Goal: Task Accomplishment & Management: Use online tool/utility

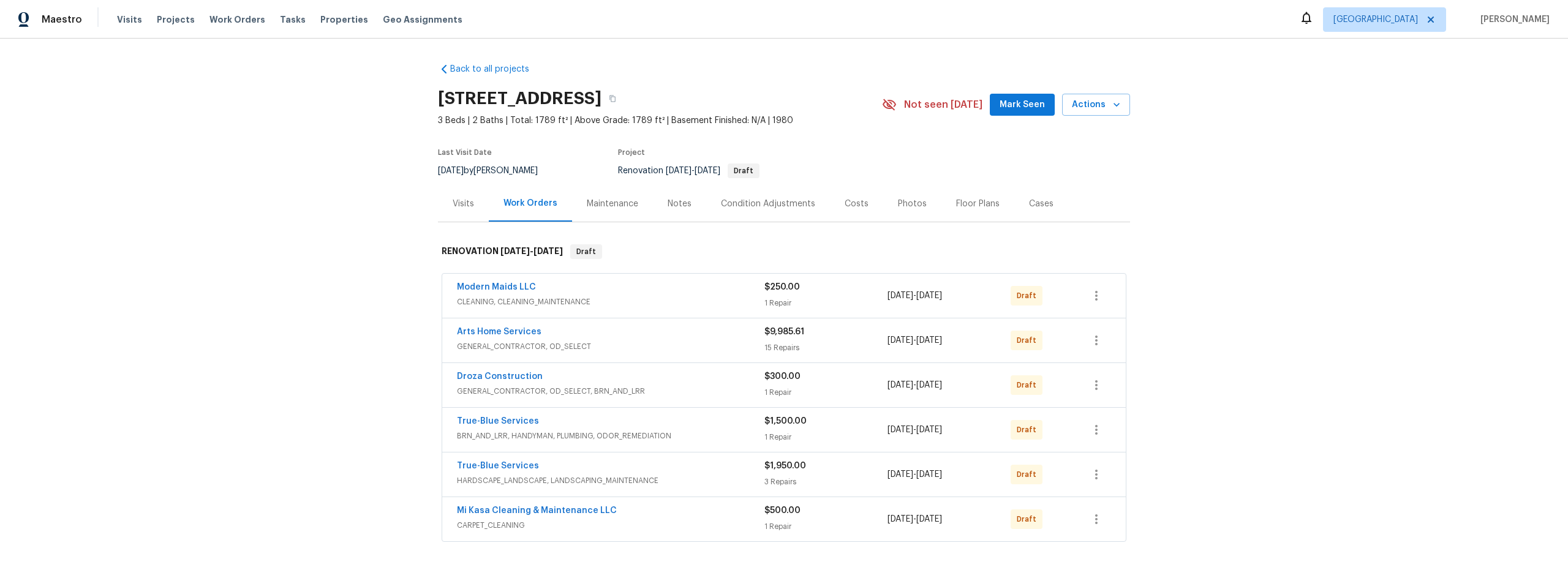
scroll to position [53, 0]
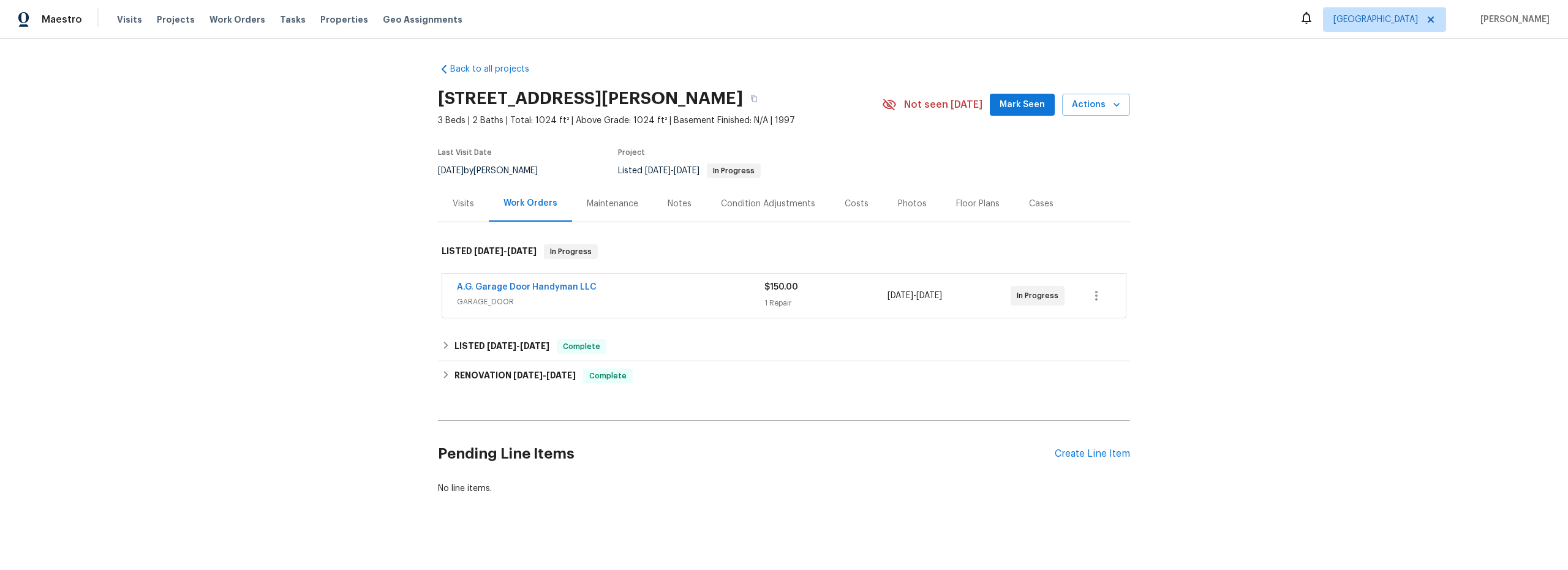
click at [681, 301] on span "GARAGE_DOOR" at bounding box center [611, 302] width 307 height 12
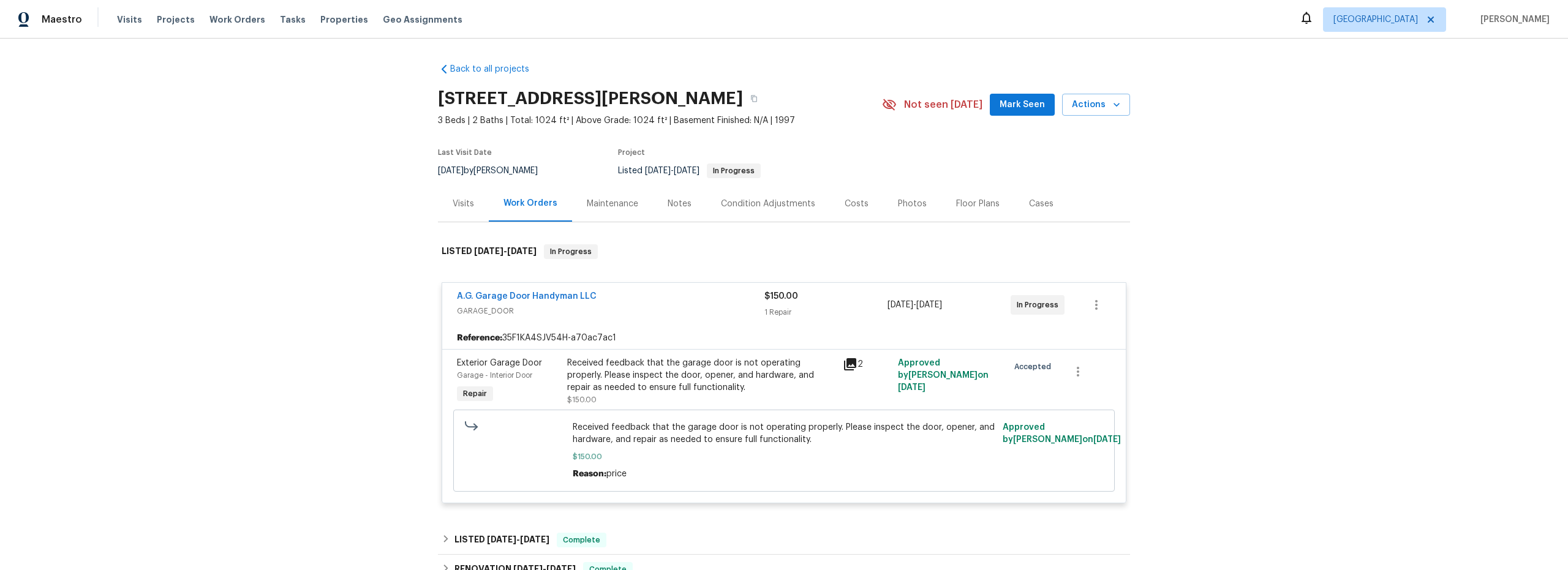
click at [662, 391] on div "Received feedback that the garage door is not operating properly. Please inspec…" at bounding box center [701, 376] width 268 height 37
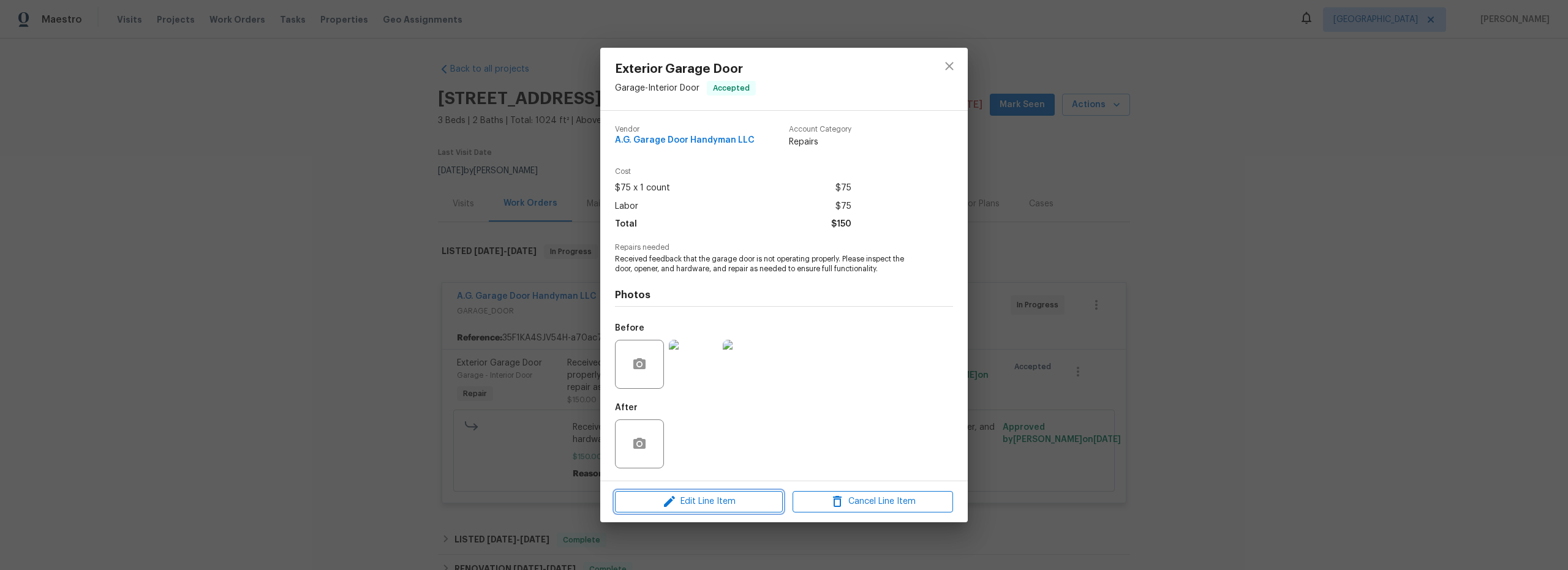
click at [726, 503] on span "Edit Line Item" at bounding box center [698, 501] width 160 height 15
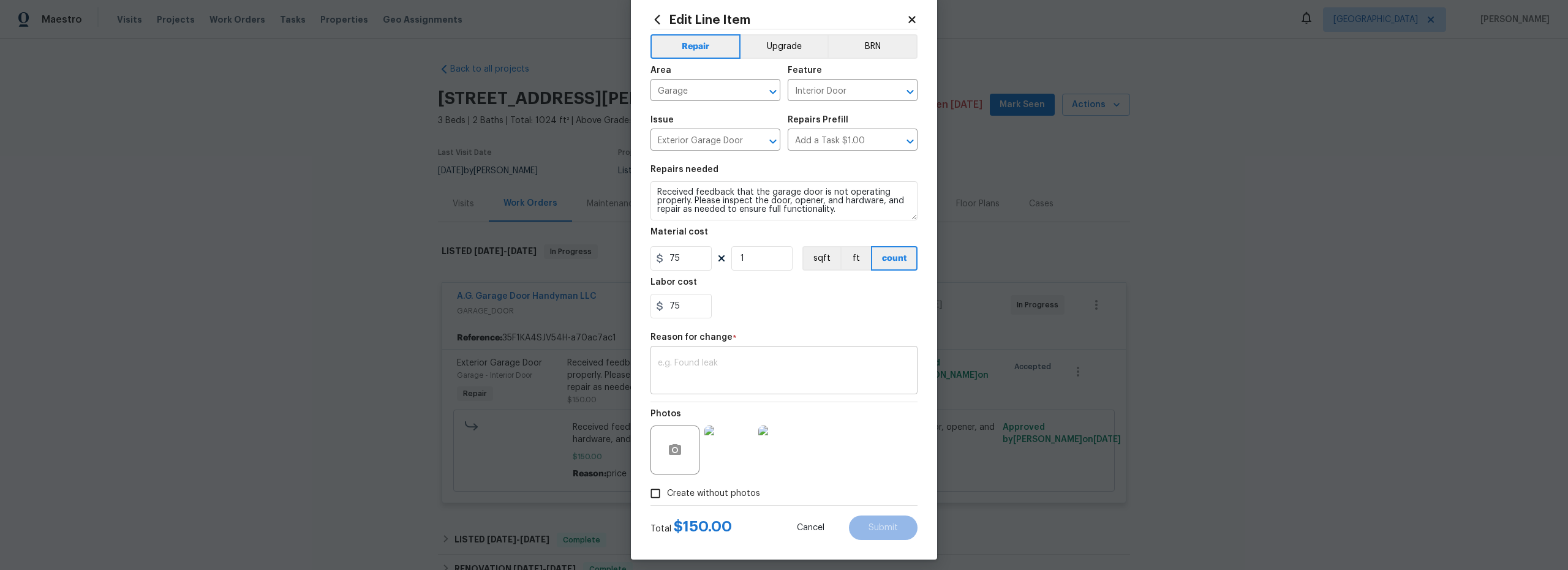
scroll to position [33, 0]
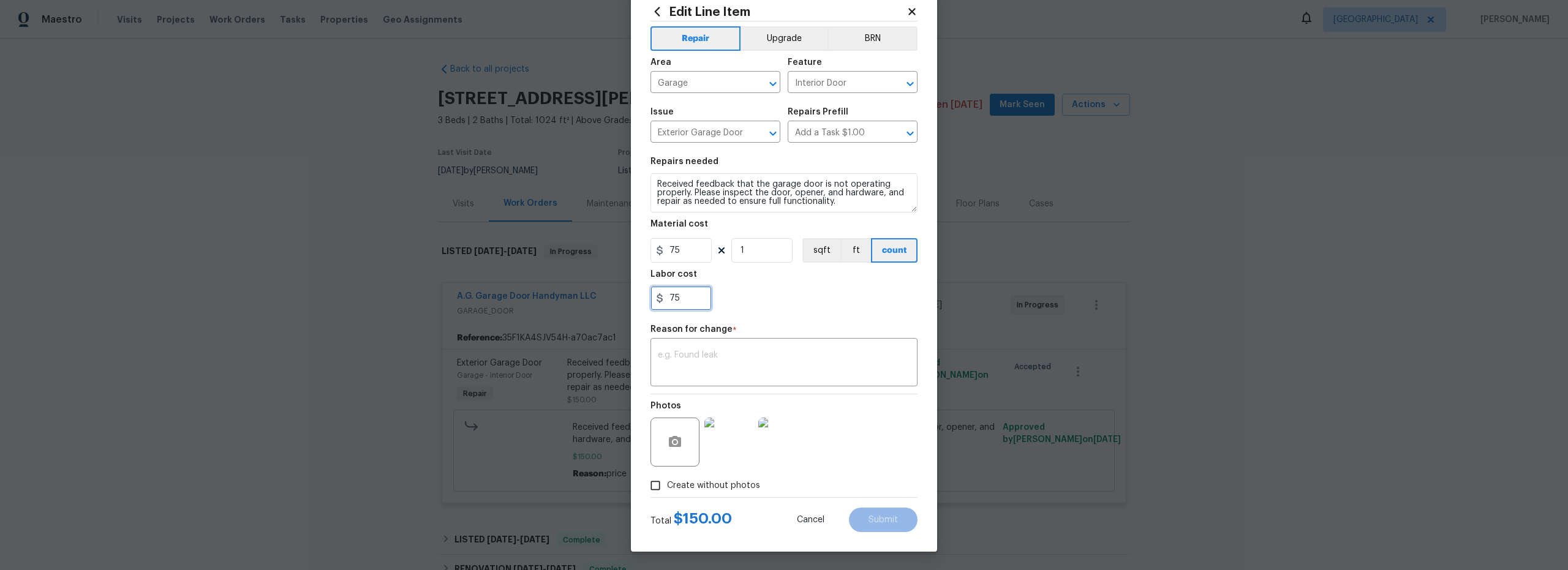
drag, startPoint x: 691, startPoint y: 303, endPoint x: 607, endPoint y: 291, distance: 84.9
click at [615, 292] on div "Edit Line Item Repair Upgrade BRN Area Garage ​ Feature Interior Door ​ Issue E…" at bounding box center [784, 285] width 1568 height 570
type input "0"
drag, startPoint x: 683, startPoint y: 255, endPoint x: 604, endPoint y: 246, distance: 79.5
click at [611, 247] on div "Edit Line Item Repair Upgrade BRN Area Garage ​ Feature Interior Door ​ Issue E…" at bounding box center [784, 285] width 1568 height 570
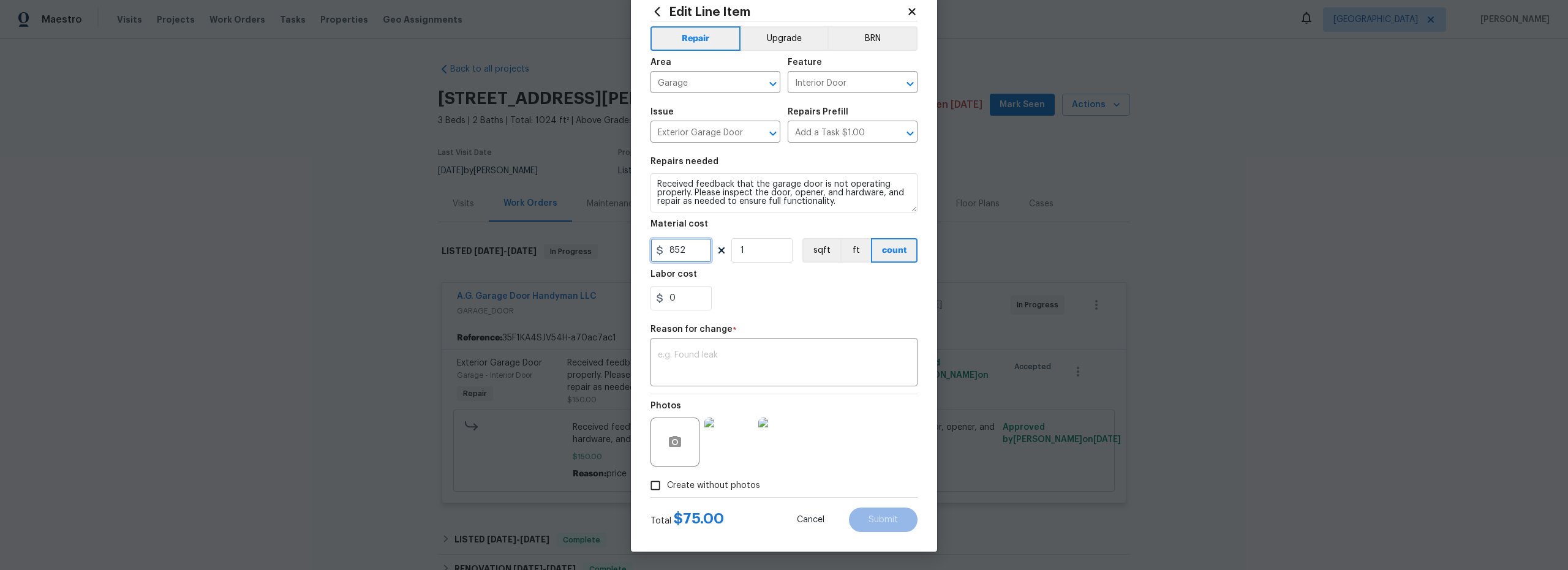
type input "852"
click at [773, 301] on div "0" at bounding box center [783, 298] width 267 height 25
click at [736, 391] on div "Repair Upgrade BRN Area Garage ​ Feature Interior Door ​ Issue Exterior Garage …" at bounding box center [783, 258] width 267 height 475
click at [725, 373] on textarea at bounding box center [784, 363] width 252 height 25
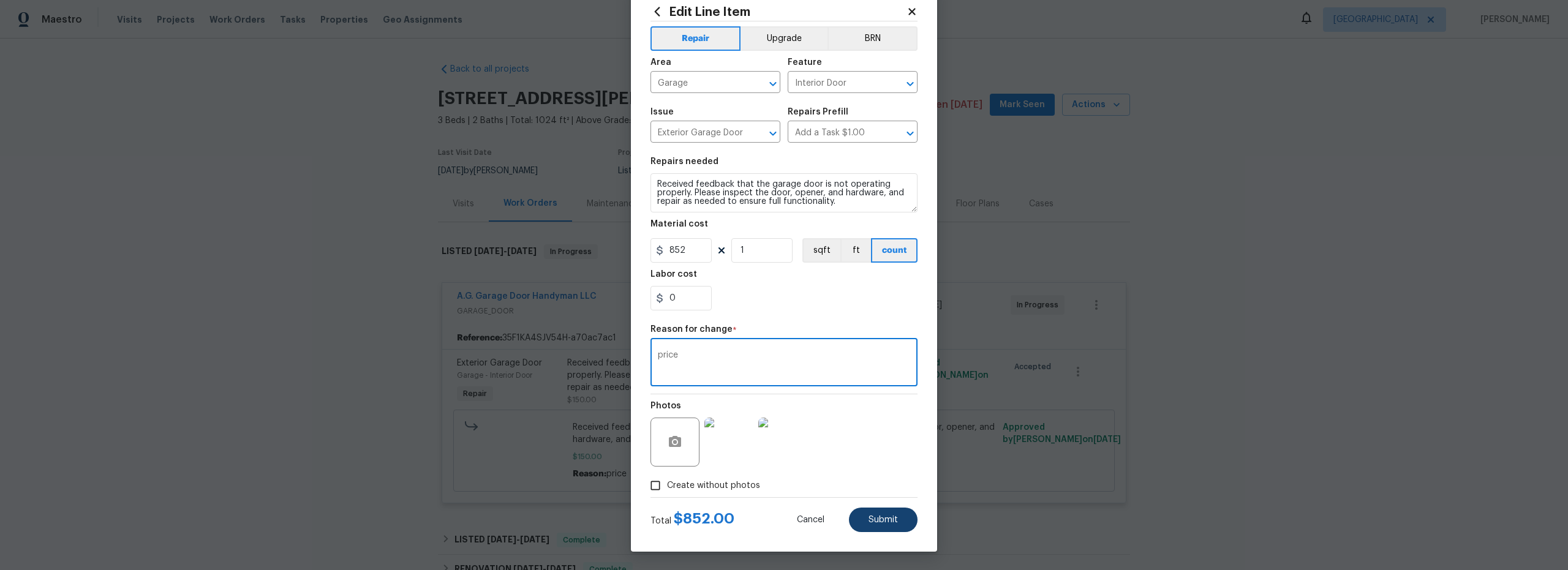
type textarea "price"
click at [876, 519] on span "Submit" at bounding box center [883, 520] width 30 height 9
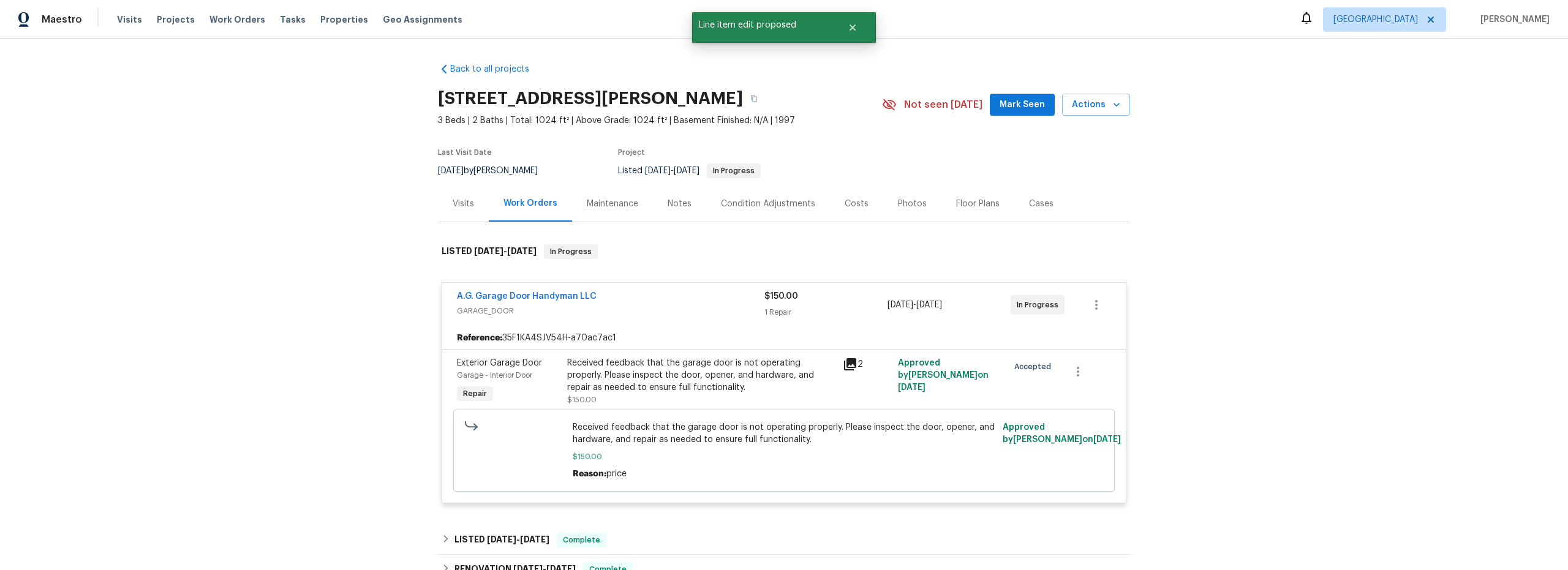
scroll to position [0, 0]
click at [548, 292] on link "A.G. Garage Door Handyman LLC" at bounding box center [526, 296] width 139 height 9
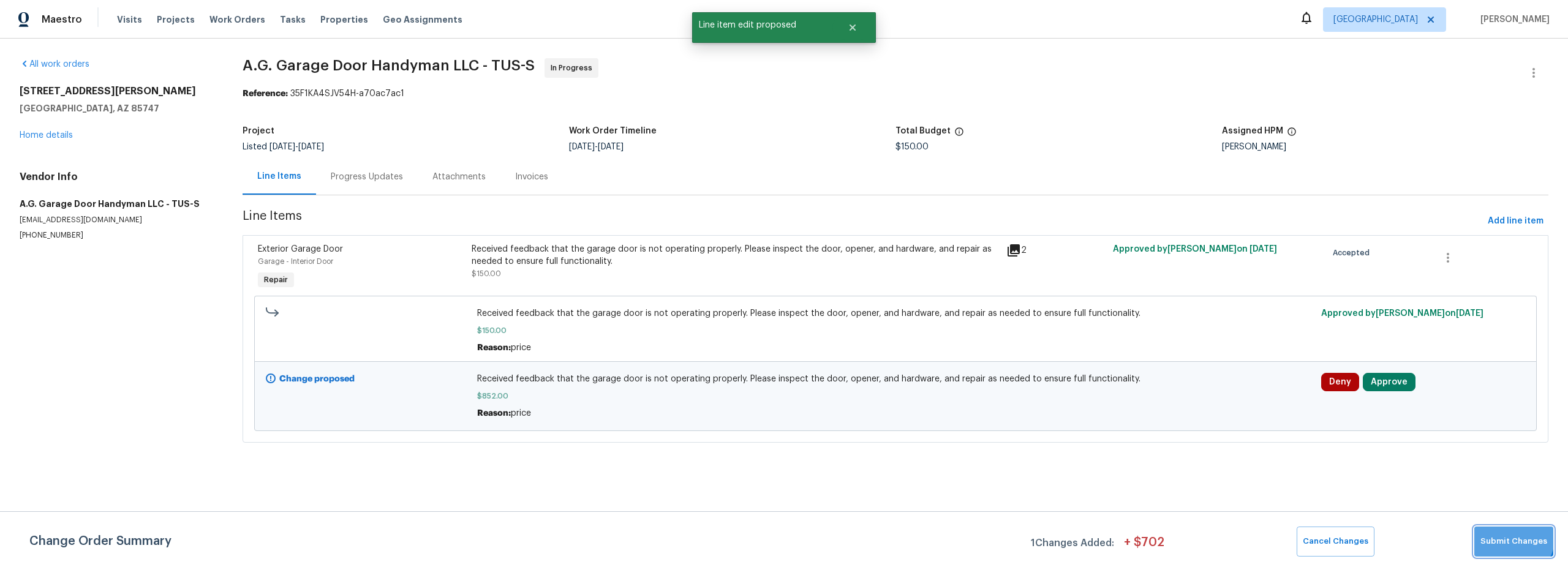
click at [1513, 537] on span "Submit Changes" at bounding box center [1514, 541] width 67 height 14
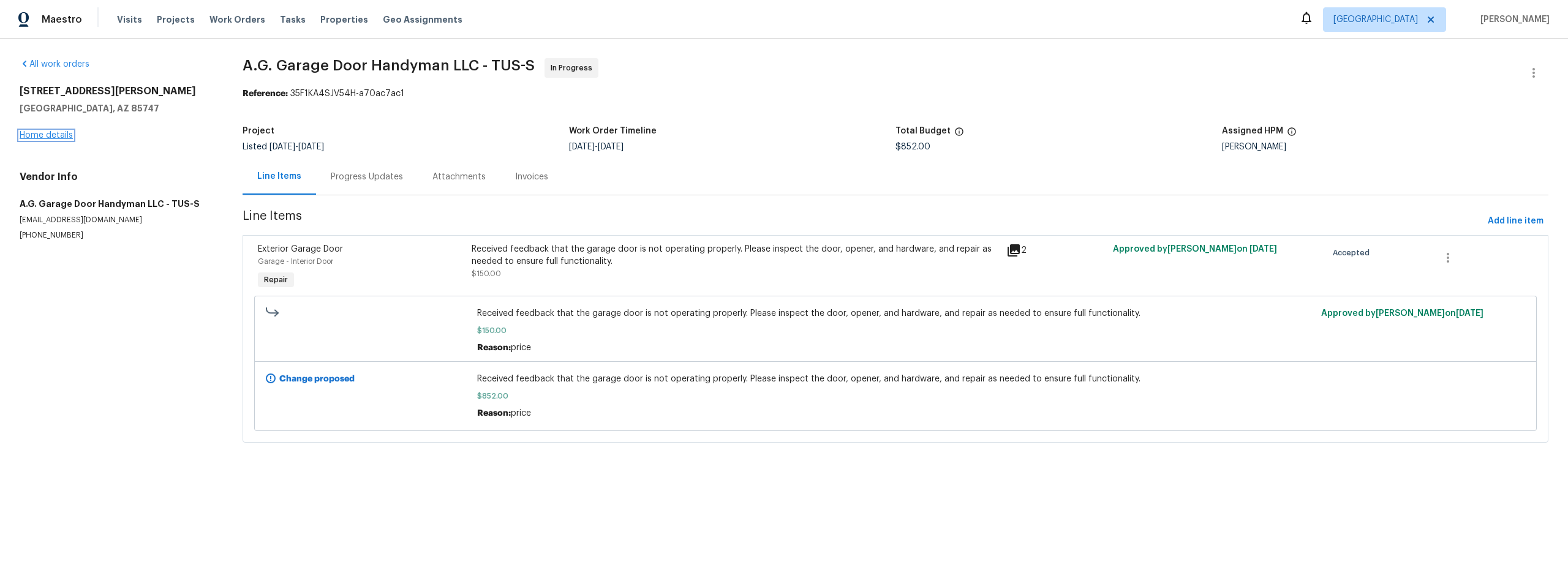
click at [46, 136] on link "Home details" at bounding box center [46, 136] width 53 height 9
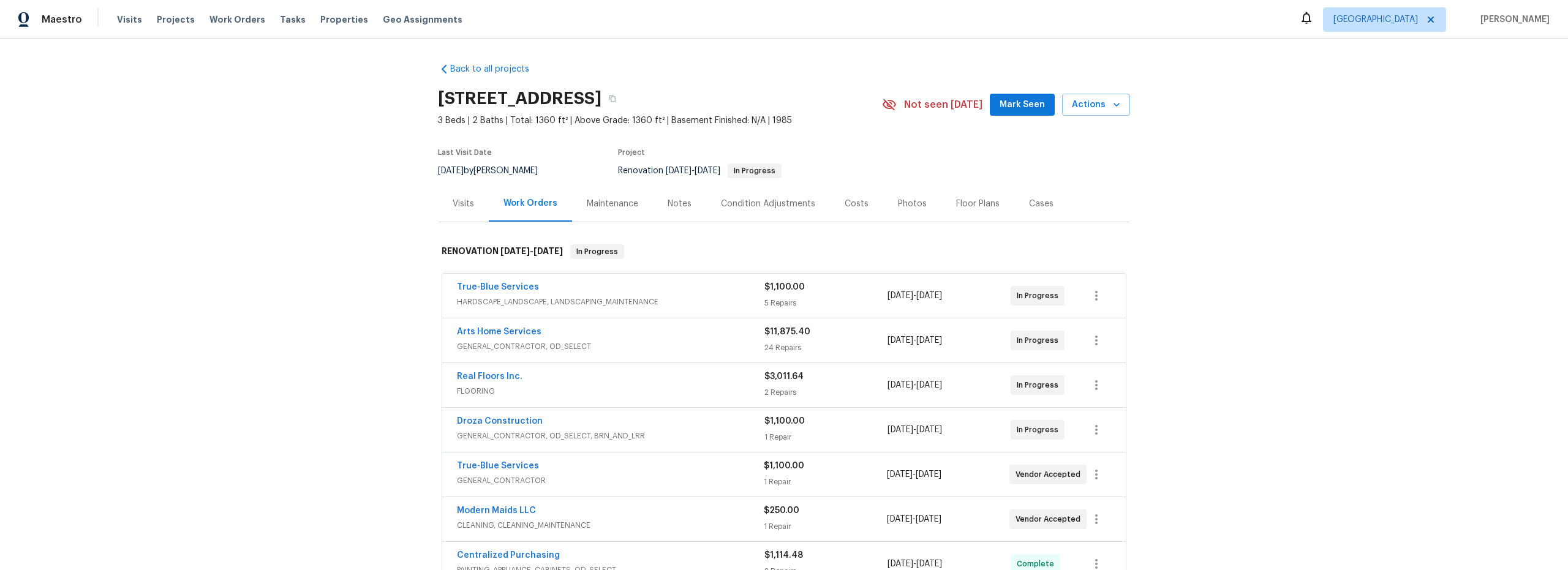
click at [748, 209] on div "Condition Adjustments" at bounding box center [768, 204] width 95 height 12
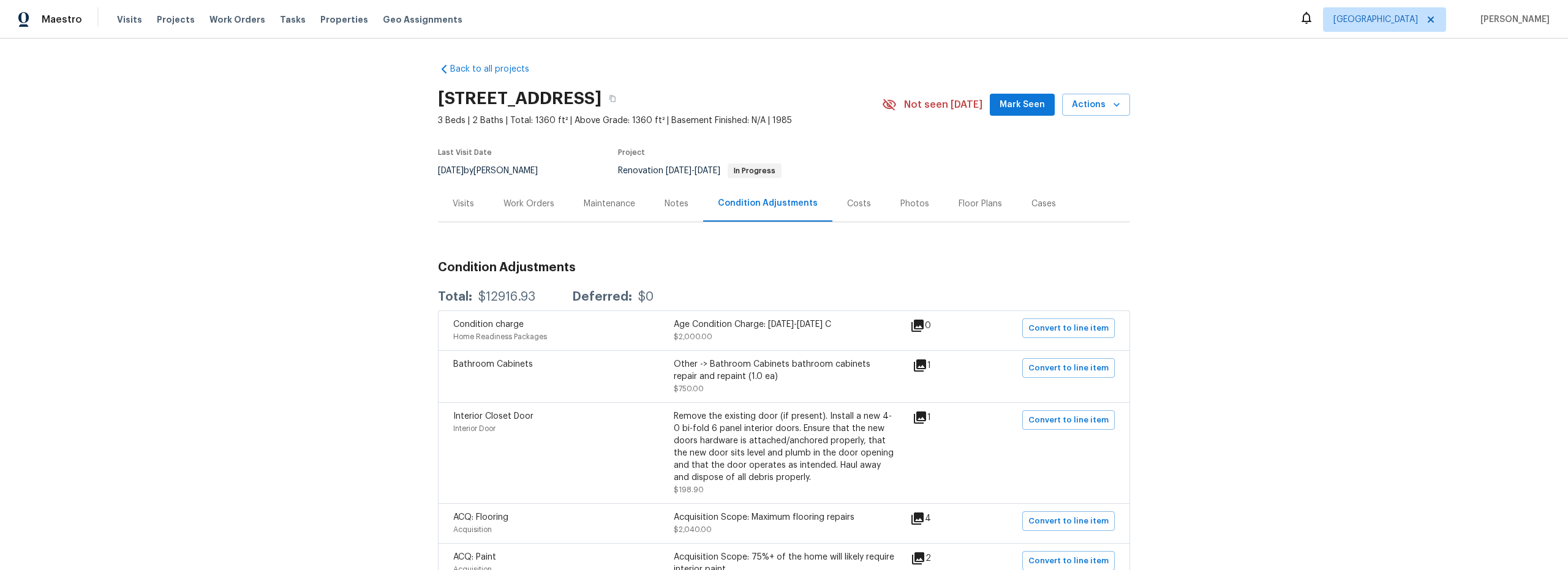
click at [674, 205] on div "Notes" at bounding box center [675, 204] width 24 height 12
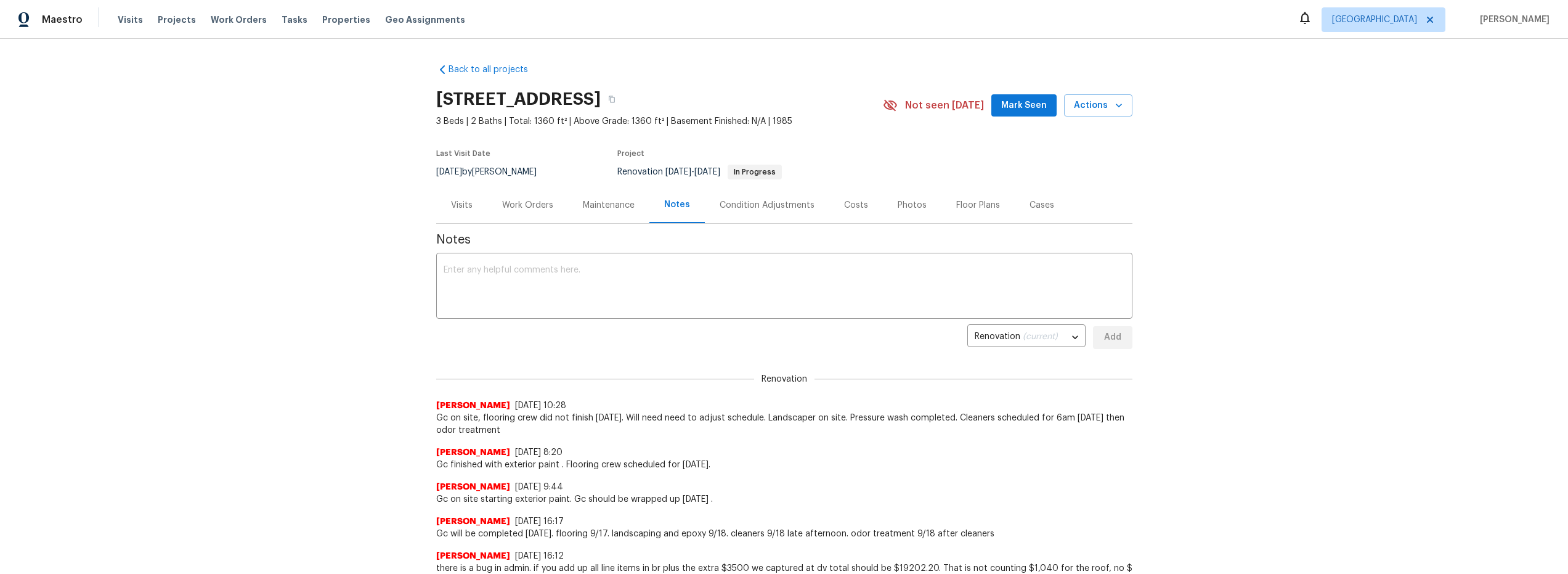
drag, startPoint x: 536, startPoint y: 207, endPoint x: 544, endPoint y: 208, distance: 8.1
click at [536, 207] on div "Work Orders" at bounding box center [528, 205] width 51 height 12
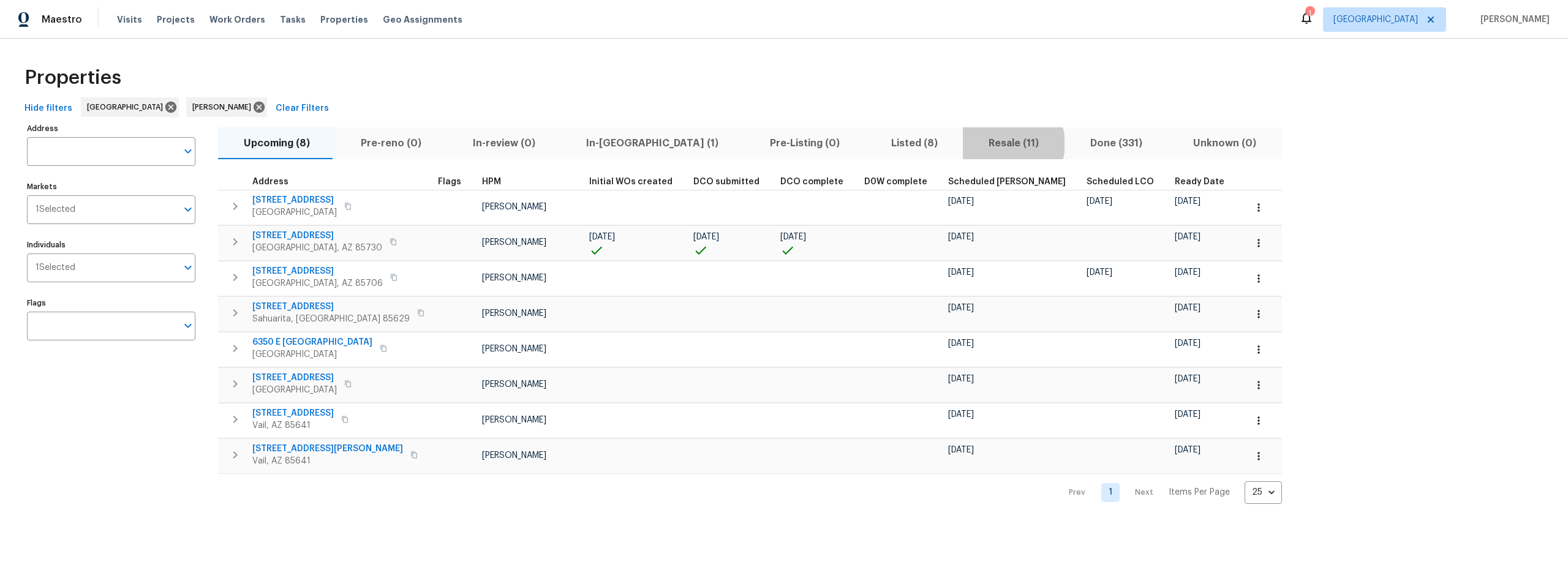
click at [970, 143] on span "Resale (11)" at bounding box center [1013, 144] width 87 height 18
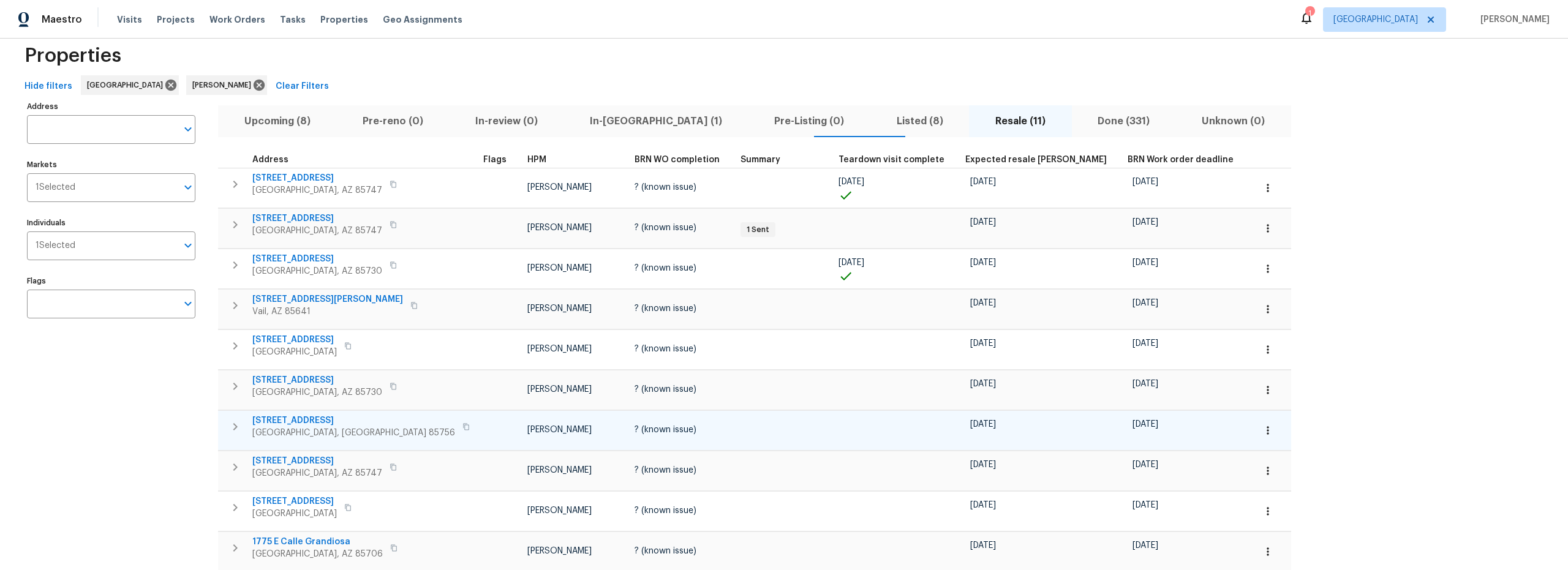
scroll to position [21, 0]
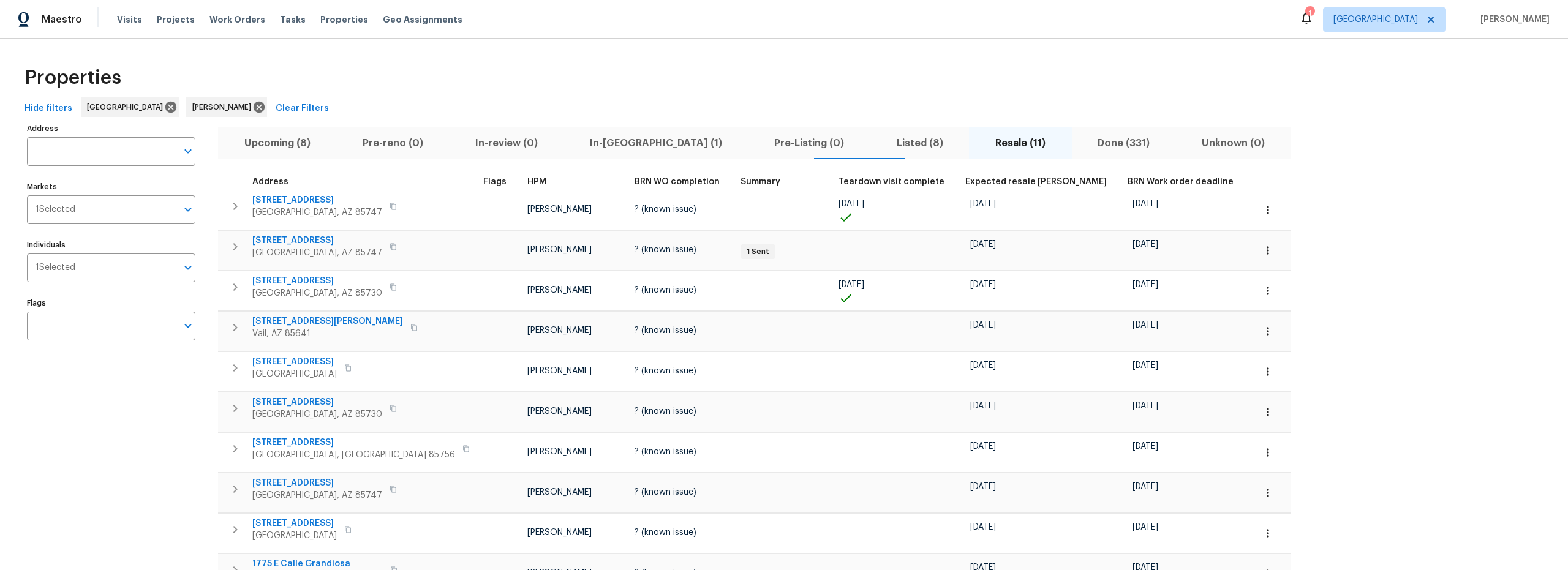
click at [280, 141] on span "Upcoming (8)" at bounding box center [277, 144] width 103 height 18
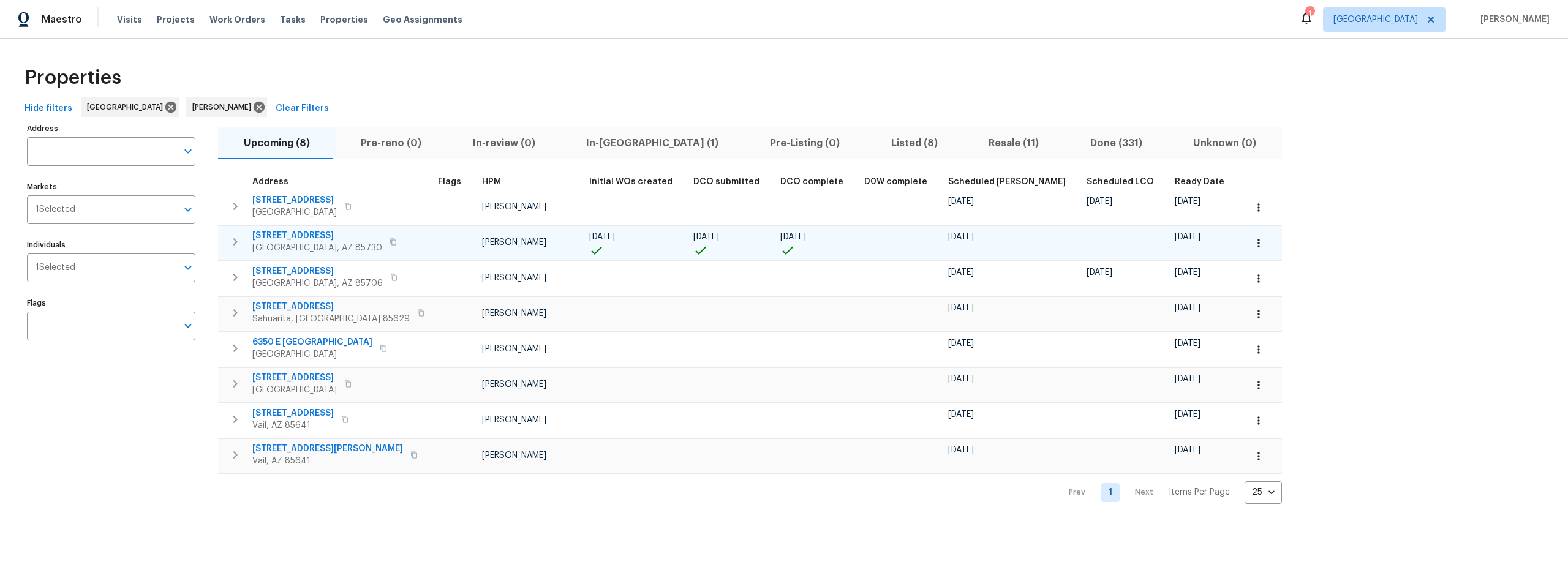
click at [234, 247] on icon "button" at bounding box center [235, 242] width 15 height 15
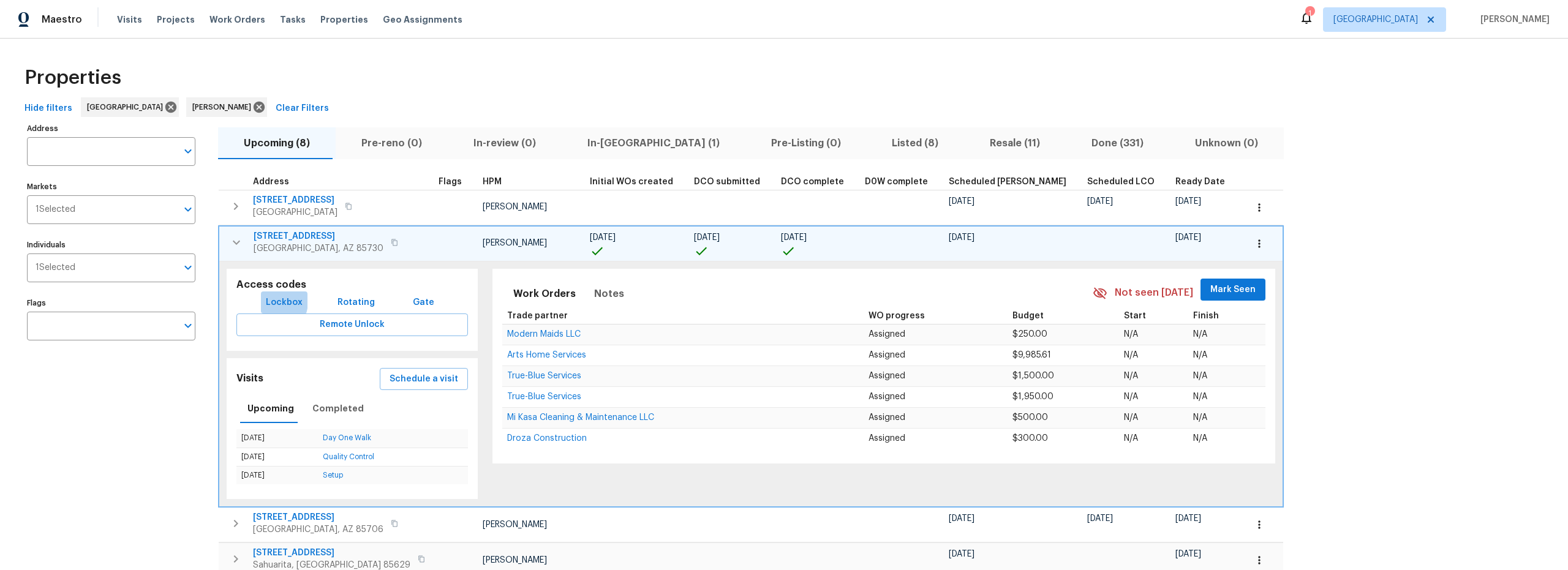
click at [261, 300] on button "Lockbox" at bounding box center [284, 303] width 46 height 23
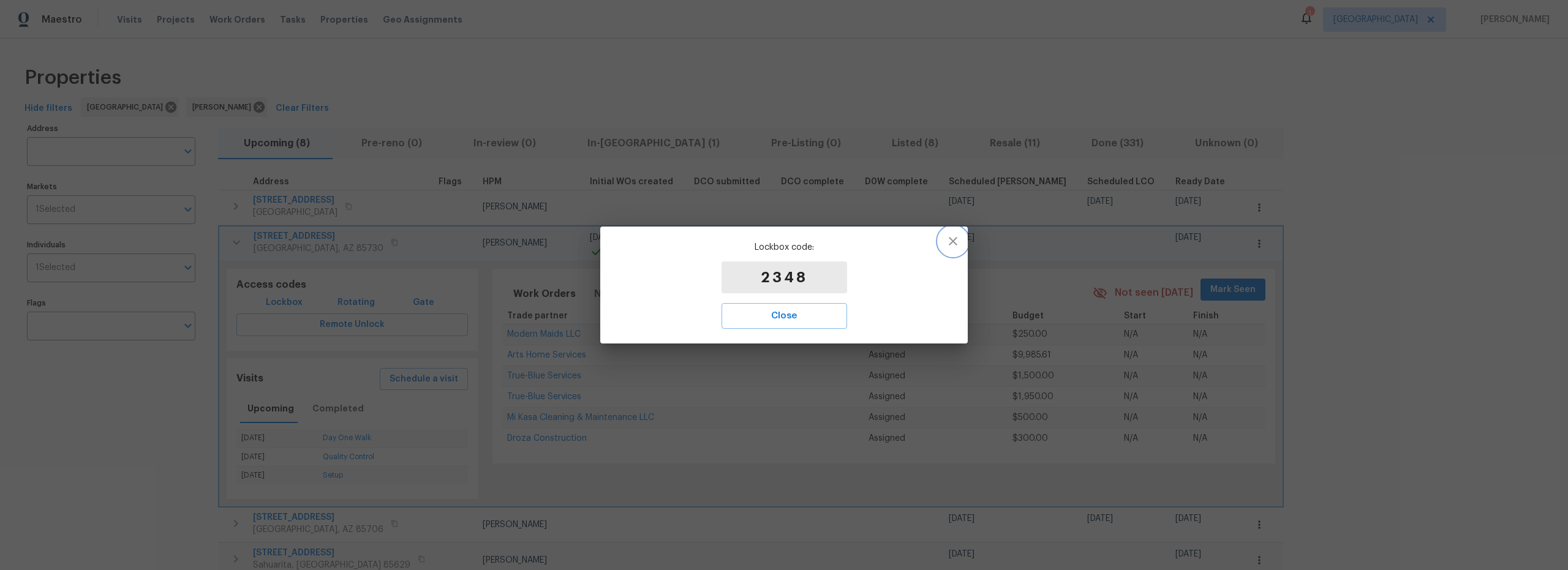
click at [950, 243] on icon "button" at bounding box center [953, 242] width 9 height 9
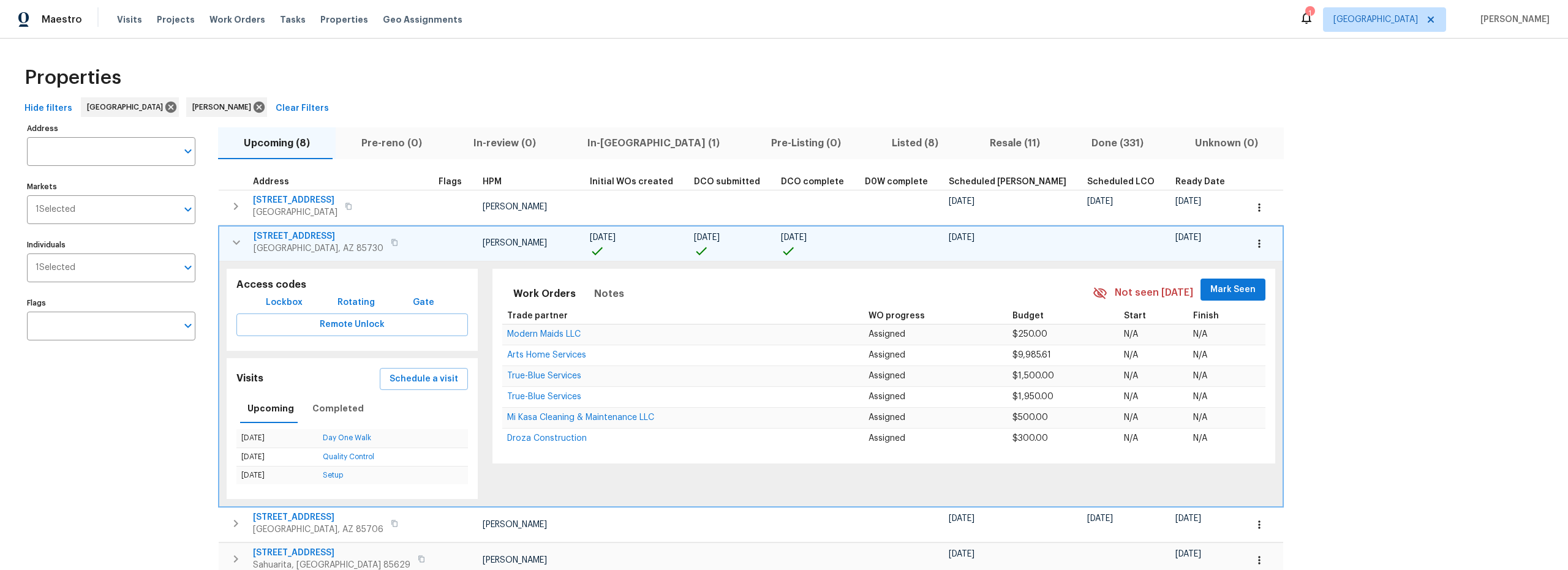
click at [141, 416] on div "Address Address Markets 1 Selected Markets Individuals 1 Selected Individuals F…" at bounding box center [119, 434] width 184 height 630
click at [239, 243] on icon "button" at bounding box center [236, 242] width 15 height 15
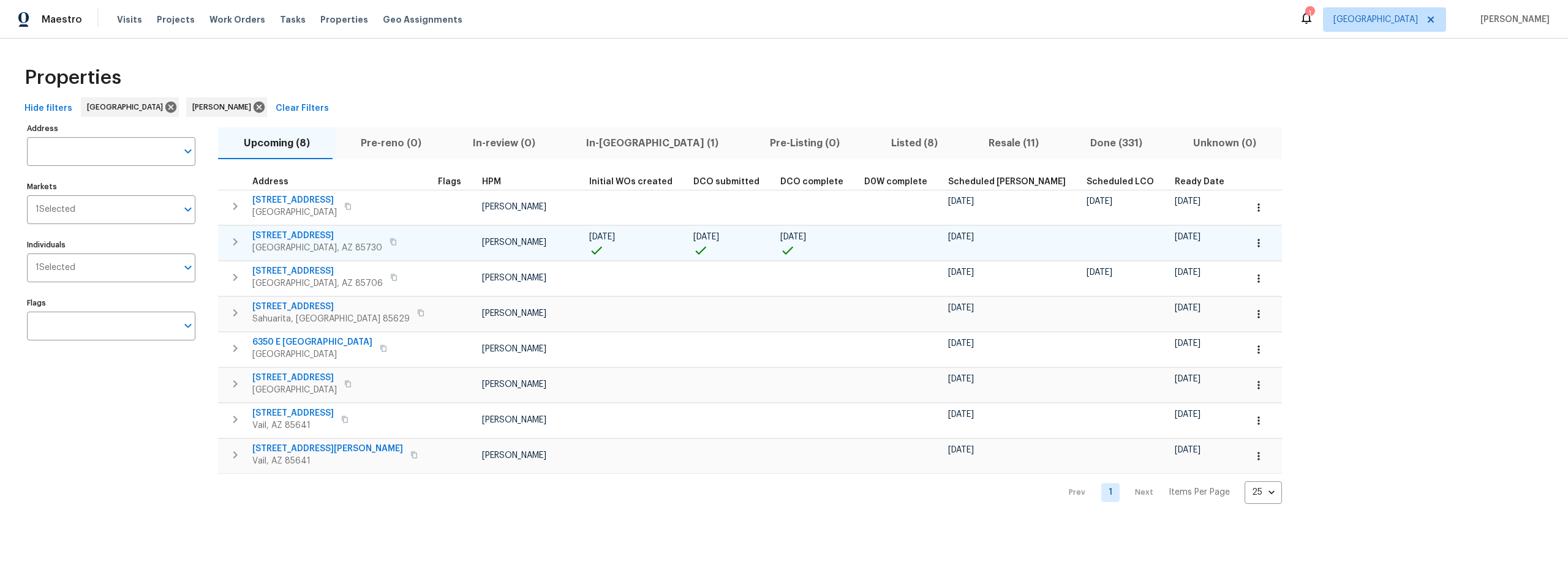
click at [587, 140] on span "In-reno (1)" at bounding box center [653, 144] width 169 height 18
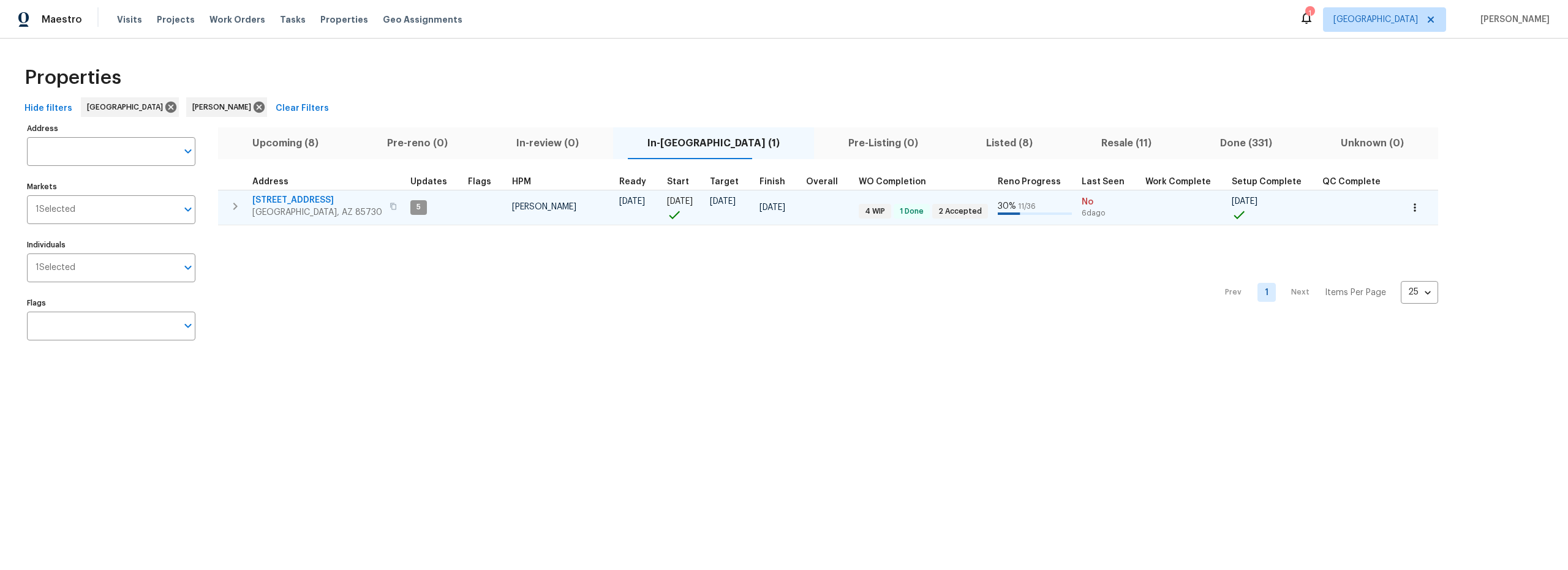
click at [316, 201] on span "10071 E Nicaragua Ln" at bounding box center [317, 201] width 130 height 12
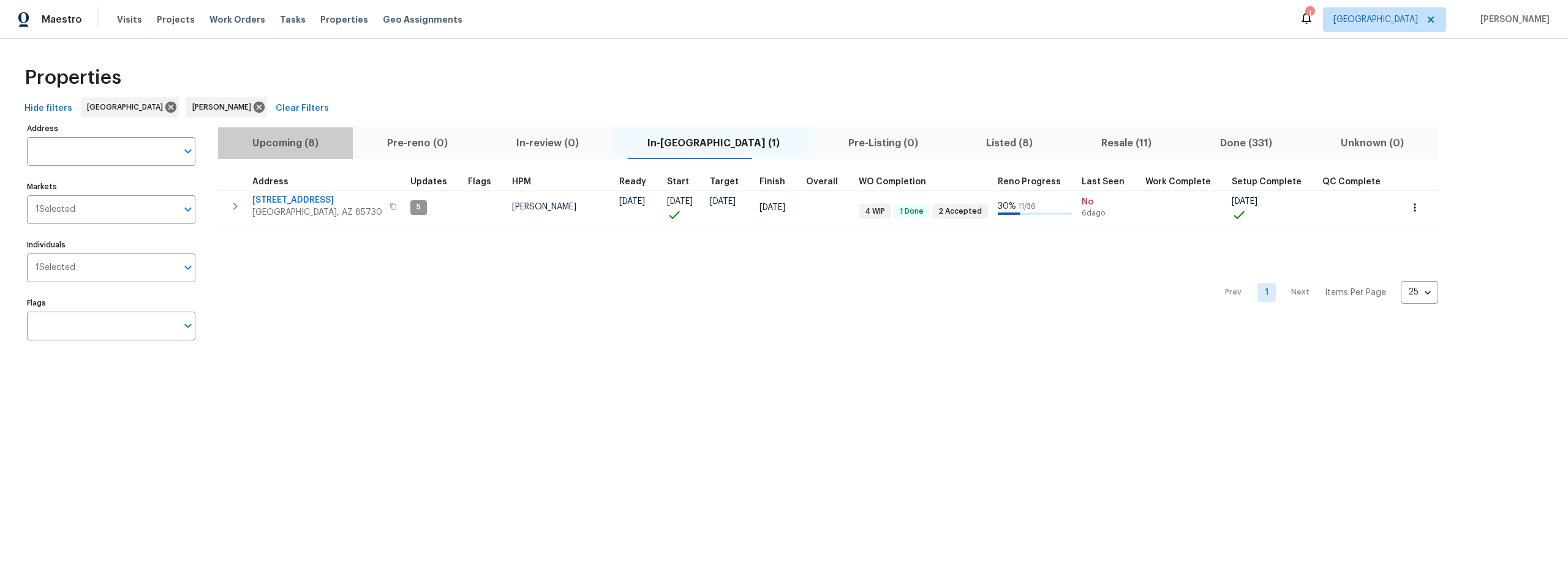
click at [288, 145] on span "Upcoming (8)" at bounding box center [285, 144] width 120 height 18
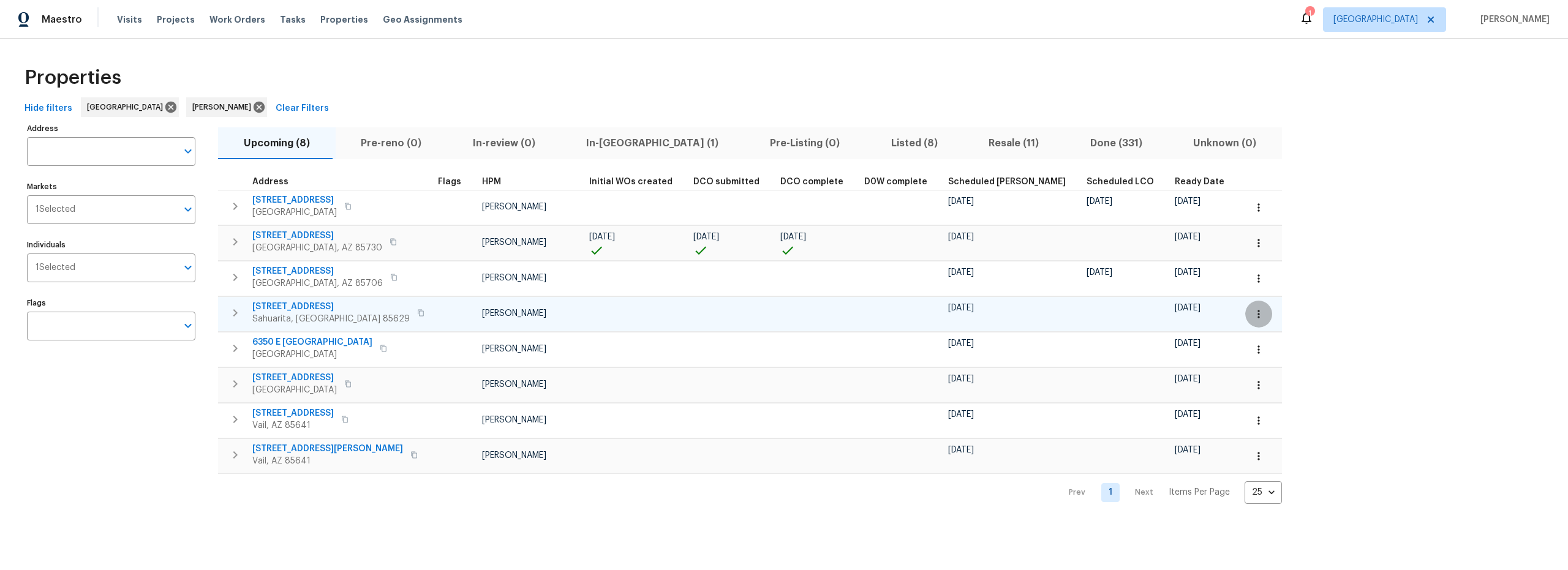
click at [1253, 313] on icon "button" at bounding box center [1259, 314] width 12 height 12
click at [573, 325] on div at bounding box center [784, 285] width 1568 height 570
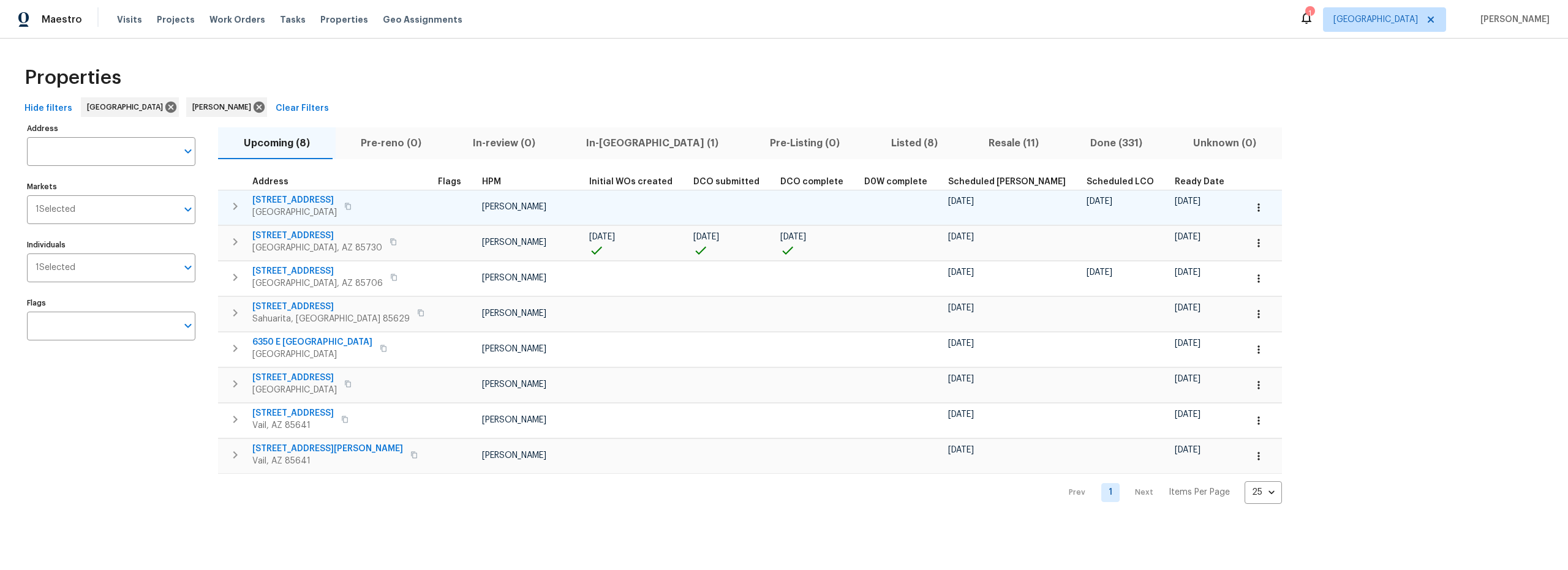
click at [1245, 207] on button "button" at bounding box center [1258, 208] width 27 height 27
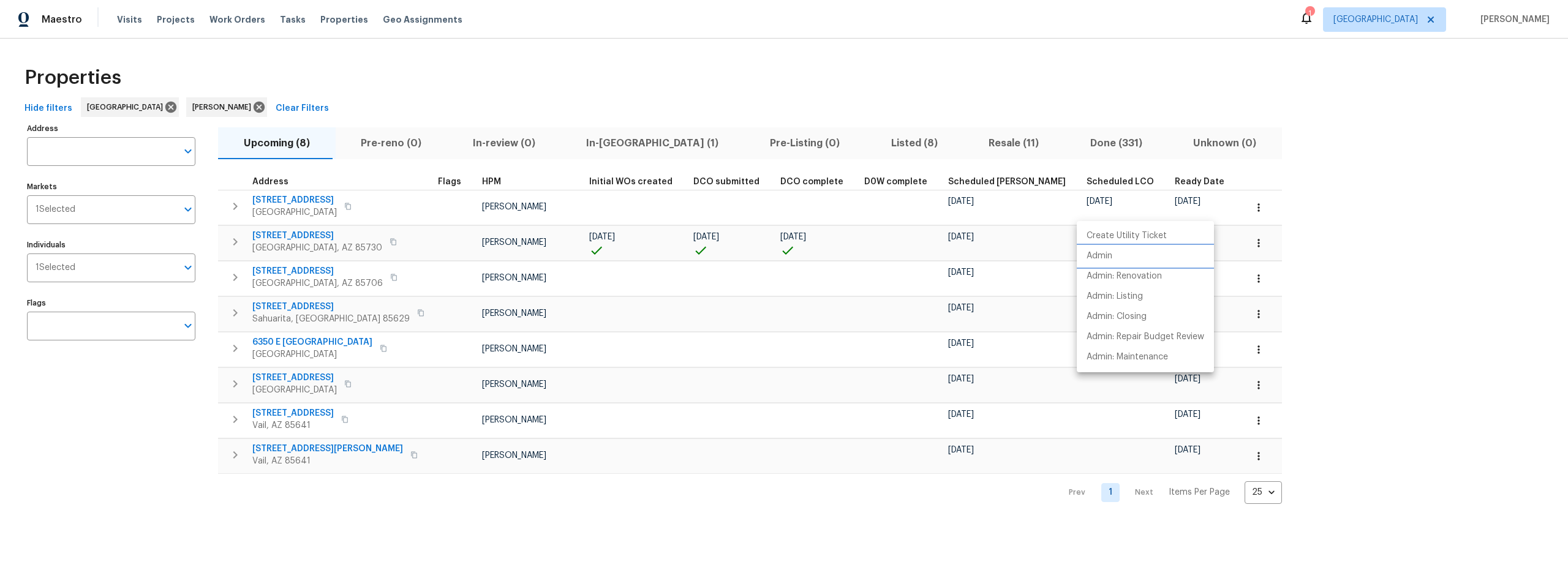
click at [1116, 259] on li "Admin" at bounding box center [1145, 256] width 138 height 20
click at [738, 501] on div at bounding box center [784, 285] width 1568 height 570
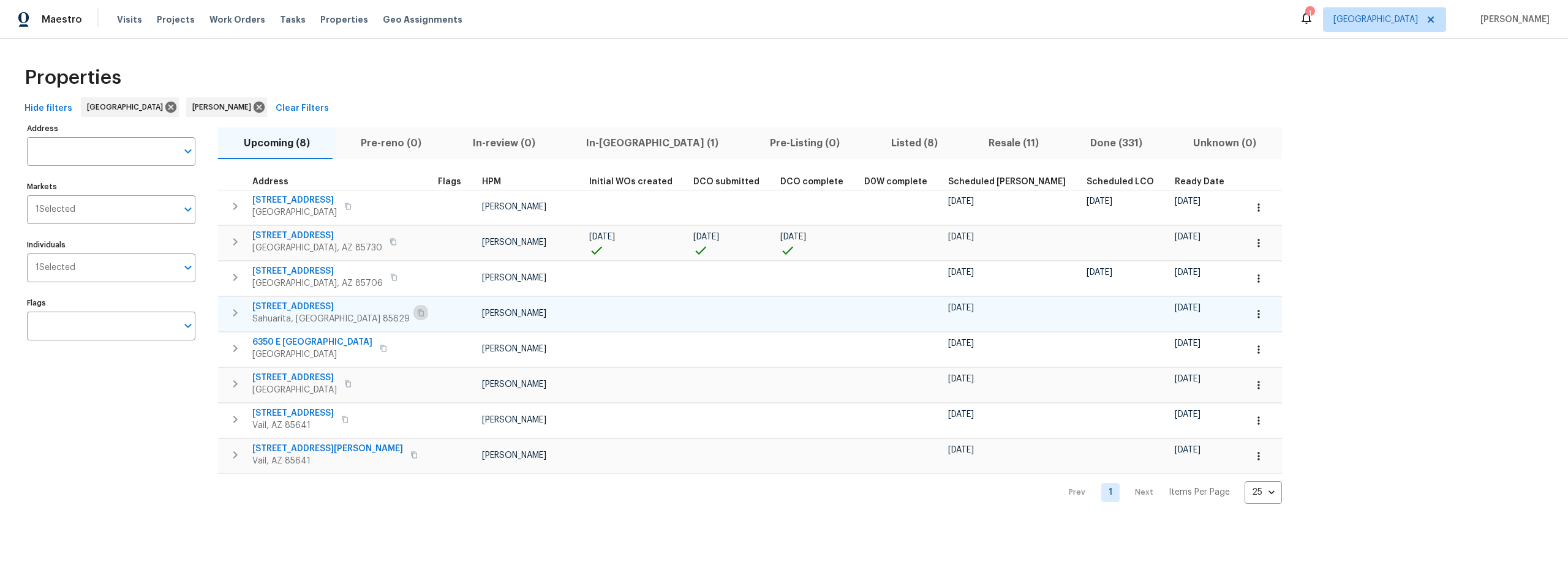
click at [417, 313] on icon "button" at bounding box center [420, 313] width 7 height 7
click at [325, 307] on span "14167 S Avenida Zumba" at bounding box center [331, 306] width 158 height 12
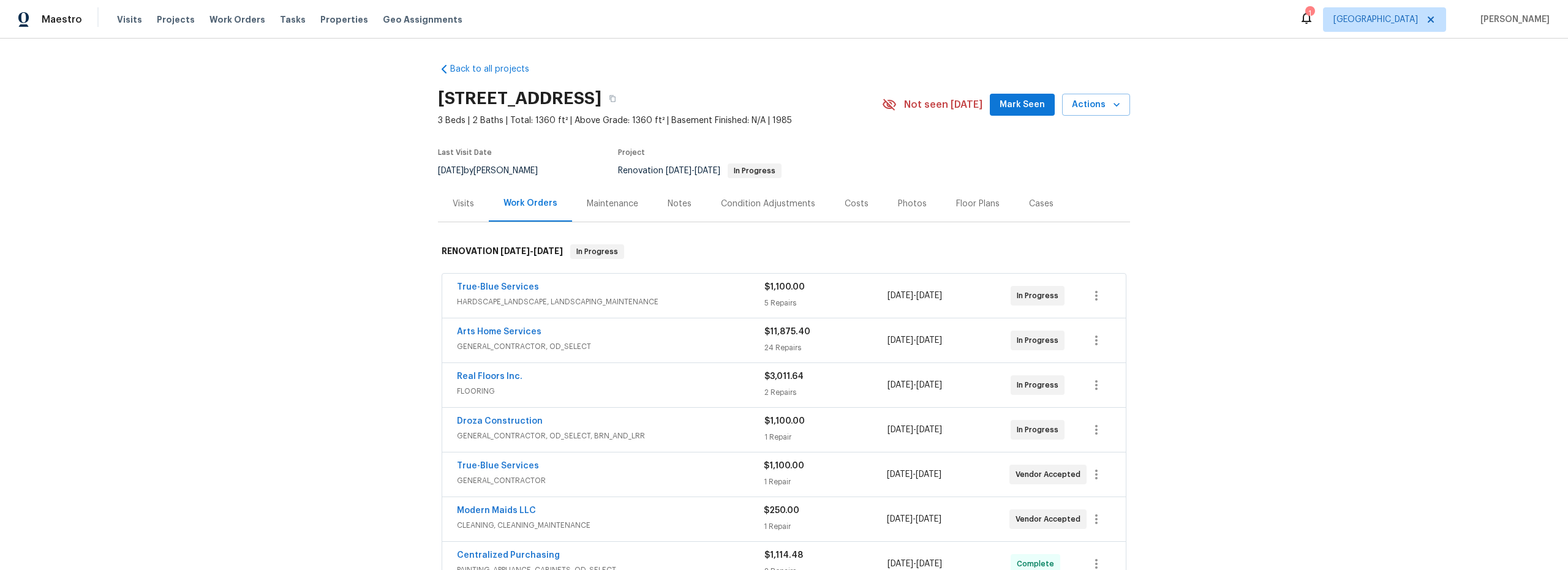
click at [848, 202] on div "Costs" at bounding box center [856, 204] width 24 height 12
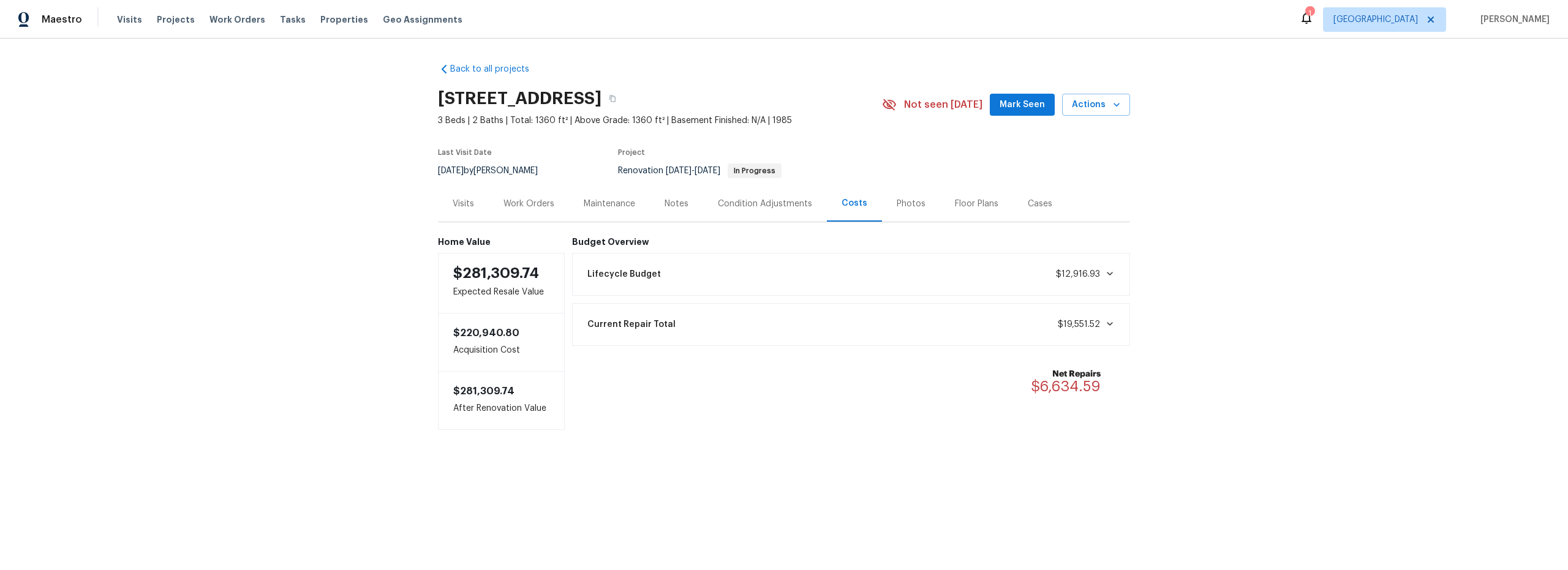
click at [673, 208] on div "Notes" at bounding box center [675, 204] width 24 height 12
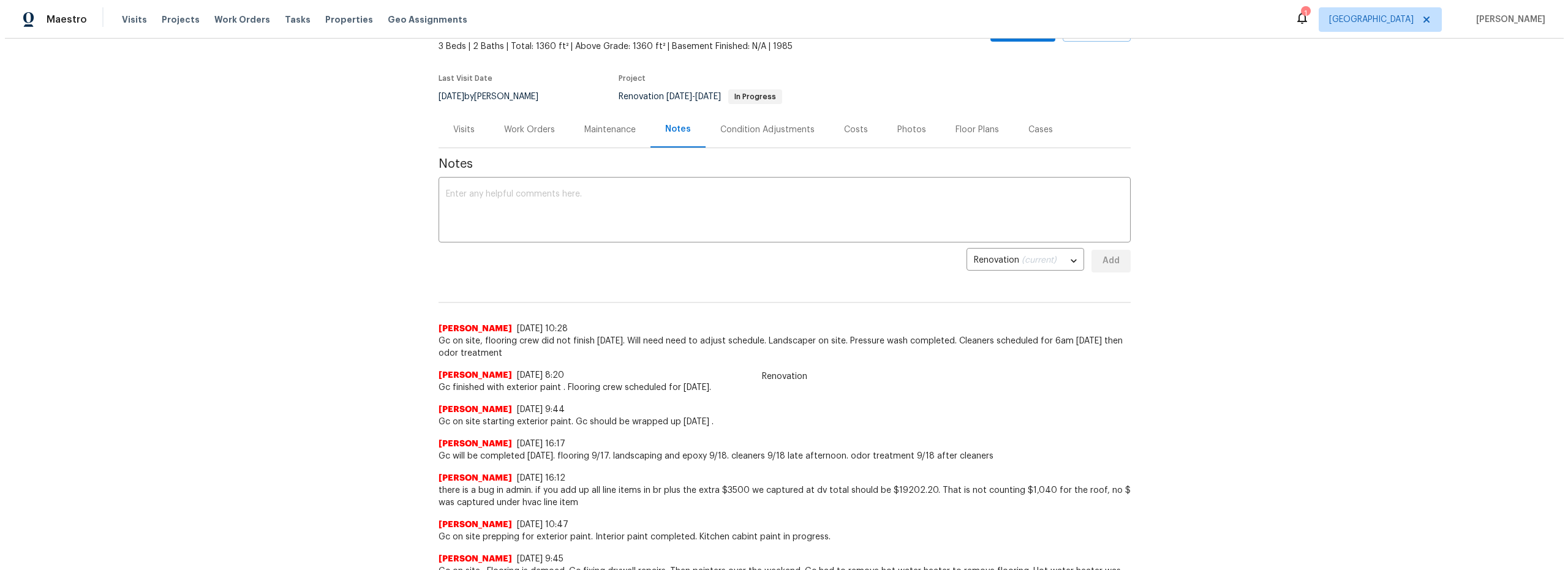
scroll to position [66, 0]
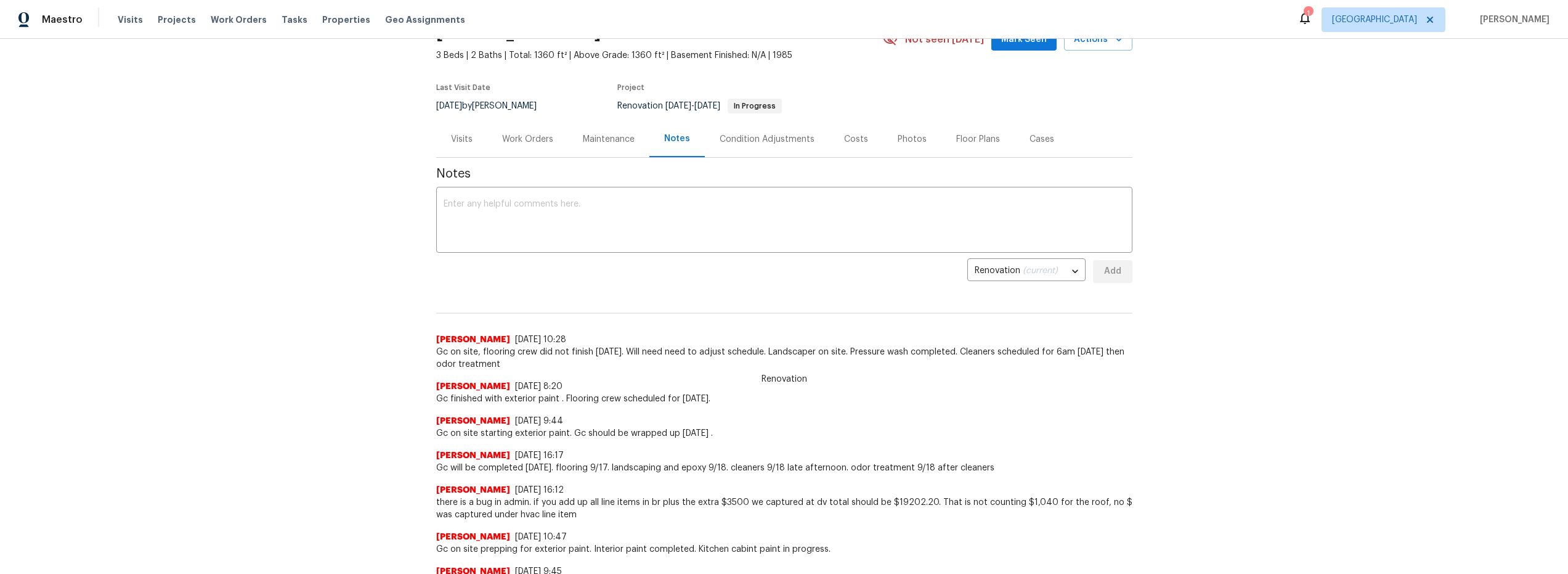
click at [844, 137] on div "Costs" at bounding box center [856, 139] width 24 height 12
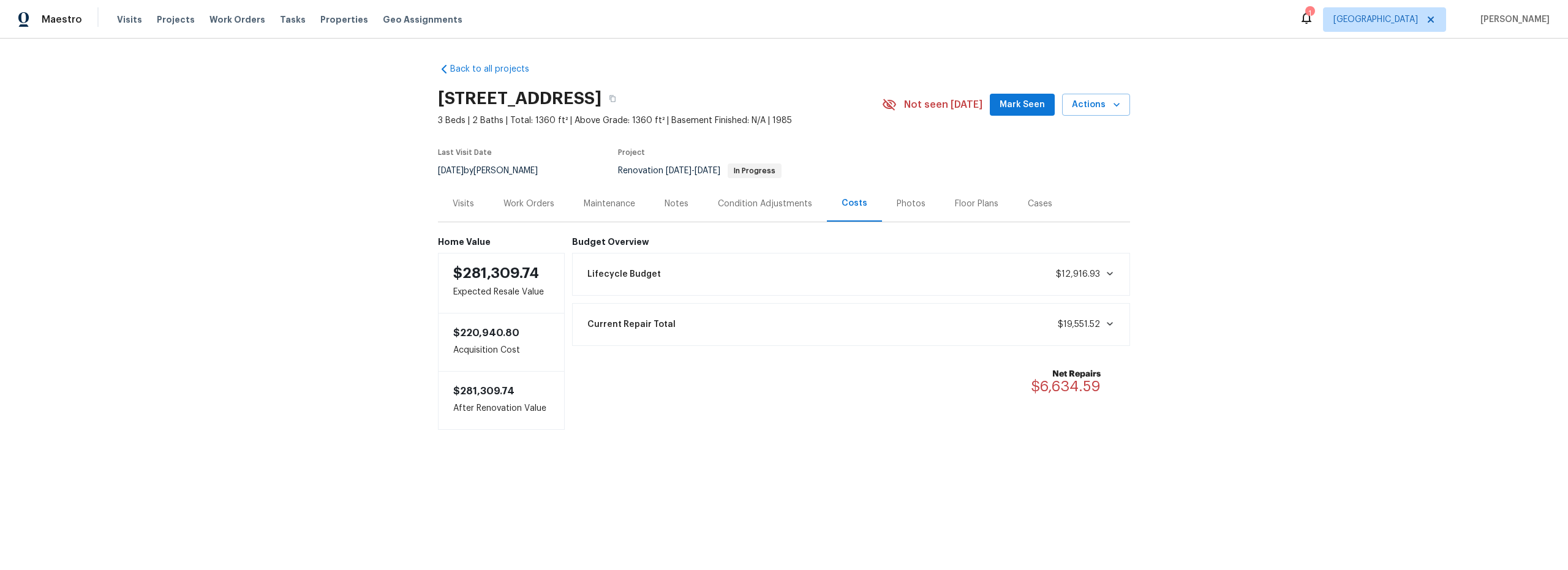
click at [520, 201] on div "Work Orders" at bounding box center [529, 204] width 51 height 12
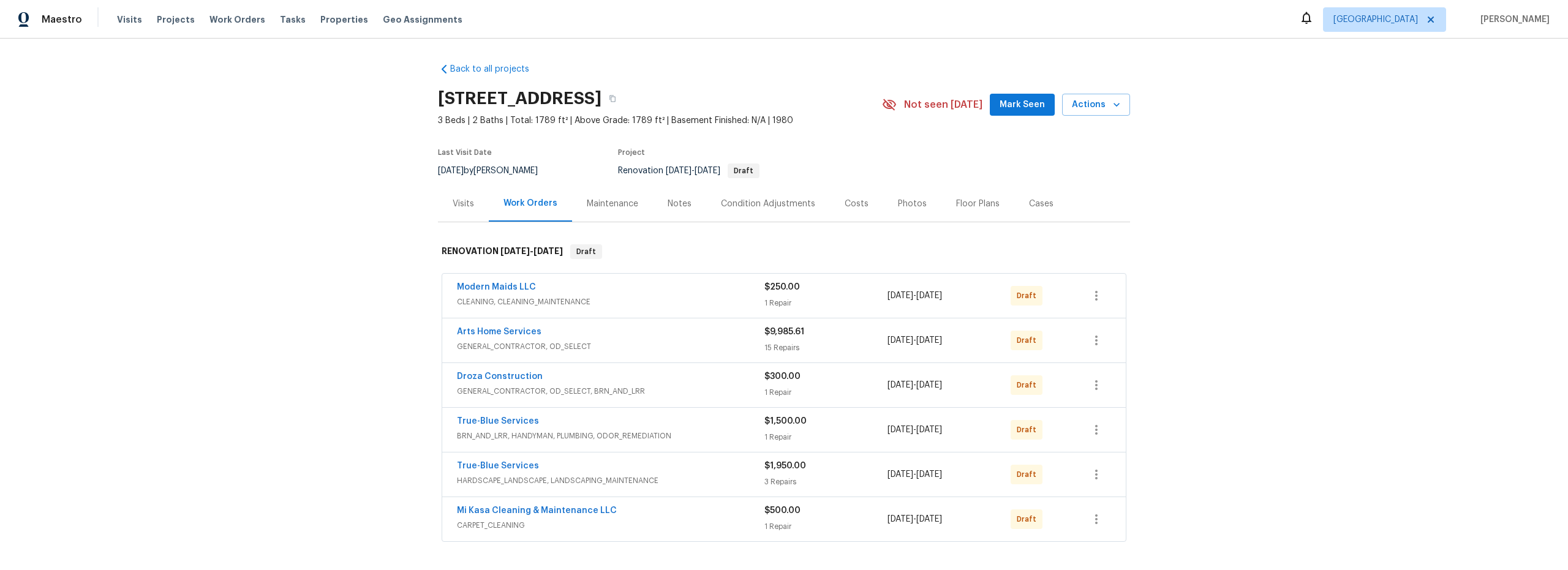
scroll to position [51, 0]
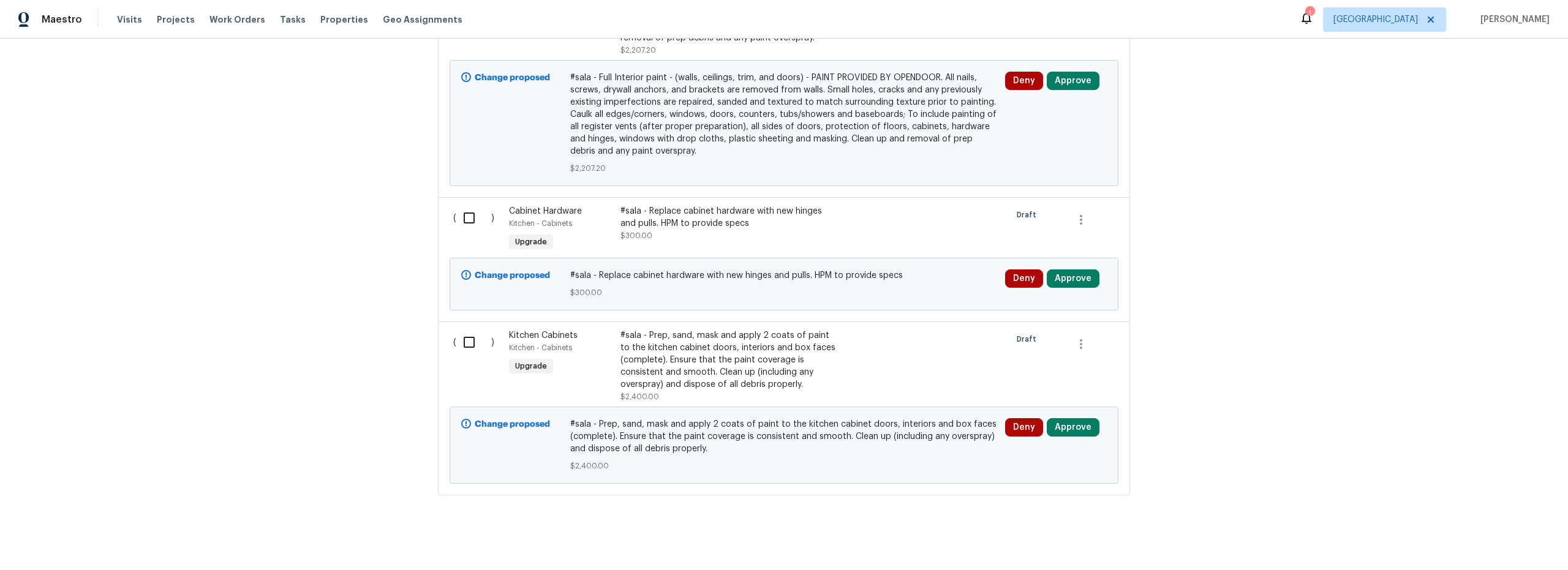
scroll to position [1063, 0]
click at [467, 342] on input "checkbox" at bounding box center [474, 342] width 35 height 25
checkbox input "true"
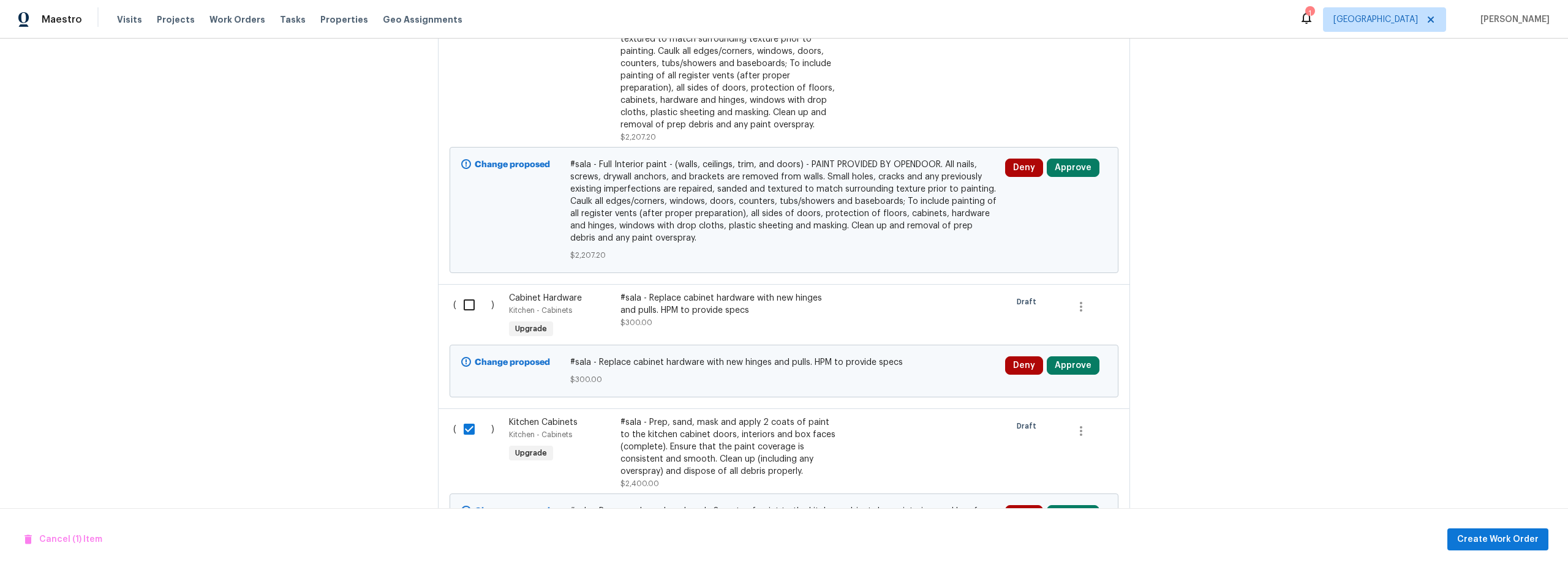
click at [468, 306] on input "checkbox" at bounding box center [474, 304] width 35 height 25
checkbox input "true"
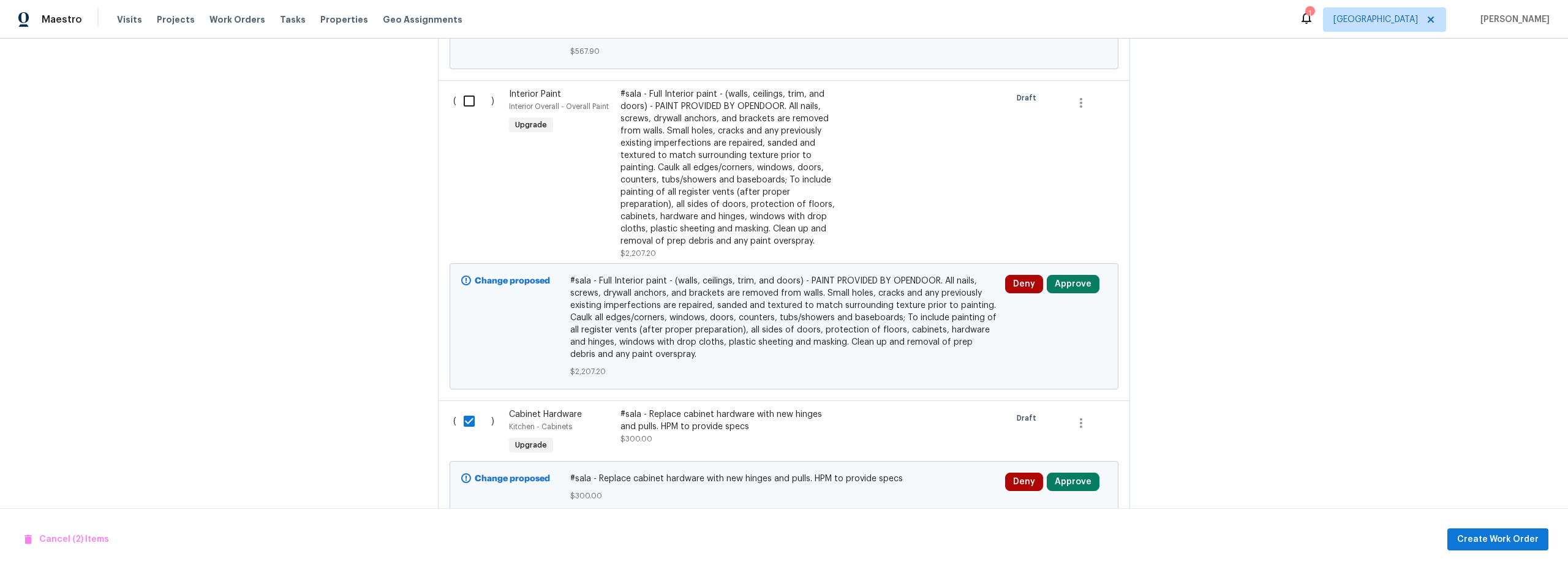
scroll to position [721, 0]
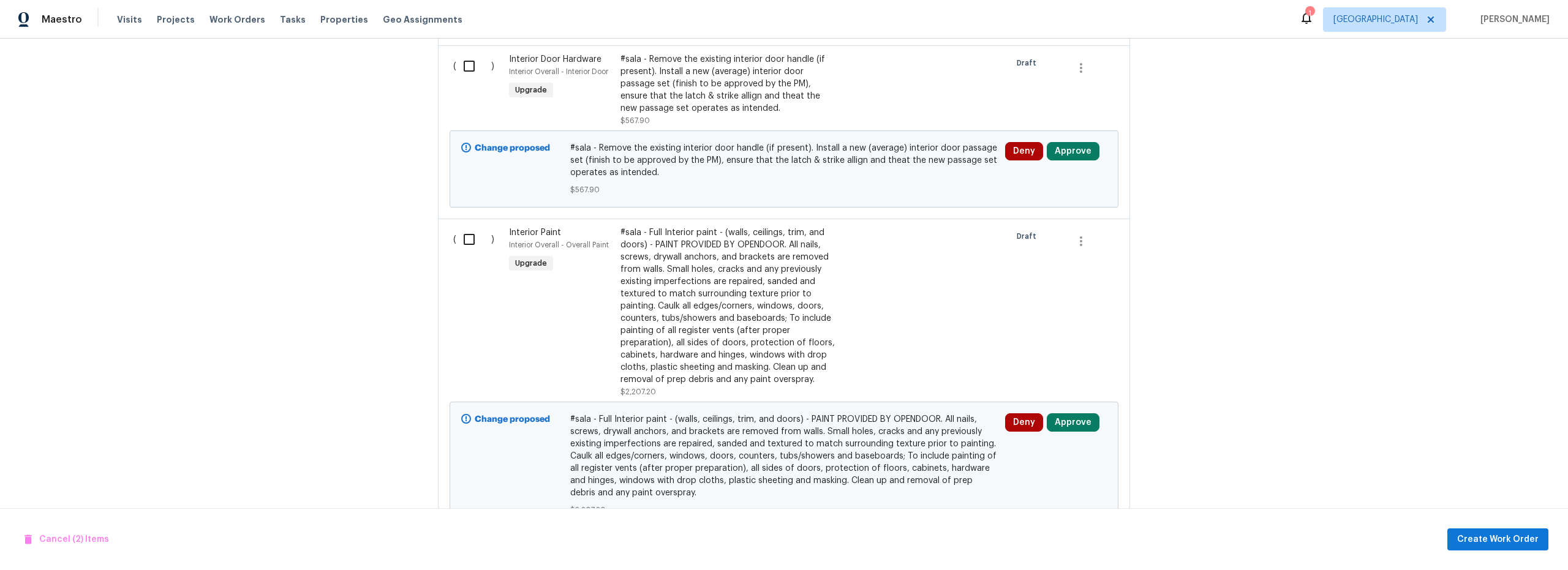
click at [458, 245] on input "checkbox" at bounding box center [474, 239] width 35 height 25
click at [467, 241] on input "checkbox" at bounding box center [474, 236] width 35 height 25
checkbox input "false"
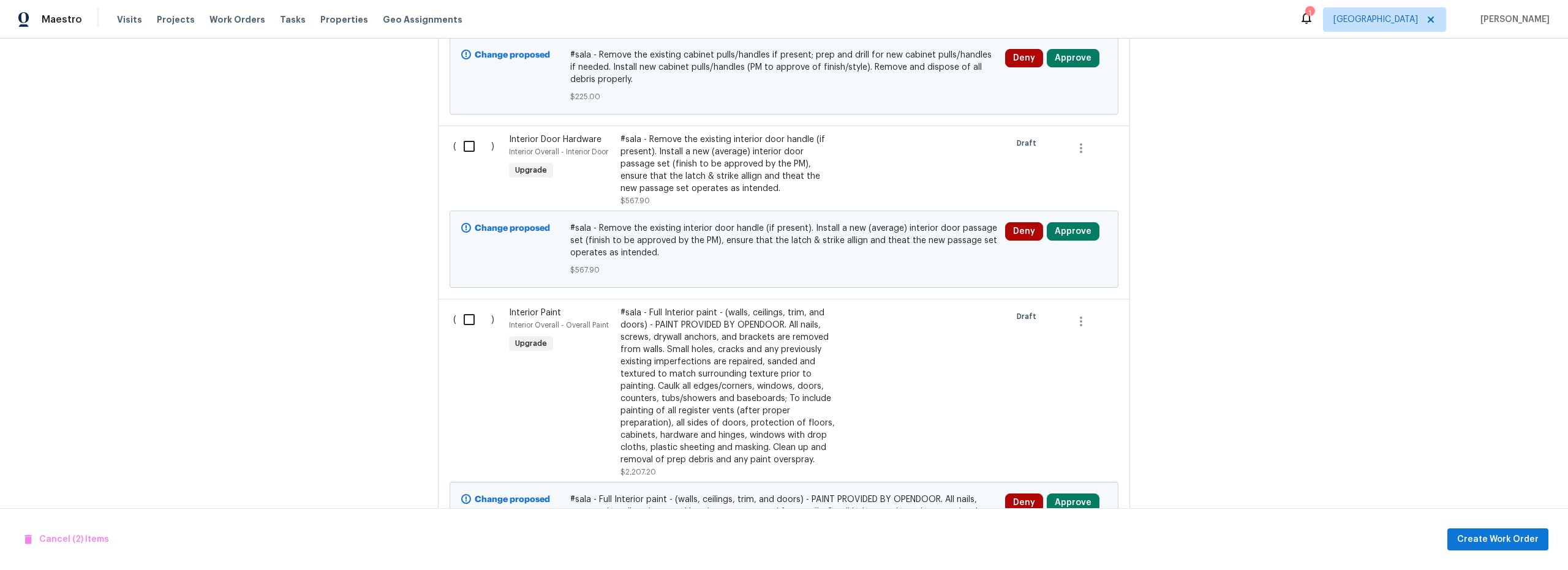
scroll to position [626, 0]
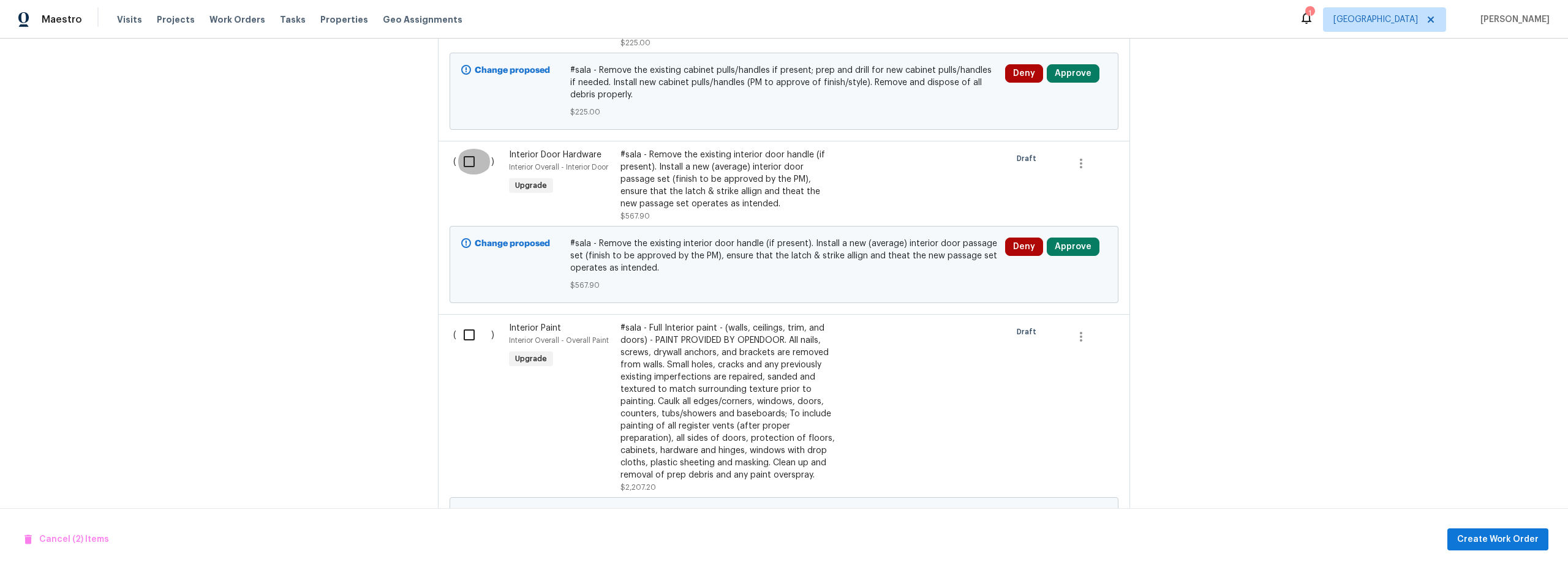
click at [465, 164] on input "checkbox" at bounding box center [474, 161] width 35 height 25
checkbox input "true"
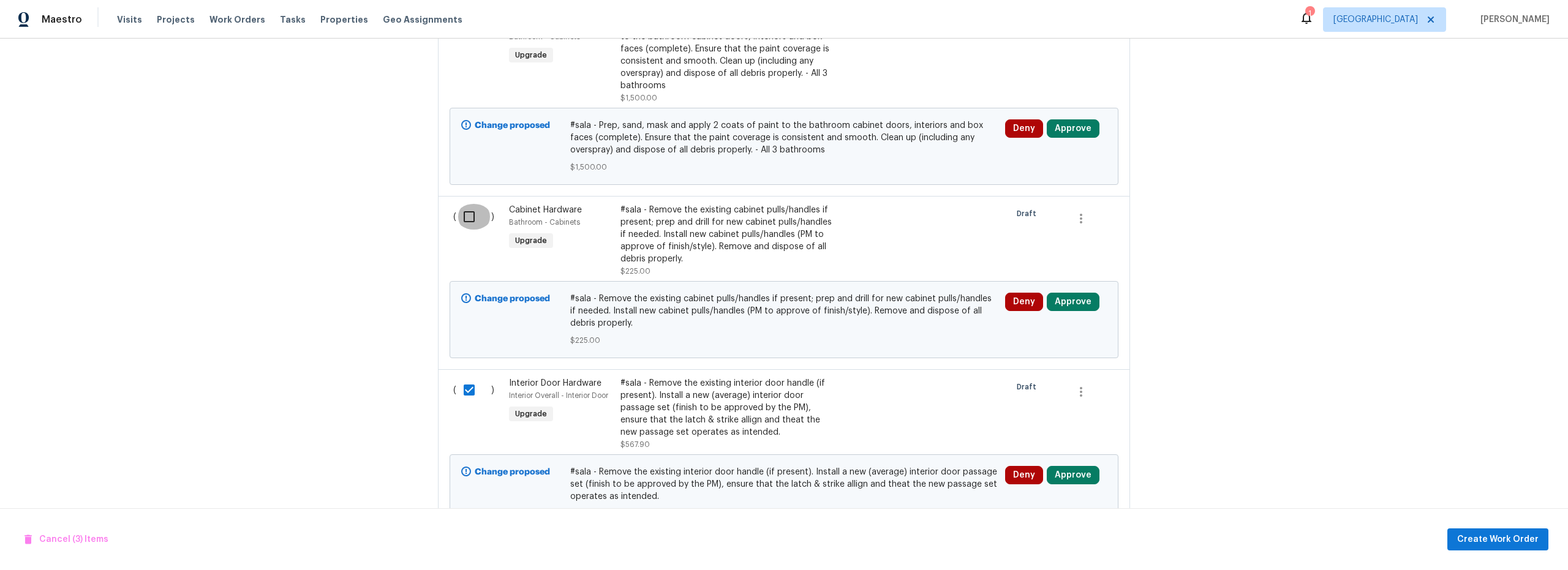
click at [469, 224] on input "checkbox" at bounding box center [474, 216] width 35 height 25
checkbox input "true"
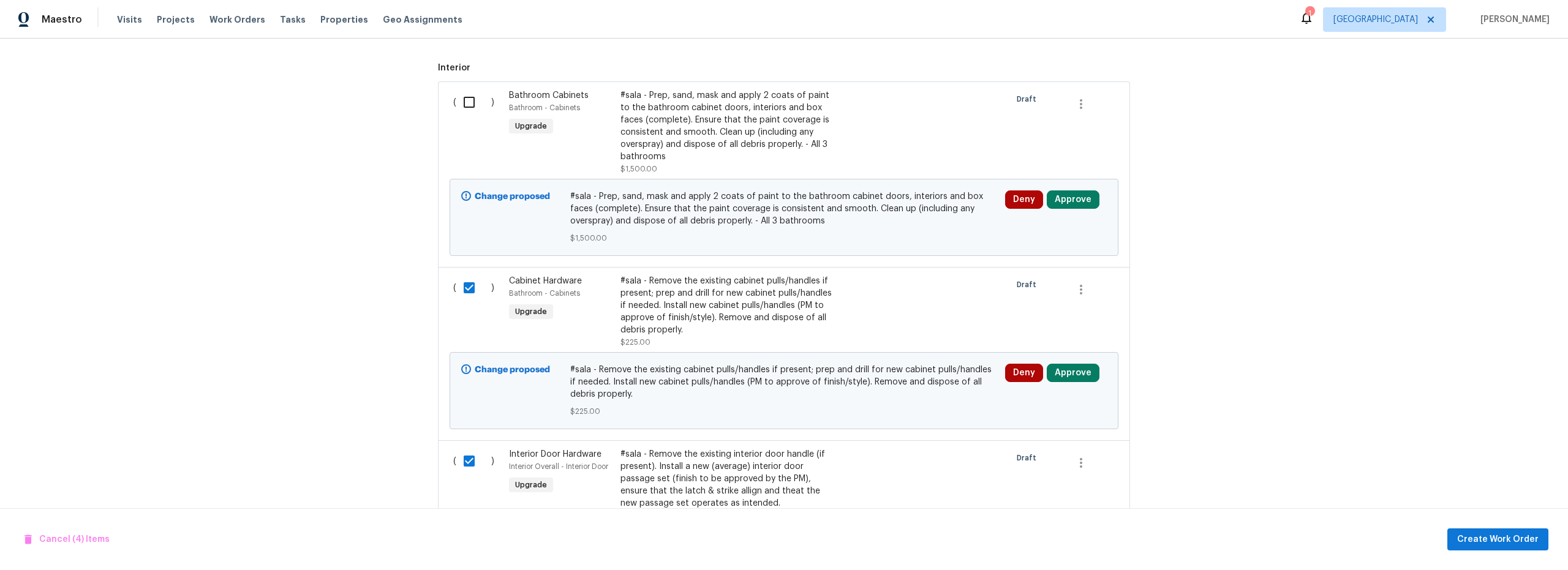
scroll to position [163, 0]
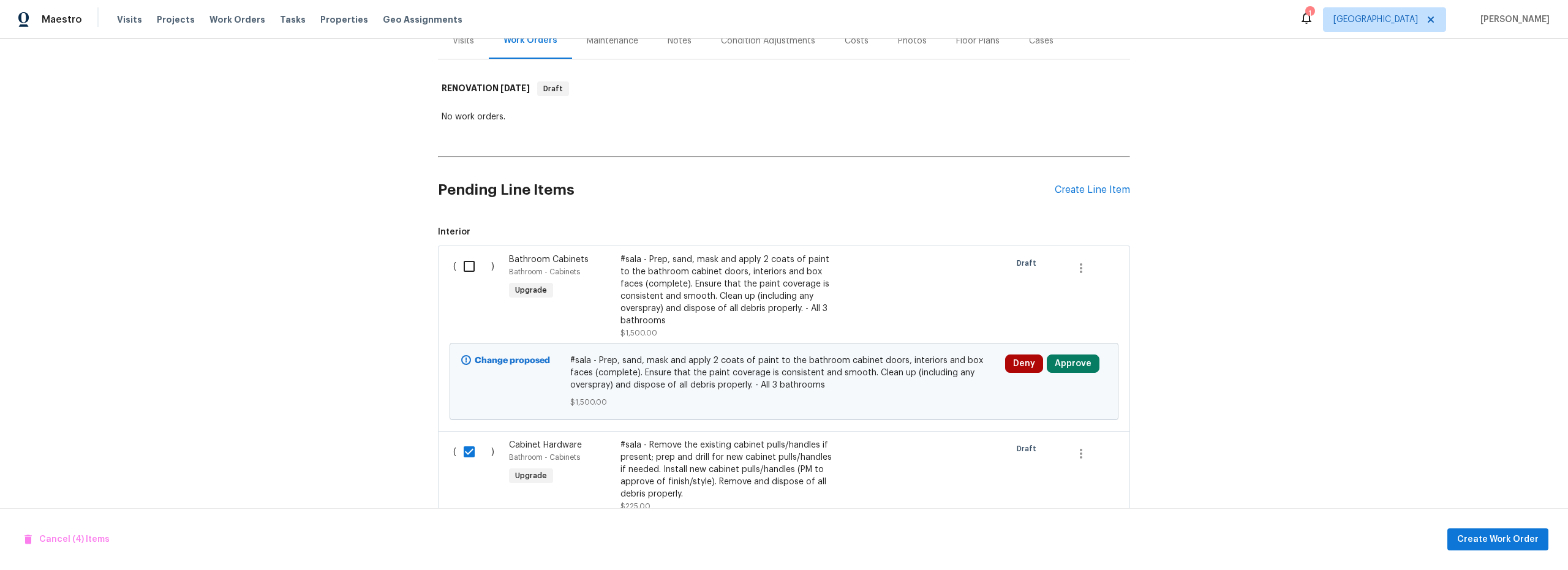
click at [464, 271] on input "checkbox" at bounding box center [474, 265] width 35 height 25
checkbox input "true"
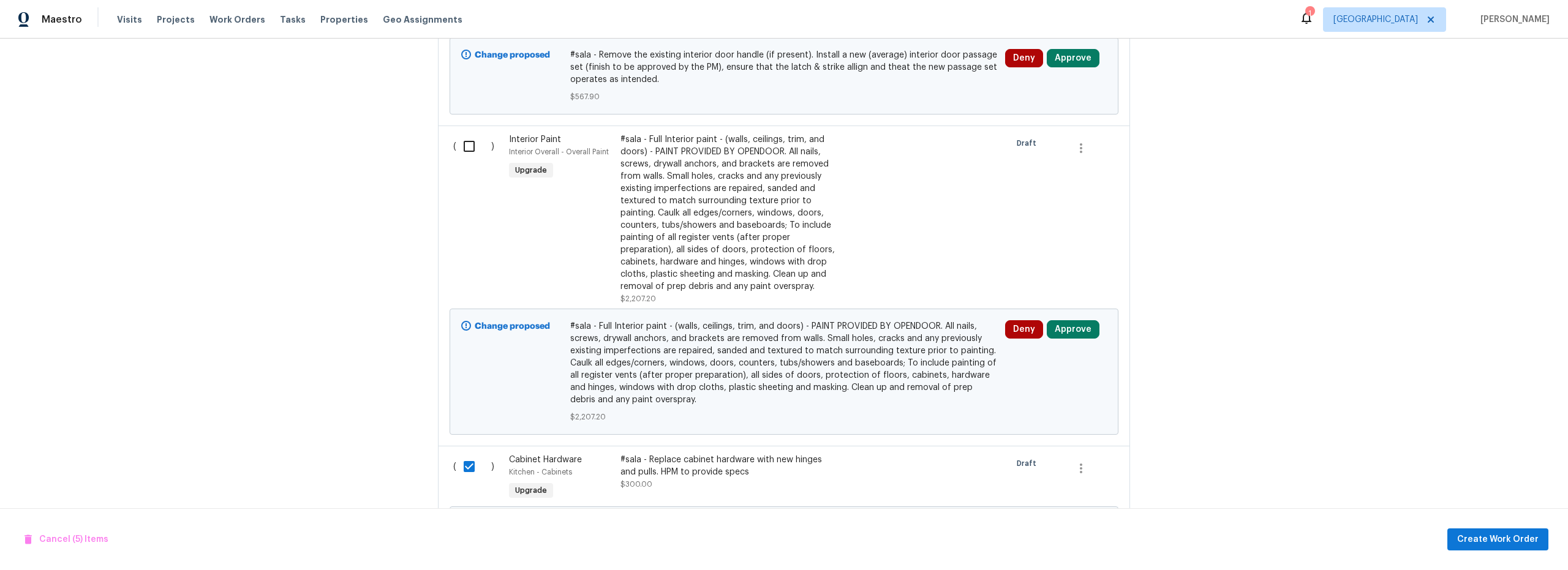
scroll to position [1081, 0]
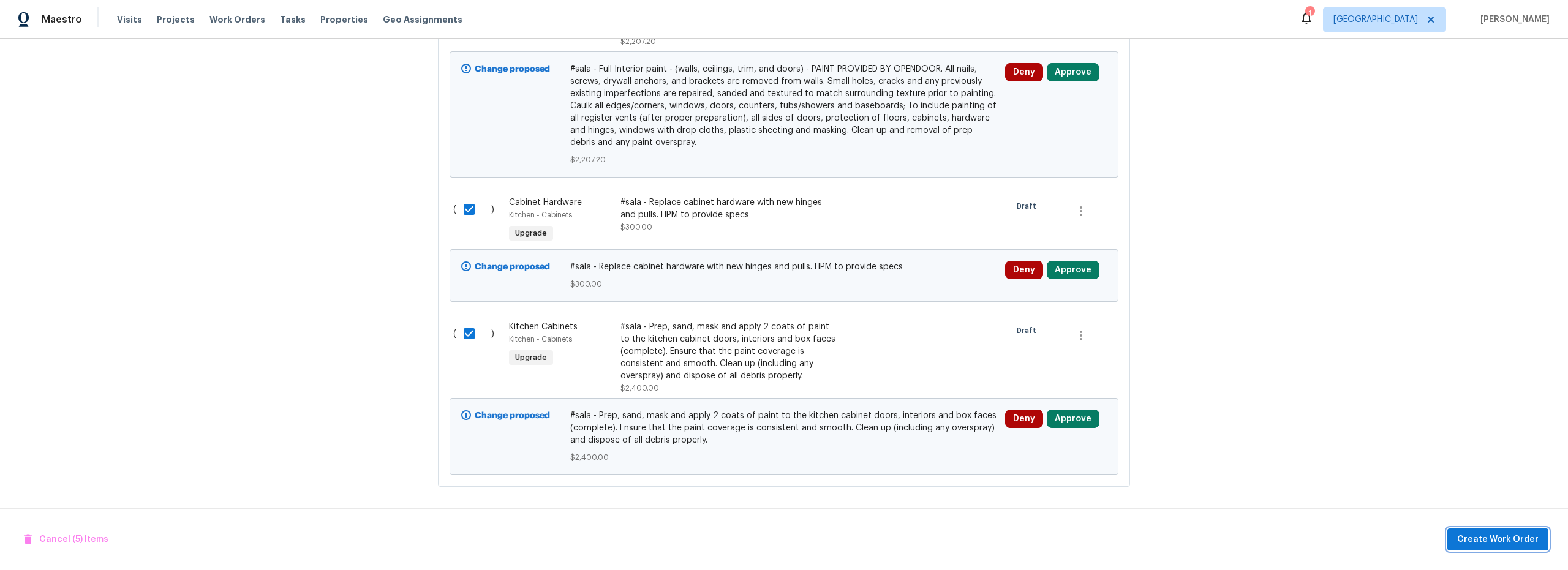
click at [1501, 543] on span "Create Work Order" at bounding box center [1497, 538] width 81 height 15
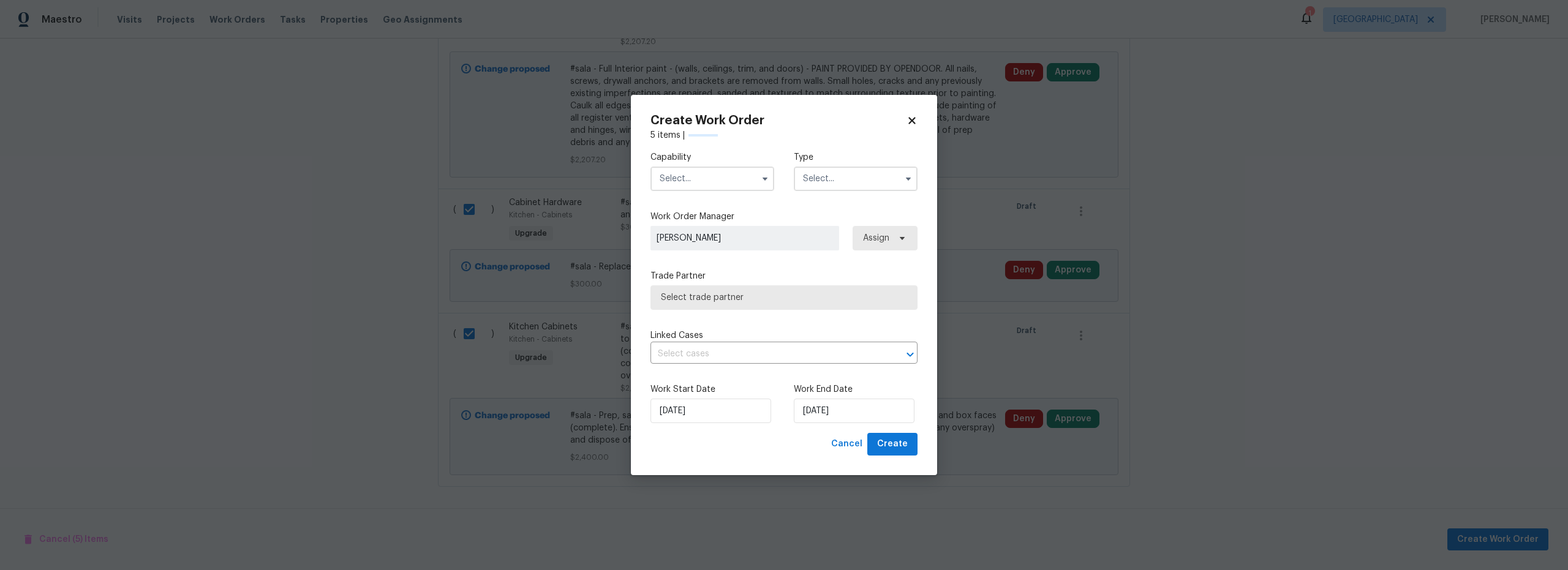
click at [698, 179] on input "text" at bounding box center [711, 179] width 124 height 25
drag, startPoint x: 716, startPoint y: 247, endPoint x: 730, endPoint y: 246, distance: 14.0
click at [716, 239] on span "General Contractor" at bounding box center [703, 235] width 79 height 9
type input "General Contractor"
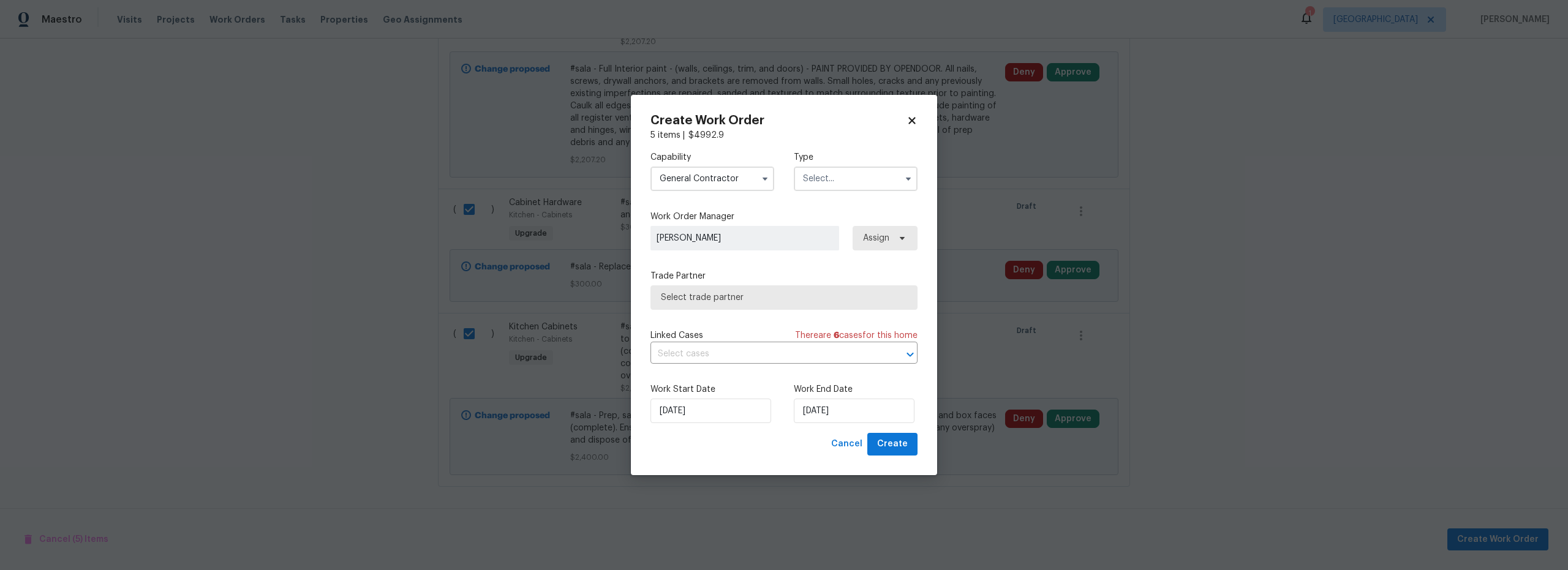
click at [857, 170] on input "text" at bounding box center [855, 179] width 124 height 25
click at [835, 257] on span "Renovation" at bounding box center [830, 257] width 46 height 9
type input "Renovation"
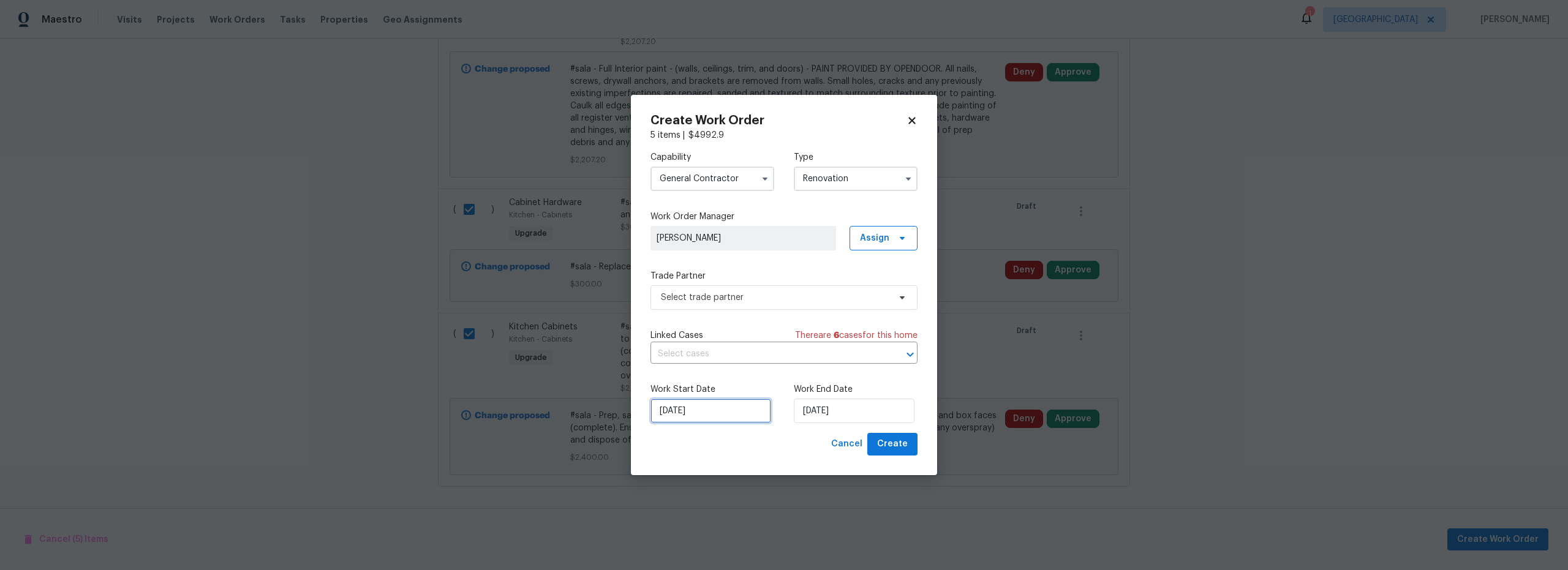
click at [704, 411] on input "[DATE]" at bounding box center [710, 411] width 121 height 25
click at [663, 379] on div "29" at bounding box center [668, 378] width 19 height 18
type input "[DATE]"
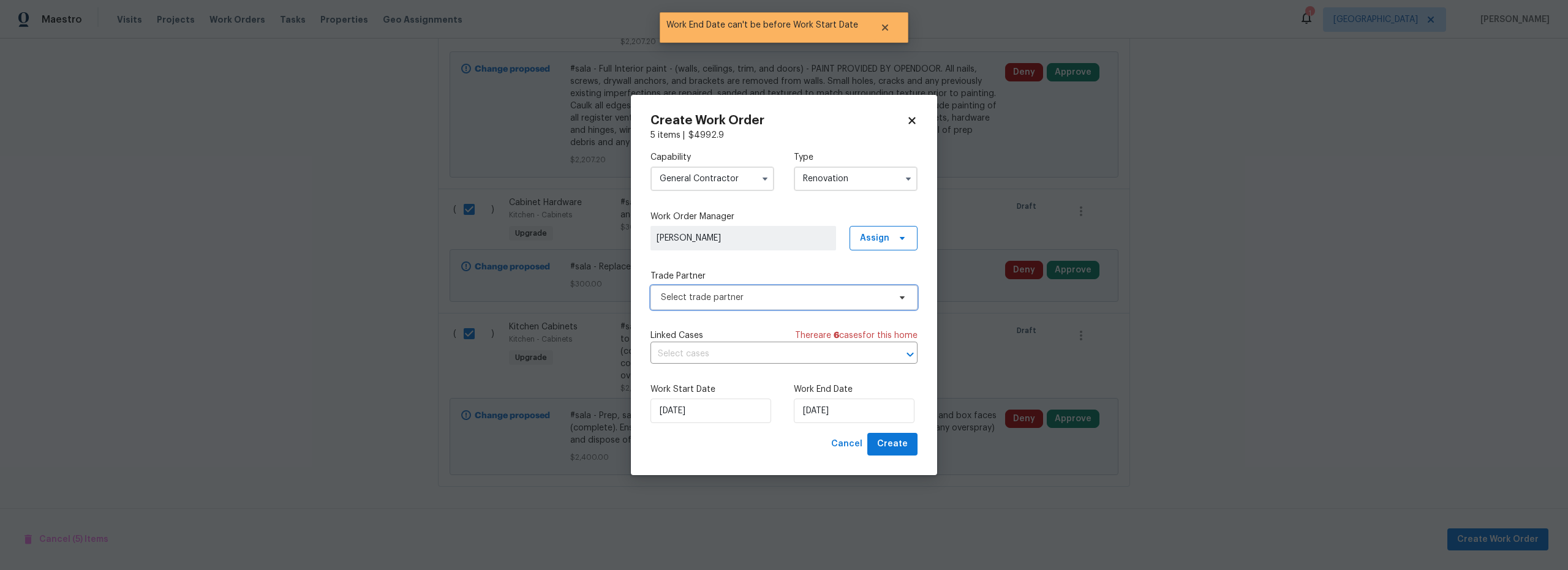
click at [738, 296] on span "Select trade partner" at bounding box center [774, 298] width 229 height 12
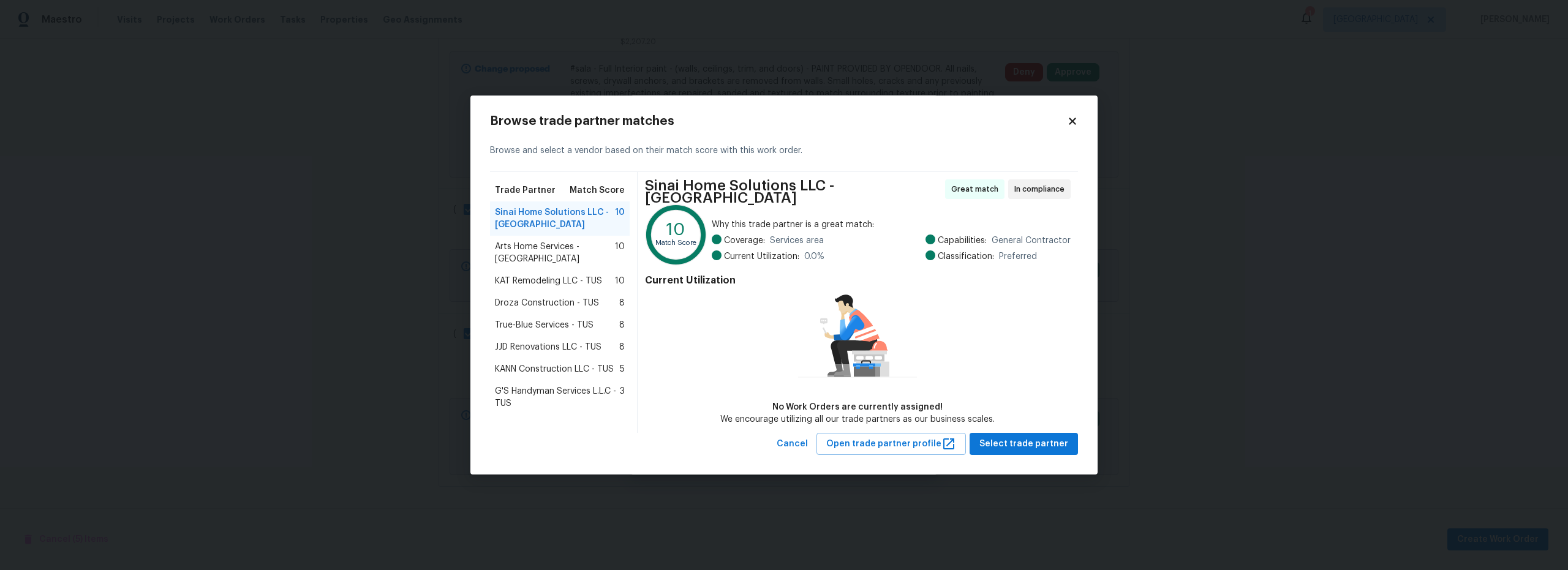
click at [573, 252] on span "Arts Home Services - [GEOGRAPHIC_DATA]" at bounding box center [554, 253] width 120 height 25
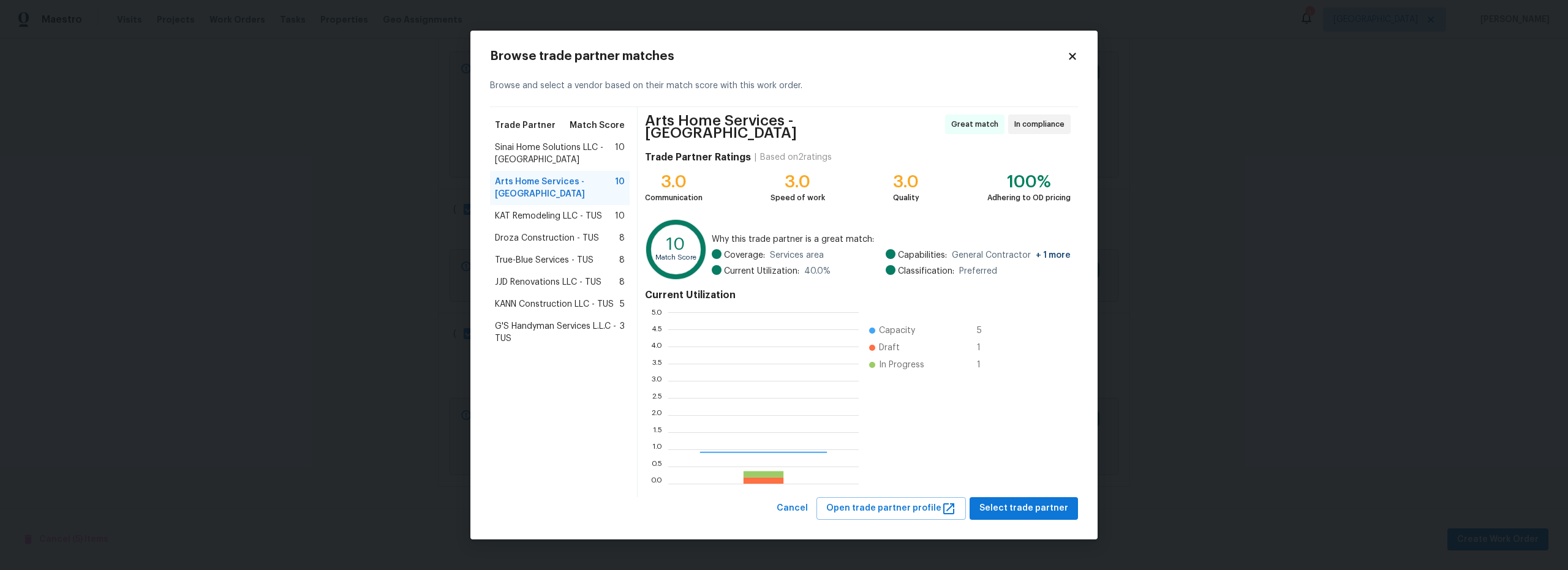
scroll to position [162, 182]
click at [1034, 504] on span "Select trade partner" at bounding box center [1023, 508] width 88 height 15
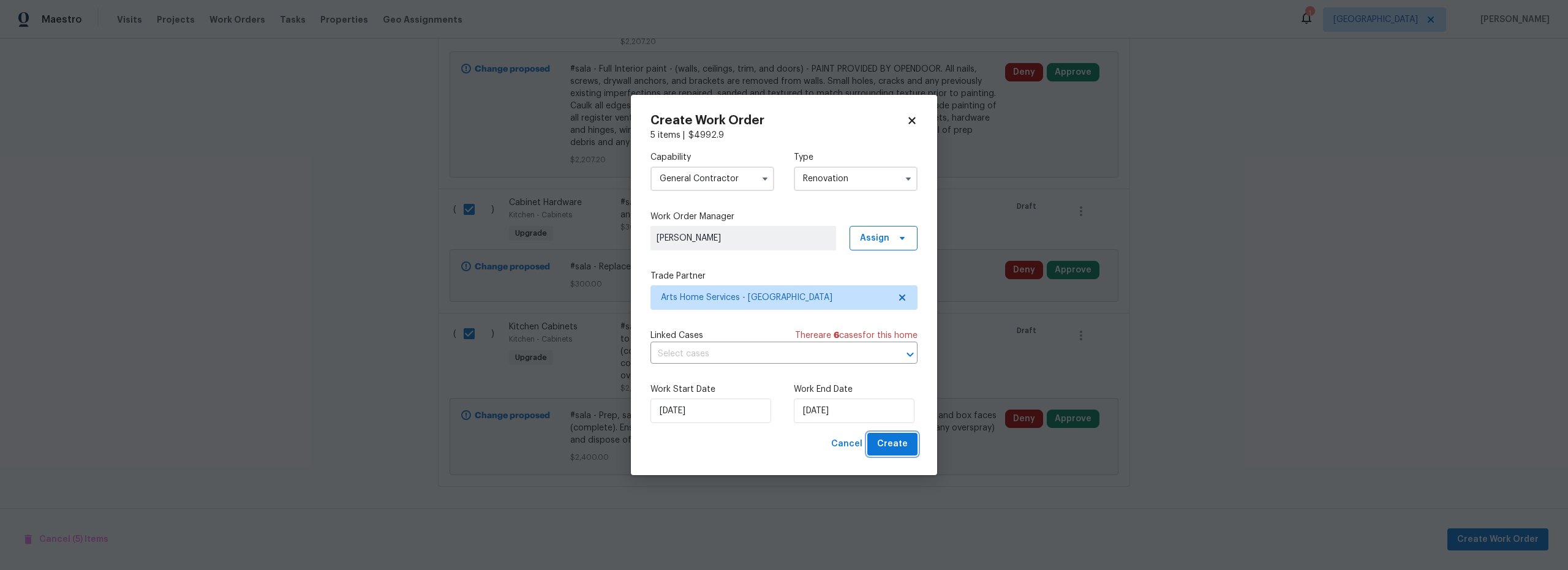
click at [896, 445] on span "Create" at bounding box center [892, 443] width 31 height 15
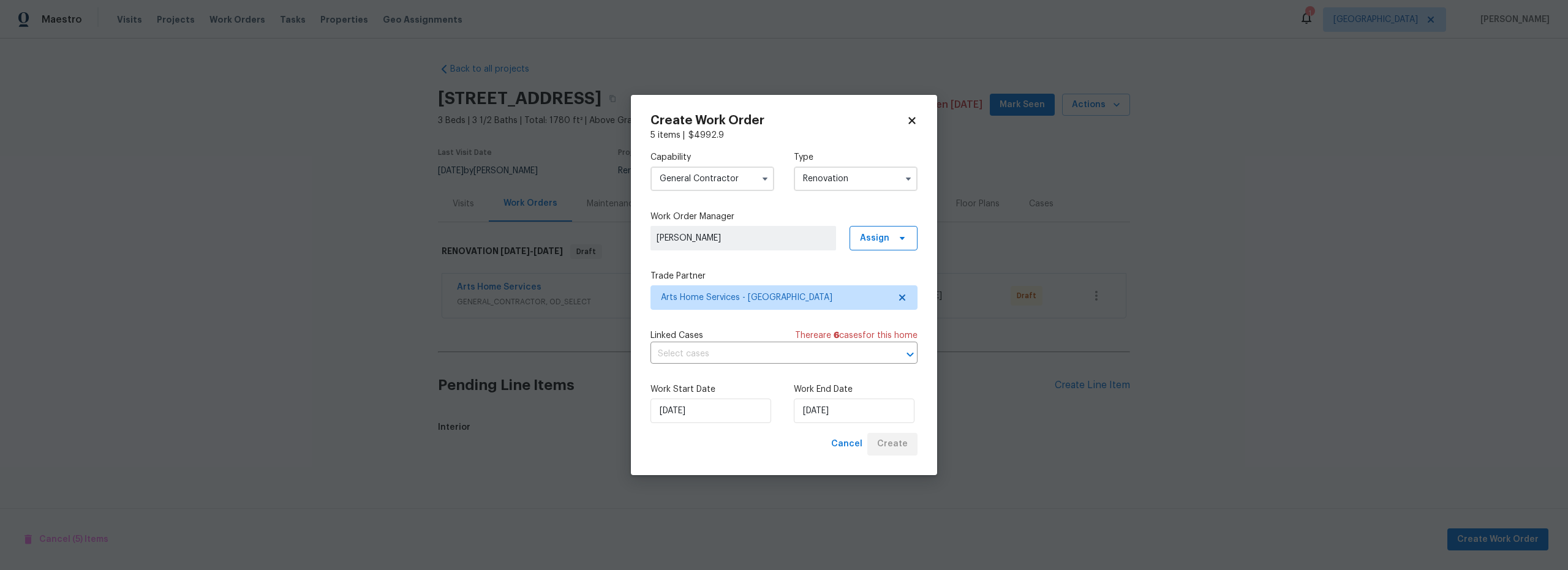
scroll to position [0, 0]
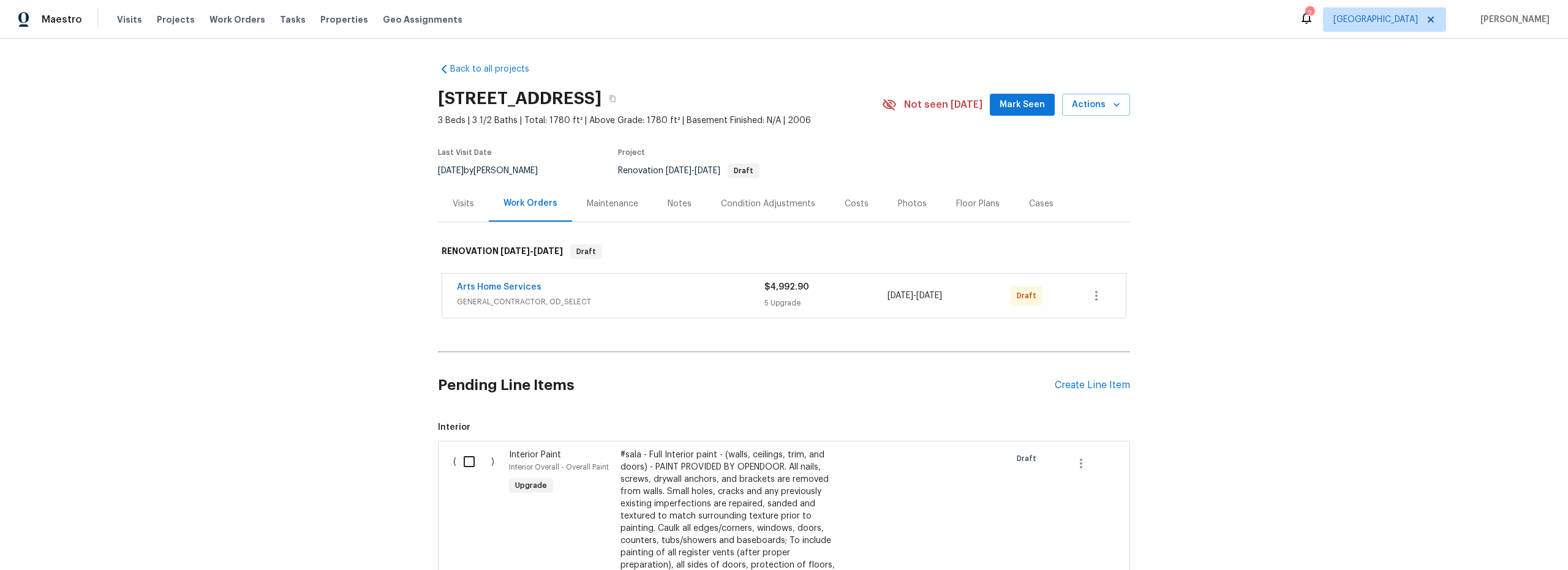
click at [675, 204] on div "Notes" at bounding box center [679, 204] width 24 height 12
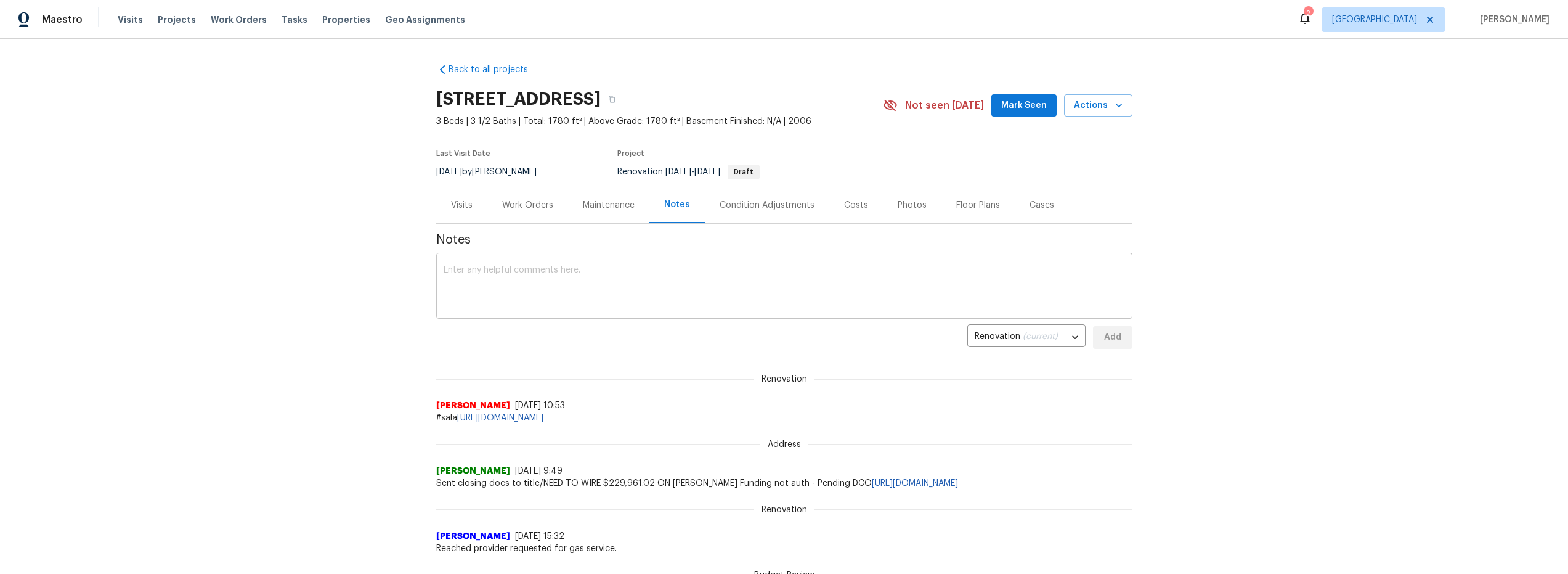
click at [581, 273] on textarea at bounding box center [784, 287] width 681 height 43
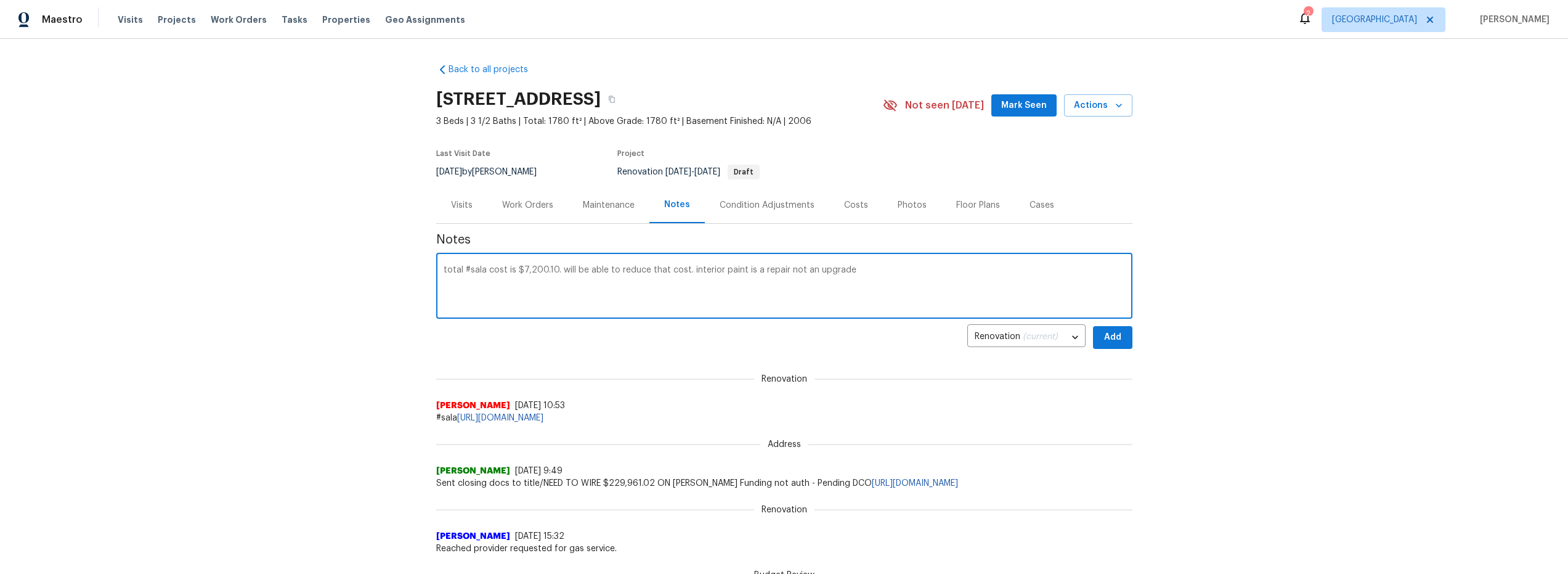
type textarea "total #sala cost is $7,200.10. will be able to reduce that cost. interior paint…"
click at [1110, 339] on span "Add" at bounding box center [1112, 337] width 19 height 15
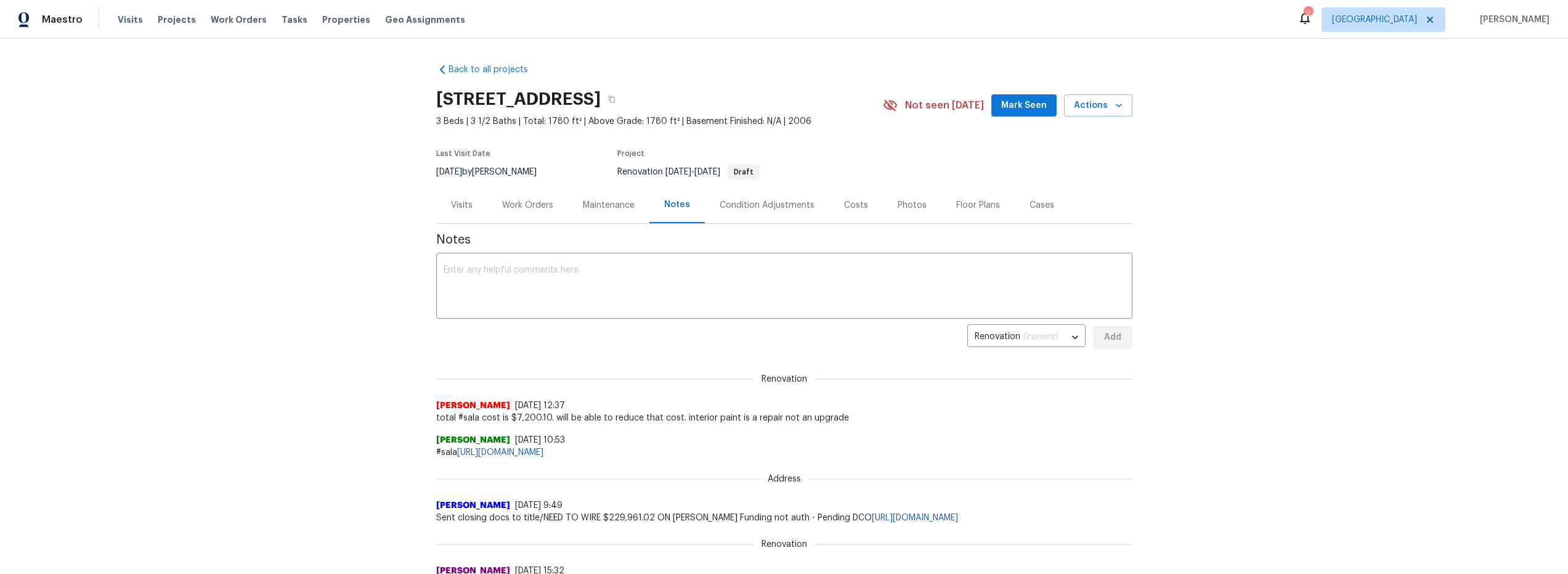
click at [527, 198] on div "Work Orders" at bounding box center [528, 205] width 81 height 36
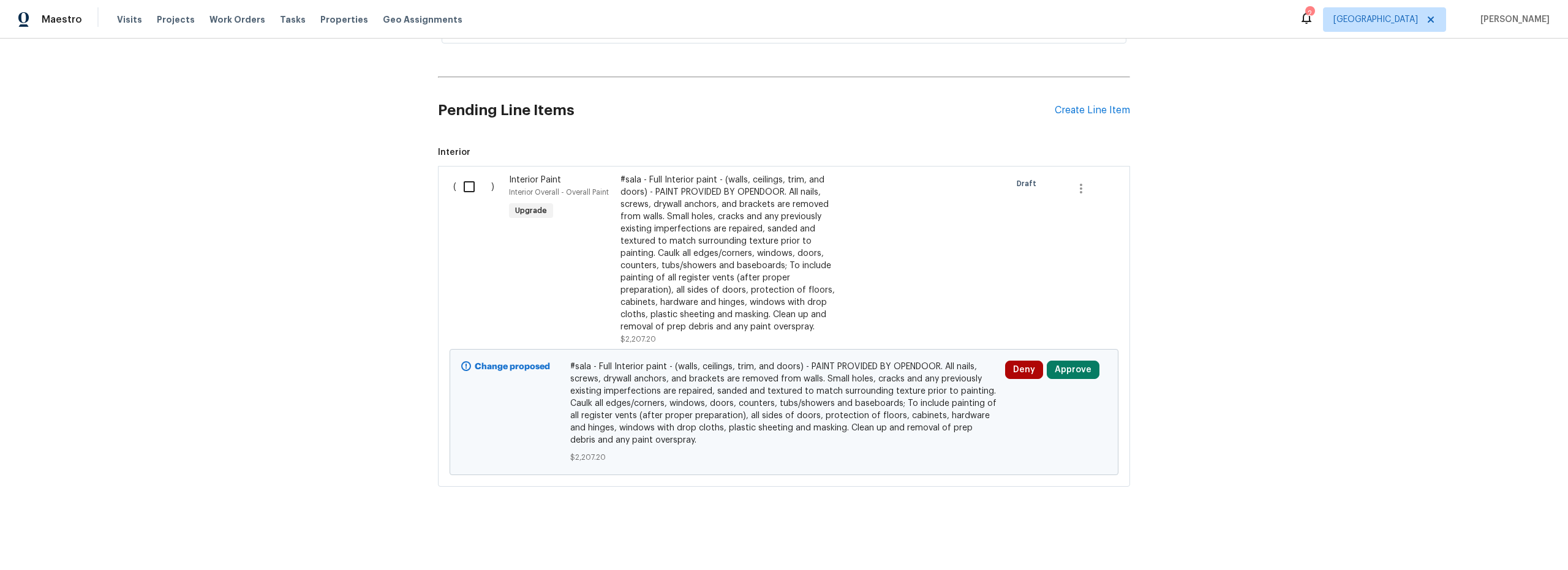
scroll to position [284, 0]
click at [1079, 183] on icon "button" at bounding box center [1080, 188] width 15 height 15
click at [1083, 184] on li "Cancel" at bounding box center [1085, 179] width 47 height 20
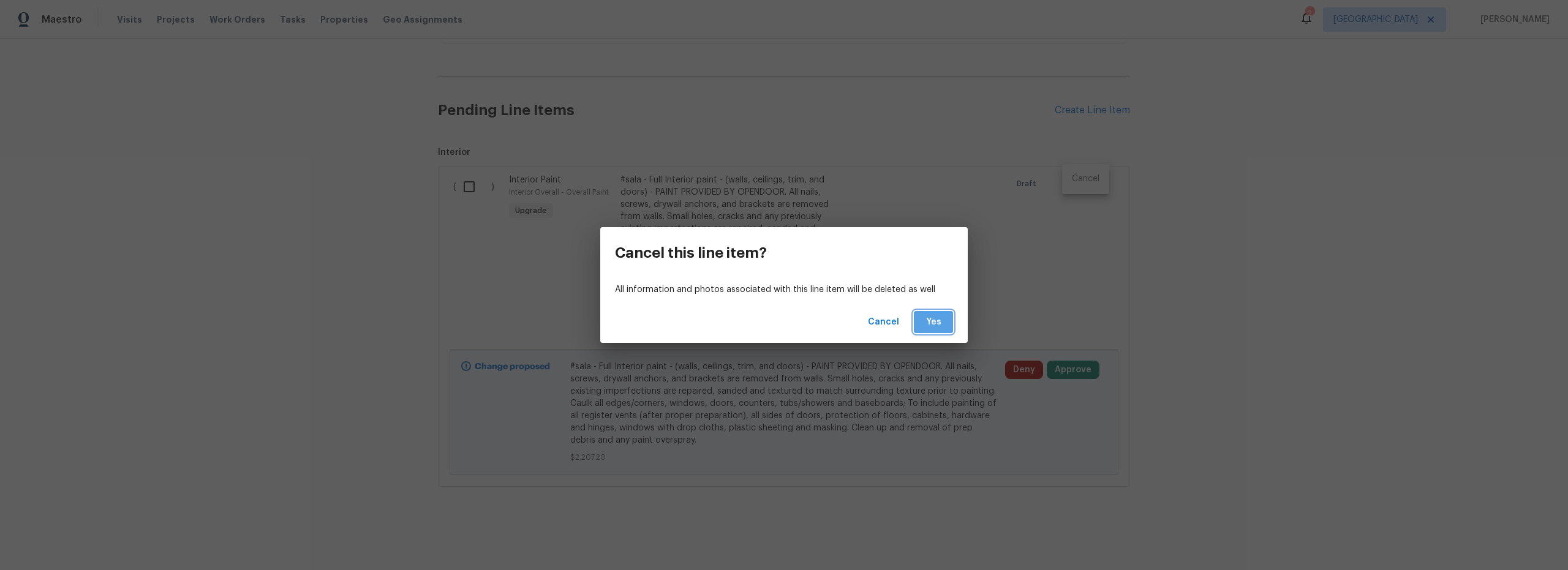
click at [939, 322] on span "Yes" at bounding box center [933, 321] width 19 height 15
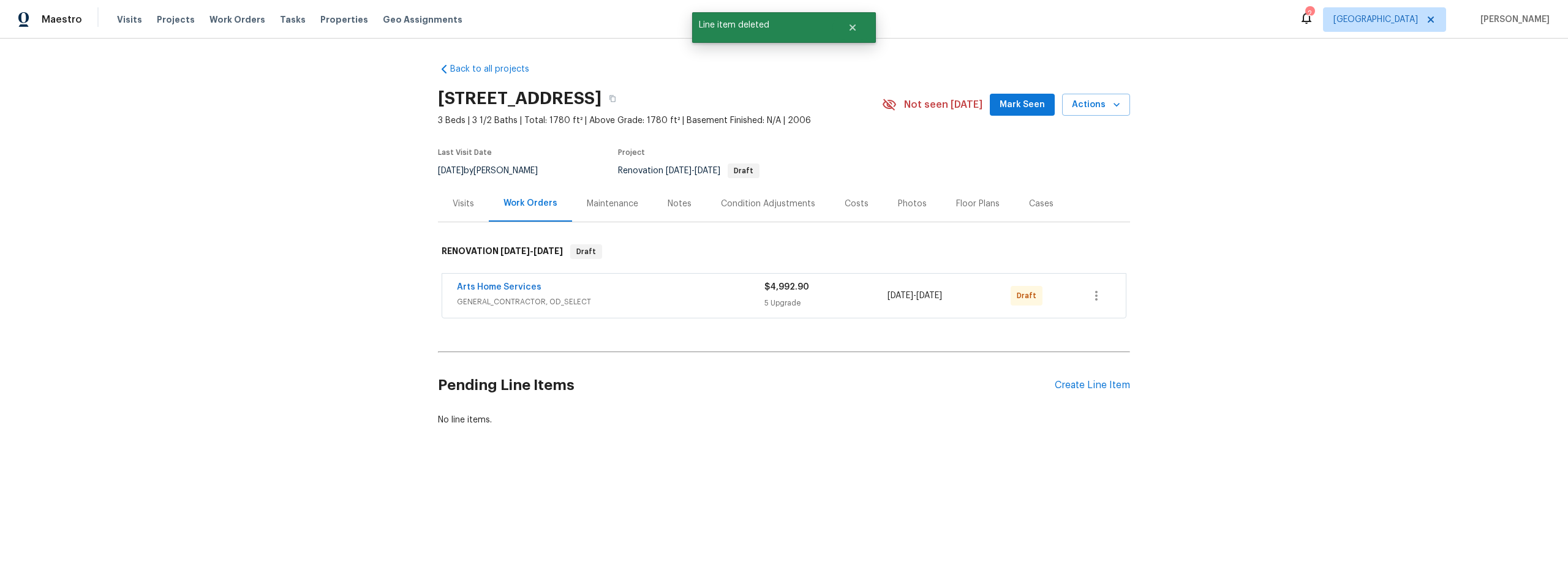
scroll to position [0, 0]
click at [1092, 382] on div "Create Line Item" at bounding box center [1092, 384] width 75 height 11
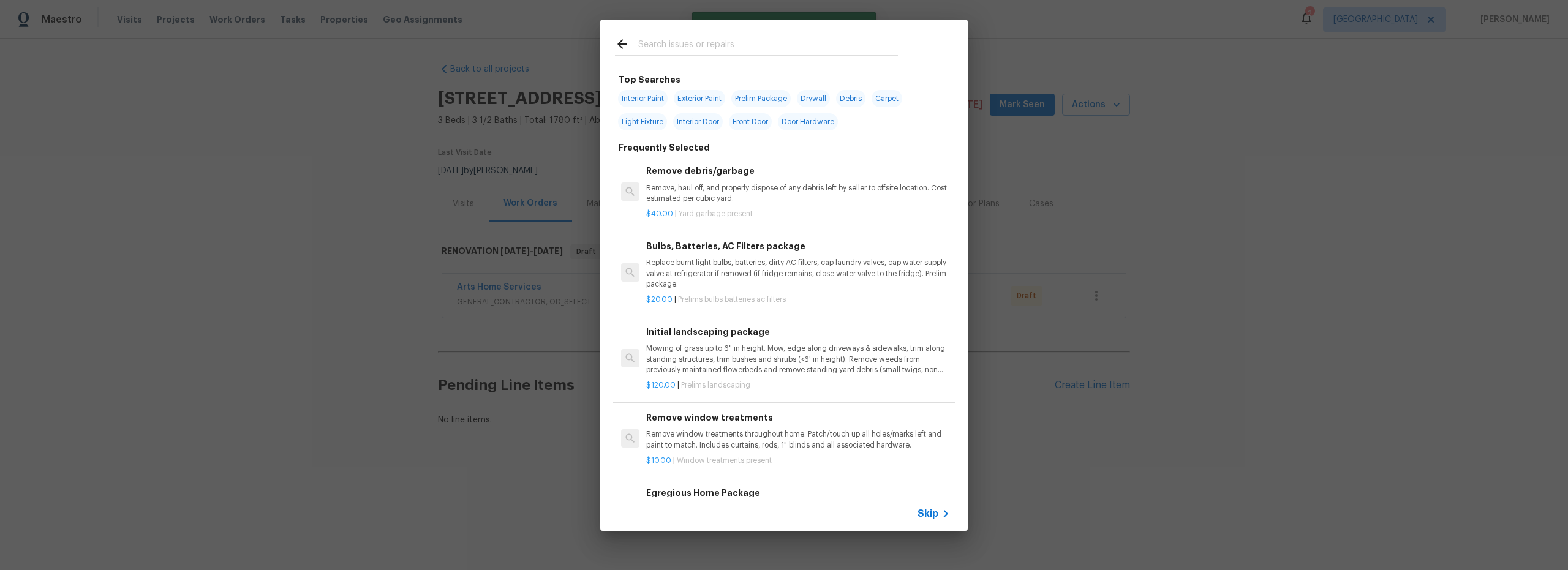
drag, startPoint x: 661, startPoint y: 37, endPoint x: 660, endPoint y: 44, distance: 7.1
click at [661, 37] on input "text" at bounding box center [767, 46] width 259 height 18
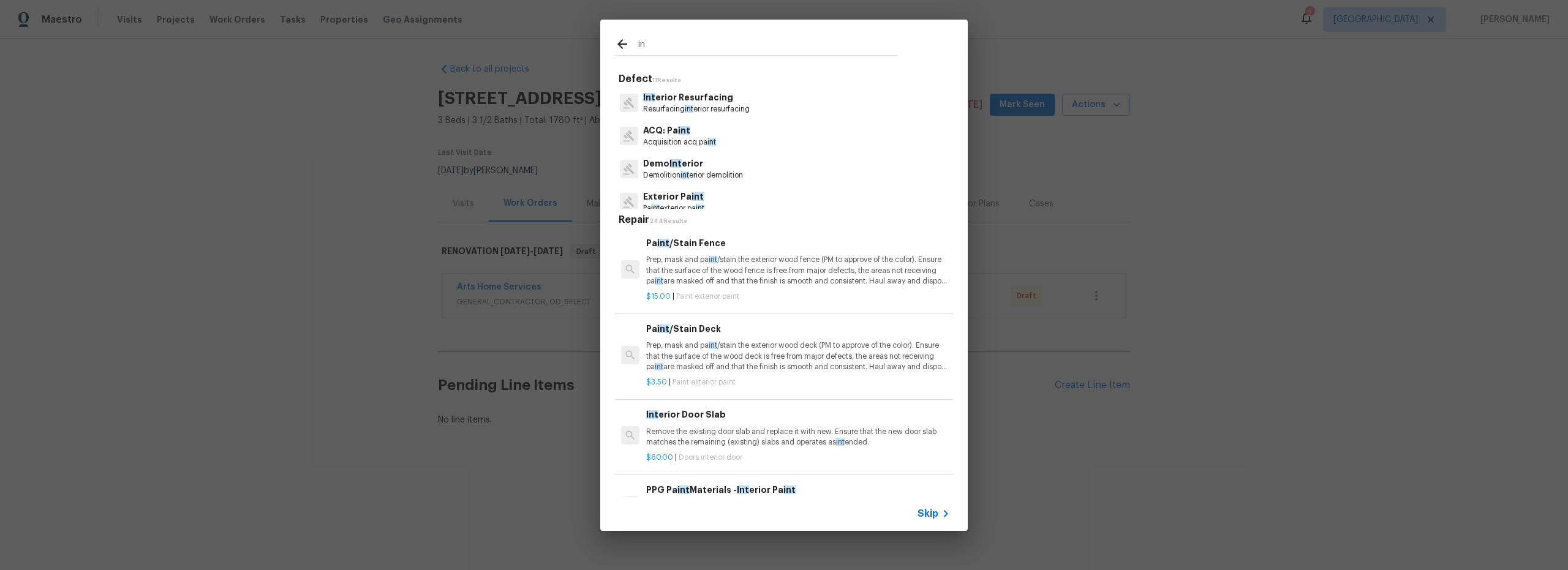
type input "i"
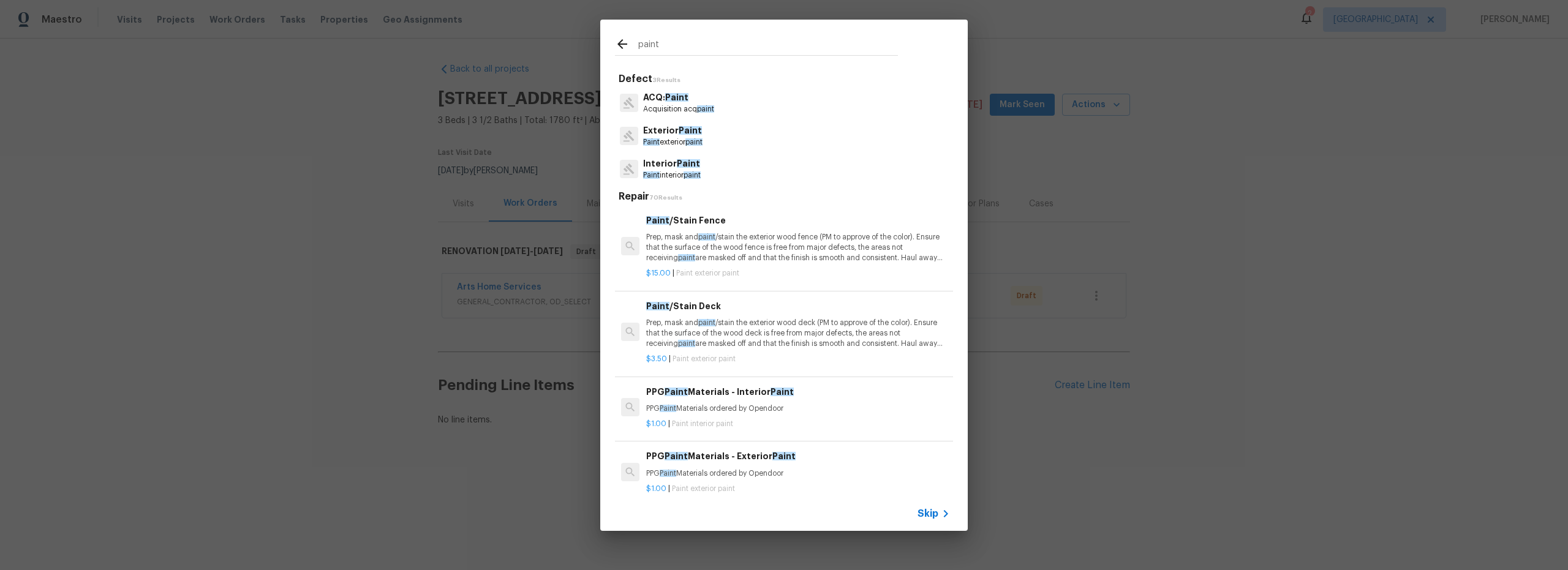
type input "paint"
click at [711, 168] on div "Interior Paint Paint interior paint" at bounding box center [784, 169] width 338 height 33
click at [676, 165] on span "Paint" at bounding box center [688, 164] width 24 height 9
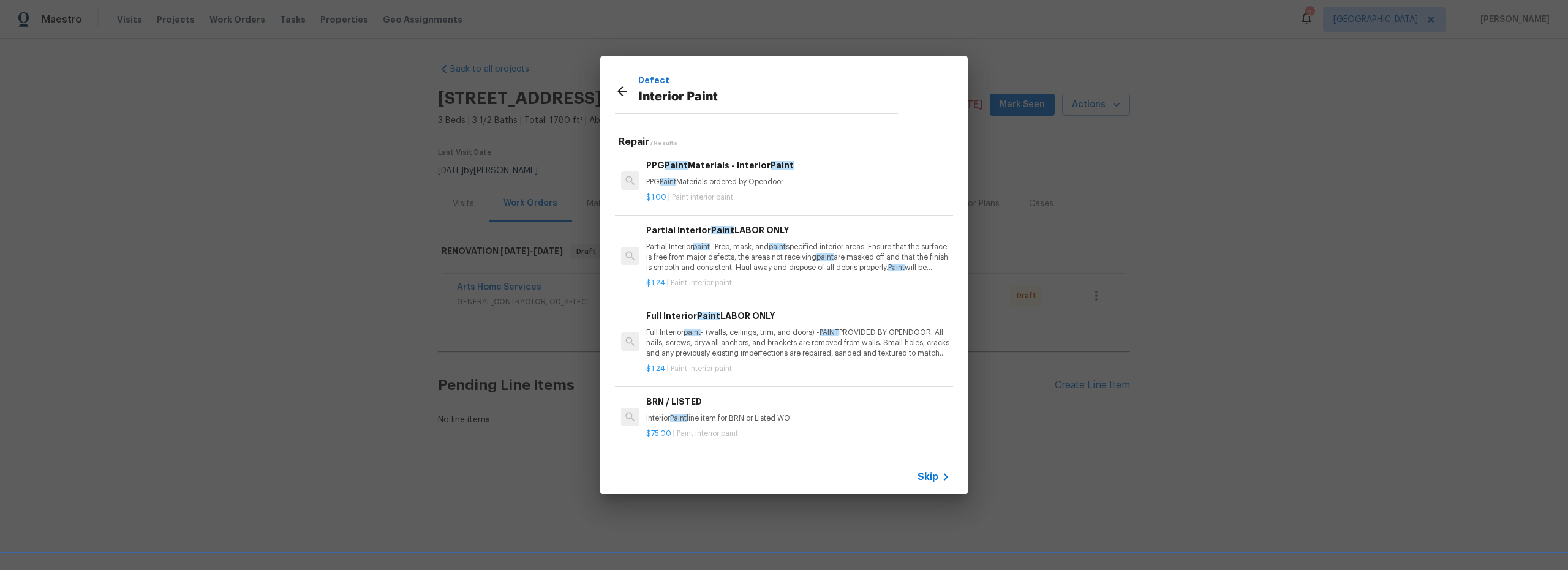
click at [750, 345] on p "Full Interior paint - (walls, ceilings, trim, and doors) - PAINT PROVIDED BY OP…" at bounding box center [798, 343] width 304 height 32
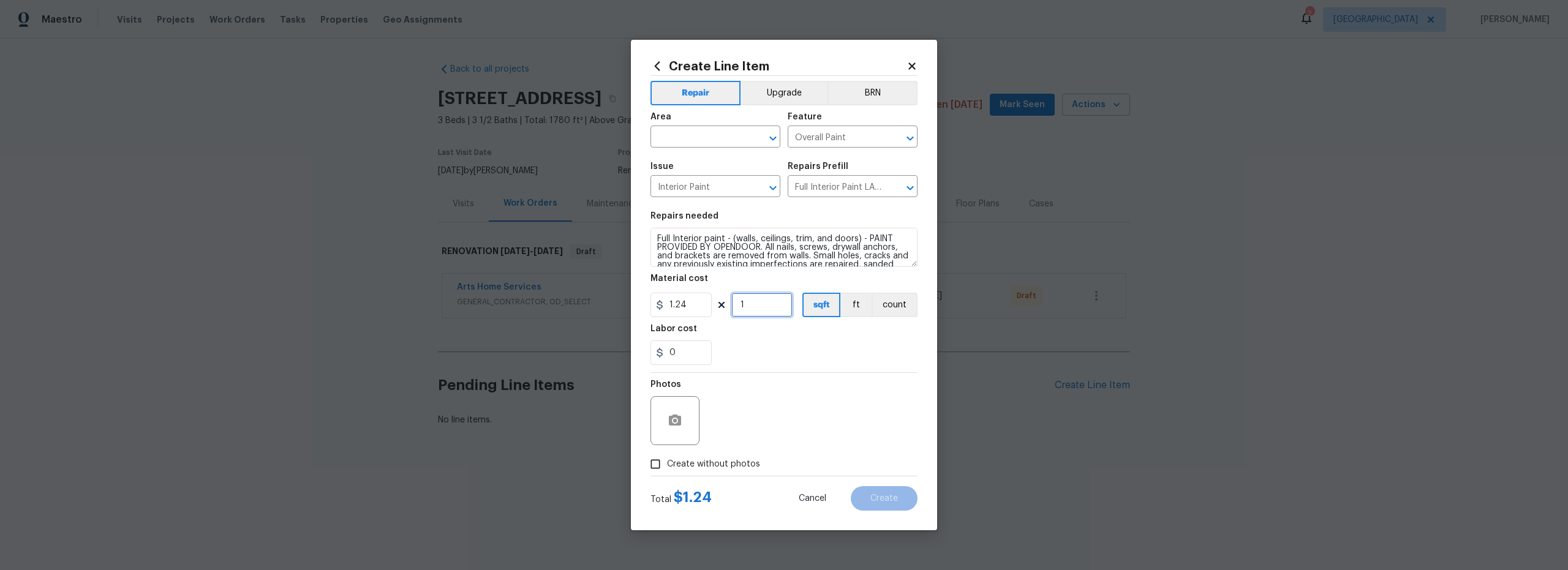
drag, startPoint x: 753, startPoint y: 313, endPoint x: 776, endPoint y: 322, distance: 24.7
click at [754, 313] on input "1" at bounding box center [762, 305] width 61 height 25
type input "1780"
click at [661, 462] on input "Create without photos" at bounding box center [655, 464] width 24 height 24
checkbox input "true"
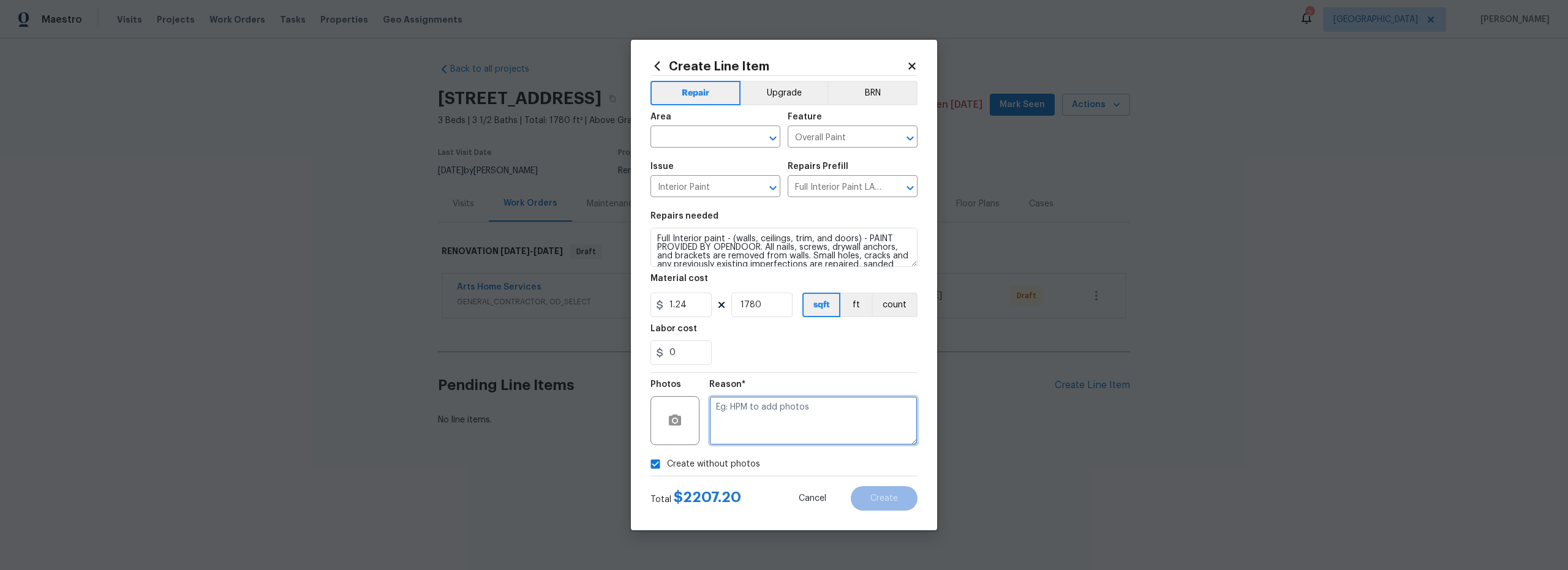
click at [753, 426] on textarea at bounding box center [814, 420] width 208 height 49
type textarea "scout"
click at [802, 457] on div "Create without photos" at bounding box center [783, 464] width 267 height 24
drag, startPoint x: 787, startPoint y: 433, endPoint x: 788, endPoint y: 414, distance: 19.0
click at [787, 433] on textarea "scout" at bounding box center [814, 420] width 208 height 49
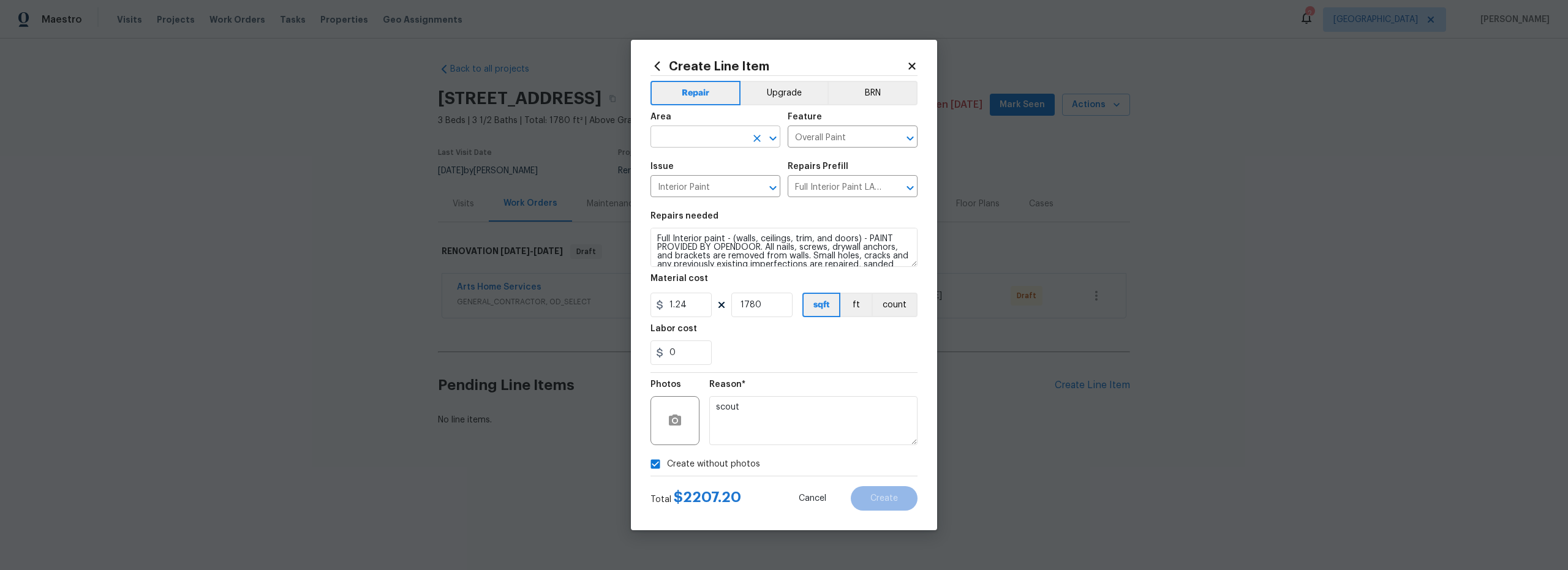
click at [681, 141] on input "text" at bounding box center [697, 138] width 95 height 19
click at [710, 190] on li "Interior Overall" at bounding box center [715, 185] width 130 height 20
type input "Interior Overall"
click at [886, 497] on span "Create" at bounding box center [883, 498] width 27 height 9
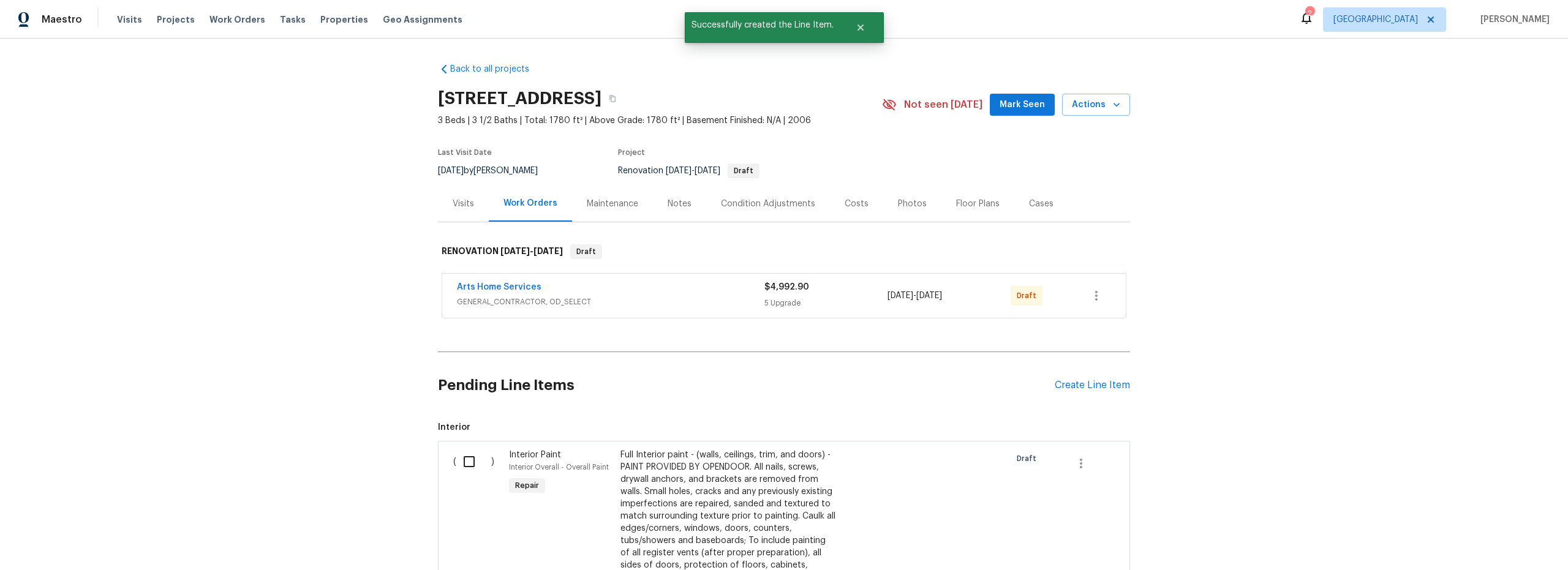
click at [743, 201] on div "Condition Adjustments" at bounding box center [768, 204] width 95 height 12
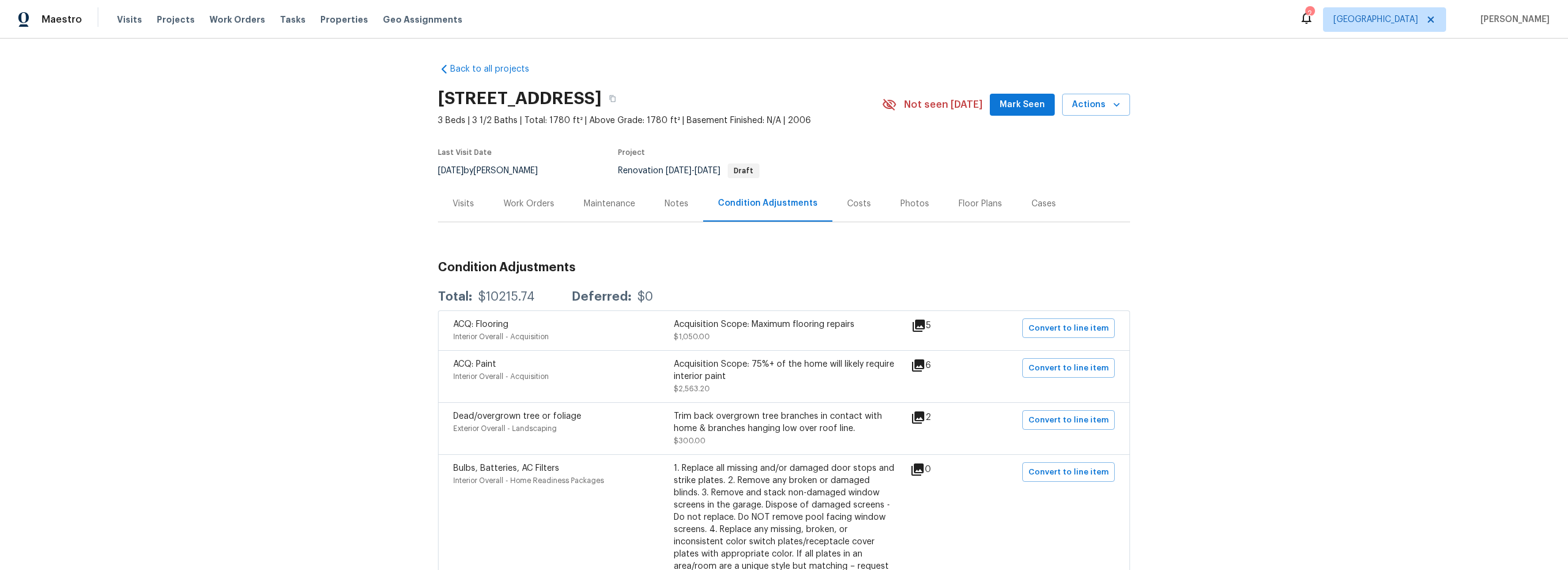
click at [533, 204] on div "Work Orders" at bounding box center [529, 204] width 51 height 12
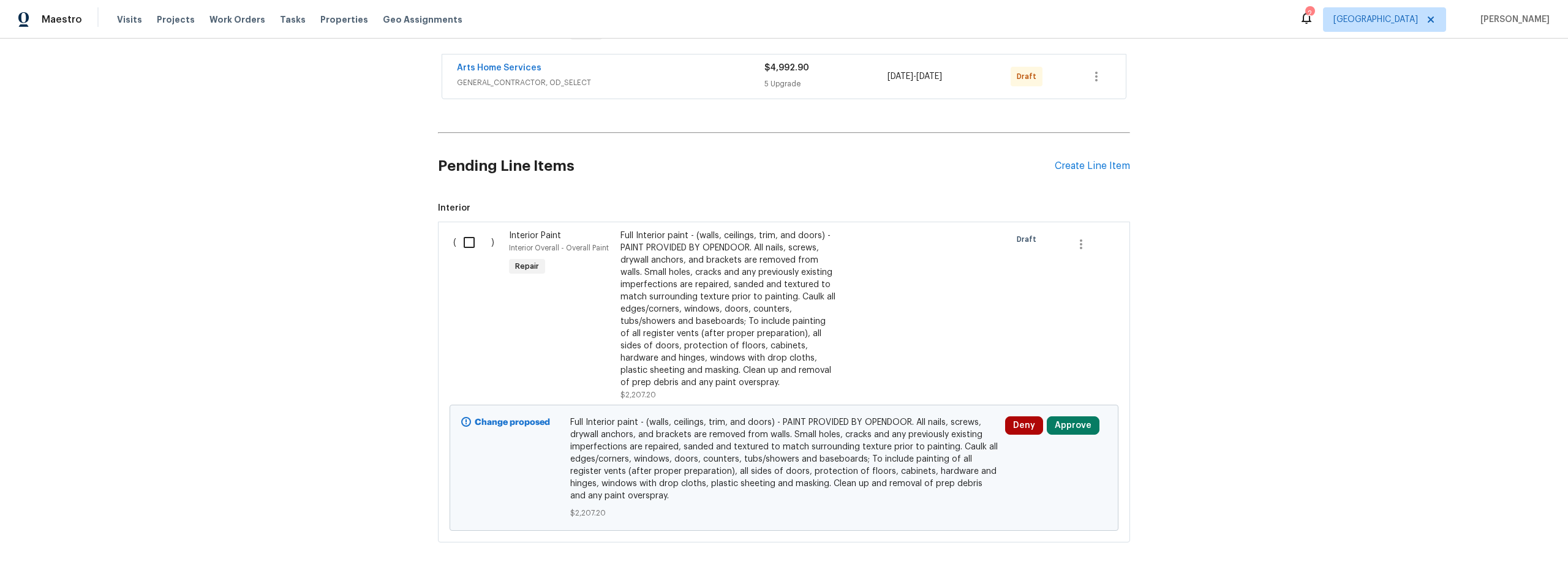
scroll to position [160, 0]
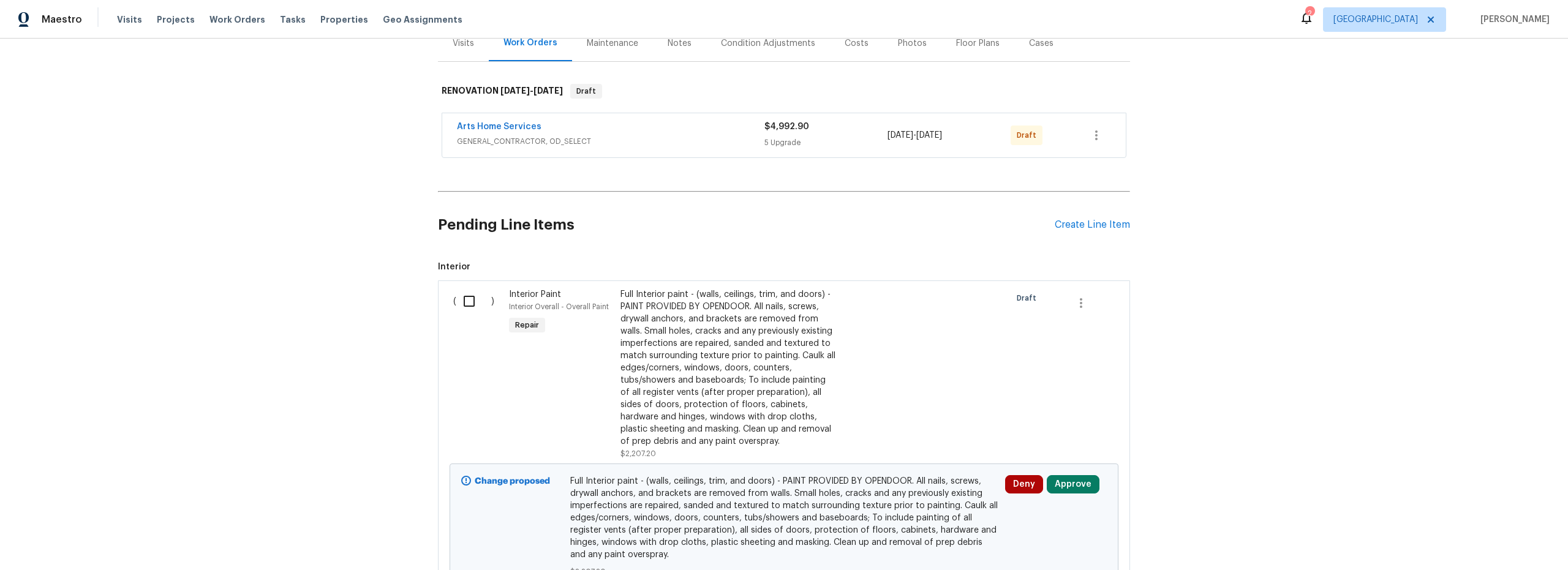
click at [1084, 216] on div "Pending Line Items Create Line Item" at bounding box center [784, 224] width 692 height 57
click at [1063, 226] on div "Create Line Item" at bounding box center [1092, 224] width 75 height 11
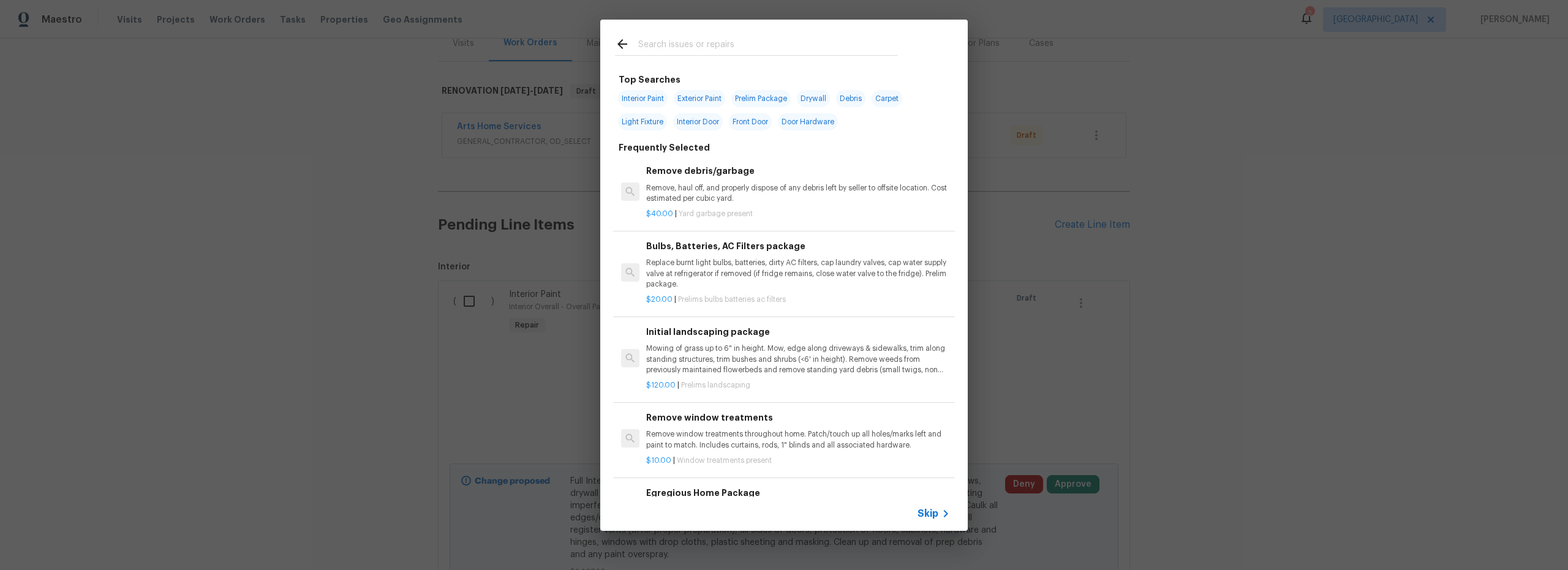
click at [683, 51] on input "text" at bounding box center [767, 46] width 259 height 18
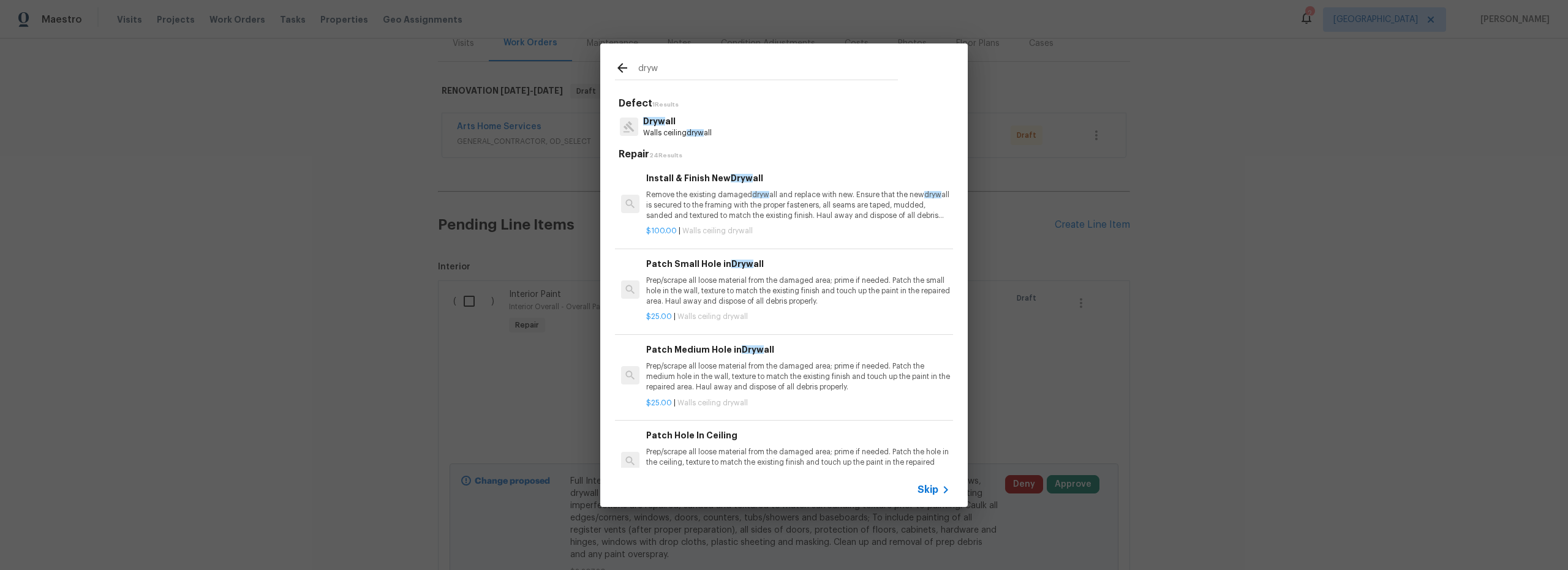
type input "dryw"
click at [789, 295] on p "Prep/scrape all loose material from the damaged area; prime if needed. Patch th…" at bounding box center [798, 292] width 304 height 32
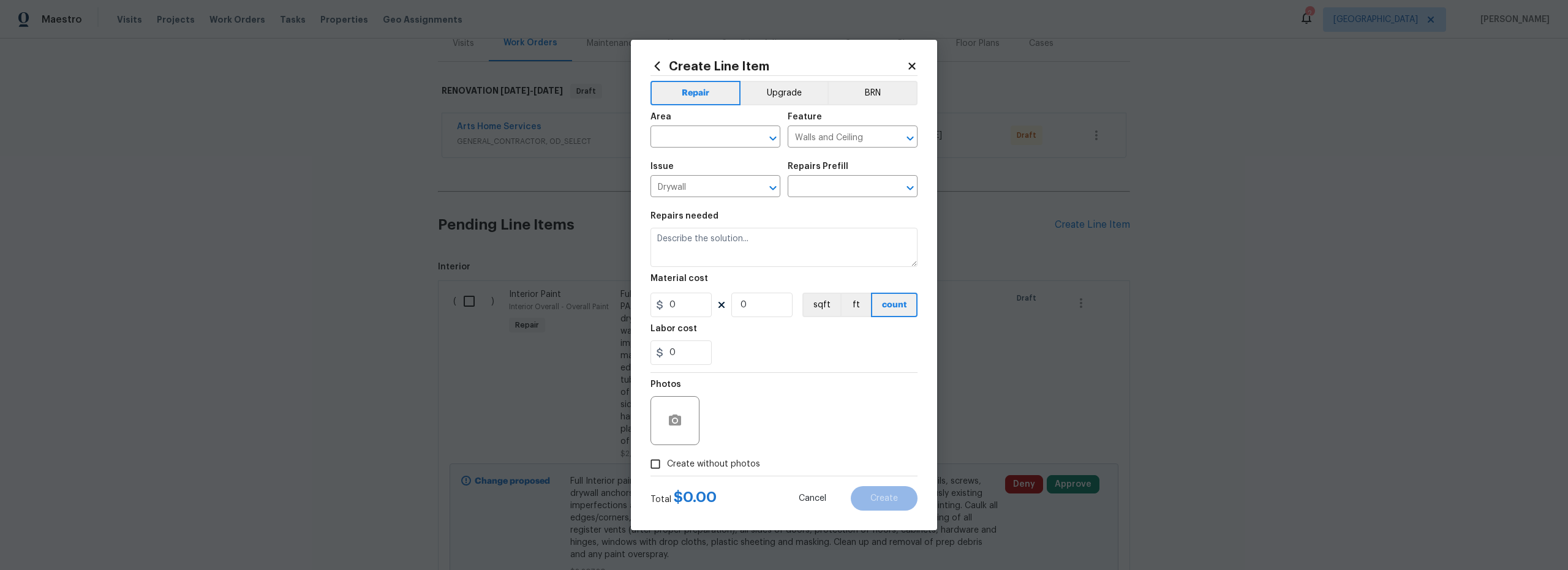
type input "Patch Small Hole in Drywall $25.00"
type textarea "Prep/scrape all loose material from the damaged area; prime if needed. Patch th…"
type input "25"
type input "1"
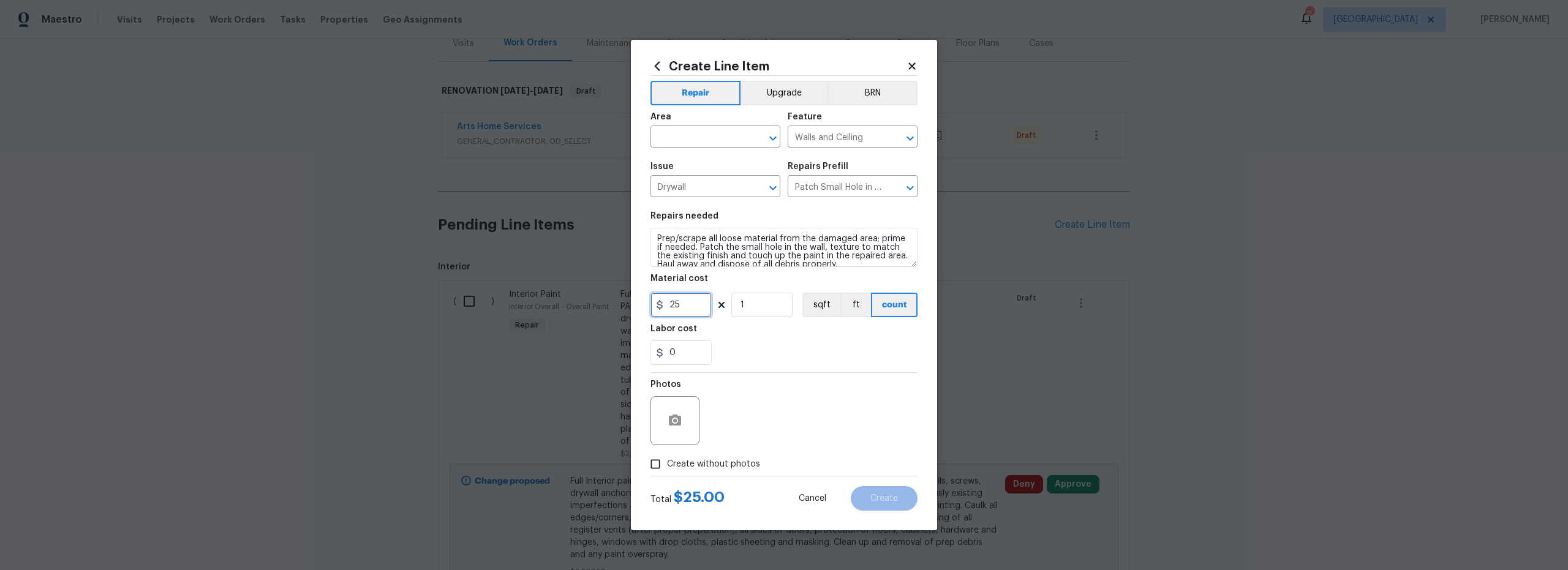
drag, startPoint x: 675, startPoint y: 306, endPoint x: 620, endPoint y: 299, distance: 55.4
click at [635, 301] on div "Create Line Item Repair Upgrade BRN Area ​ Feature Walls and Ceiling ​ Issue Dr…" at bounding box center [784, 285] width 307 height 490
type input "300"
click at [707, 135] on input "text" at bounding box center [697, 138] width 95 height 19
click at [717, 194] on li "Interior Overall" at bounding box center [715, 185] width 130 height 20
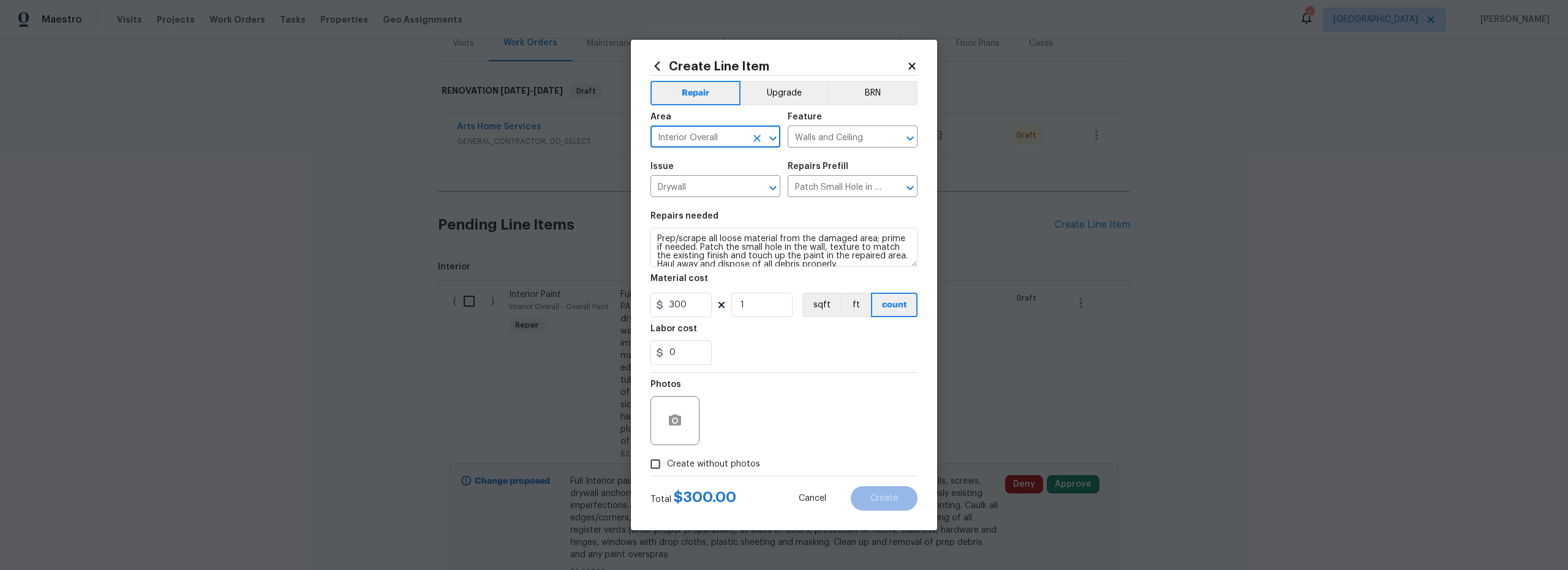
type input "Interior Overall"
drag, startPoint x: 658, startPoint y: 461, endPoint x: 666, endPoint y: 461, distance: 8.0
click at [659, 461] on input "Create without photos" at bounding box center [655, 464] width 24 height 24
checkbox input "true"
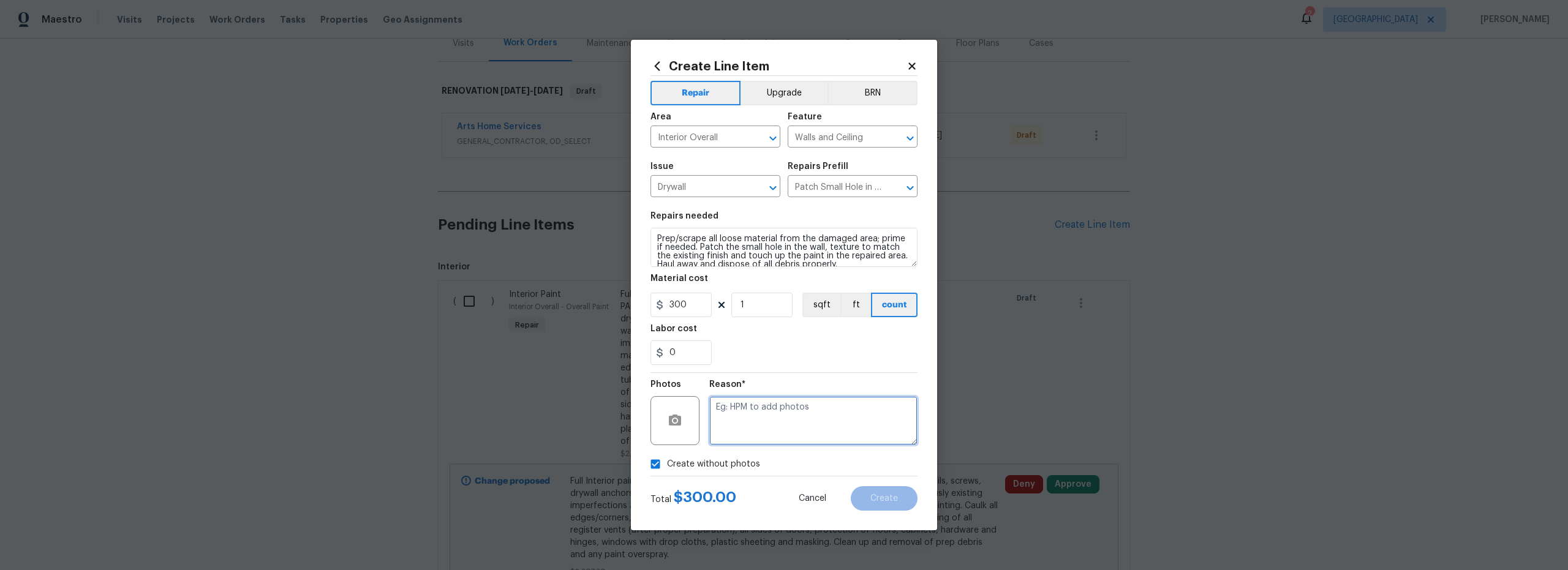
click at [768, 434] on textarea at bounding box center [814, 420] width 208 height 49
type textarea "scout"
click at [888, 489] on button "Create" at bounding box center [884, 498] width 67 height 25
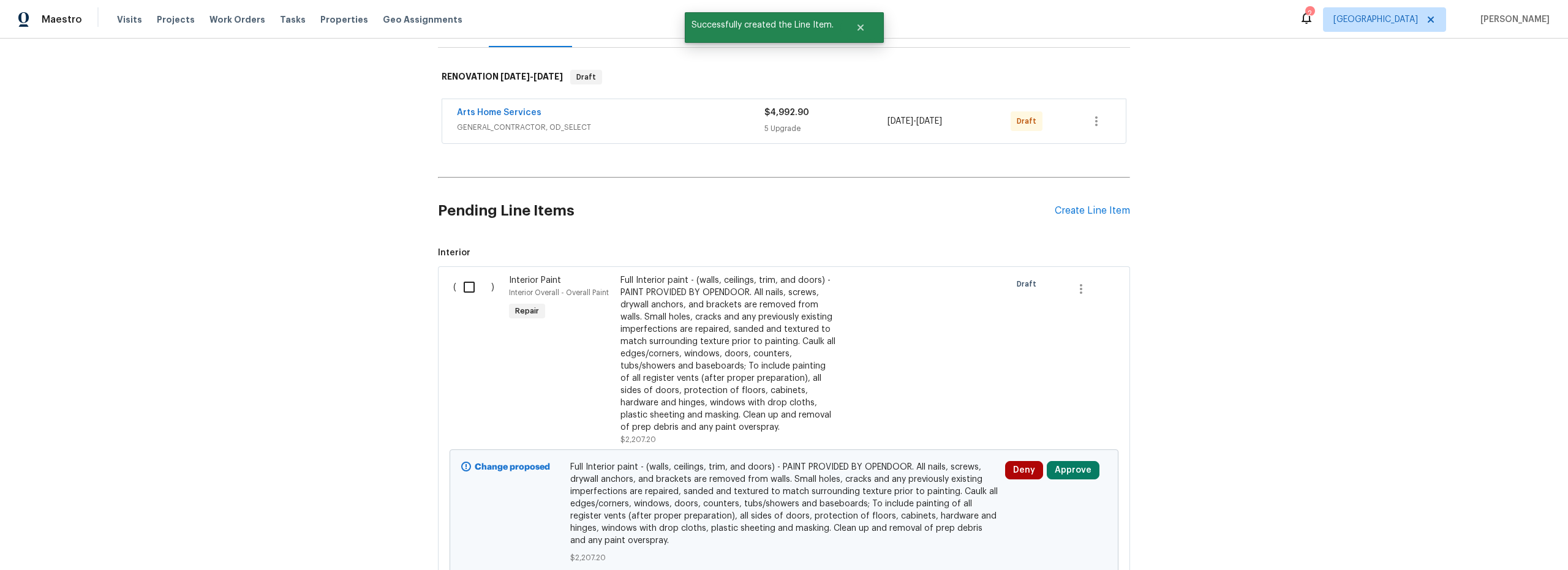
scroll to position [379, 0]
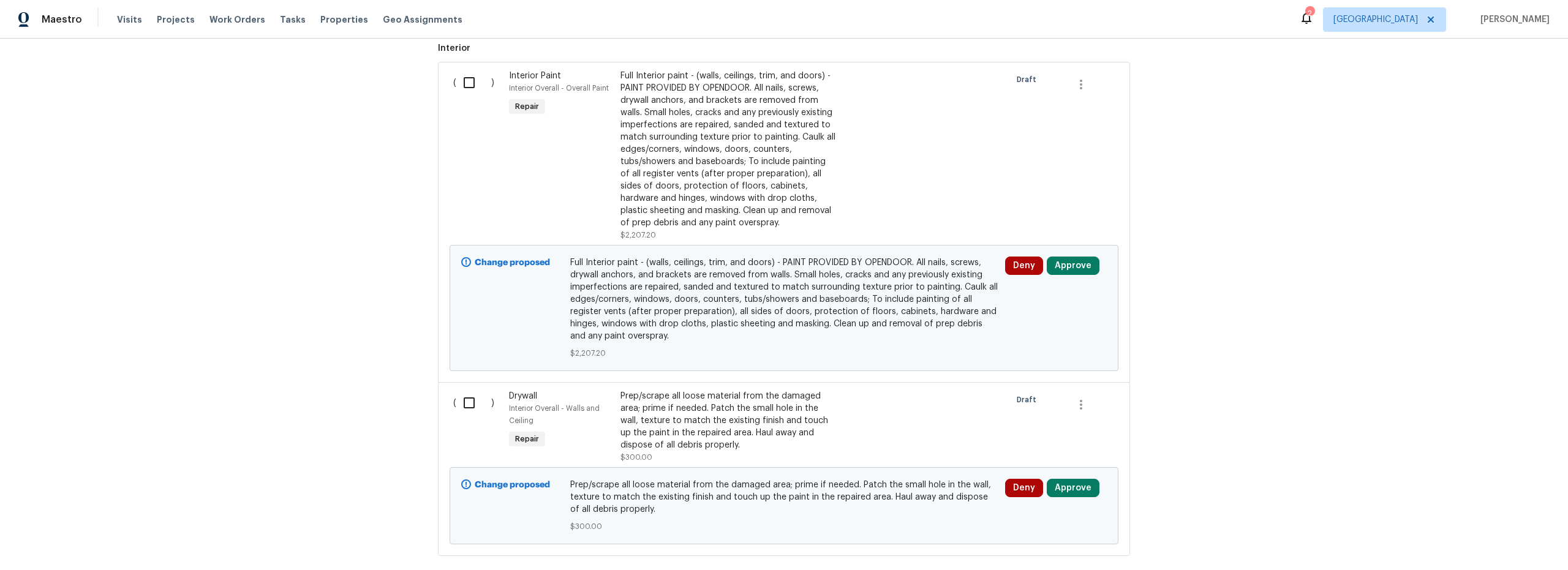
click at [463, 408] on input "checkbox" at bounding box center [474, 402] width 35 height 25
checkbox input "true"
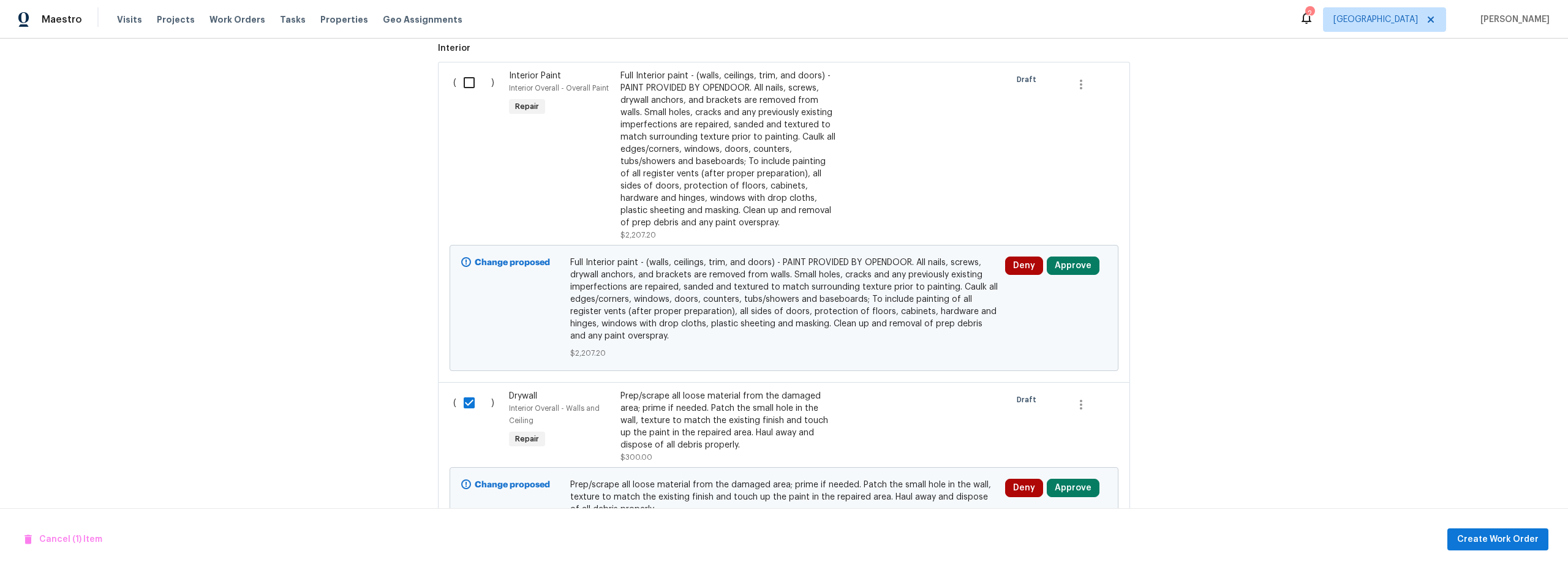
scroll to position [354, 0]
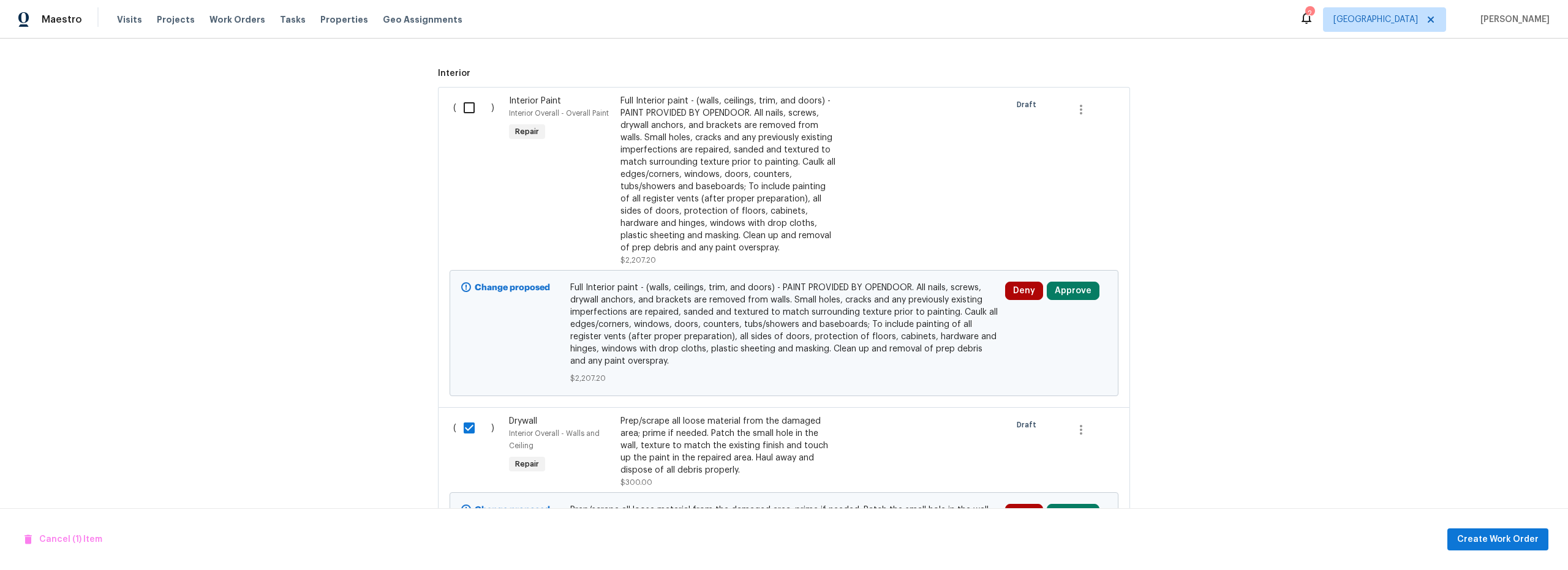
click at [463, 107] on input "checkbox" at bounding box center [474, 107] width 35 height 25
checkbox input "true"
click at [1501, 545] on span "Create Work Order" at bounding box center [1497, 538] width 81 height 15
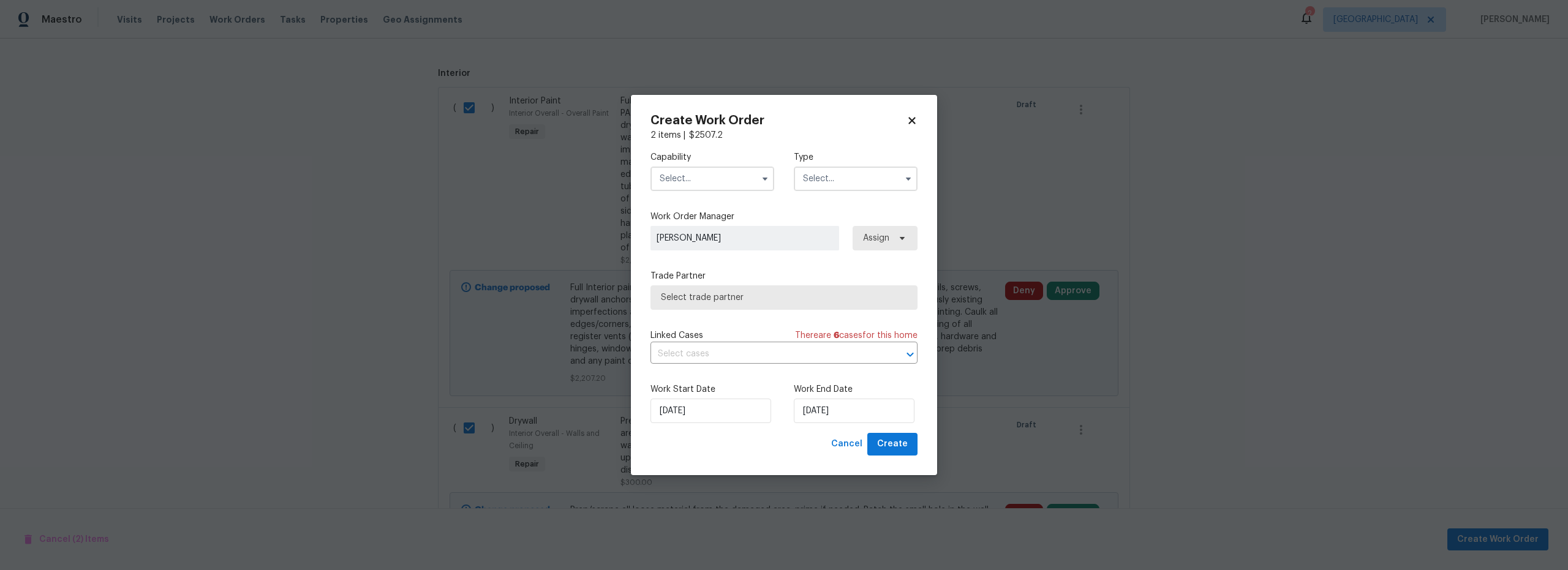
click at [703, 186] on input "text" at bounding box center [711, 179] width 124 height 25
click at [711, 241] on span "General Contractor" at bounding box center [703, 236] width 79 height 9
type input "General Contractor"
click at [823, 179] on input "text" at bounding box center [855, 179] width 124 height 25
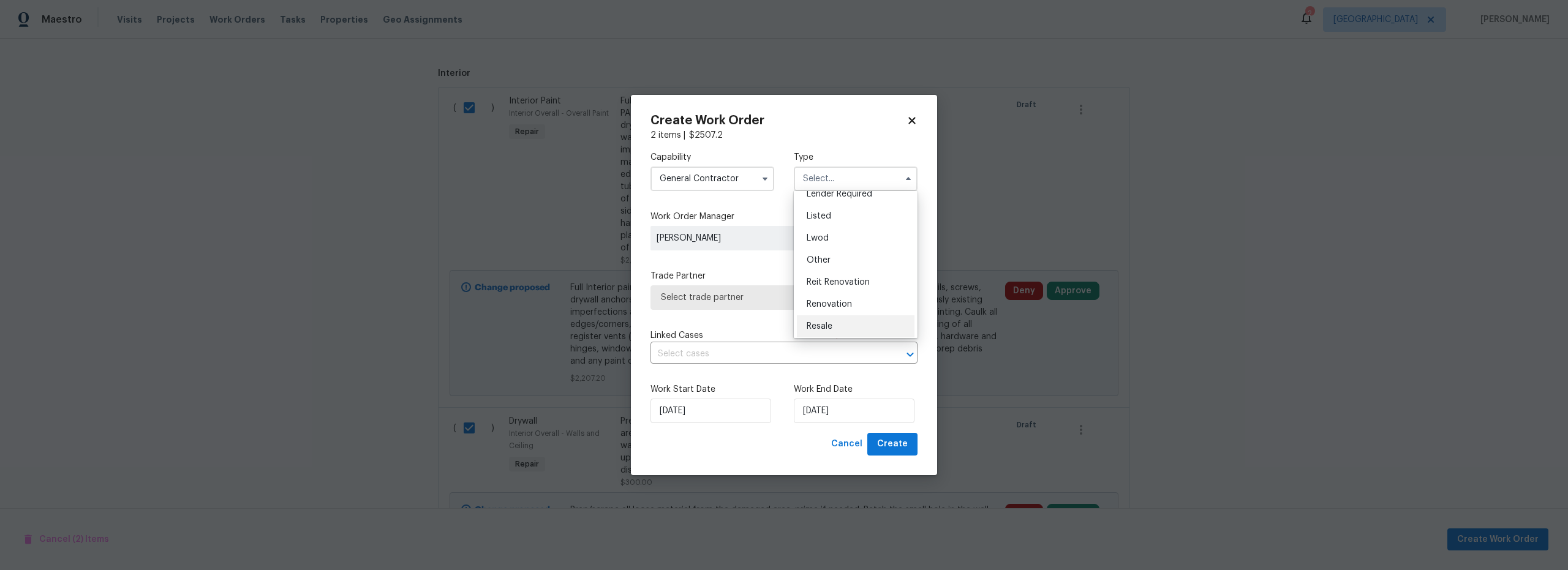
scroll to position [145, 0]
click at [842, 258] on span "Renovation" at bounding box center [830, 257] width 46 height 9
type input "Renovation"
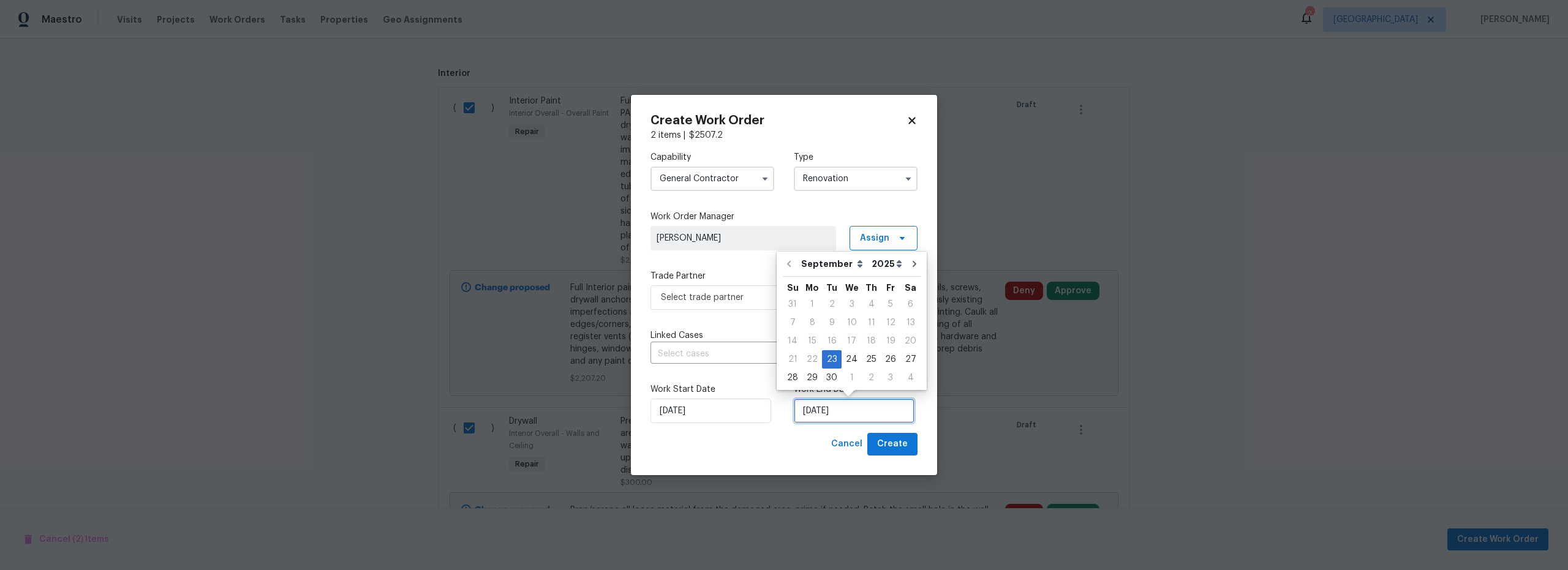
click at [839, 418] on input "9/23/2025" at bounding box center [854, 411] width 121 height 25
click at [807, 376] on div "29" at bounding box center [812, 378] width 19 height 18
type input "9/29/2025"
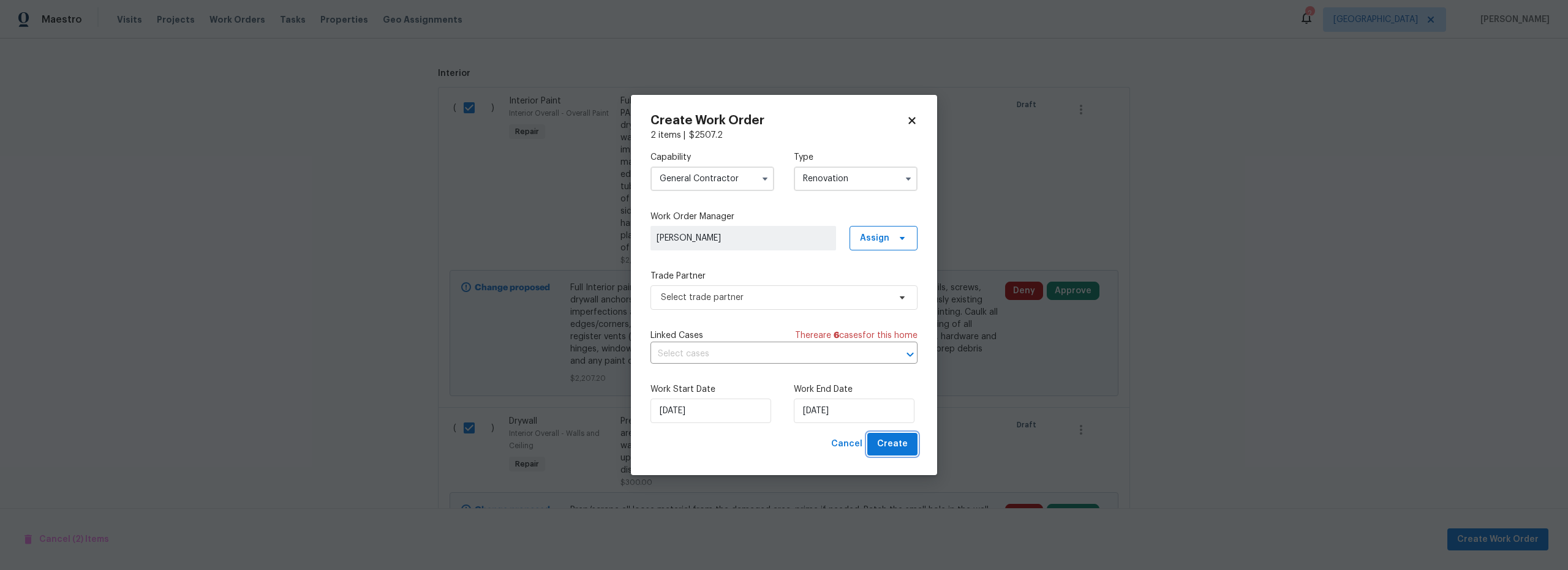
click at [893, 442] on span "Create" at bounding box center [892, 443] width 31 height 15
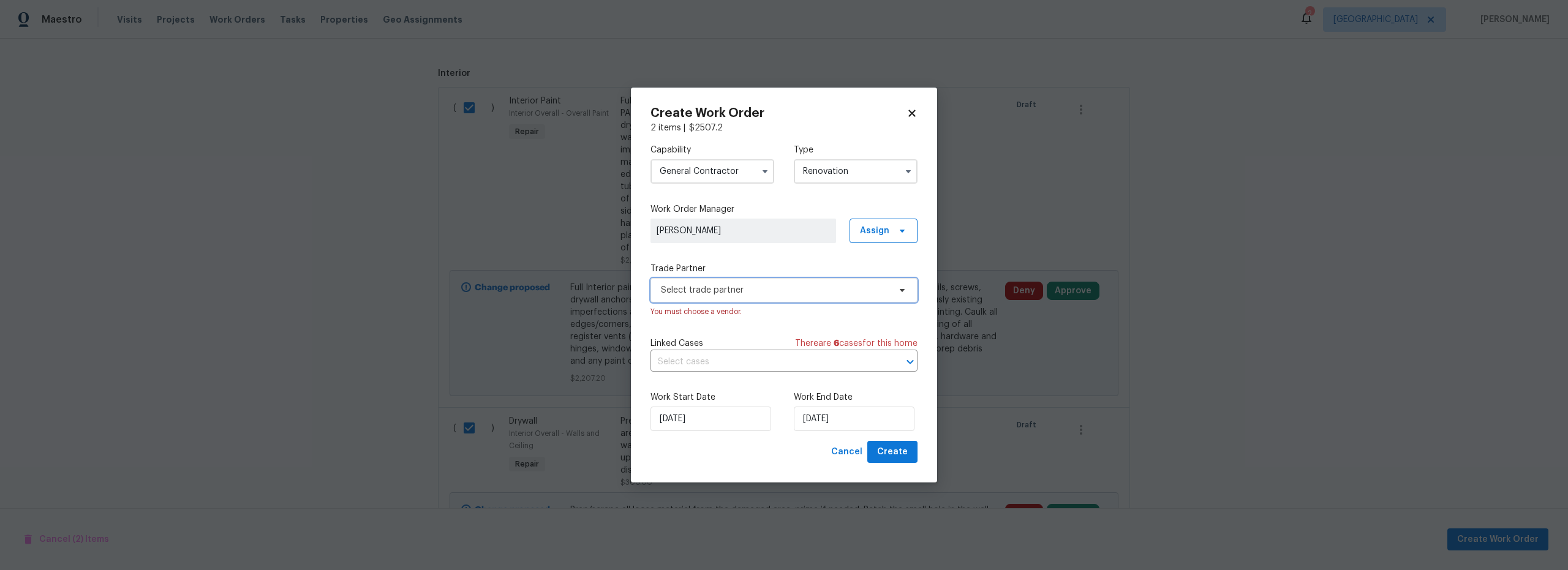
click at [802, 290] on span "Select trade partner" at bounding box center [774, 290] width 229 height 12
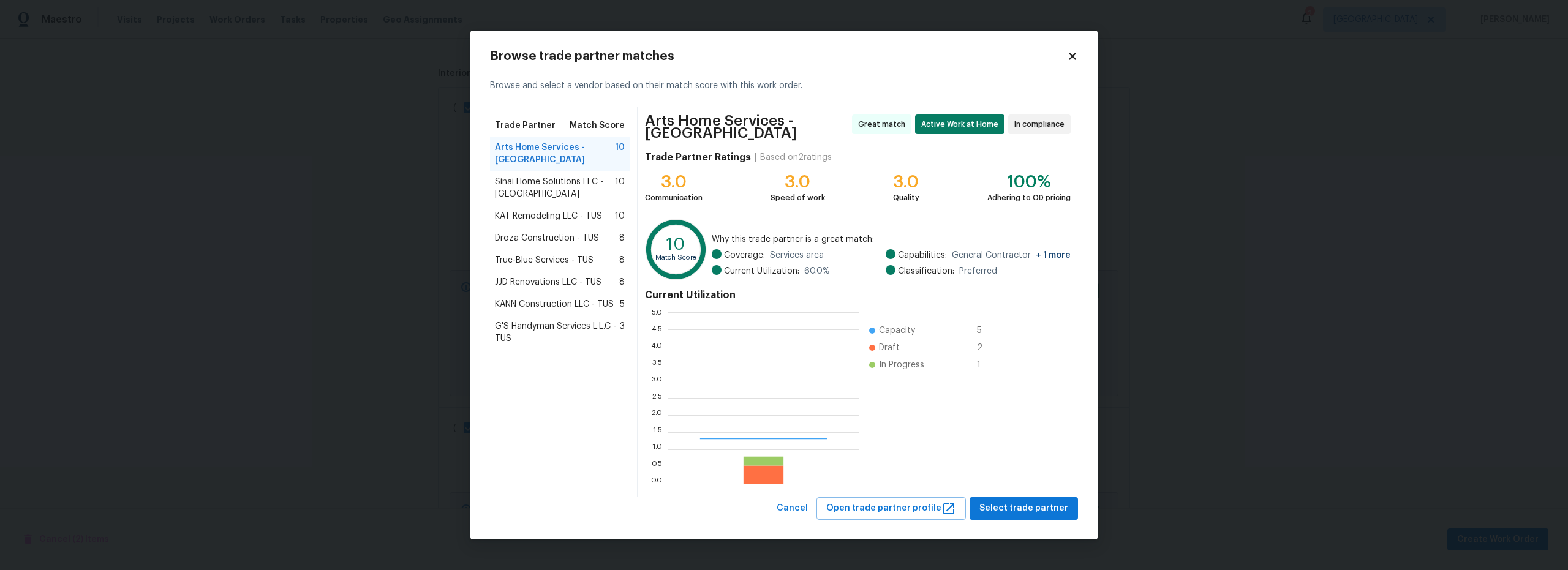
scroll to position [162, 182]
click at [1041, 505] on span "Select trade partner" at bounding box center [1023, 508] width 88 height 15
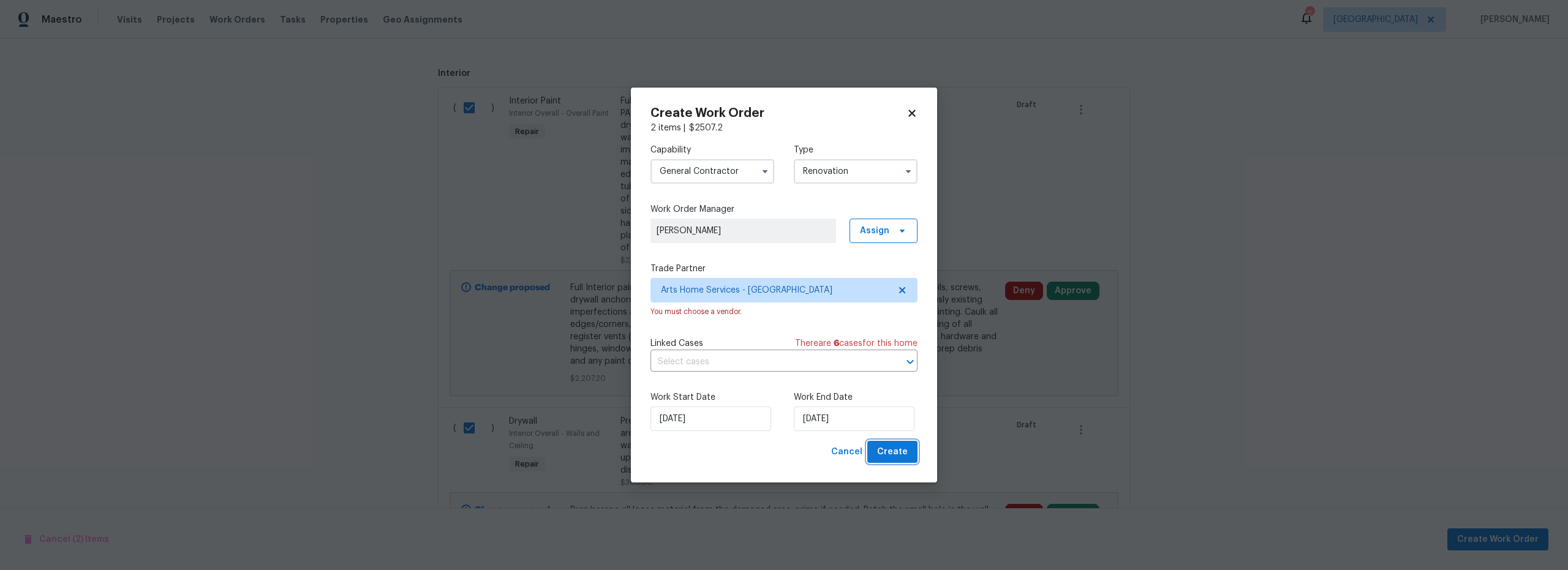
click at [897, 448] on span "Create" at bounding box center [892, 452] width 31 height 15
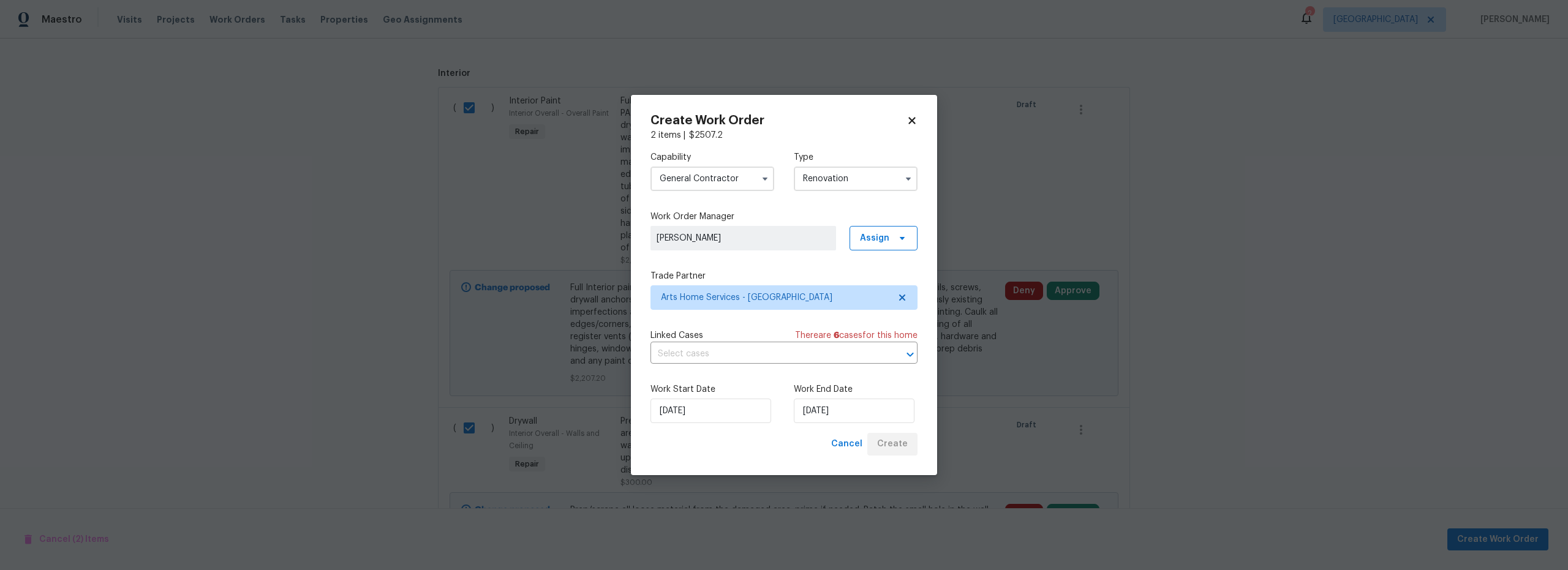
scroll to position [0, 0]
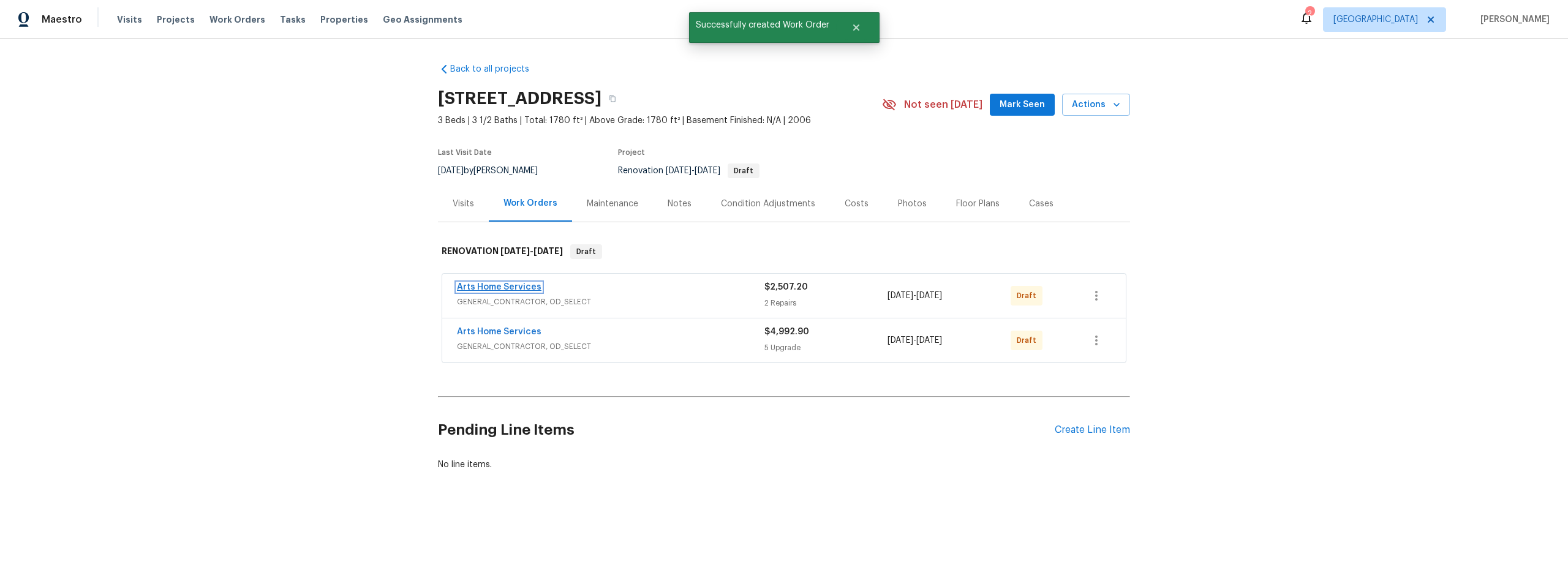
click at [514, 290] on link "Arts Home Services" at bounding box center [499, 287] width 84 height 9
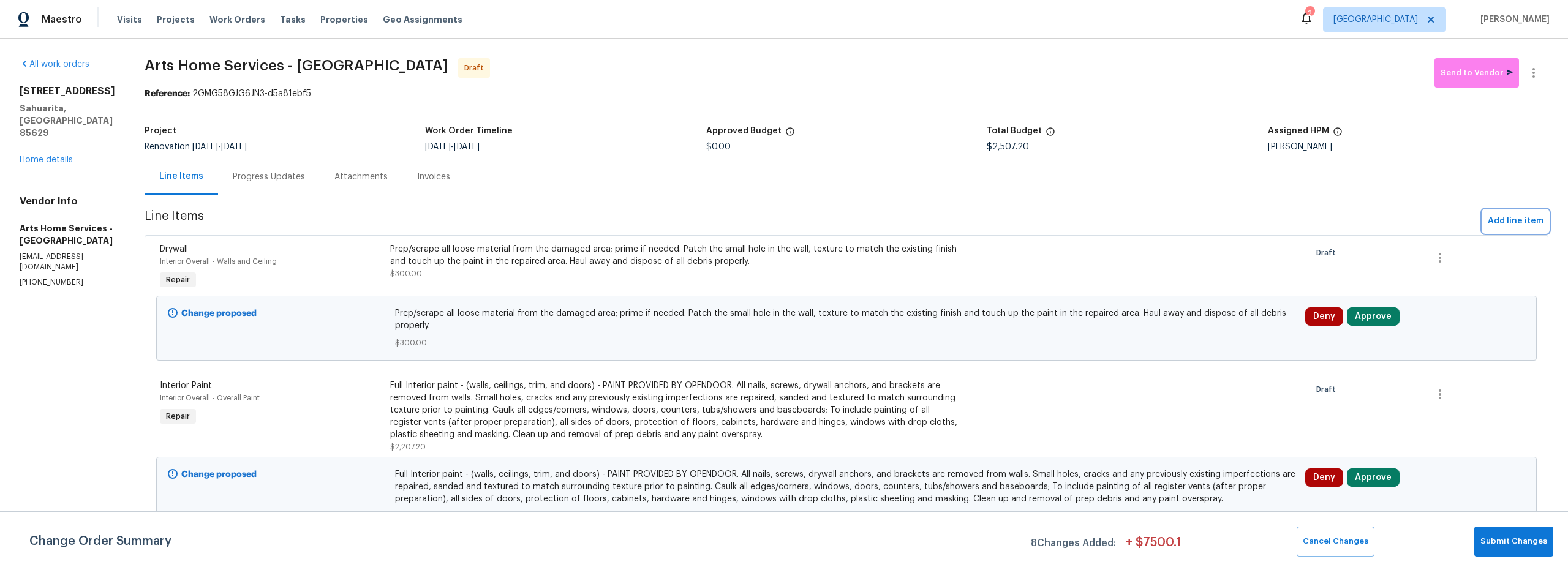
click at [1494, 221] on span "Add line item" at bounding box center [1515, 221] width 56 height 15
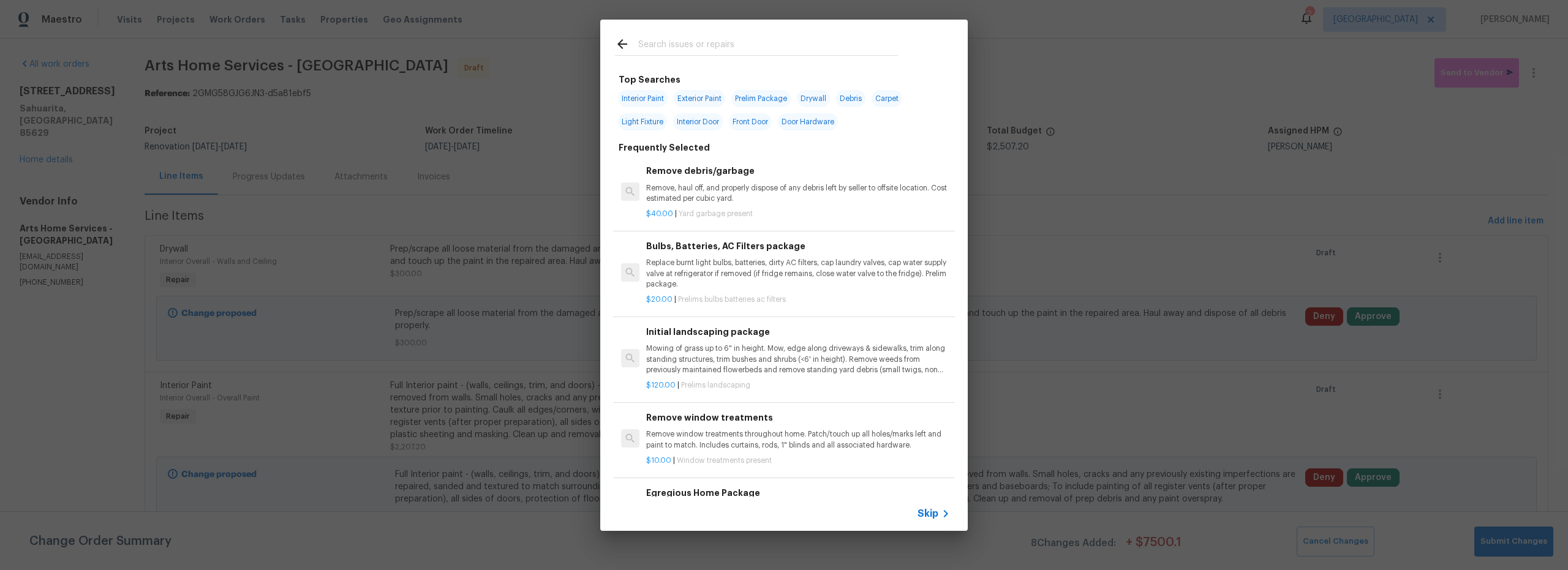
click at [697, 43] on input "text" at bounding box center [767, 46] width 259 height 18
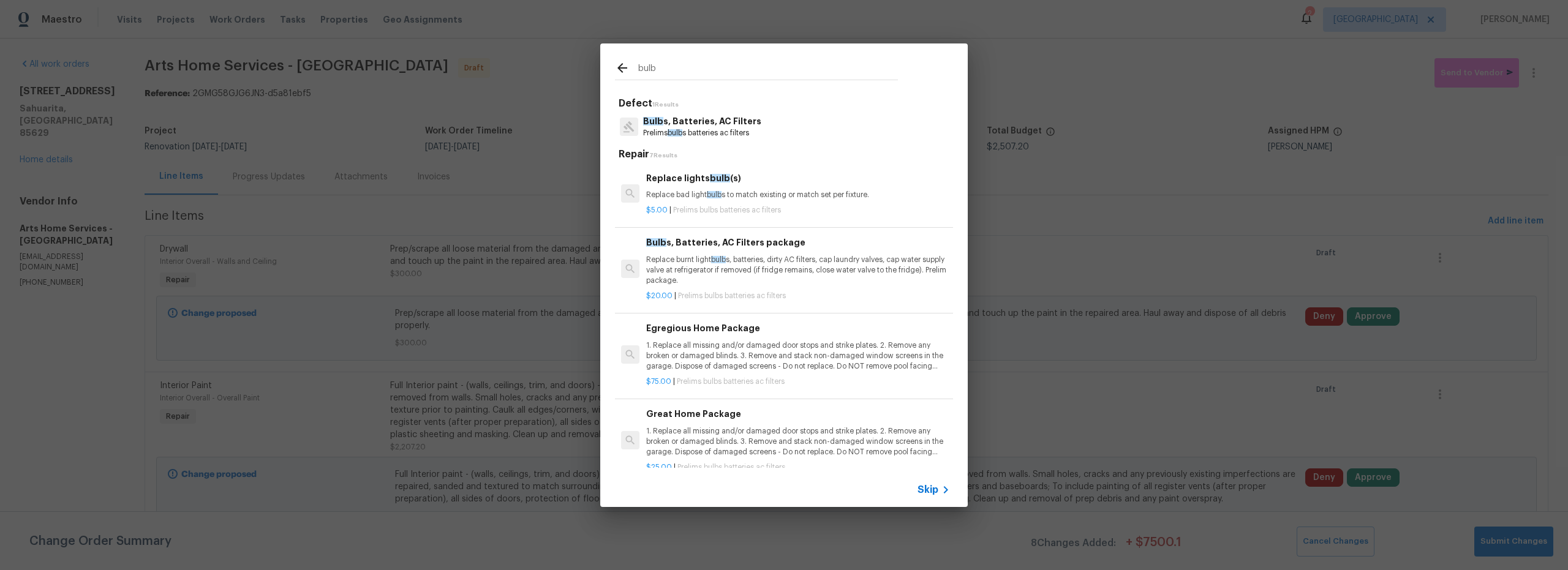
type input "bulb"
click at [749, 367] on p "1. Replace all missing and/or damaged door stops and strike plates. 2. Remove a…" at bounding box center [798, 356] width 304 height 32
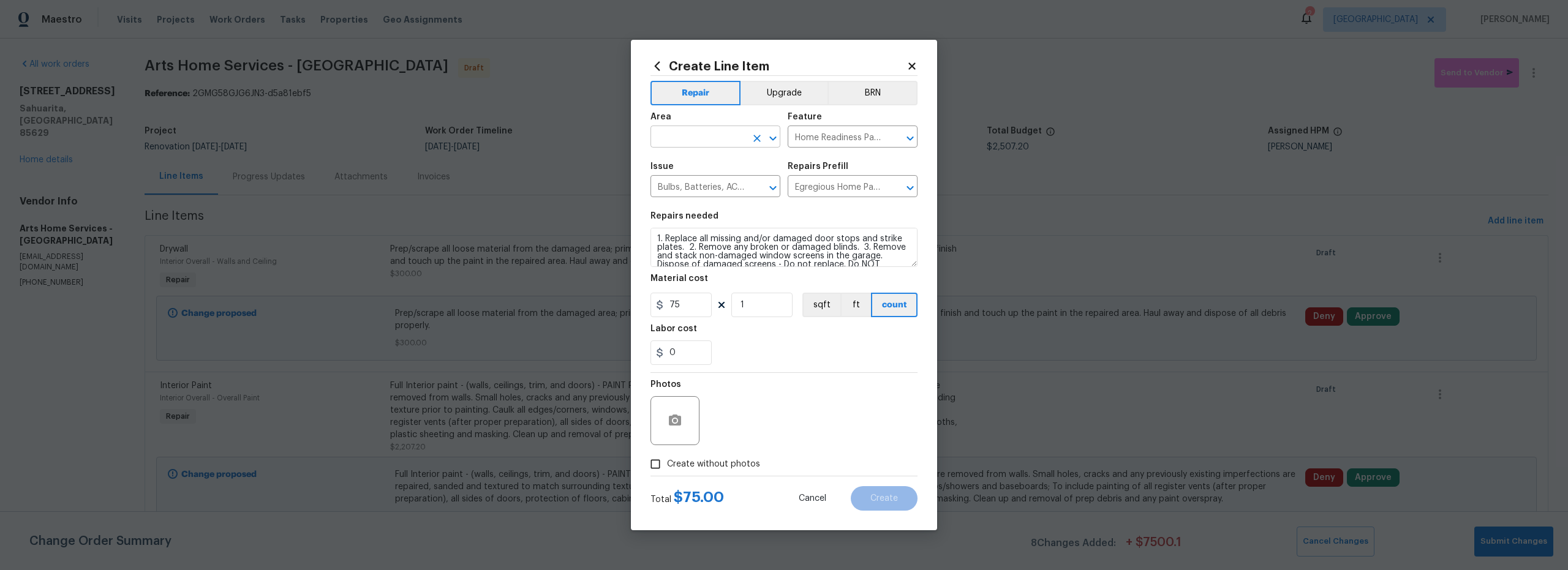
click at [710, 144] on input "text" at bounding box center [697, 138] width 95 height 19
click at [689, 179] on li "Interior Overall" at bounding box center [715, 185] width 130 height 20
type input "Interior Overall"
click at [659, 468] on input "Create without photos" at bounding box center [655, 464] width 24 height 24
checkbox input "true"
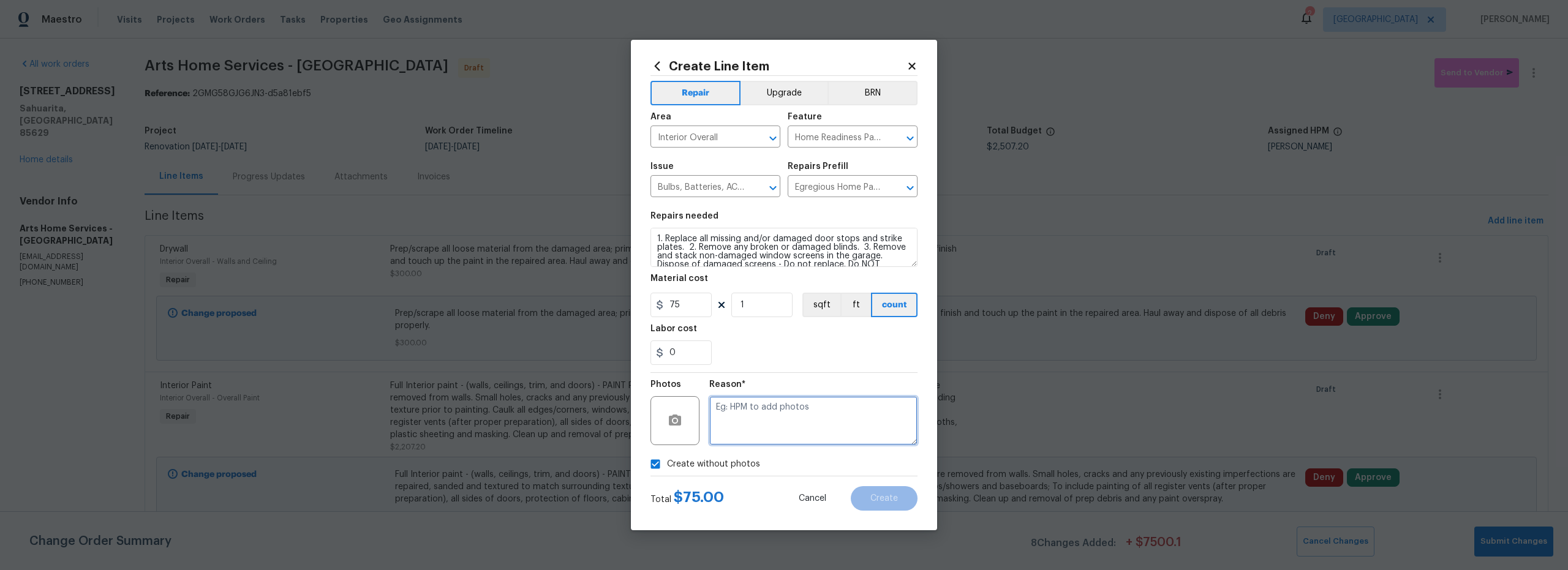
click at [766, 424] on textarea at bounding box center [814, 420] width 208 height 49
type textarea "scout"
click at [890, 501] on span "Create" at bounding box center [883, 498] width 27 height 9
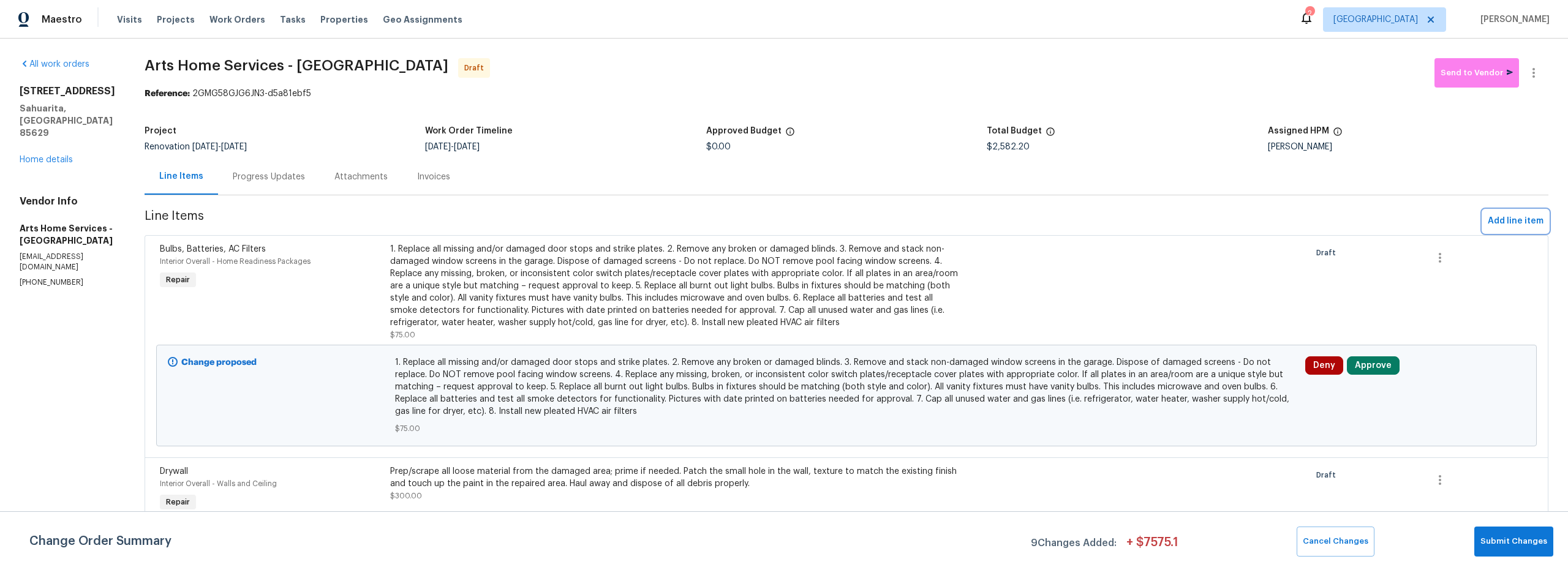
click at [1490, 222] on span "Add line item" at bounding box center [1515, 221] width 56 height 15
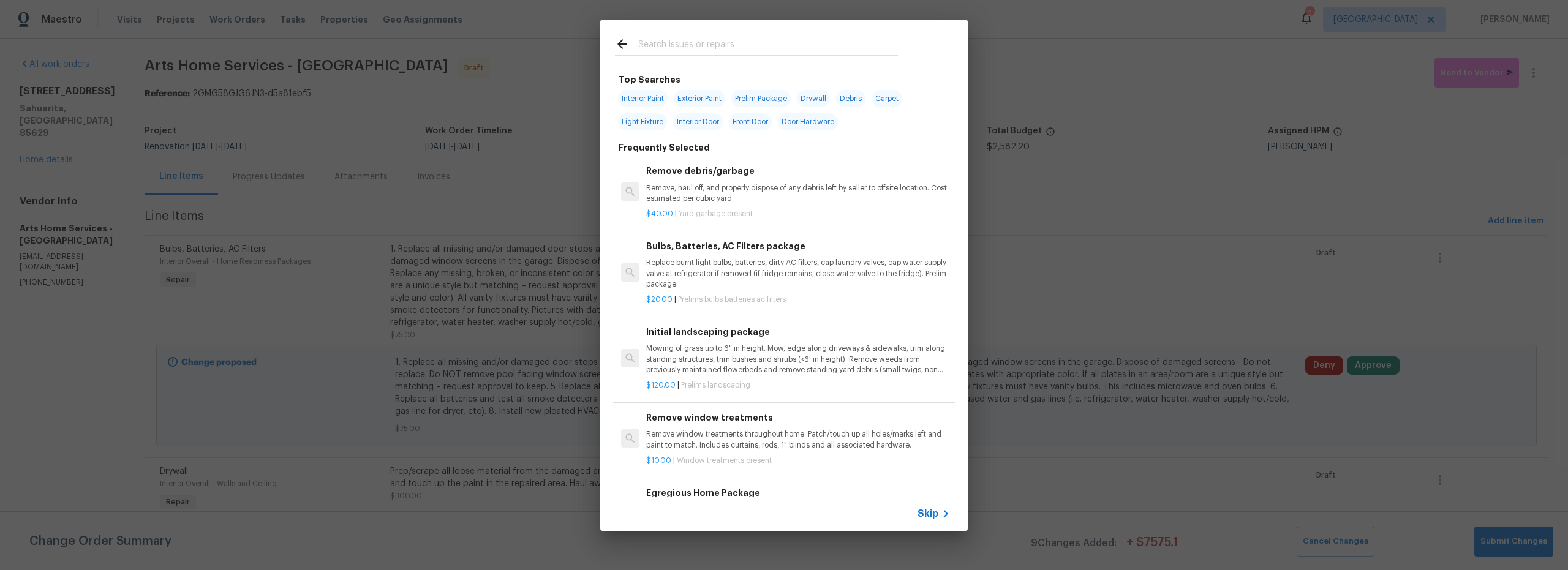
click at [707, 101] on span "Exterior Paint" at bounding box center [699, 99] width 52 height 18
type input "Exterior Paint"
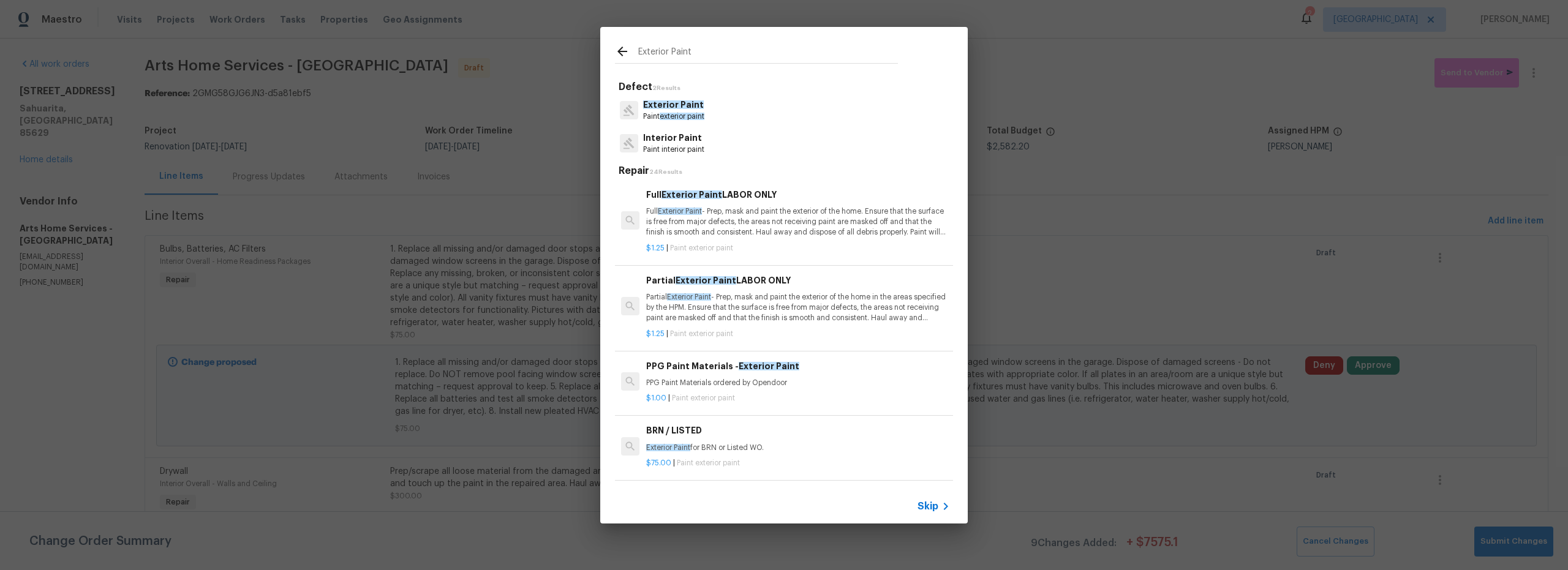
click at [772, 239] on div "$1.25 | Paint exterior paint" at bounding box center [798, 245] width 304 height 15
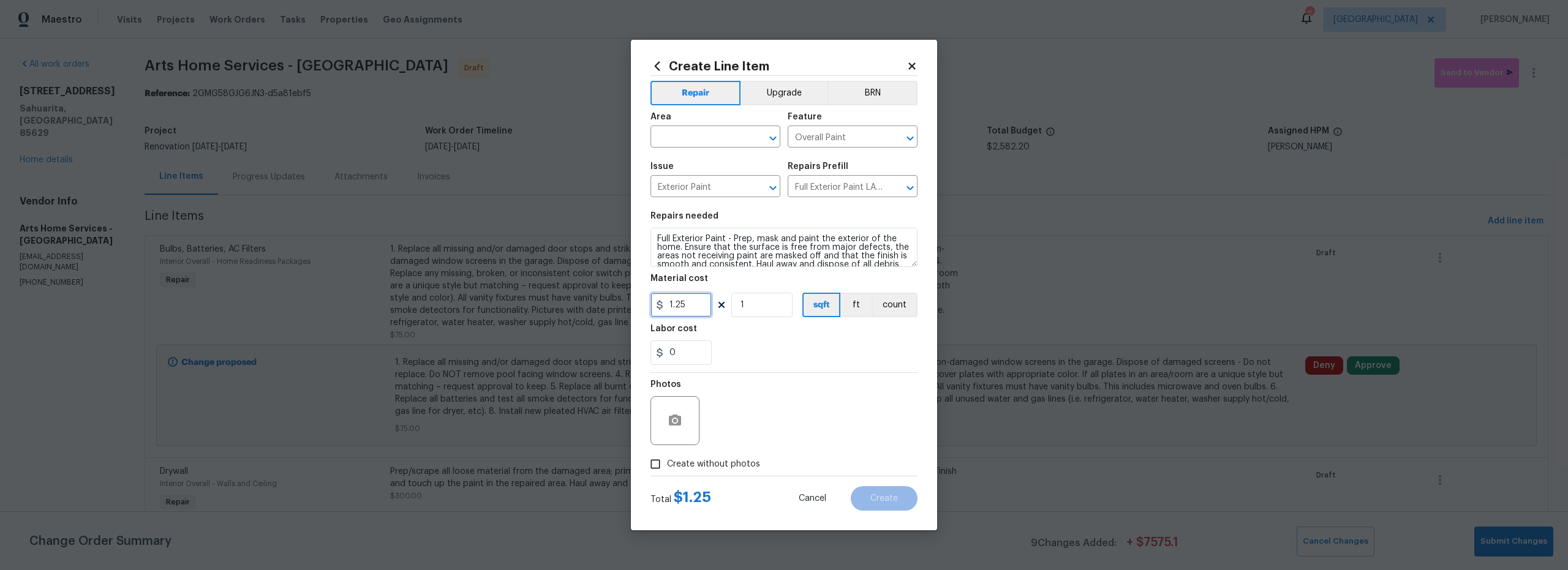
click at [693, 302] on input "1.25" at bounding box center [681, 305] width 61 height 25
type input "1700"
drag, startPoint x: 754, startPoint y: 310, endPoint x: 759, endPoint y: 315, distance: 7.1
click at [755, 310] on input "1" at bounding box center [762, 305] width 61 height 25
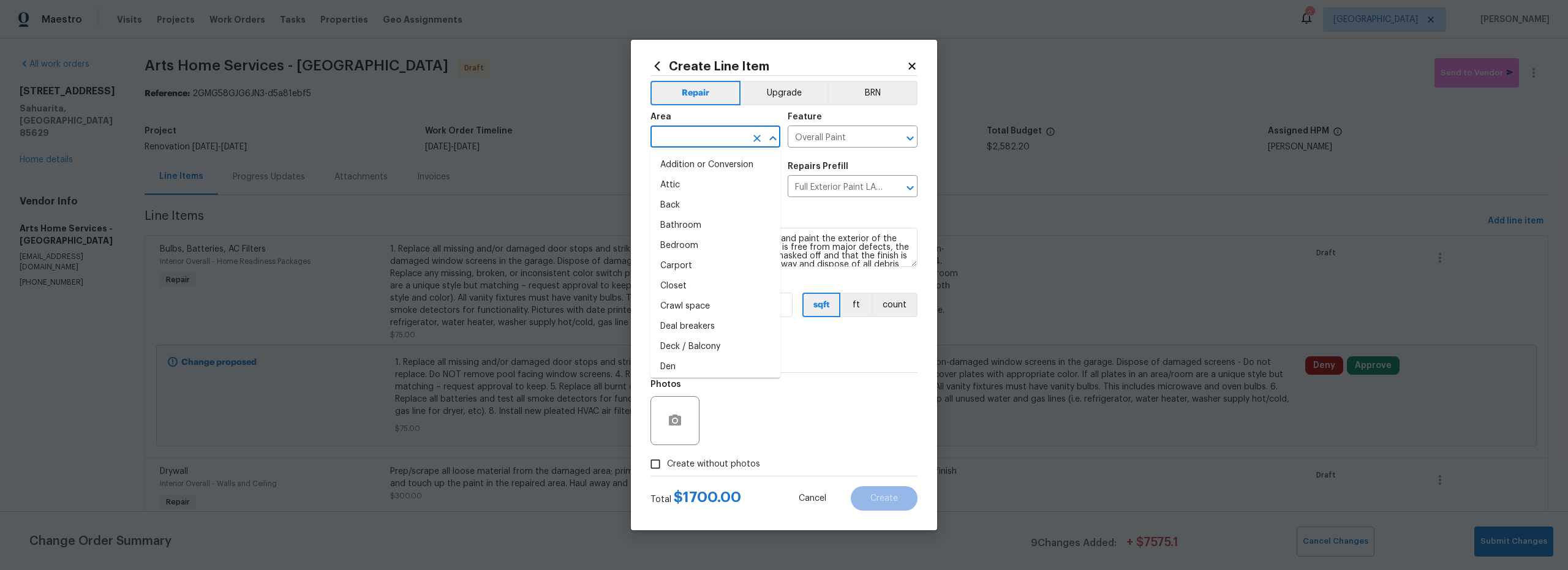
click at [682, 142] on input "text" at bounding box center [697, 138] width 95 height 19
click at [707, 186] on li "Exterior Overall" at bounding box center [715, 185] width 130 height 20
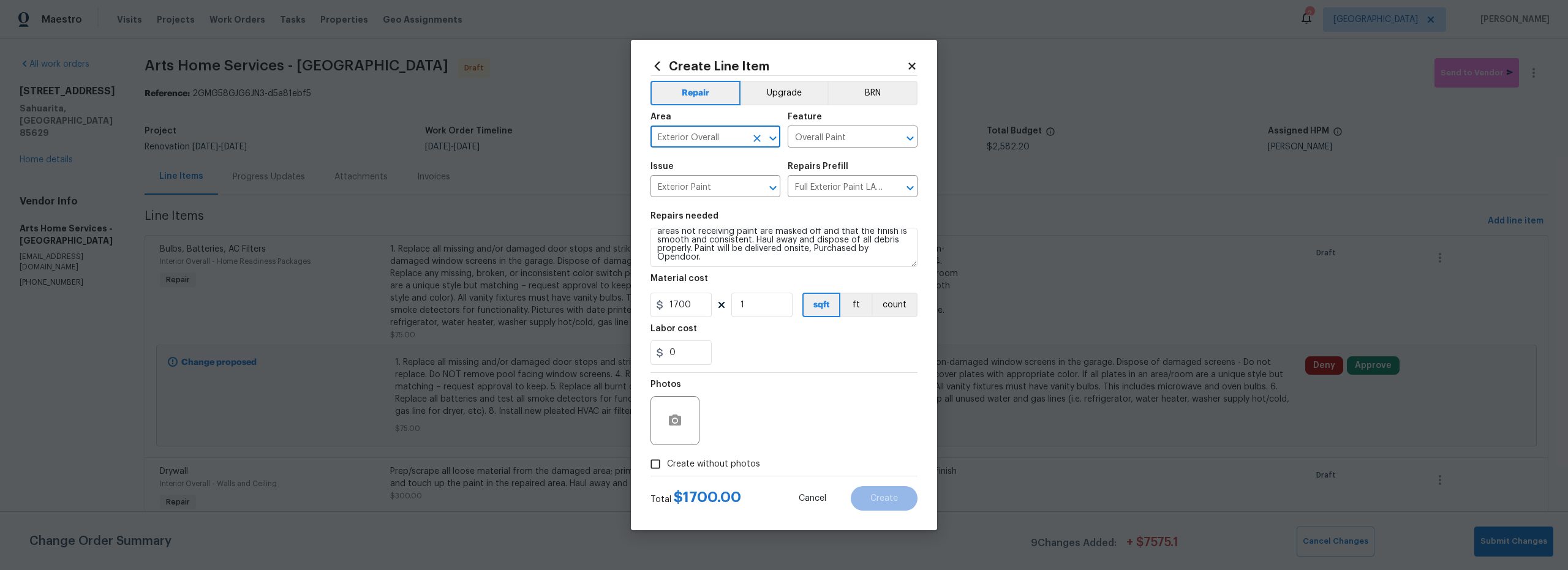
scroll to position [25, 0]
type input "Exterior Overall"
click at [737, 257] on textarea "Full Exterior Paint - Prep, mask and paint the exterior of the home. Ensure tha…" at bounding box center [783, 247] width 267 height 39
drag, startPoint x: 746, startPoint y: 257, endPoint x: 696, endPoint y: 247, distance: 51.0
click at [696, 247] on textarea "Full Exterior Paint - Prep, mask and paint the exterior of the home. Ensure tha…" at bounding box center [783, 247] width 267 height 39
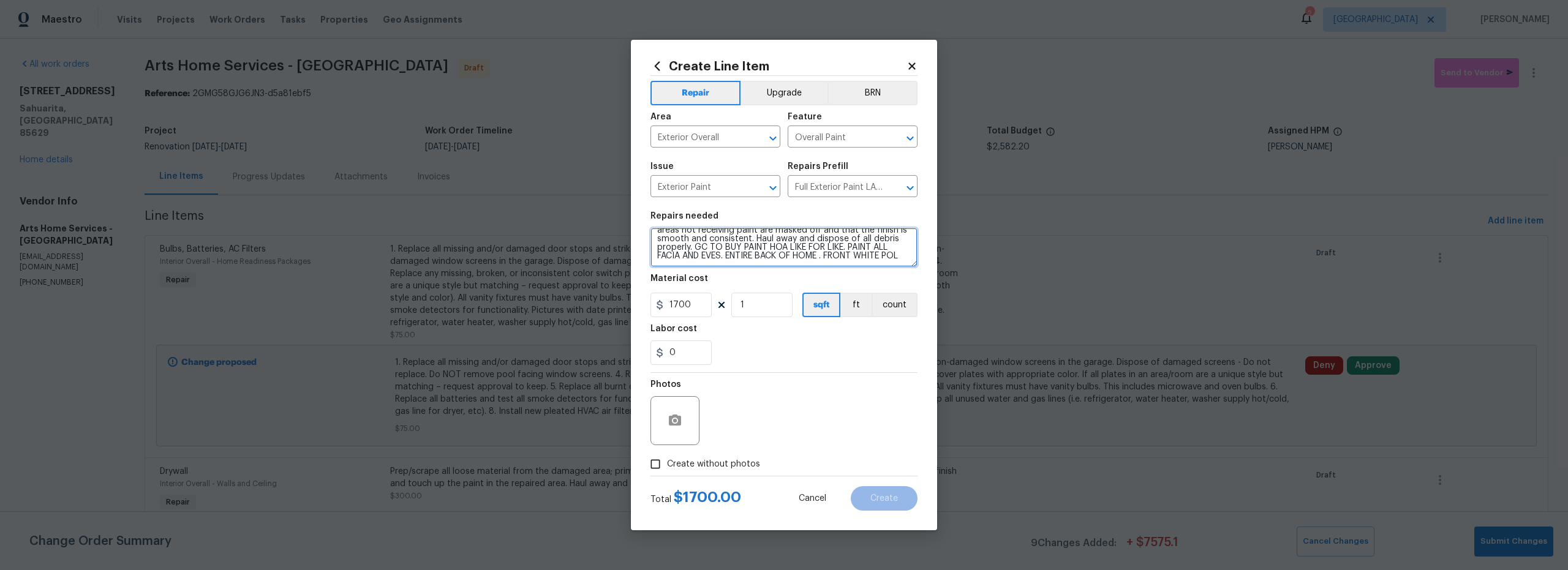
scroll to position [28, 0]
type textarea "Full Exterior Paint - Prep, mask and paint the exterior of the home. Ensure tha…"
click at [660, 464] on input "Create without photos" at bounding box center [655, 464] width 24 height 24
checkbox input "true"
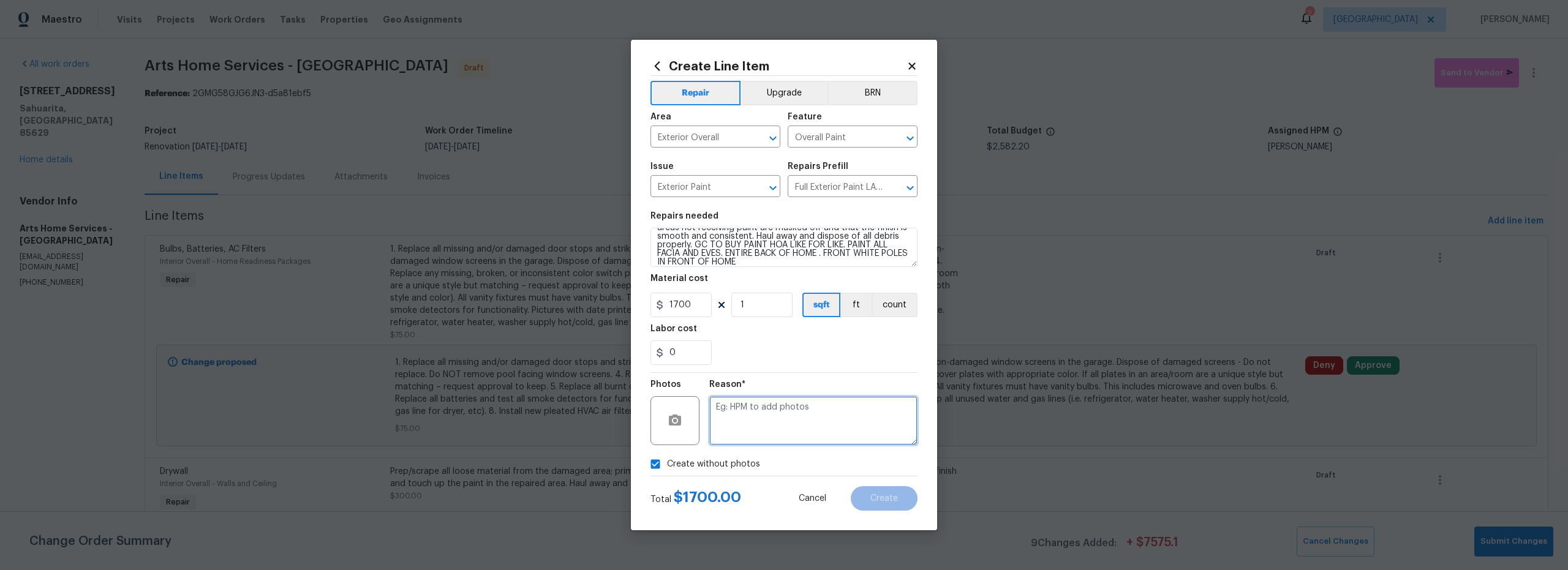
click at [768, 415] on textarea at bounding box center [814, 420] width 208 height 49
type textarea "S"
type textarea "scout"
click at [872, 493] on button "Create" at bounding box center [884, 498] width 67 height 25
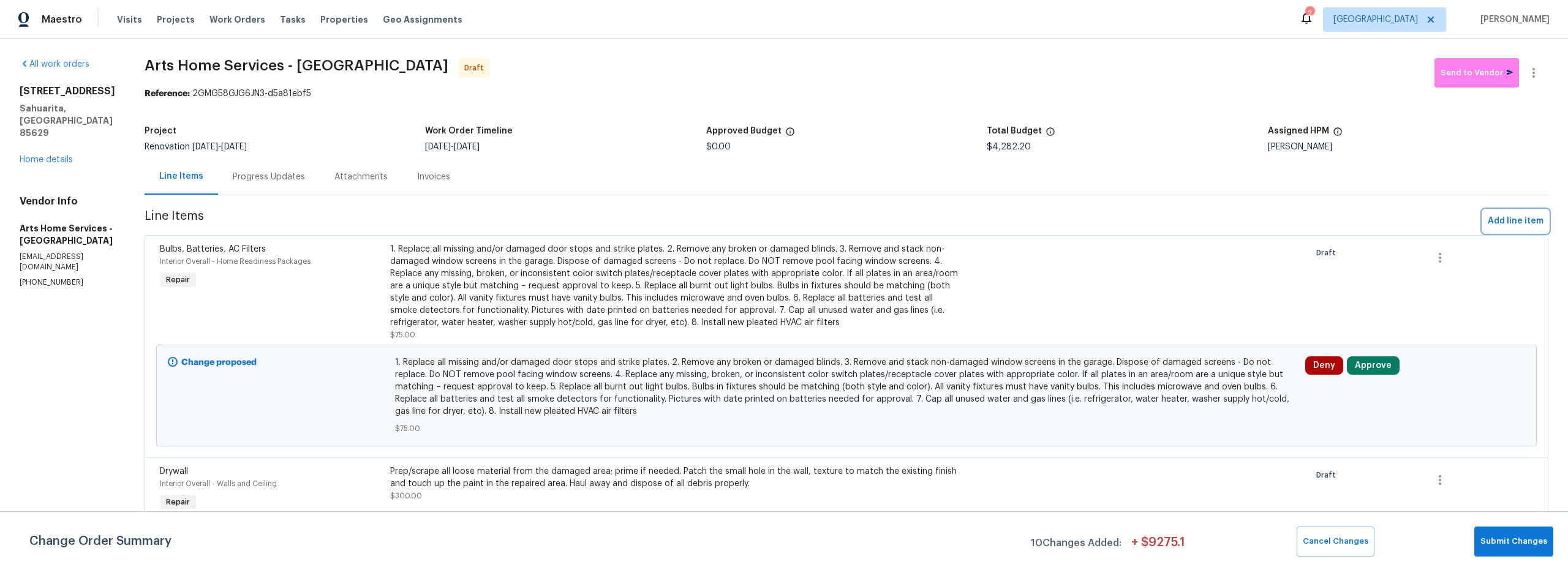
click at [1487, 226] on span "Add line item" at bounding box center [1515, 221] width 56 height 15
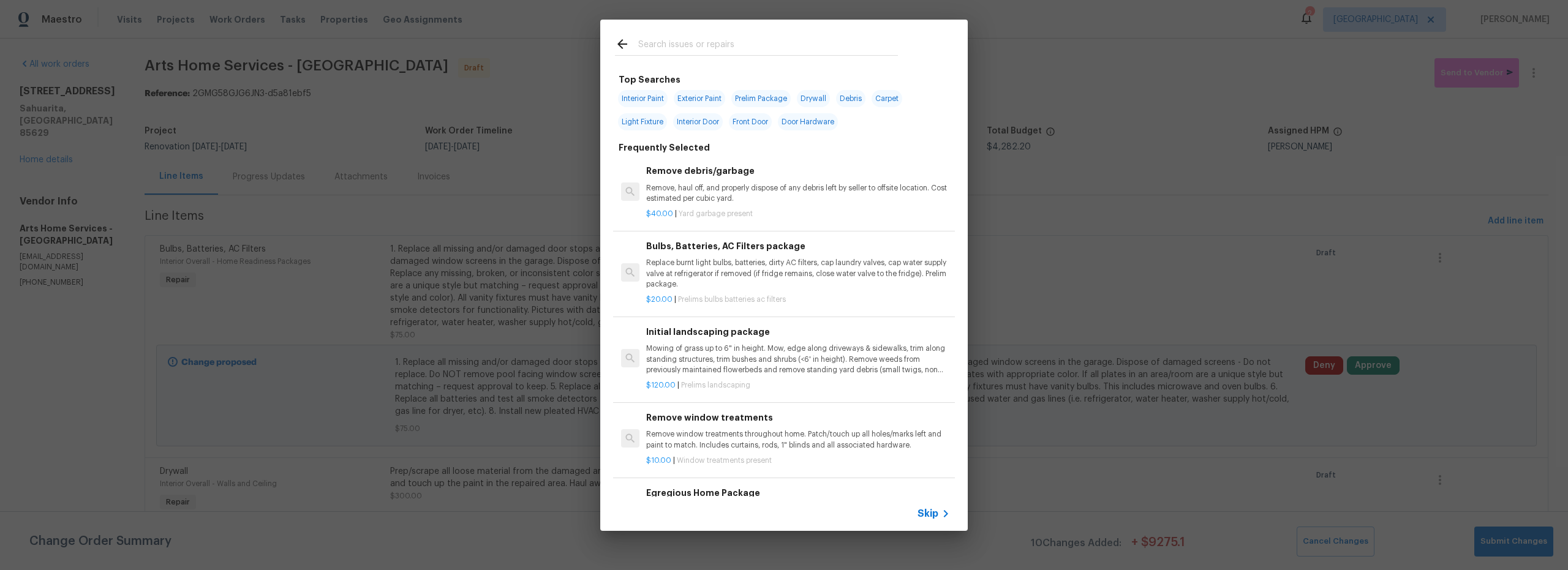
click at [697, 47] on input "text" at bounding box center [767, 46] width 259 height 18
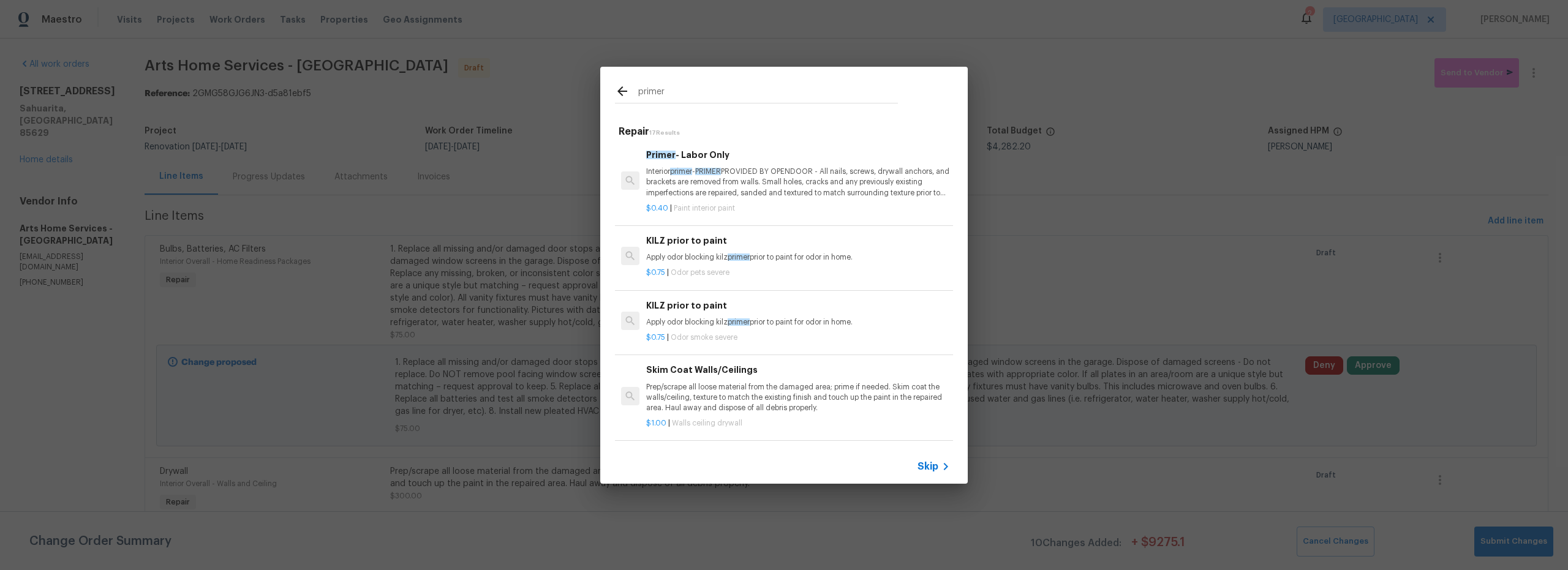
type input "primer"
click at [764, 203] on p "$0.40 | Paint interior paint" at bounding box center [798, 208] width 304 height 11
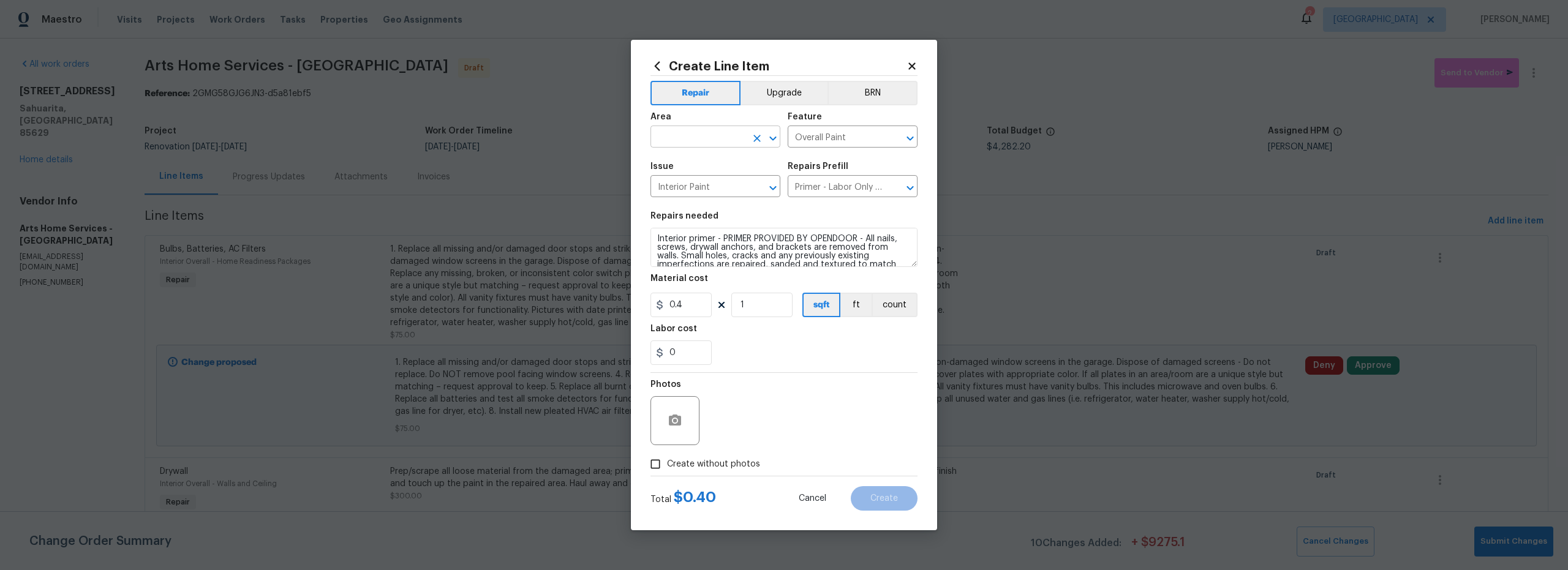
click at [693, 139] on input "text" at bounding box center [697, 138] width 95 height 19
click at [706, 189] on li "Interior Overall" at bounding box center [715, 185] width 130 height 20
type input "Interior Overall"
click at [750, 306] on input "1" at bounding box center [762, 305] width 61 height 25
click at [753, 305] on input "1760" at bounding box center [762, 305] width 61 height 25
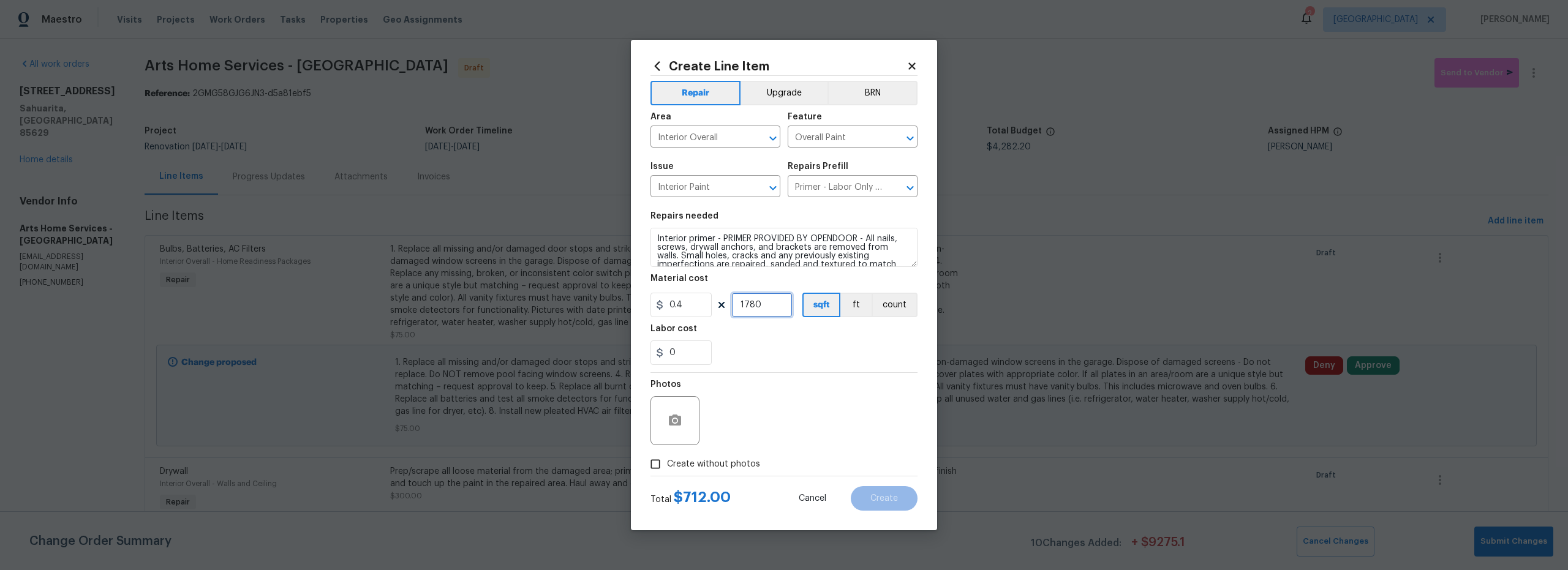
type input "1780"
click at [791, 407] on div "Photos" at bounding box center [783, 412] width 267 height 80
click at [653, 462] on input "Create without photos" at bounding box center [655, 464] width 24 height 24
checkbox input "true"
click at [787, 412] on textarea at bounding box center [814, 420] width 208 height 49
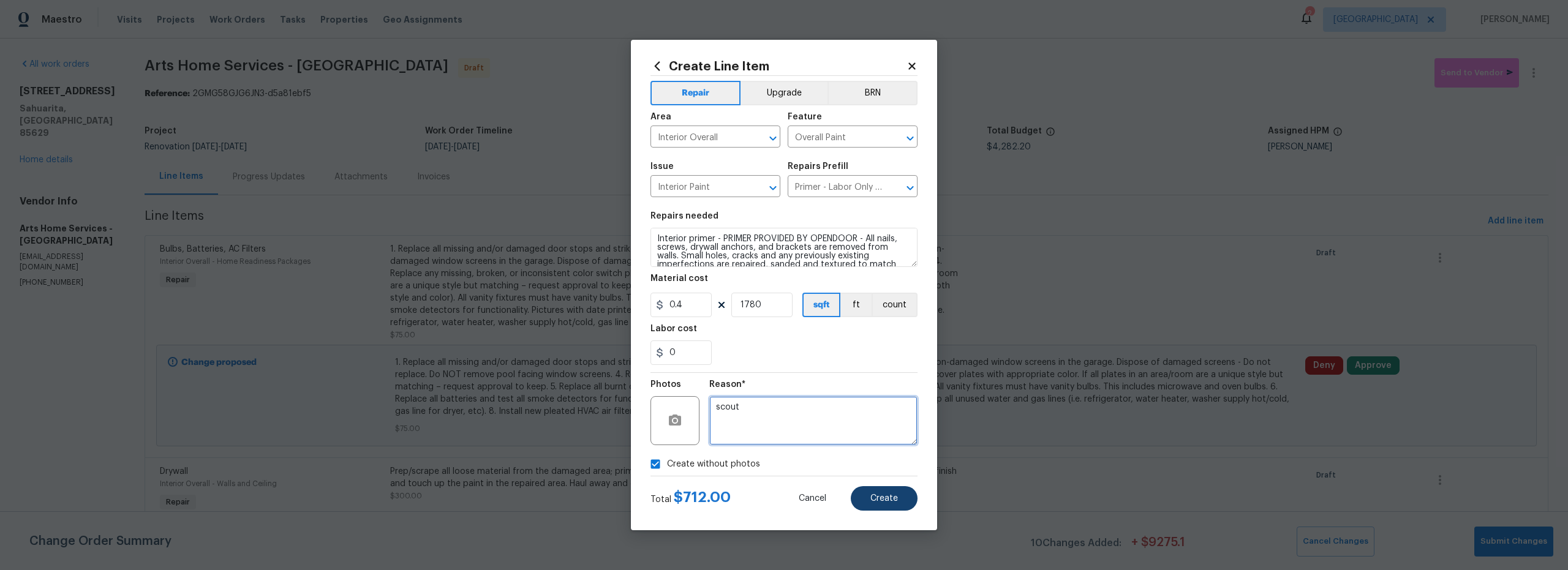
type textarea "scout"
click at [876, 499] on span "Create" at bounding box center [883, 498] width 27 height 9
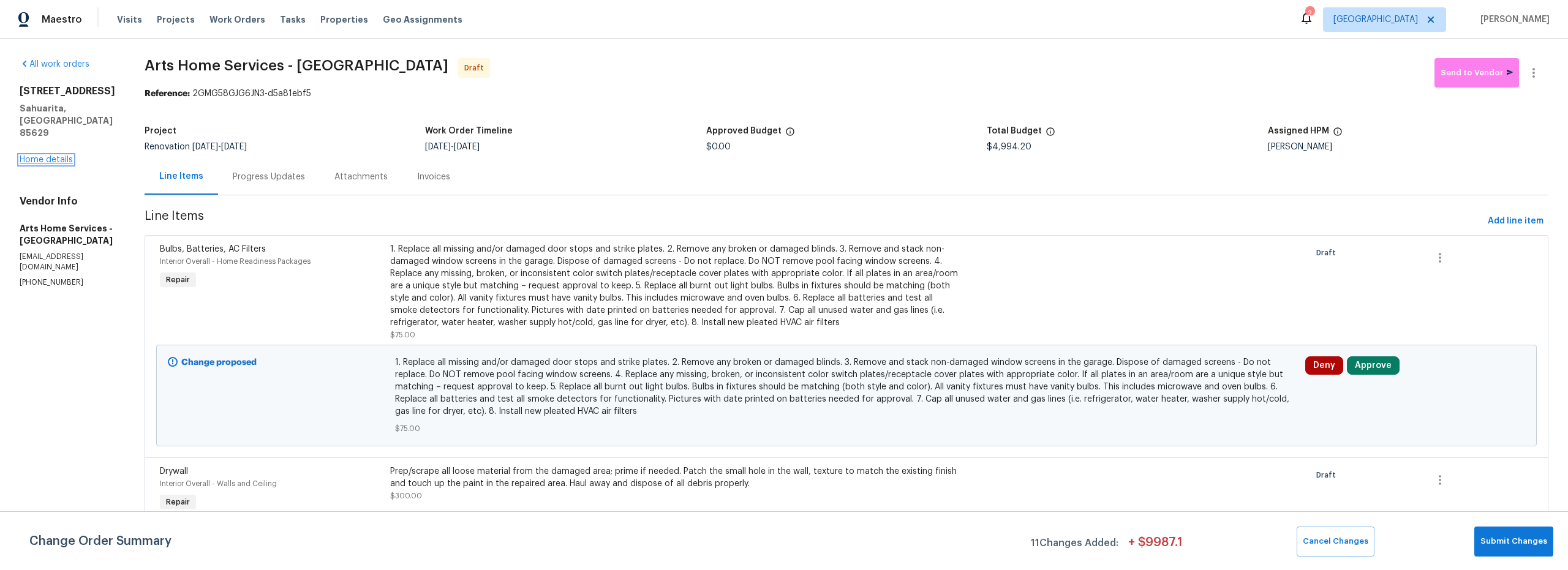
click at [57, 156] on link "Home details" at bounding box center [46, 160] width 53 height 9
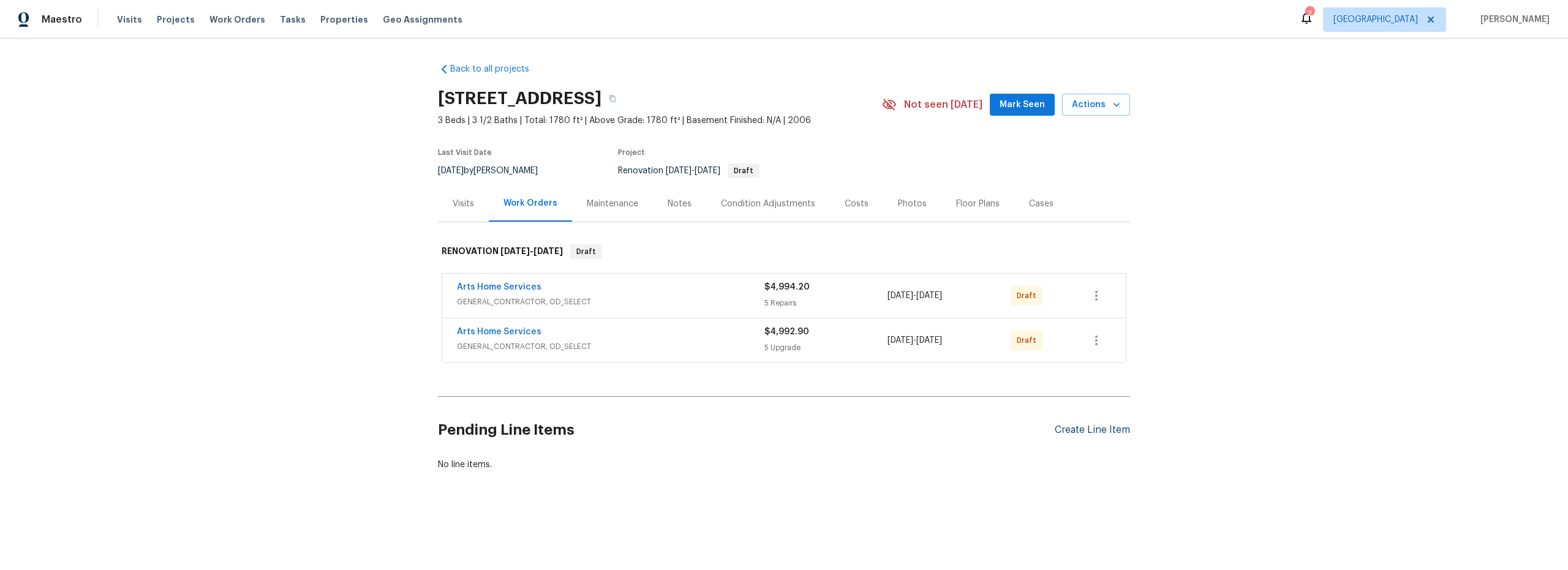
click at [1059, 425] on div "Create Line Item" at bounding box center [1092, 429] width 75 height 11
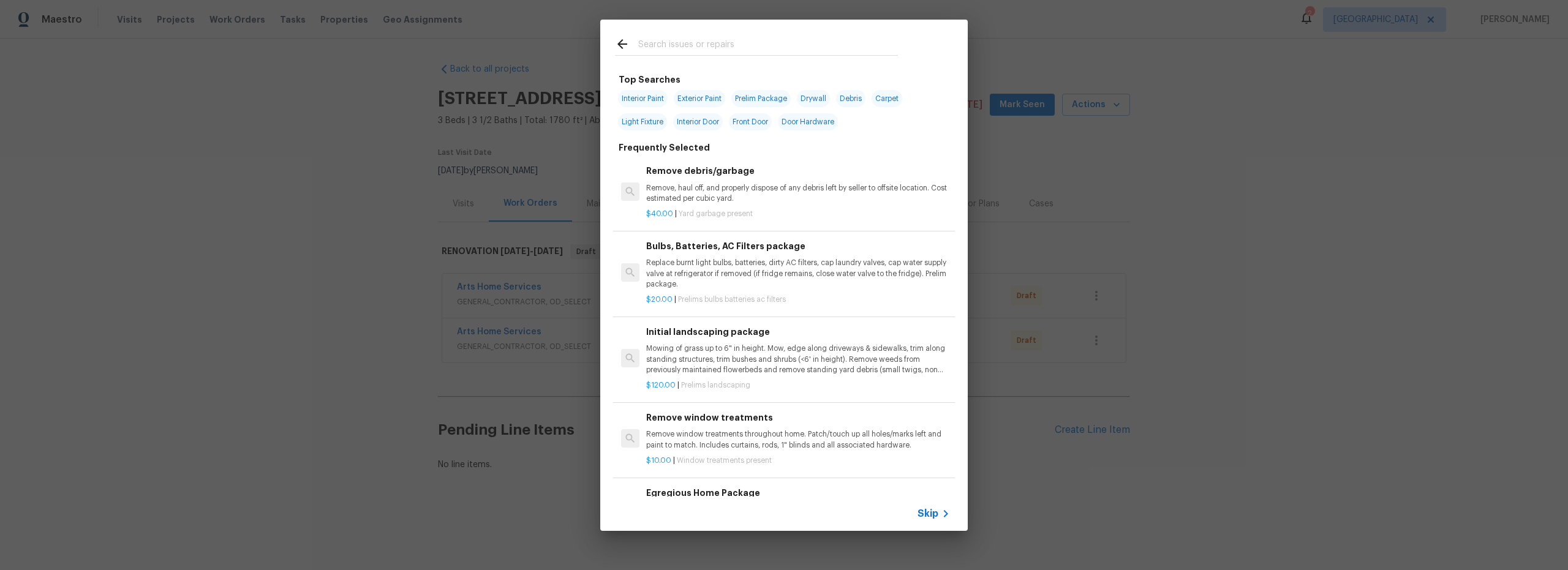
click at [665, 48] on input "text" at bounding box center [767, 46] width 259 height 18
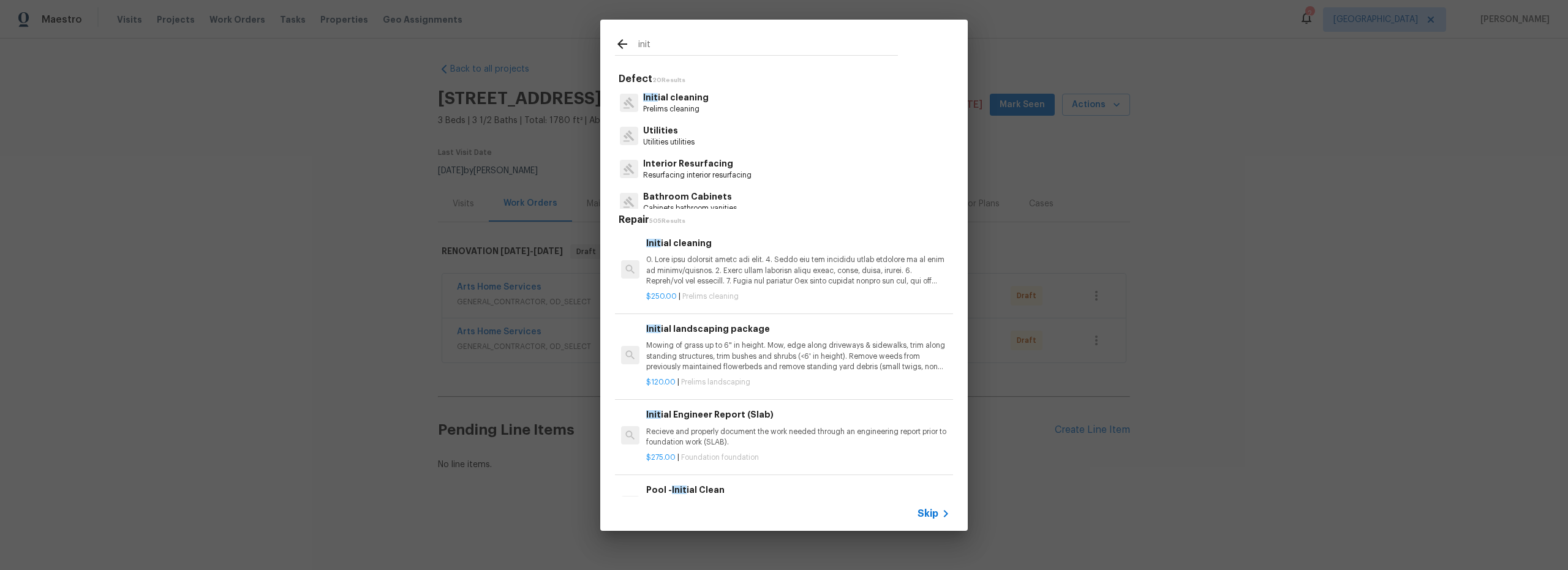
type input "init"
click at [711, 102] on div "Init ial cleaning Prelims cleaning" at bounding box center [784, 103] width 338 height 33
click at [693, 101] on p "Init ial cleaning" at bounding box center [675, 97] width 66 height 13
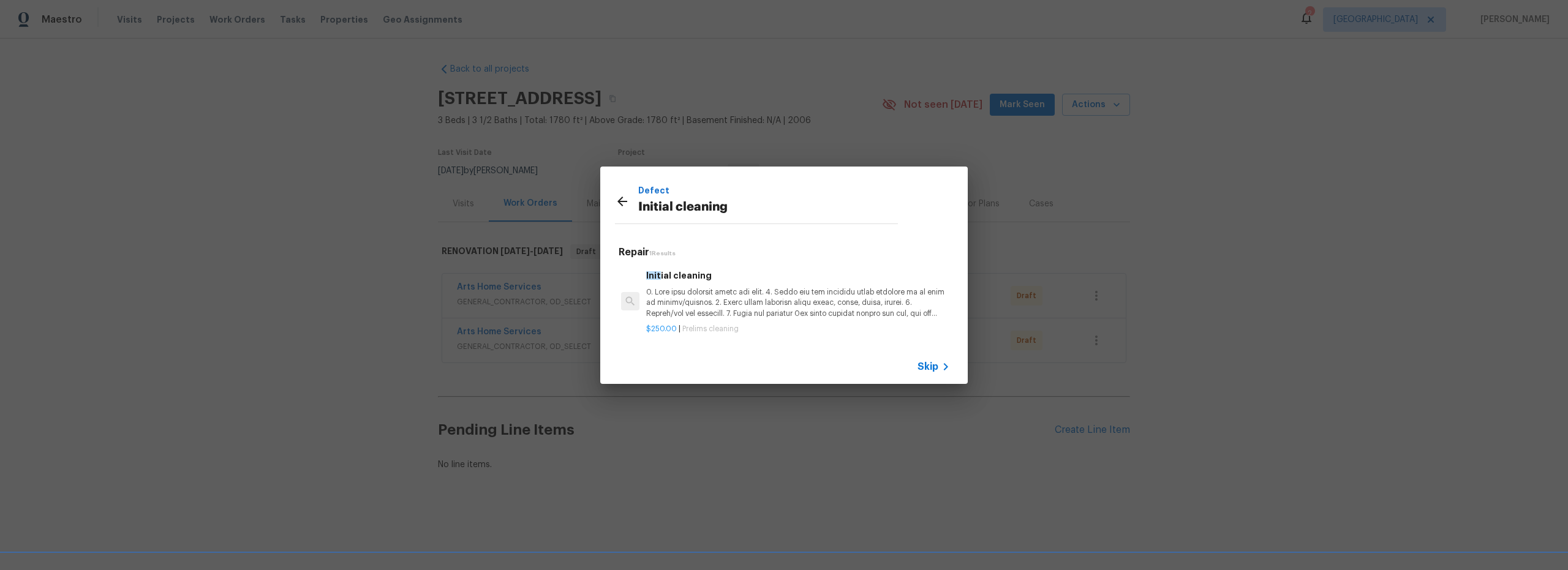
click at [800, 304] on p at bounding box center [798, 303] width 304 height 32
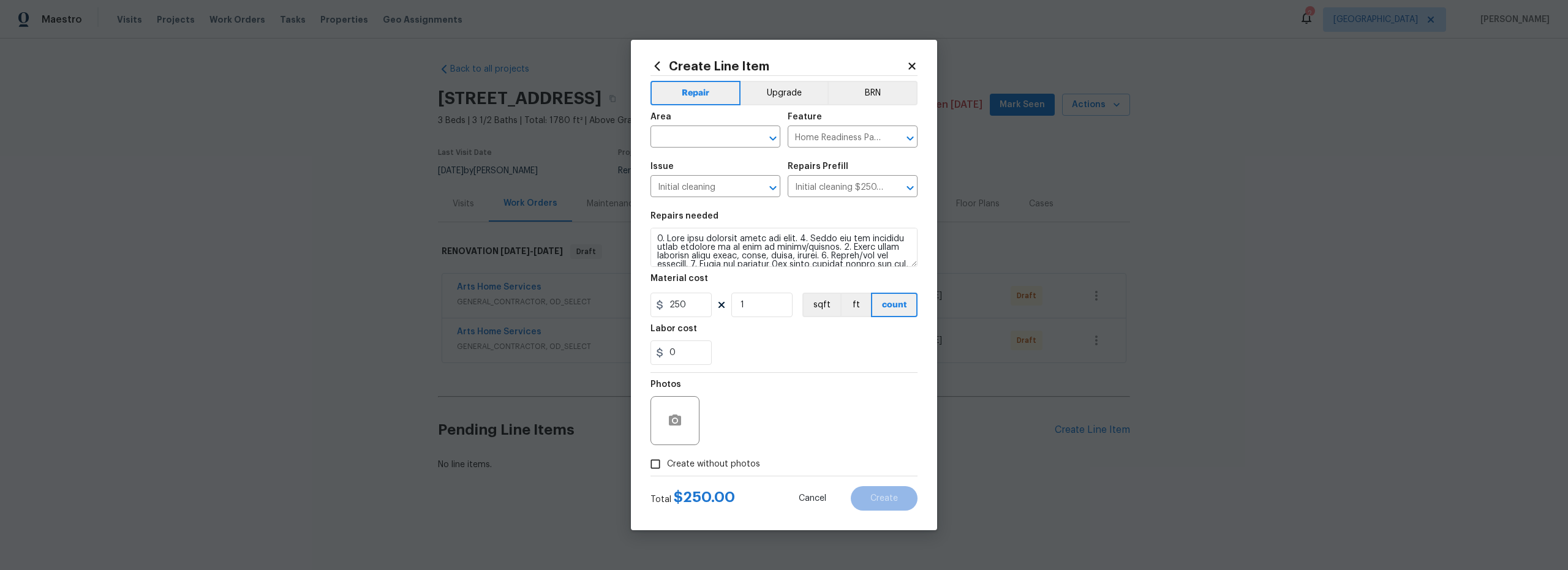
drag, startPoint x: 800, startPoint y: 63, endPoint x: 788, endPoint y: 67, distance: 12.6
click at [788, 67] on h2 "Create Line Item" at bounding box center [778, 66] width 256 height 13
click at [694, 135] on input "text" at bounding box center [697, 138] width 95 height 19
click at [710, 187] on li "Interior Overall" at bounding box center [715, 185] width 130 height 20
type input "Interior Overall"
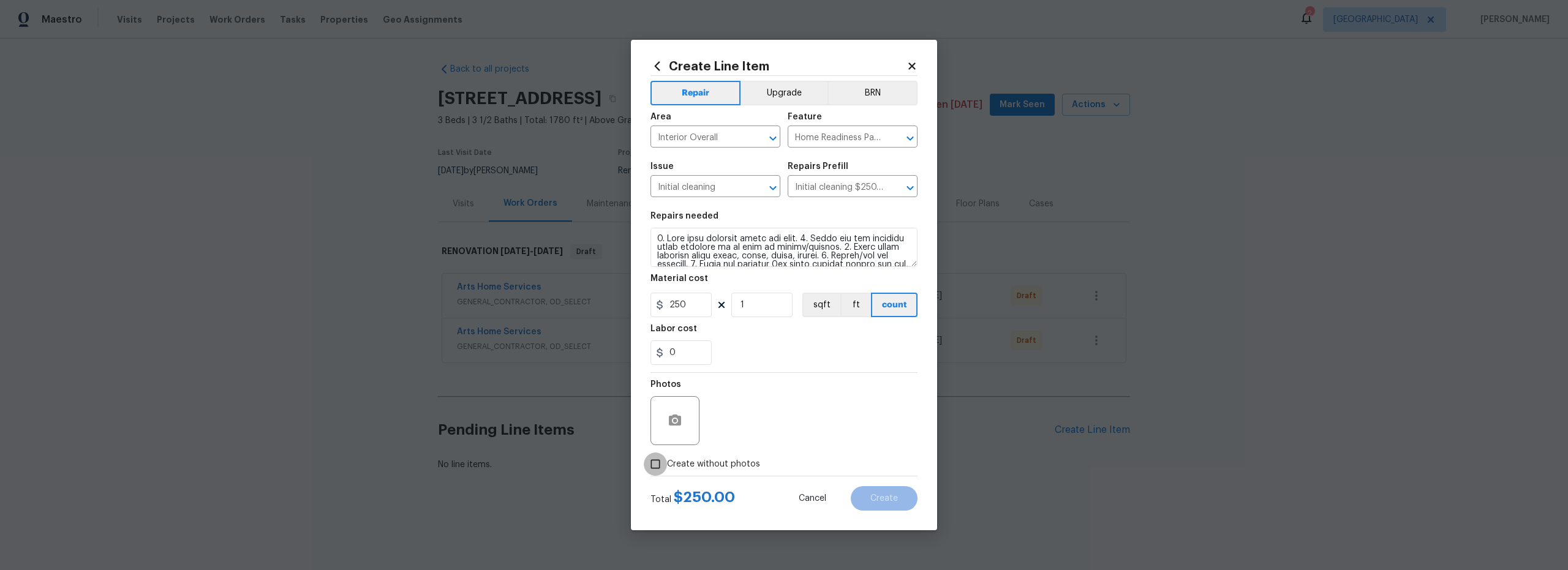
click at [655, 461] on input "Create without photos" at bounding box center [655, 464] width 24 height 24
checkbox input "true"
click at [753, 419] on textarea at bounding box center [814, 420] width 208 height 49
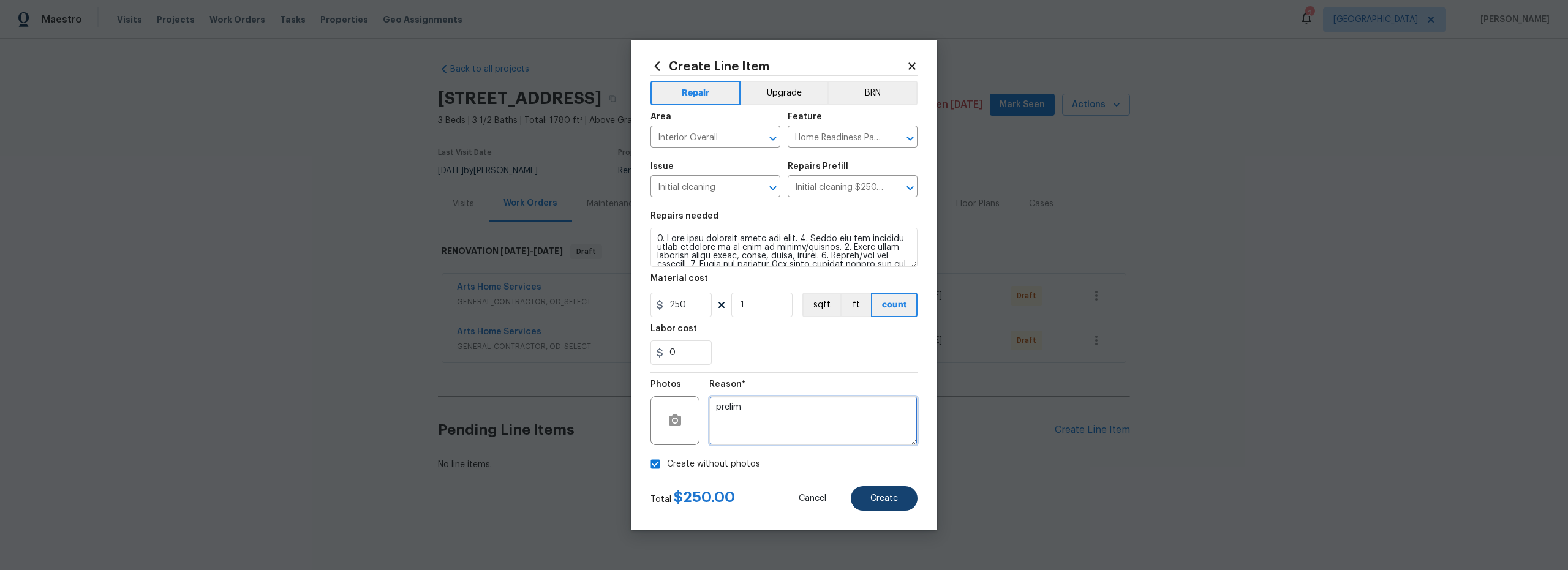
type textarea "prelim"
click at [884, 497] on span "Create" at bounding box center [883, 498] width 27 height 9
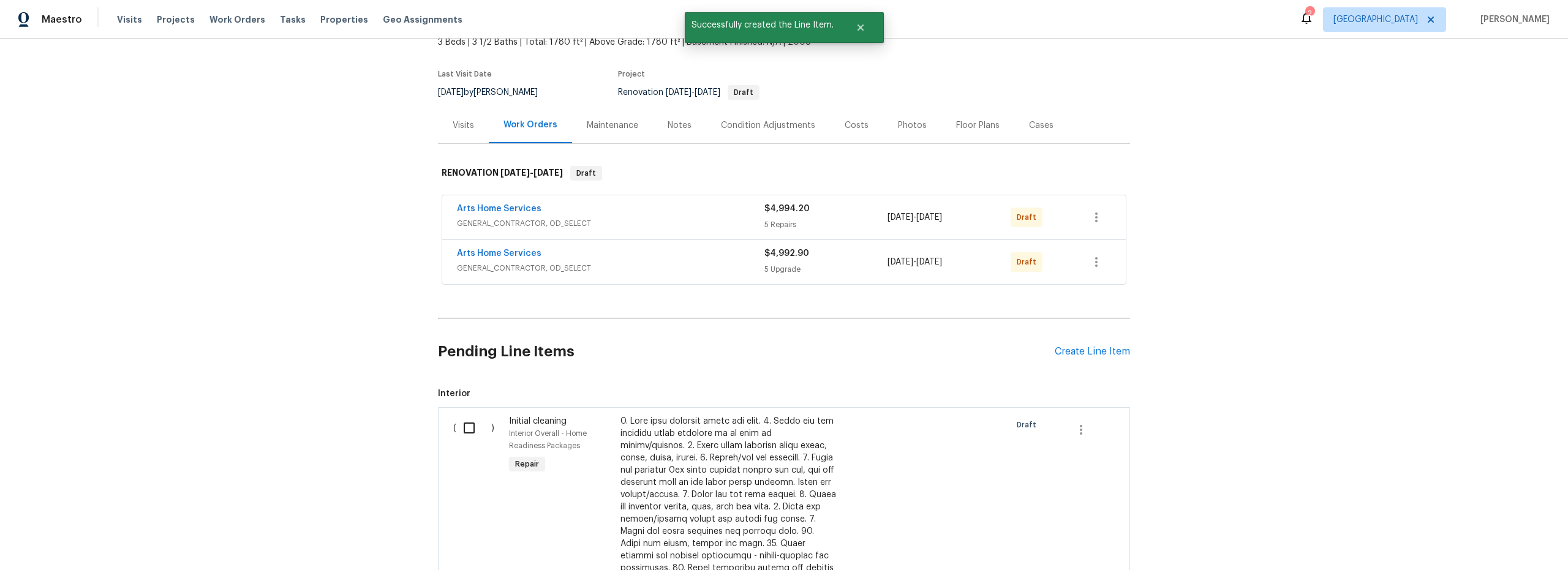
scroll to position [87, 0]
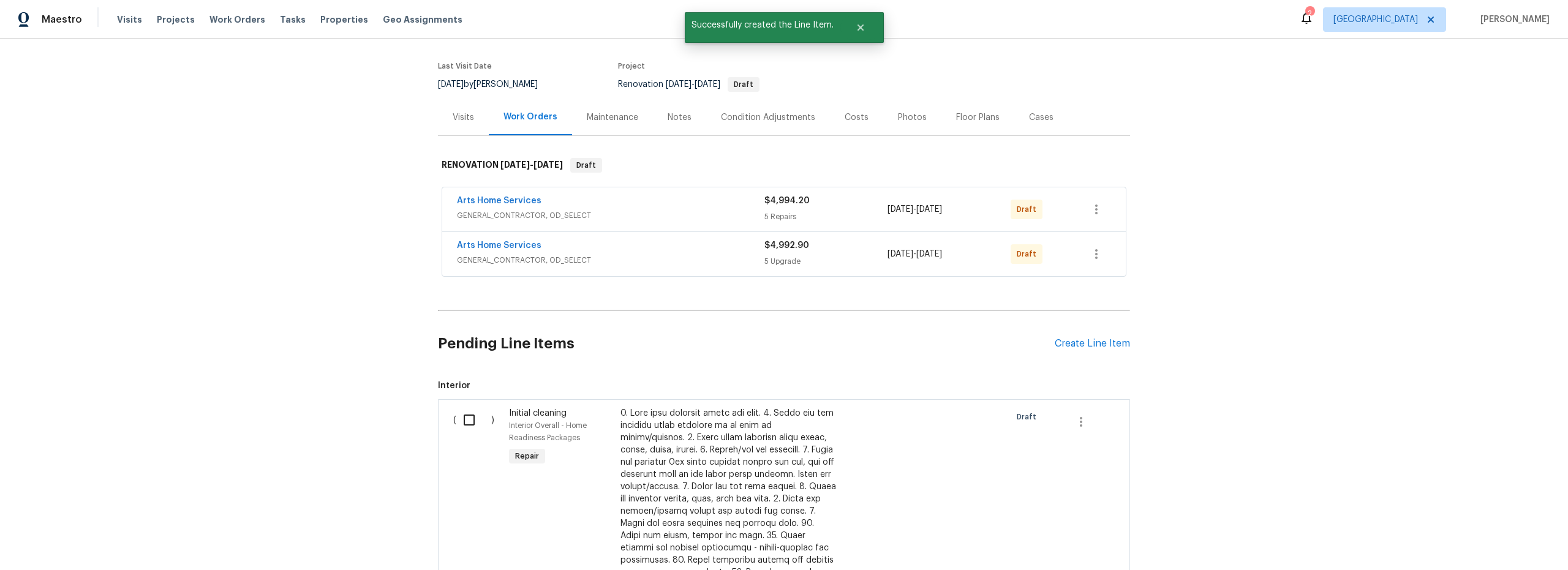
click at [476, 419] on input "checkbox" at bounding box center [474, 419] width 35 height 25
checkbox input "true"
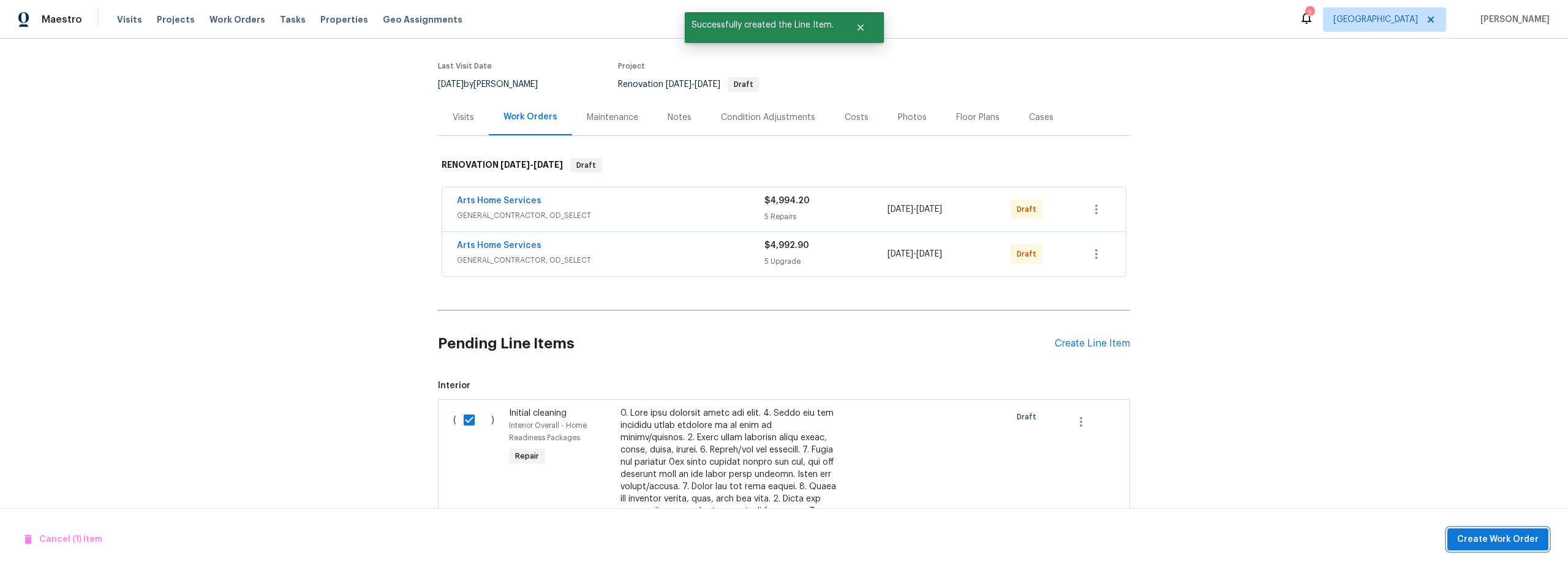
click at [1512, 548] on button "Create Work Order" at bounding box center [1497, 539] width 101 height 23
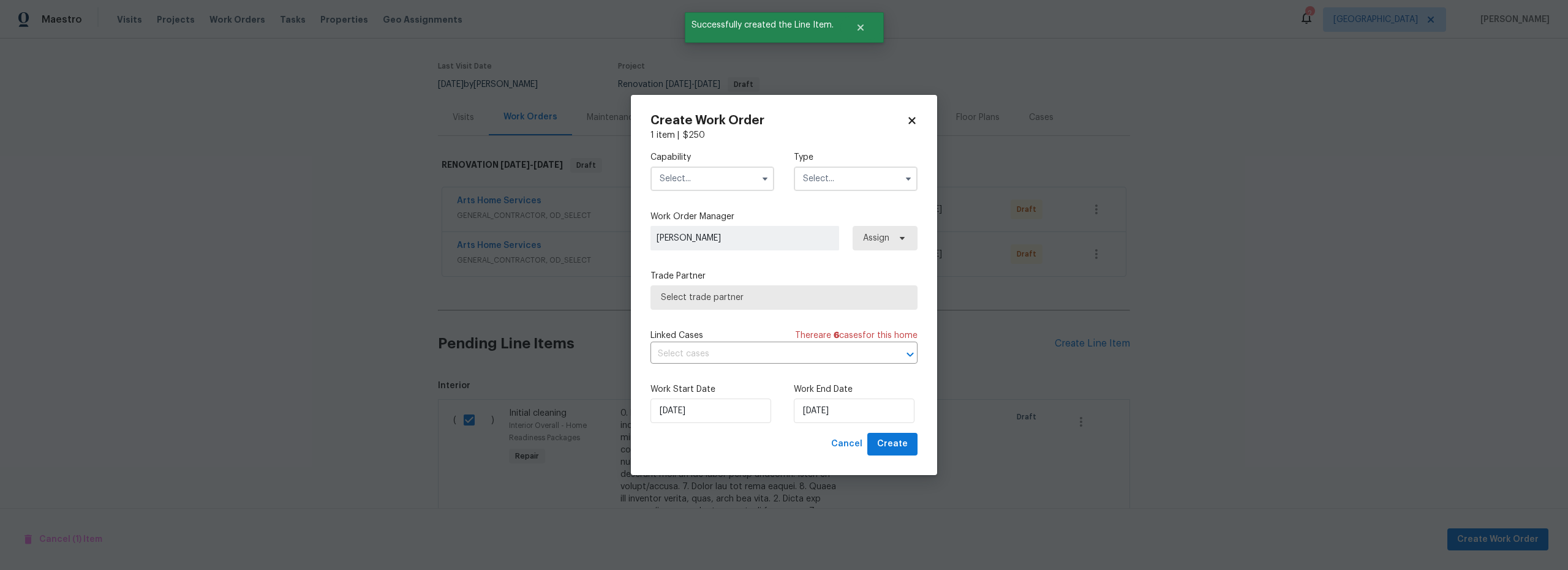
click at [699, 180] on input "text" at bounding box center [711, 179] width 124 height 25
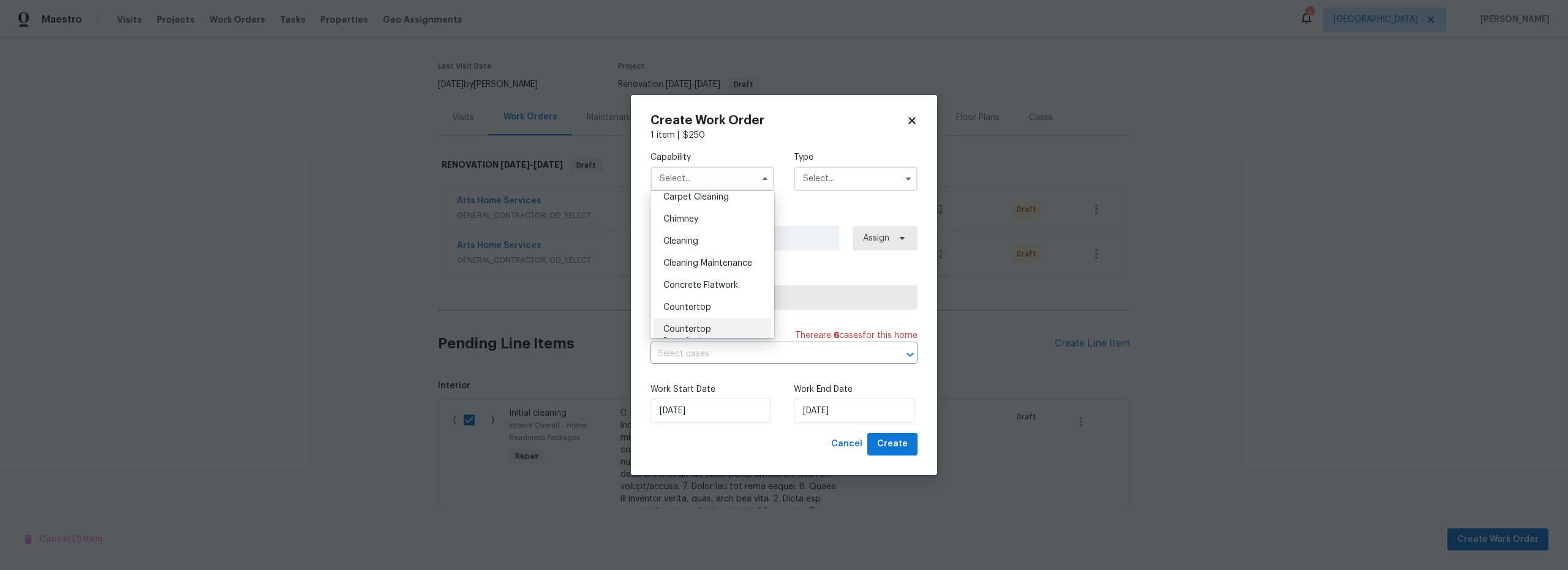
scroll to position [131, 0]
click at [701, 251] on div "Cleaning" at bounding box center [712, 250] width 117 height 22
type input "Cleaning"
click at [829, 180] on input "text" at bounding box center [855, 179] width 124 height 25
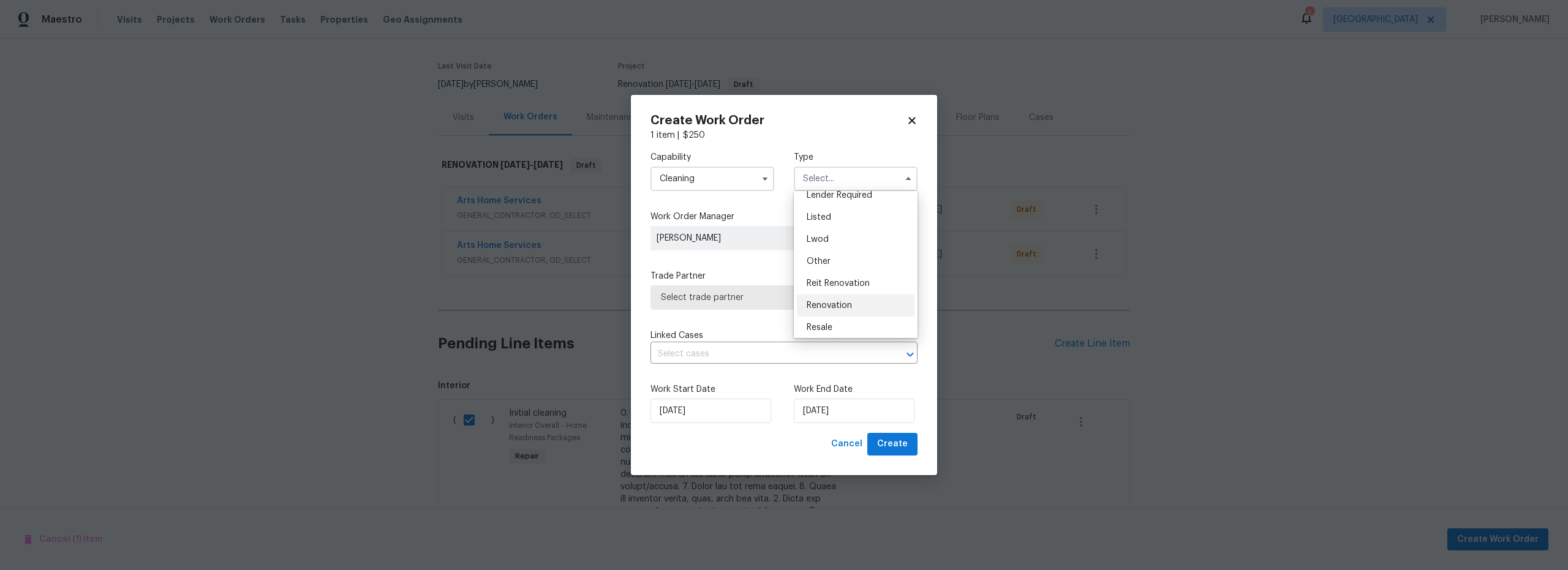
scroll to position [99, 0]
click at [843, 302] on span "Renovation" at bounding box center [830, 305] width 46 height 9
type input "Renovation"
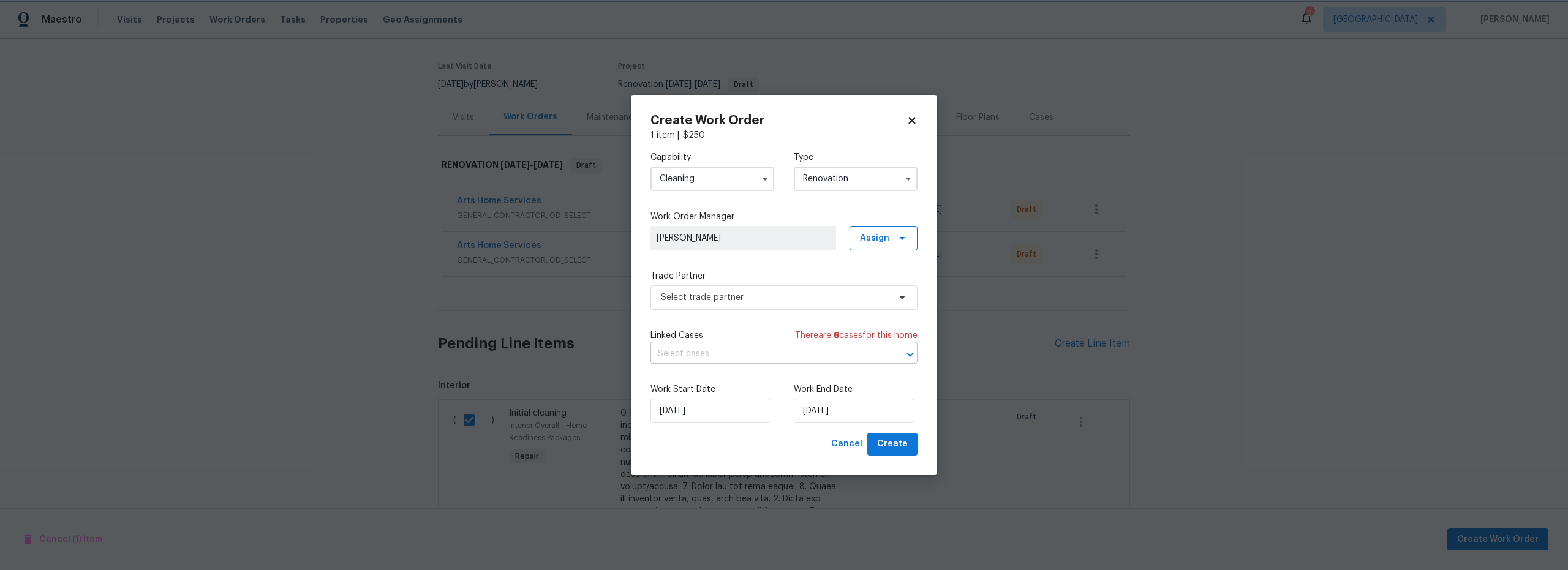
scroll to position [0, 0]
click at [820, 410] on input "9/23/2025" at bounding box center [854, 411] width 121 height 25
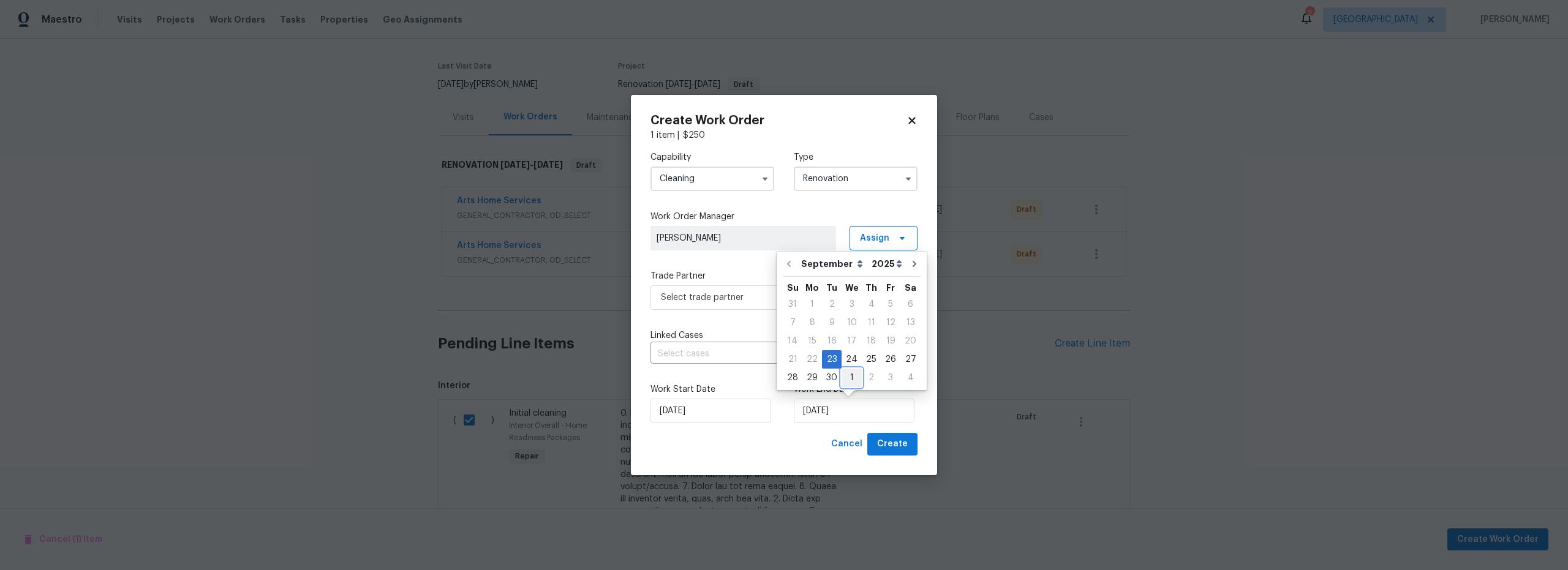
click at [845, 381] on div "1" at bounding box center [851, 378] width 20 height 18
type input "10/1/2025"
select select "9"
click at [896, 445] on span "Create" at bounding box center [892, 443] width 31 height 15
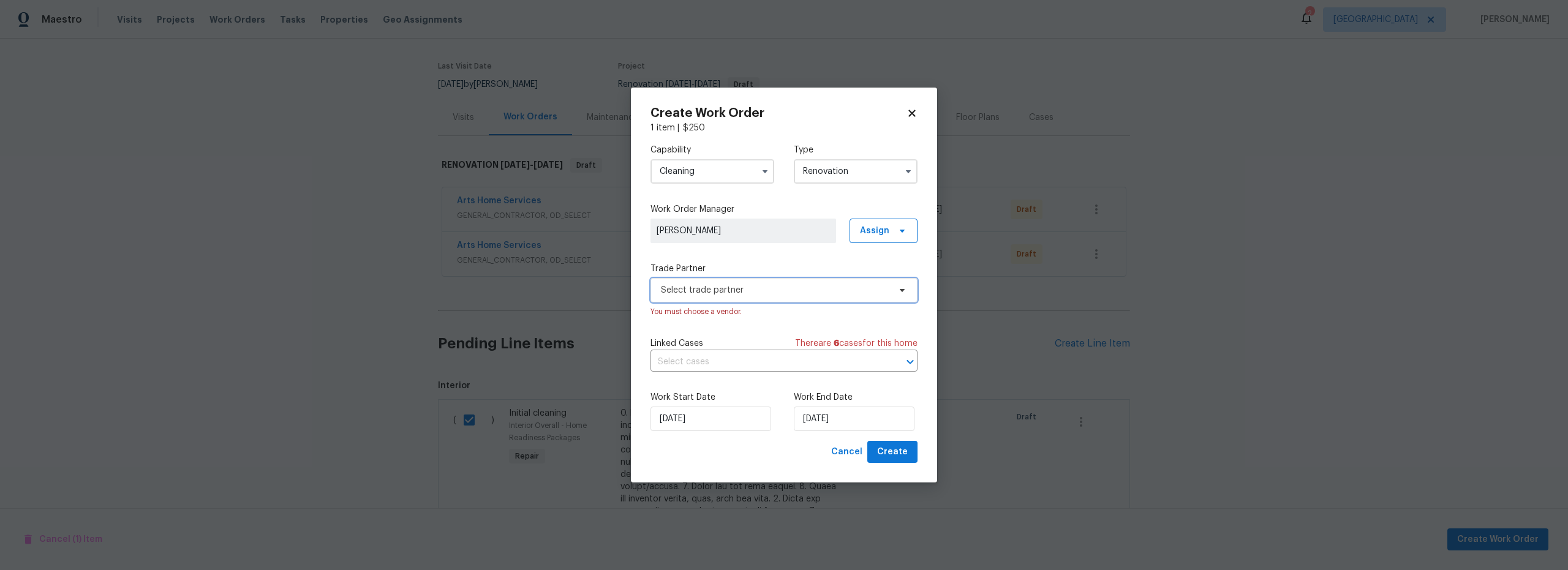
click at [731, 287] on span "Select trade partner" at bounding box center [774, 290] width 229 height 12
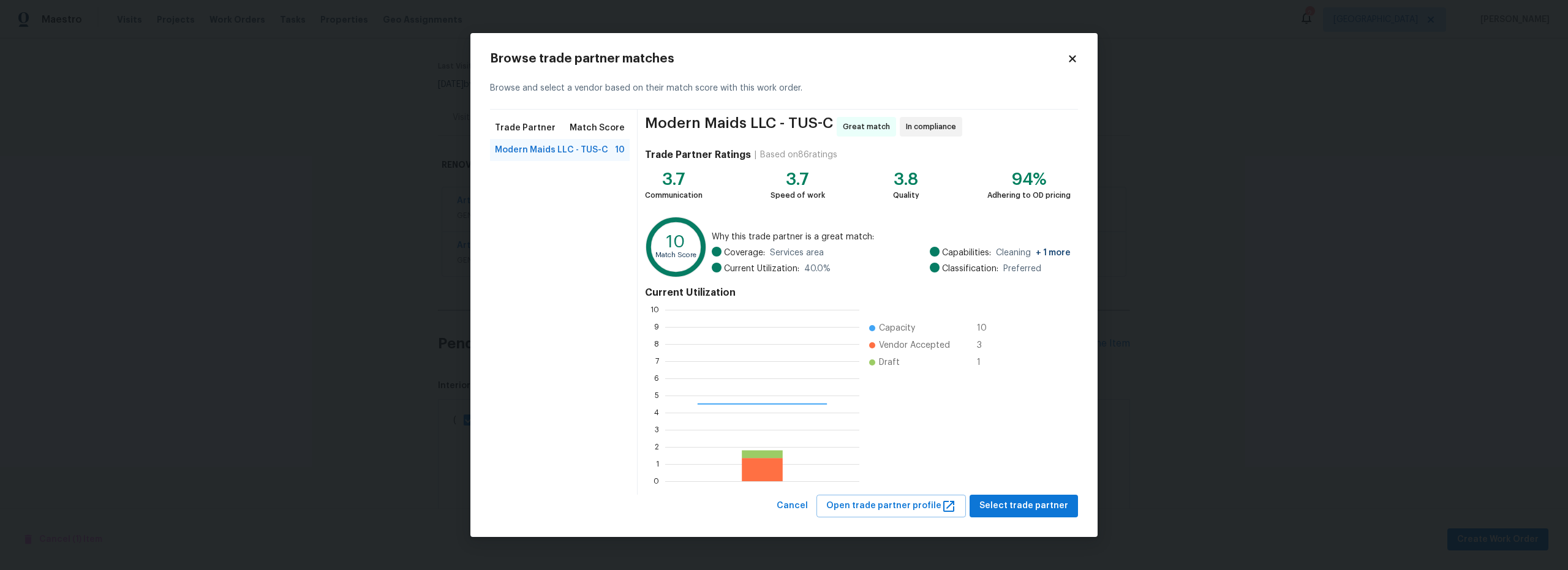
scroll to position [162, 185]
click at [1039, 502] on span "Select trade partner" at bounding box center [1023, 505] width 88 height 15
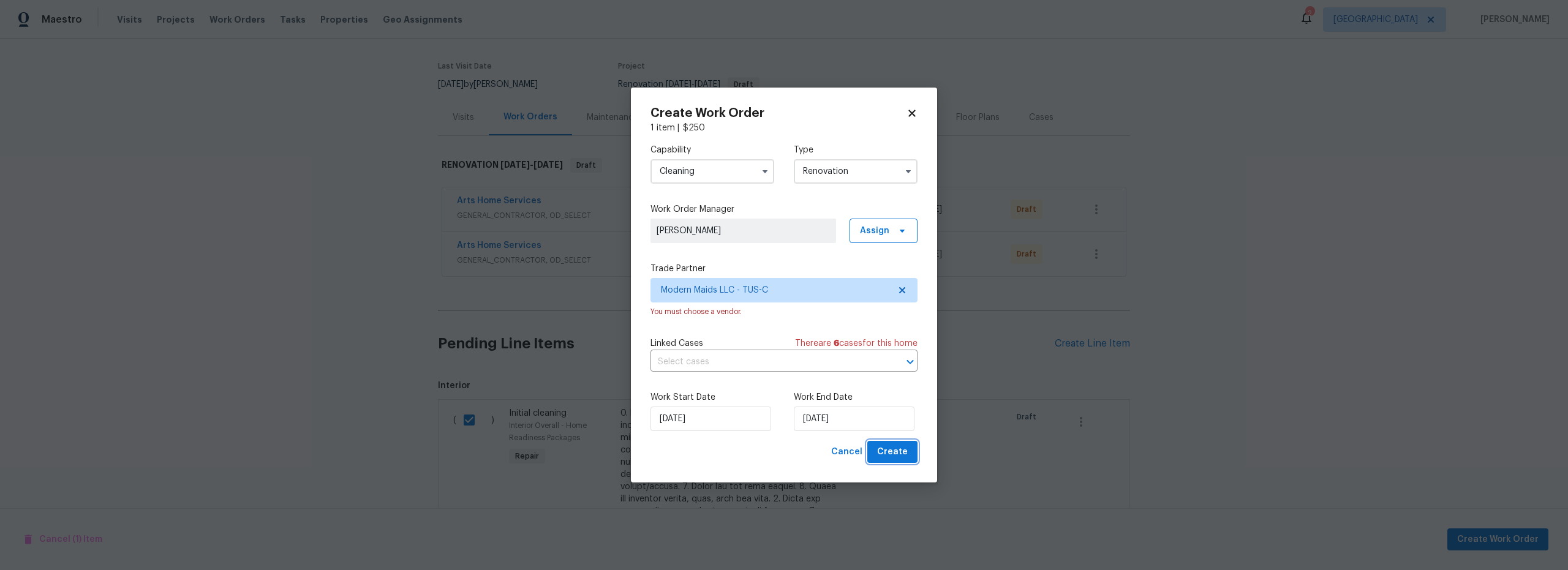
click at [901, 456] on span "Create" at bounding box center [892, 452] width 31 height 15
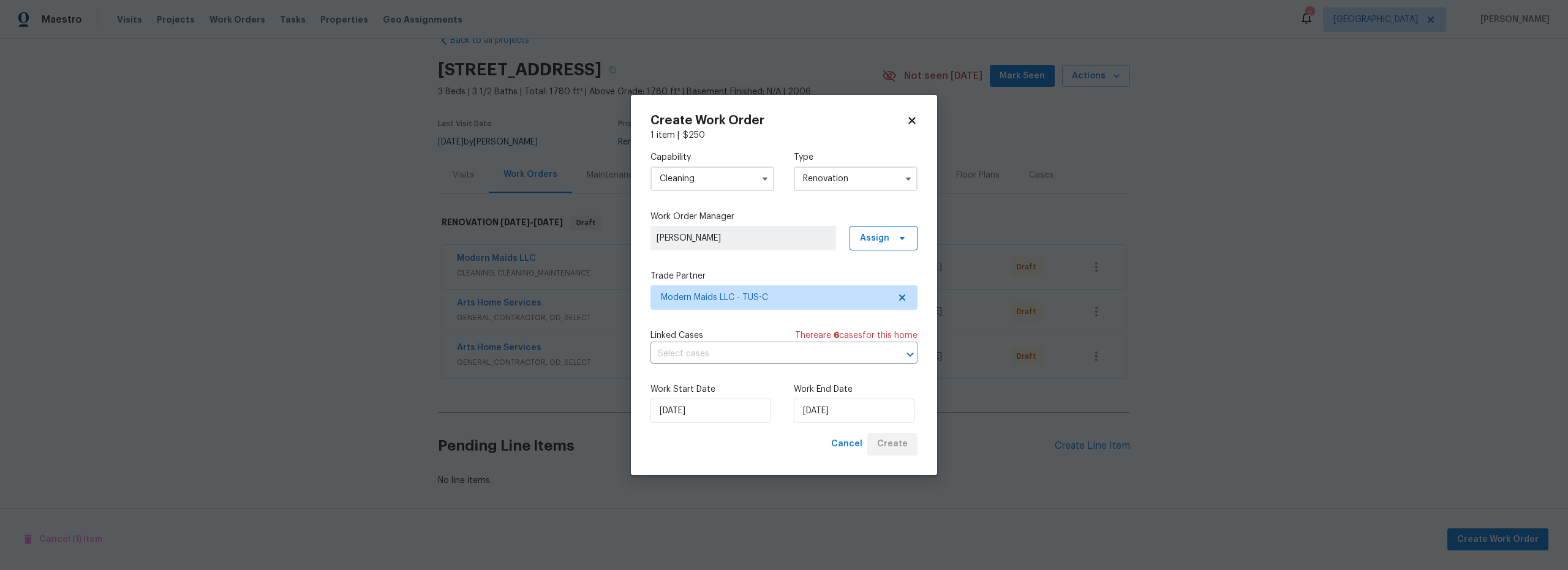
scroll to position [38, 0]
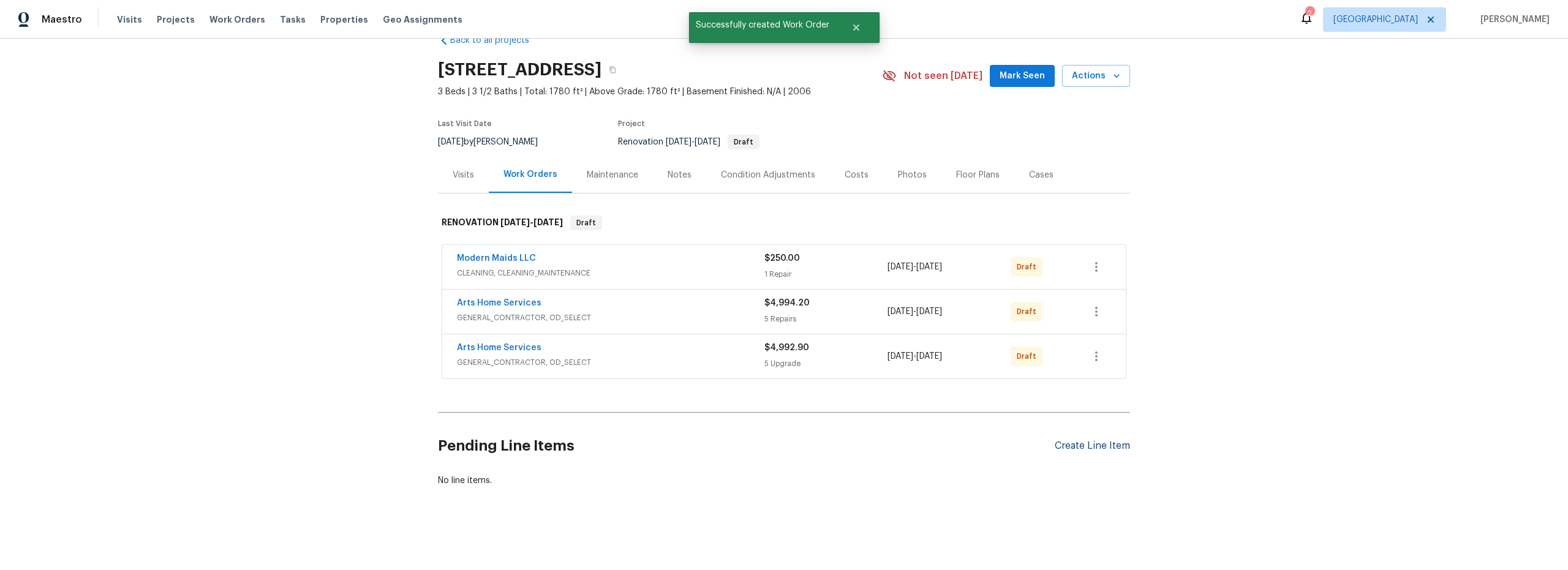
click at [1103, 440] on div "Create Line Item" at bounding box center [1092, 446] width 75 height 11
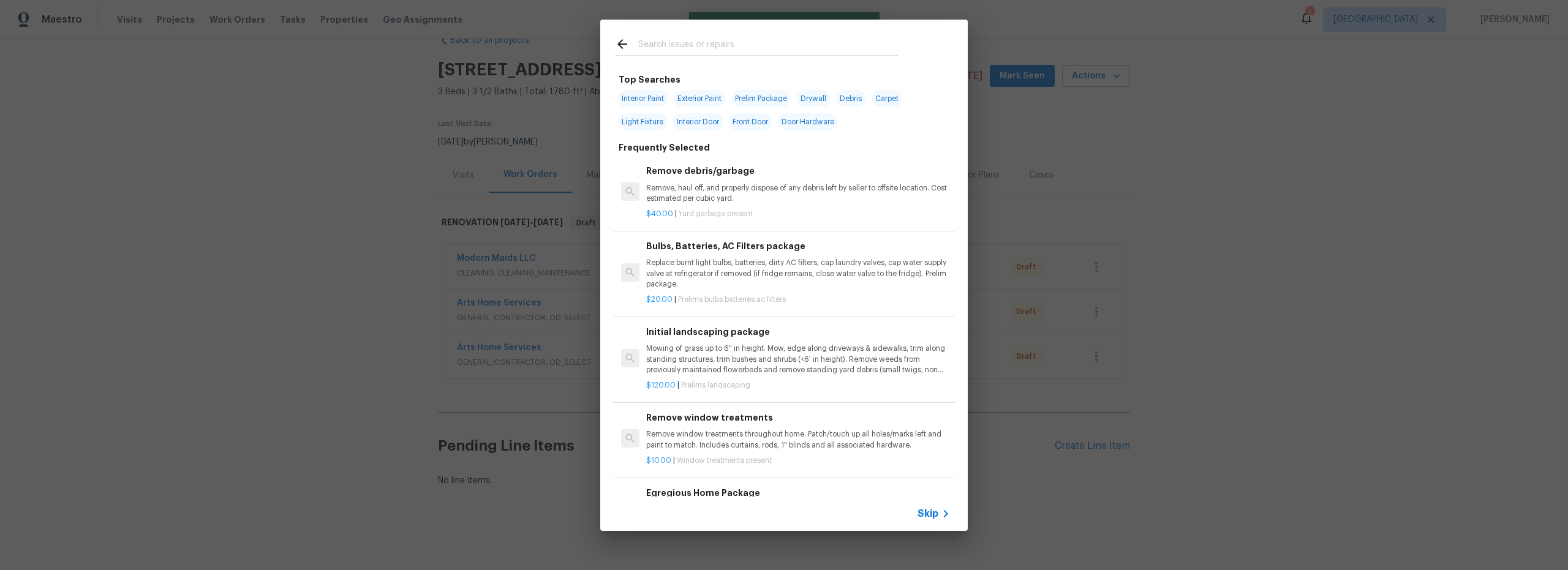
click at [680, 44] on input "text" at bounding box center [767, 46] width 259 height 18
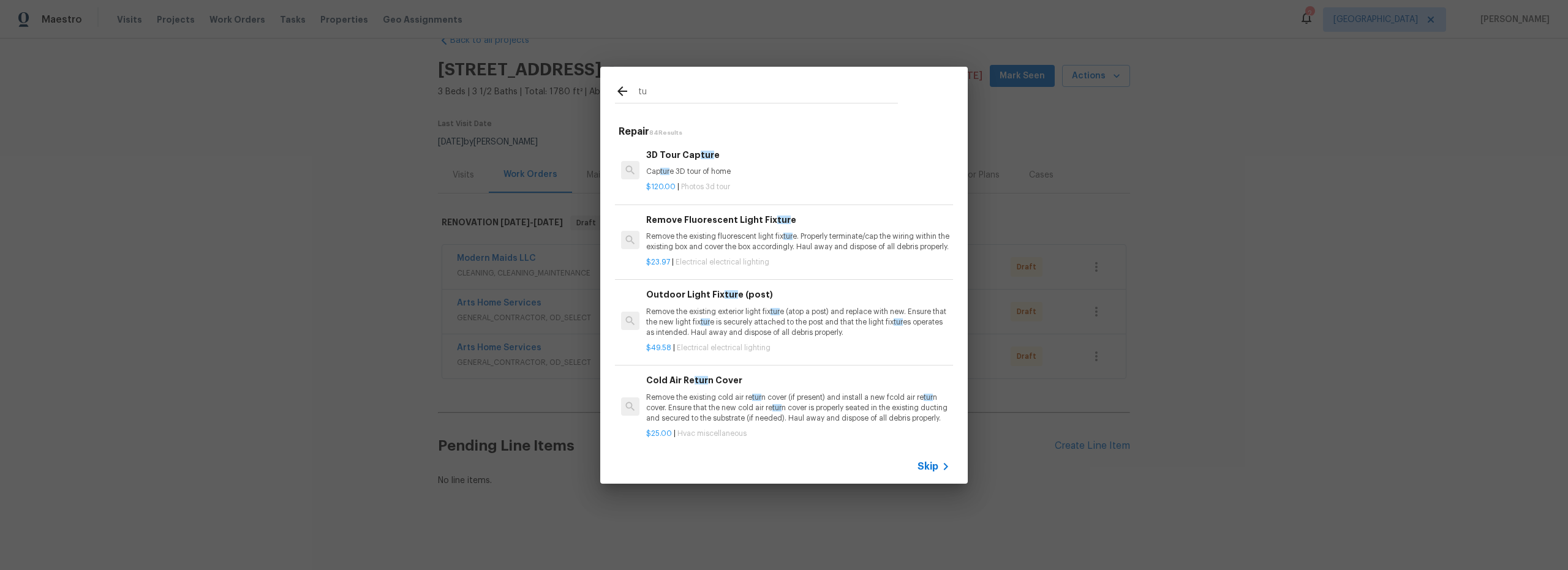
type input "t"
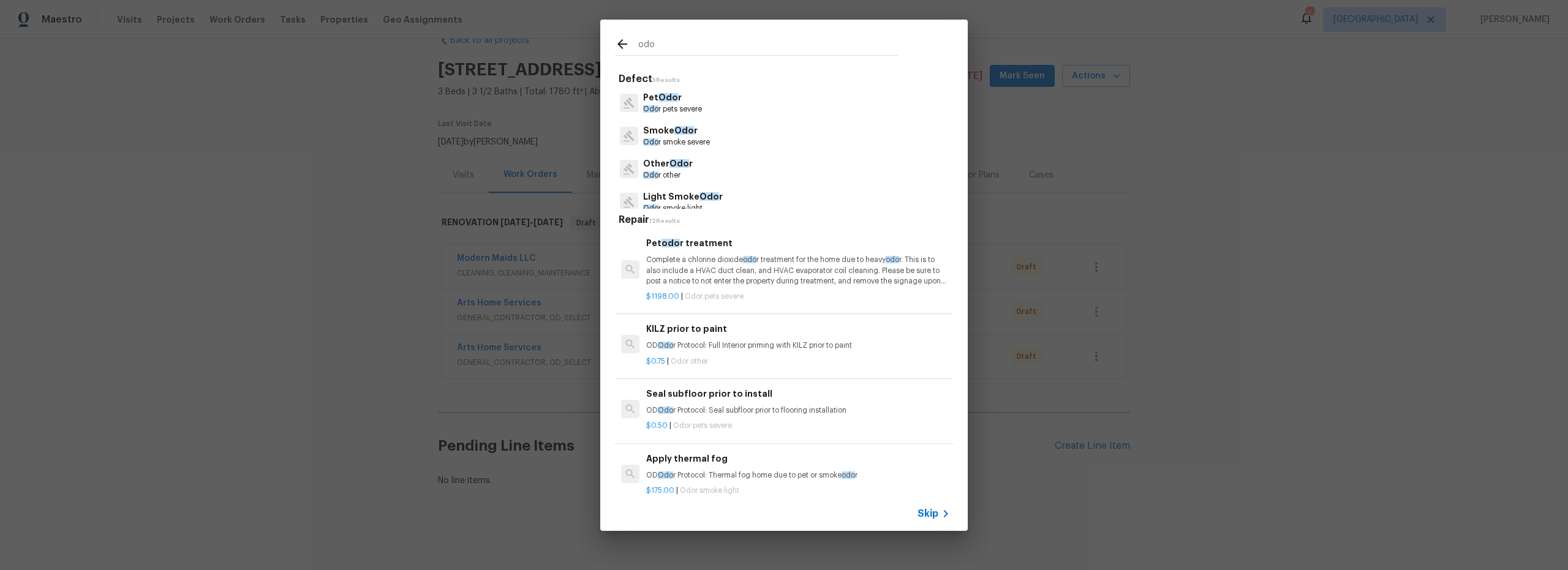
type input "odo"
click at [770, 260] on p "Complete a chlorine dioxide odo r treatment for the home due to heavy odo r. Th…" at bounding box center [798, 271] width 304 height 32
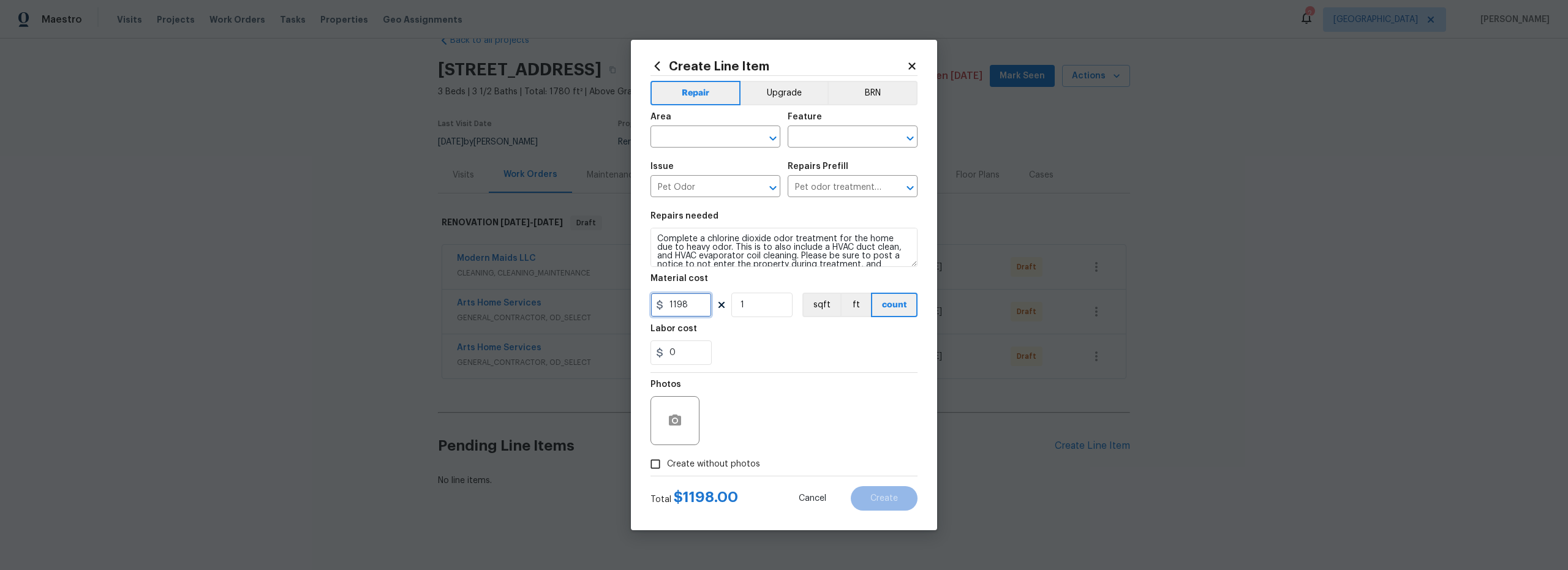
drag, startPoint x: 689, startPoint y: 307, endPoint x: 675, endPoint y: 307, distance: 14.0
click at [685, 307] on input "1198" at bounding box center [681, 305] width 61 height 25
type input "1100"
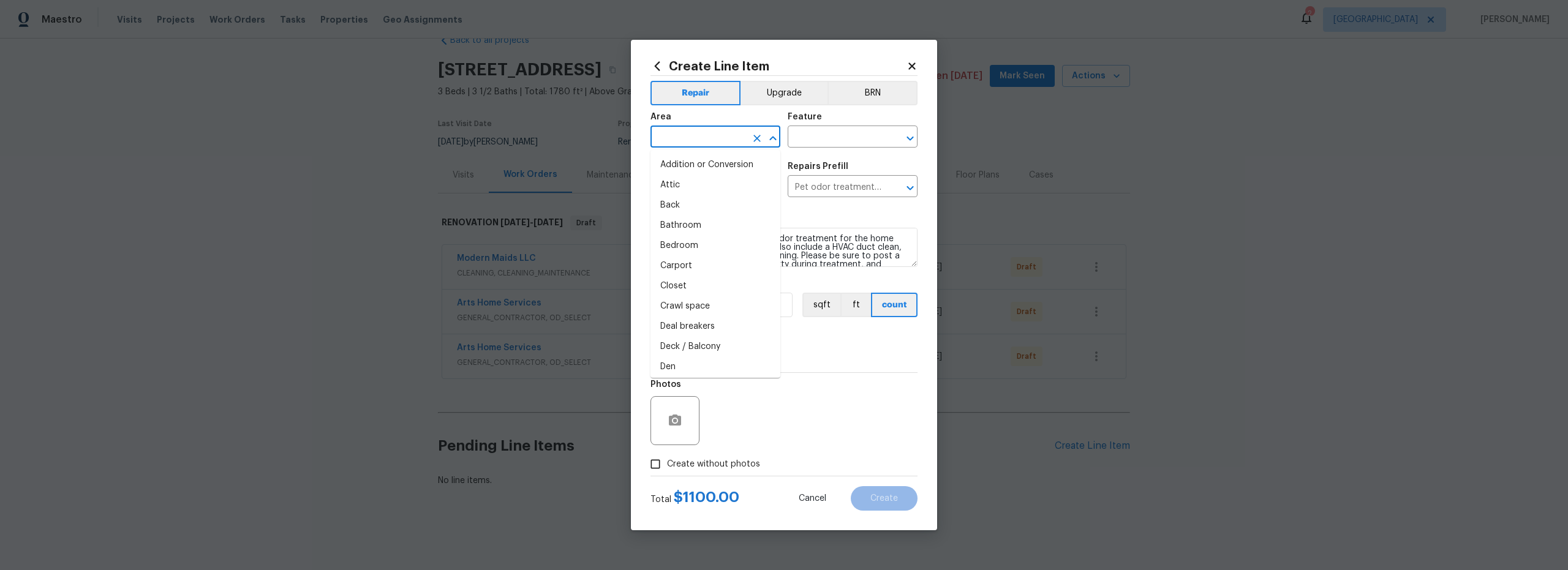
click at [703, 136] on input "text" at bounding box center [697, 138] width 95 height 19
drag, startPoint x: 710, startPoint y: 182, endPoint x: 749, endPoint y: 169, distance: 41.1
click at [711, 182] on li "Interior Overall" at bounding box center [715, 185] width 130 height 20
type input "Interior Overall"
click at [806, 137] on input "text" at bounding box center [835, 138] width 95 height 19
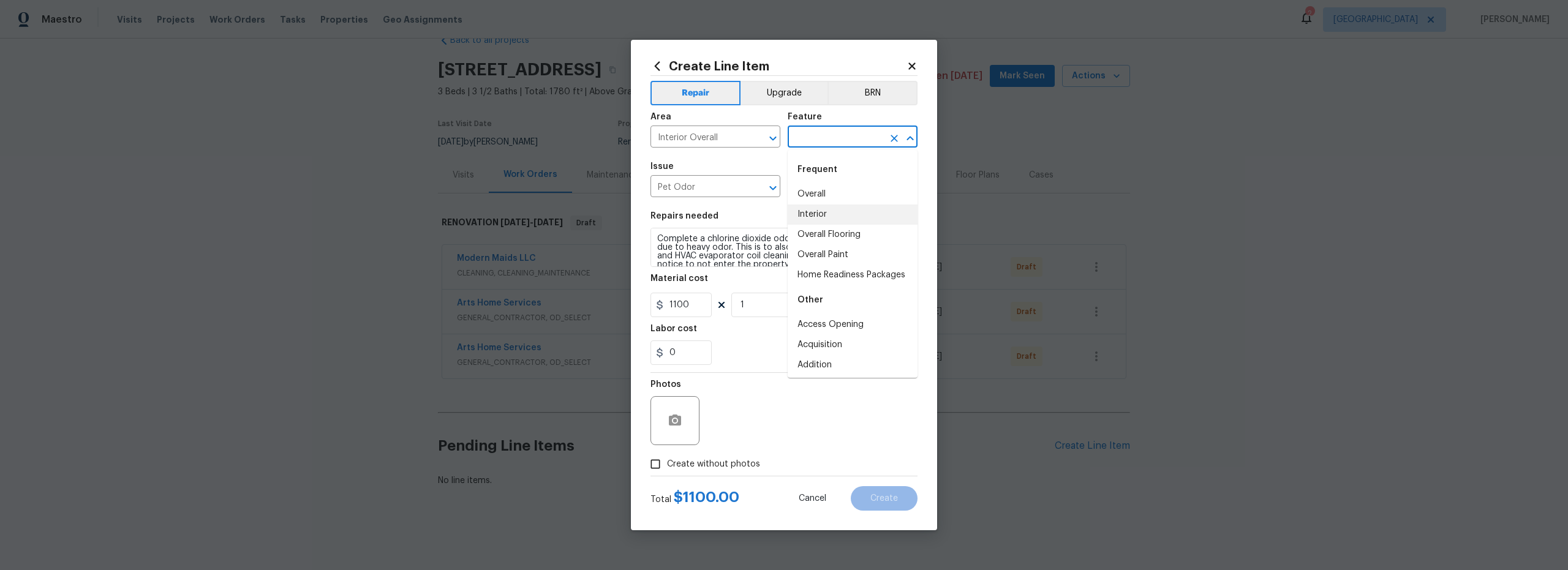
click at [824, 213] on li "Interior" at bounding box center [852, 214] width 130 height 20
type input "Interior"
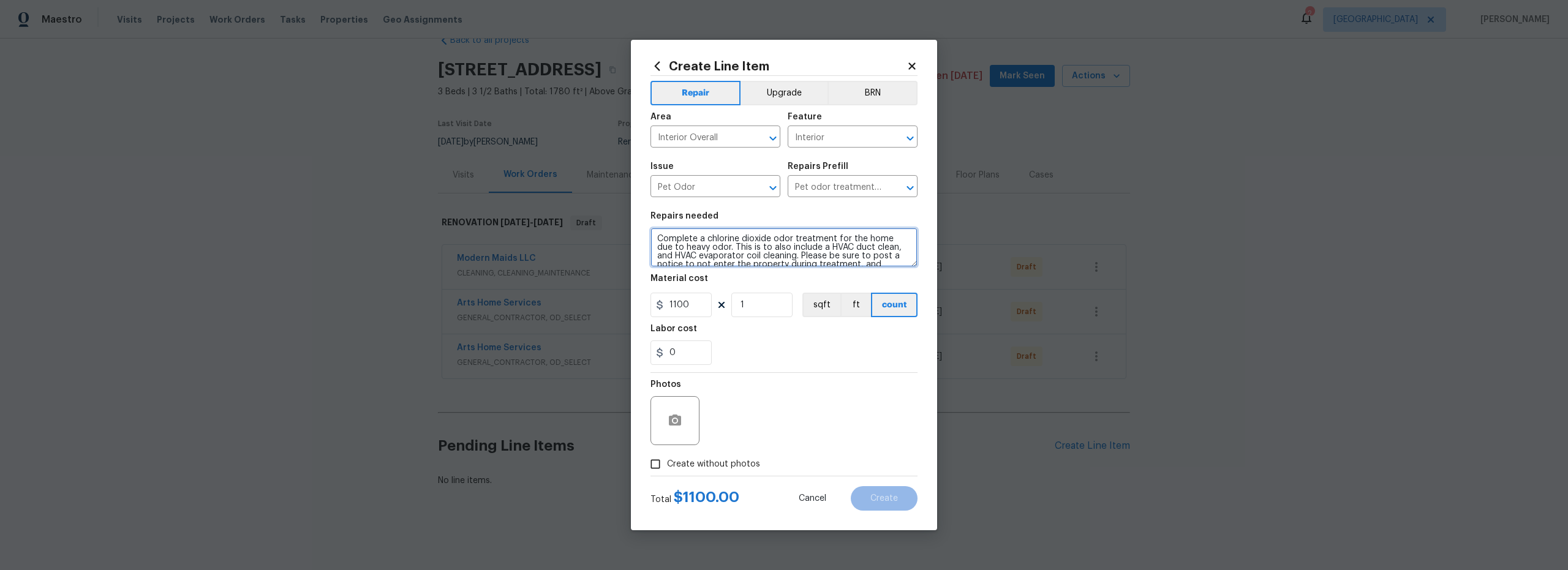
scroll to position [18, 0]
drag, startPoint x: 654, startPoint y: 238, endPoint x: 795, endPoint y: 287, distance: 149.3
click at [795, 291] on section "Repairs needed Complete a chlorine dioxide odor treatment for the home due to h…" at bounding box center [783, 288] width 267 height 168
paste textarea "This comprehensive service begins with source identification and recommendation…"
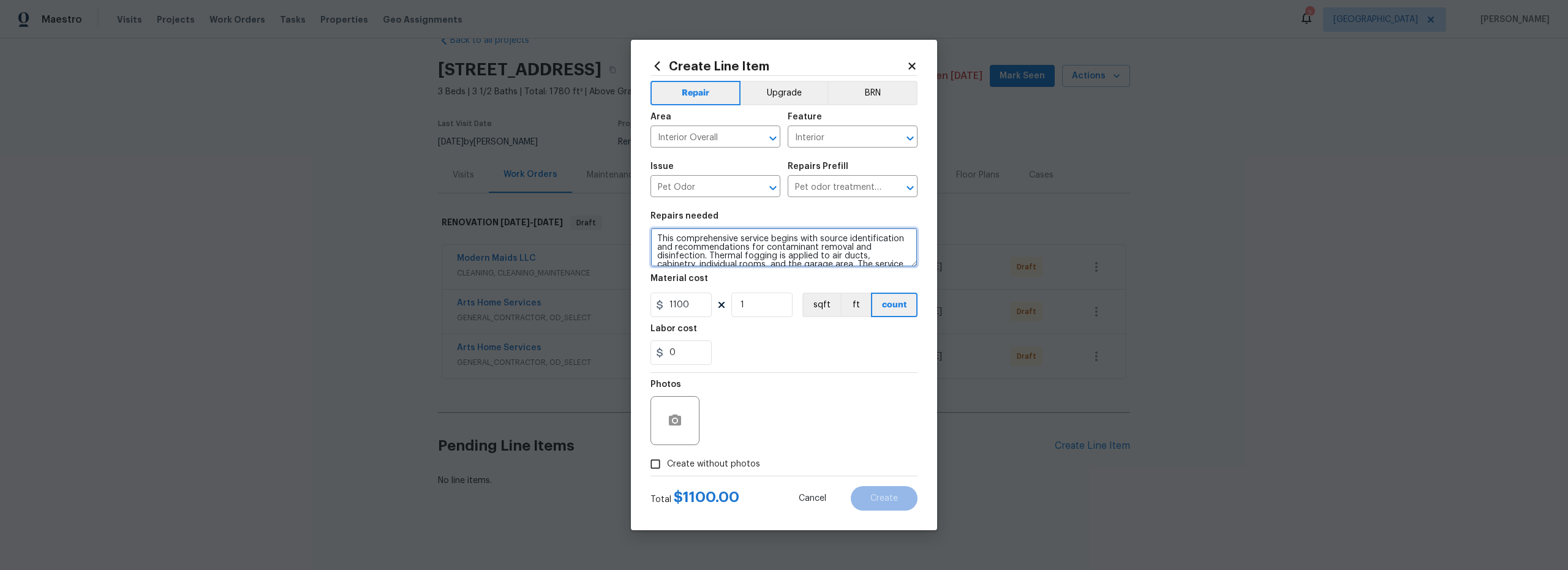
scroll to position [28, 0]
type textarea "This comprehensive service begins with source identification and recommendation…"
click at [654, 468] on input "Create without photos" at bounding box center [655, 464] width 24 height 24
checkbox input "true"
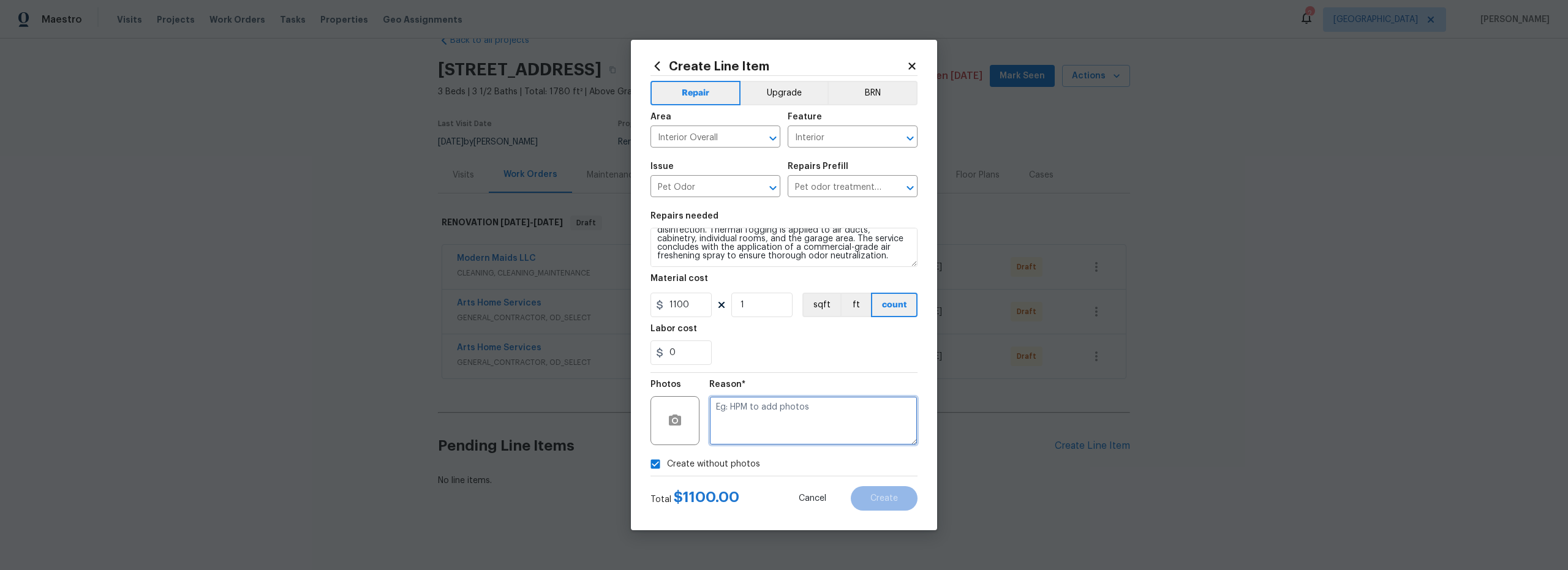
click at [763, 422] on textarea at bounding box center [814, 420] width 208 height 49
type textarea "scout"
click at [890, 498] on span "Create" at bounding box center [883, 498] width 27 height 9
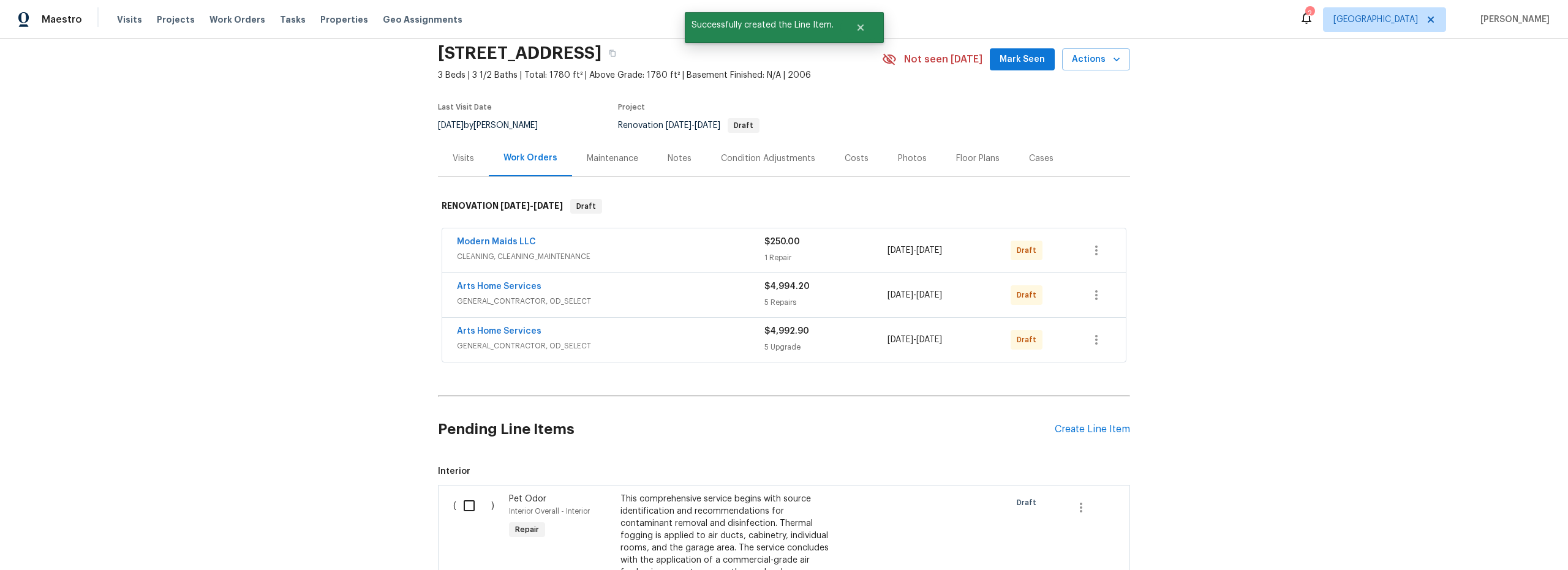
scroll to position [87, 0]
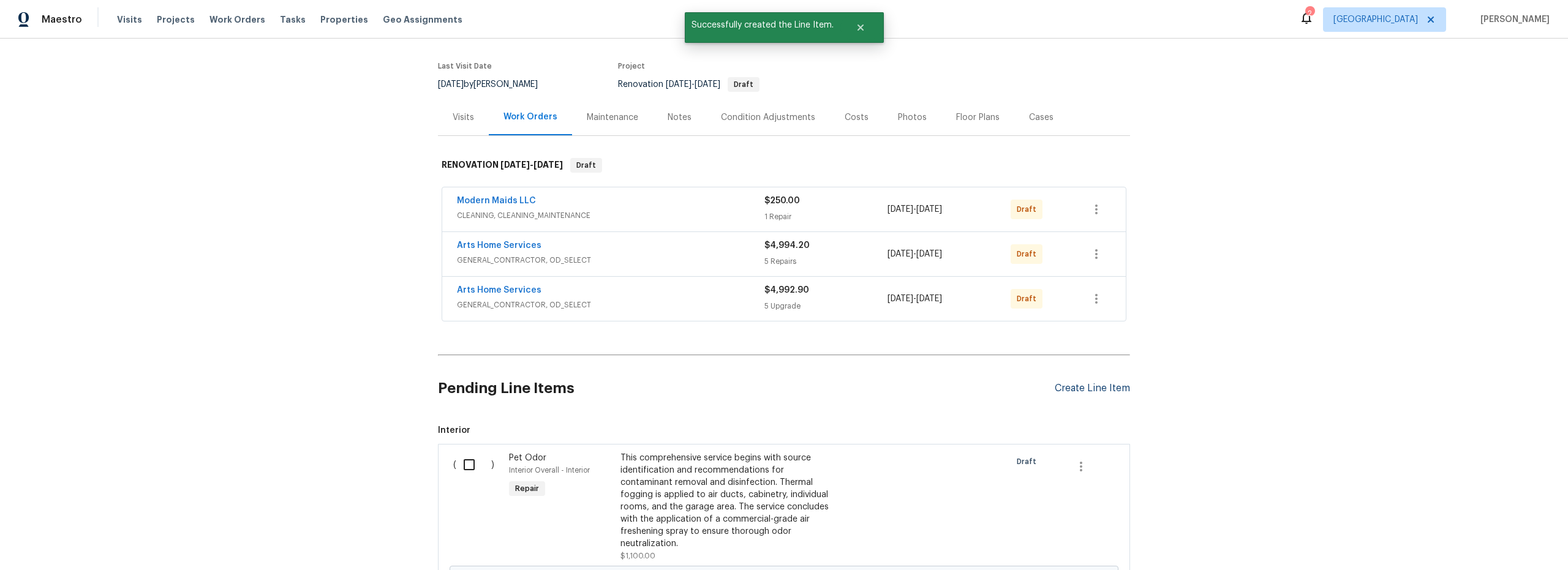
click at [1073, 388] on div "Create Line Item" at bounding box center [1092, 388] width 75 height 11
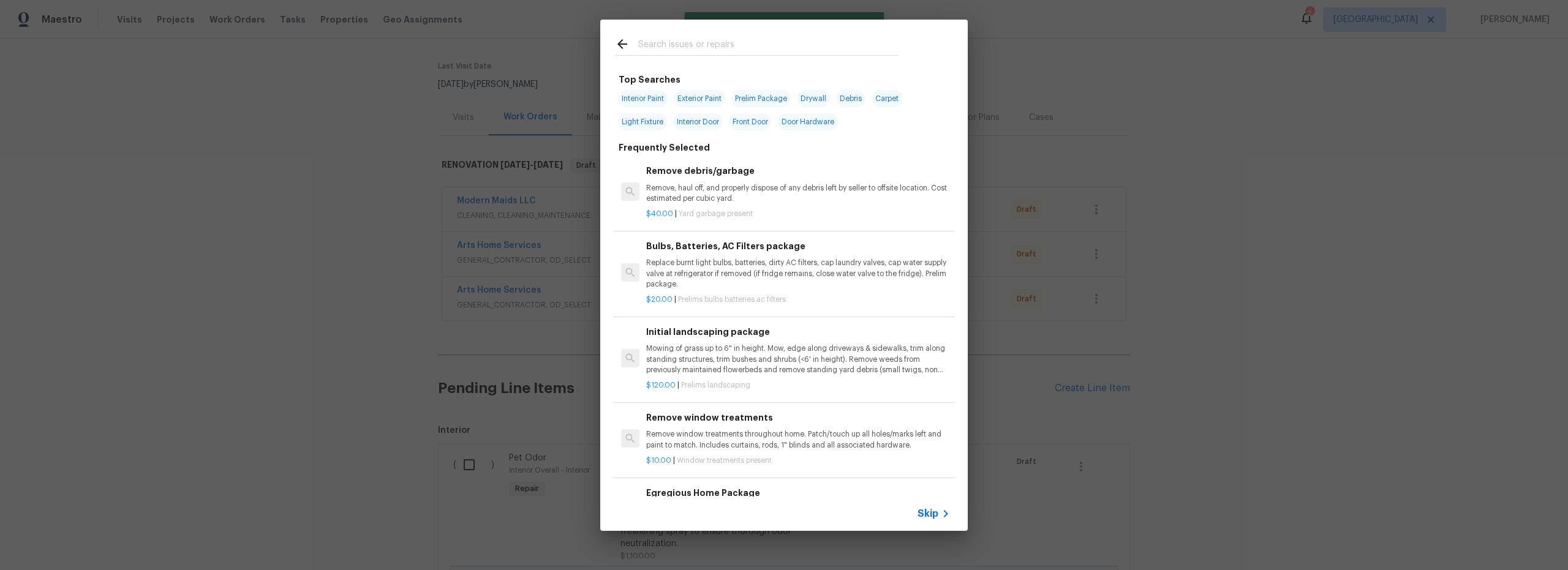
click at [611, 39] on div at bounding box center [756, 43] width 313 height 48
click at [287, 269] on div "Top Searches Interior Paint Exterior Paint Prelim Package Drywall Debris Carpet…" at bounding box center [784, 275] width 1568 height 550
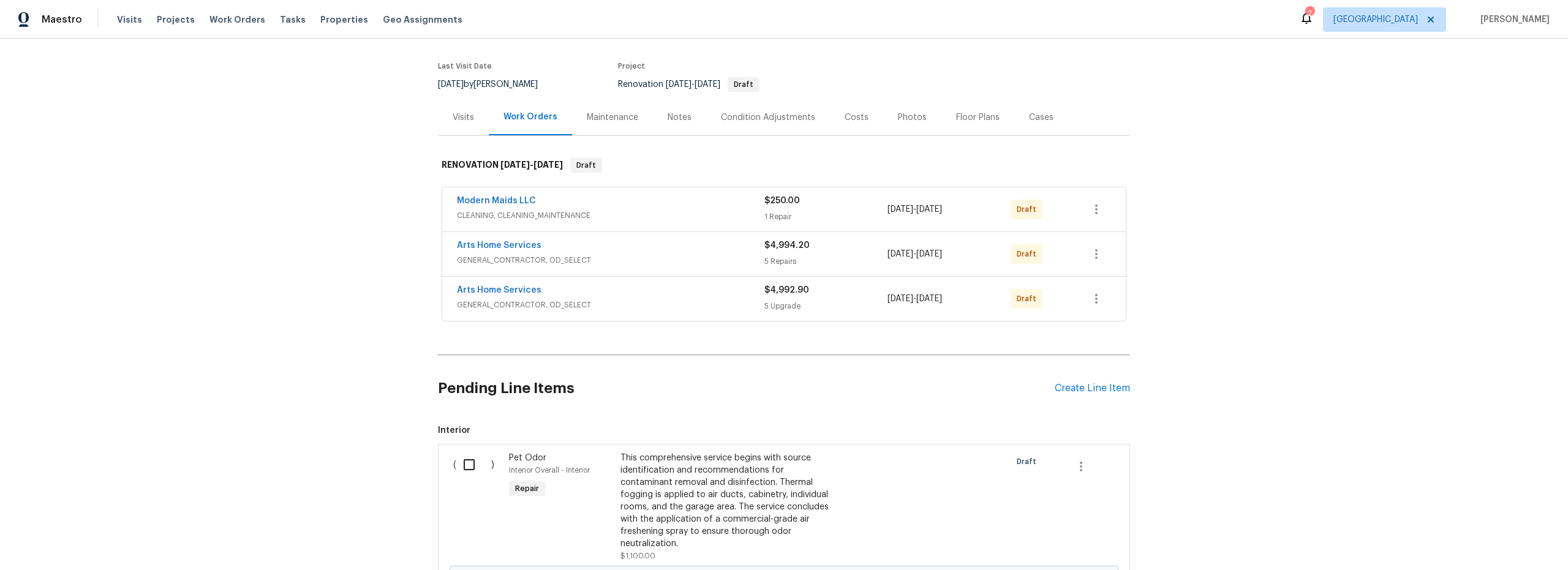
click at [463, 468] on input "checkbox" at bounding box center [474, 464] width 35 height 25
checkbox input "true"
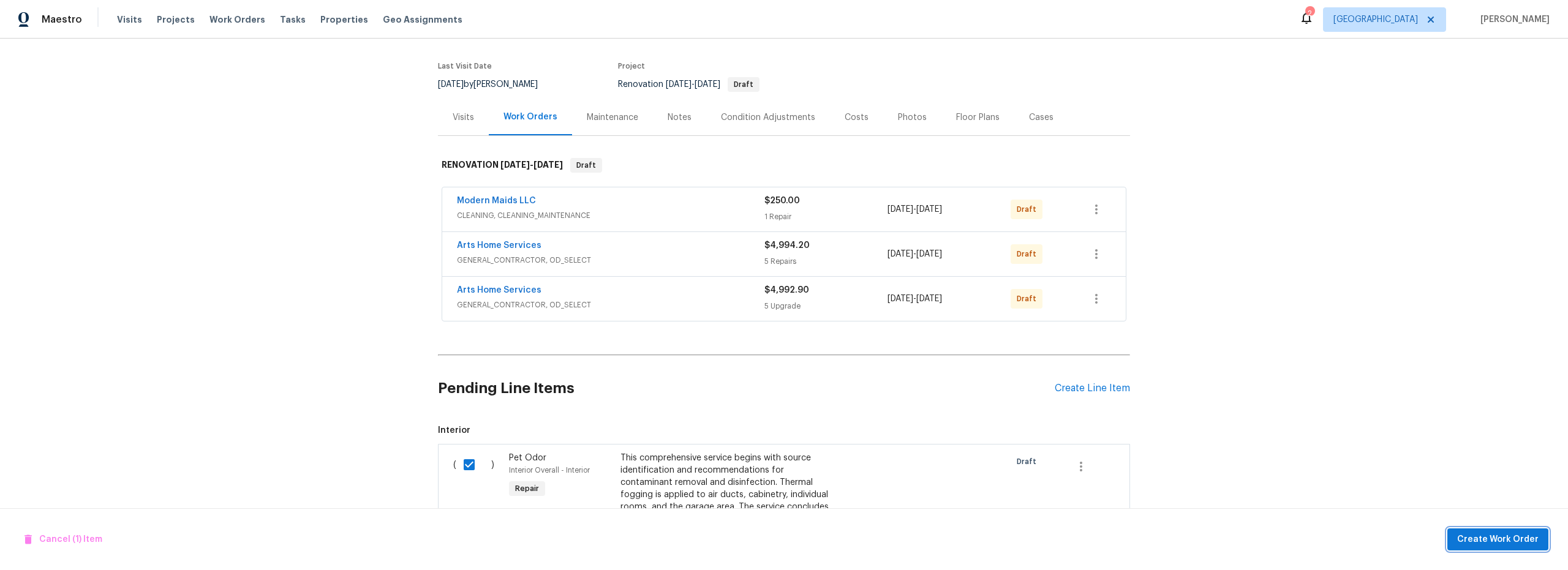
click at [1466, 540] on span "Create Work Order" at bounding box center [1497, 538] width 81 height 15
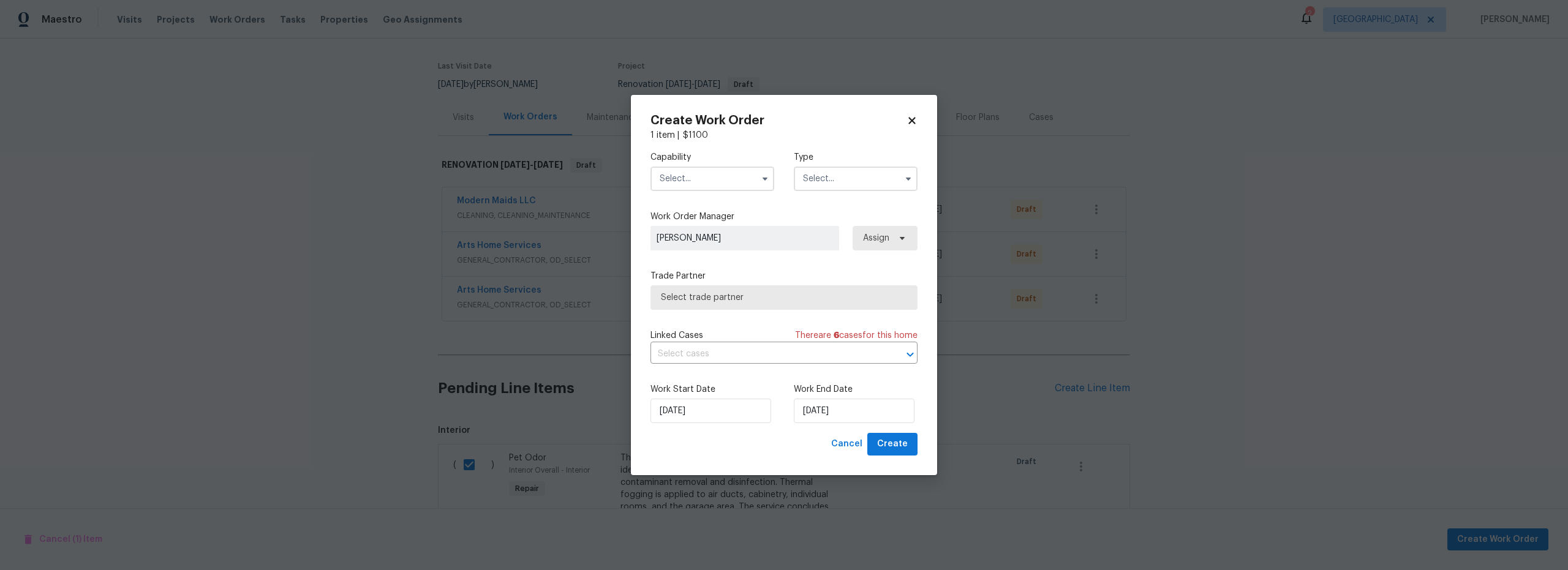
drag, startPoint x: 723, startPoint y: 176, endPoint x: 717, endPoint y: 190, distance: 15.2
click at [723, 176] on input "text" at bounding box center [711, 179] width 124 height 25
click at [703, 230] on span "Odor Remediation" at bounding box center [700, 226] width 74 height 9
type input "Odor Remediation"
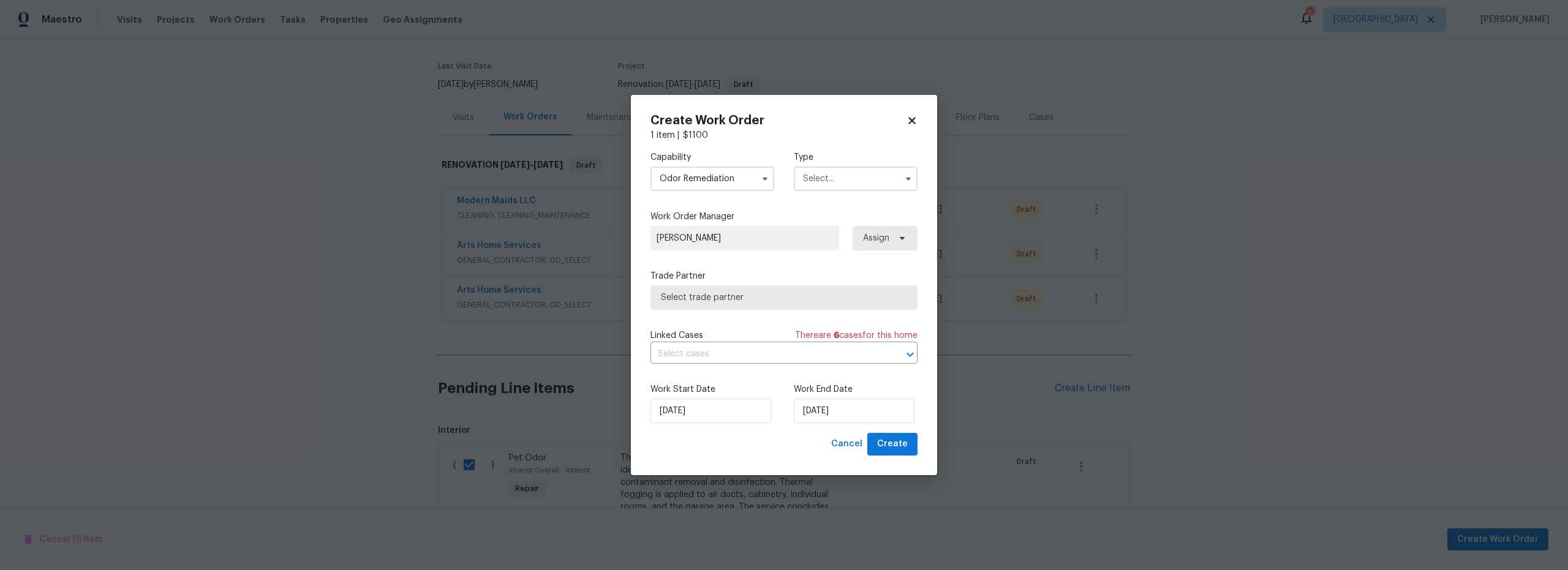
click at [828, 179] on input "text" at bounding box center [855, 179] width 124 height 25
click at [839, 308] on span "Renovation" at bounding box center [830, 313] width 46 height 9
type input "Renovation"
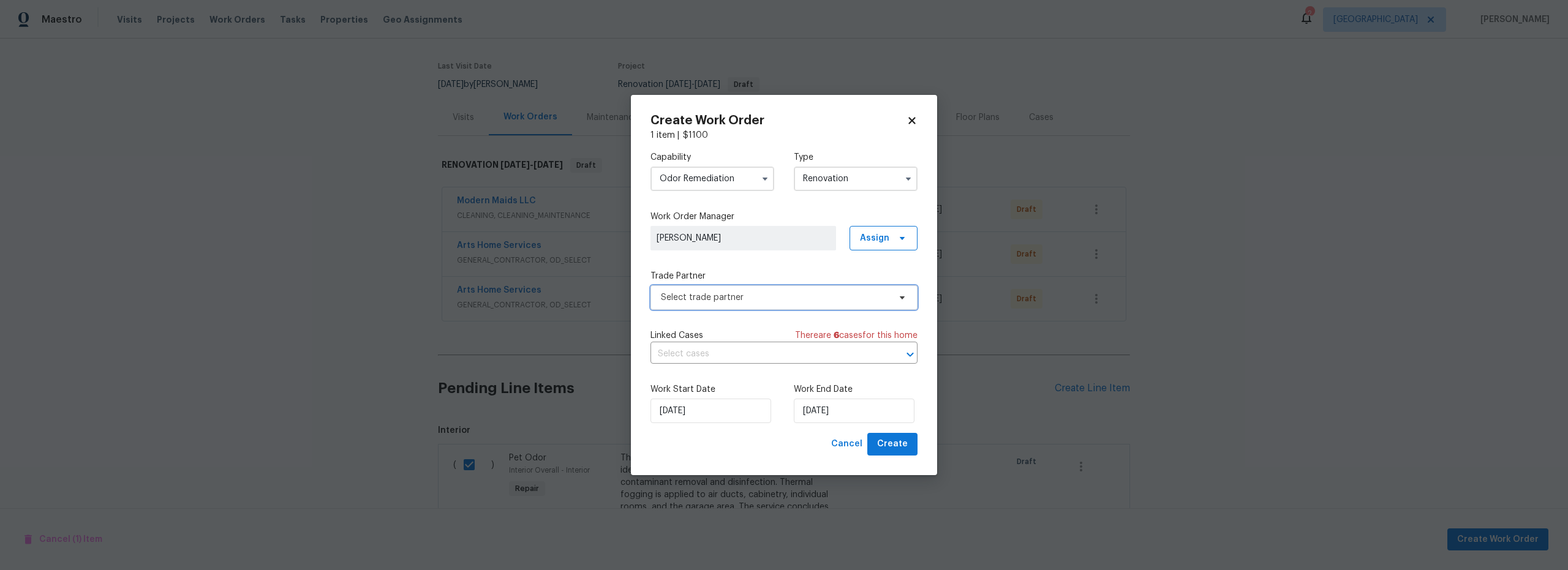
click at [765, 304] on span "Select trade partner" at bounding box center [783, 298] width 267 height 25
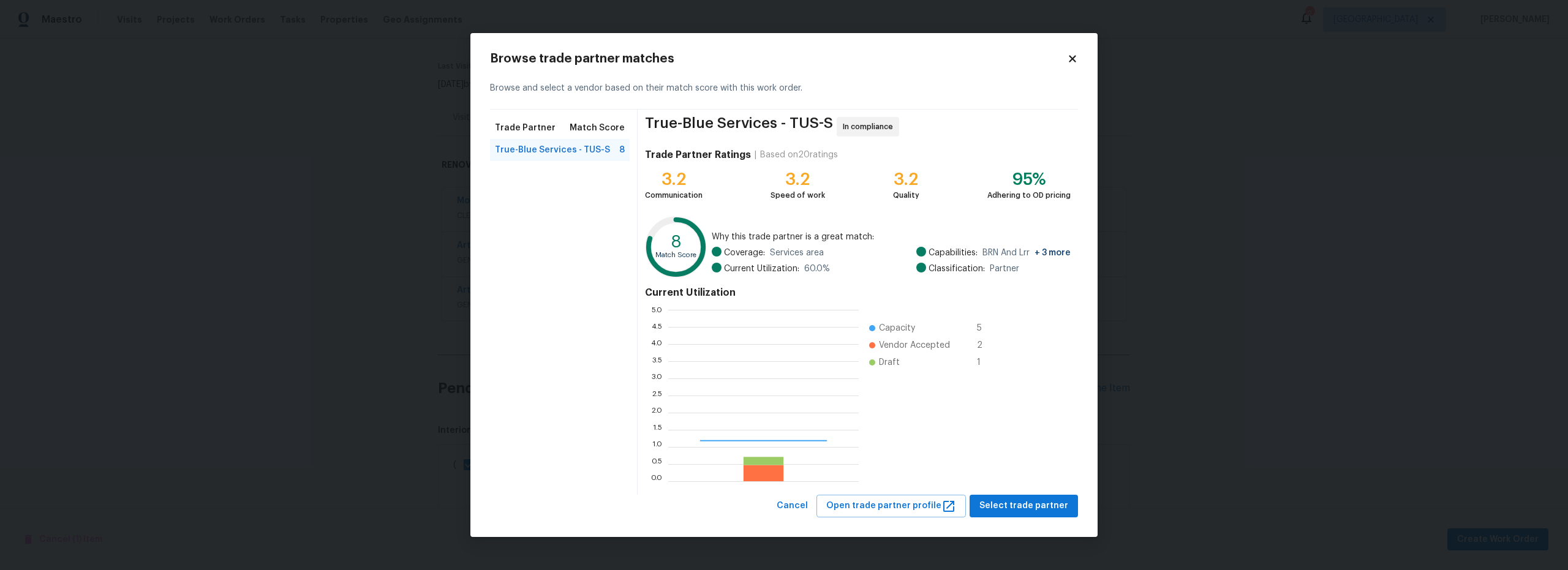
scroll to position [162, 182]
click at [1018, 506] on span "Select trade partner" at bounding box center [1023, 505] width 88 height 15
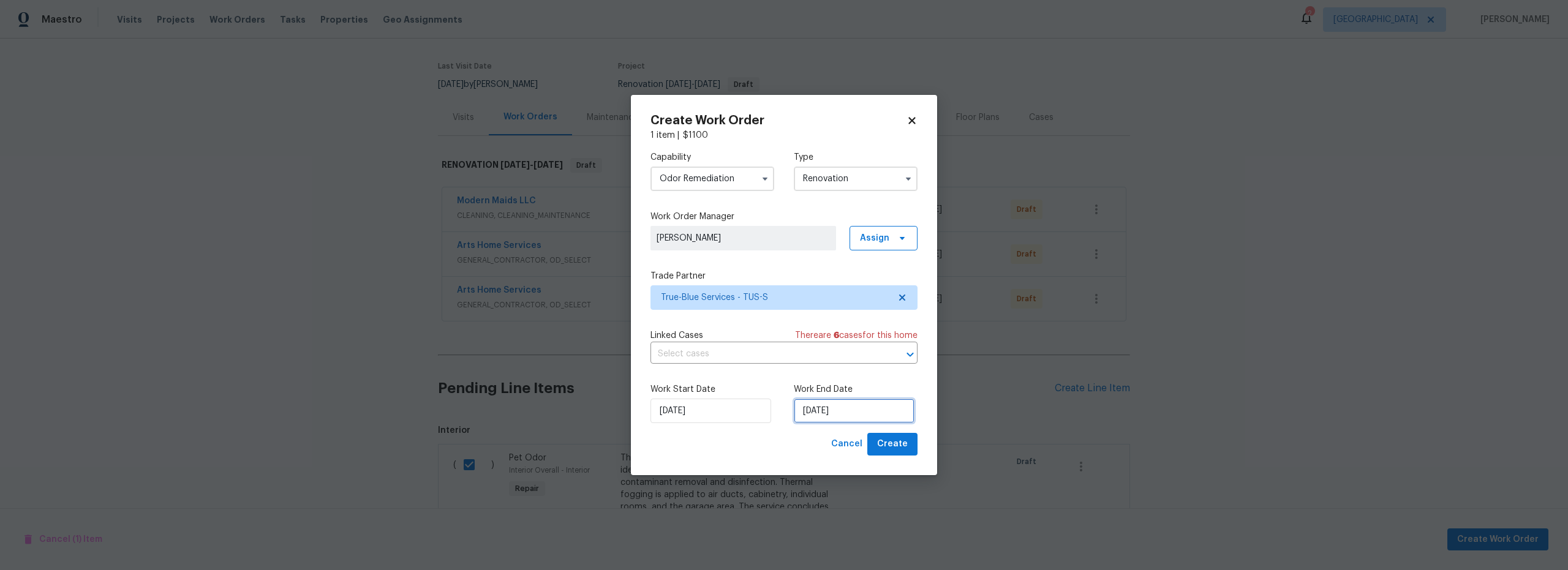
click at [839, 415] on input "9/23/2025" at bounding box center [854, 411] width 121 height 25
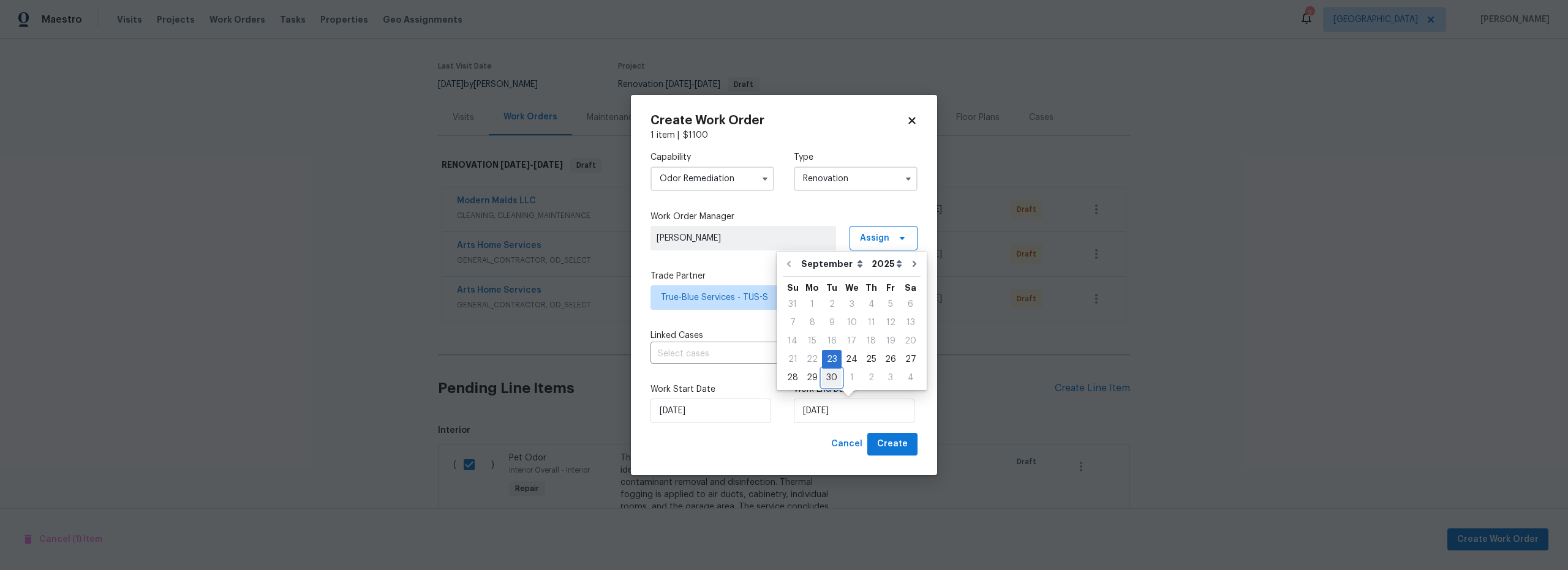
click at [826, 381] on div "30" at bounding box center [831, 378] width 19 height 18
type input "9/30/2025"
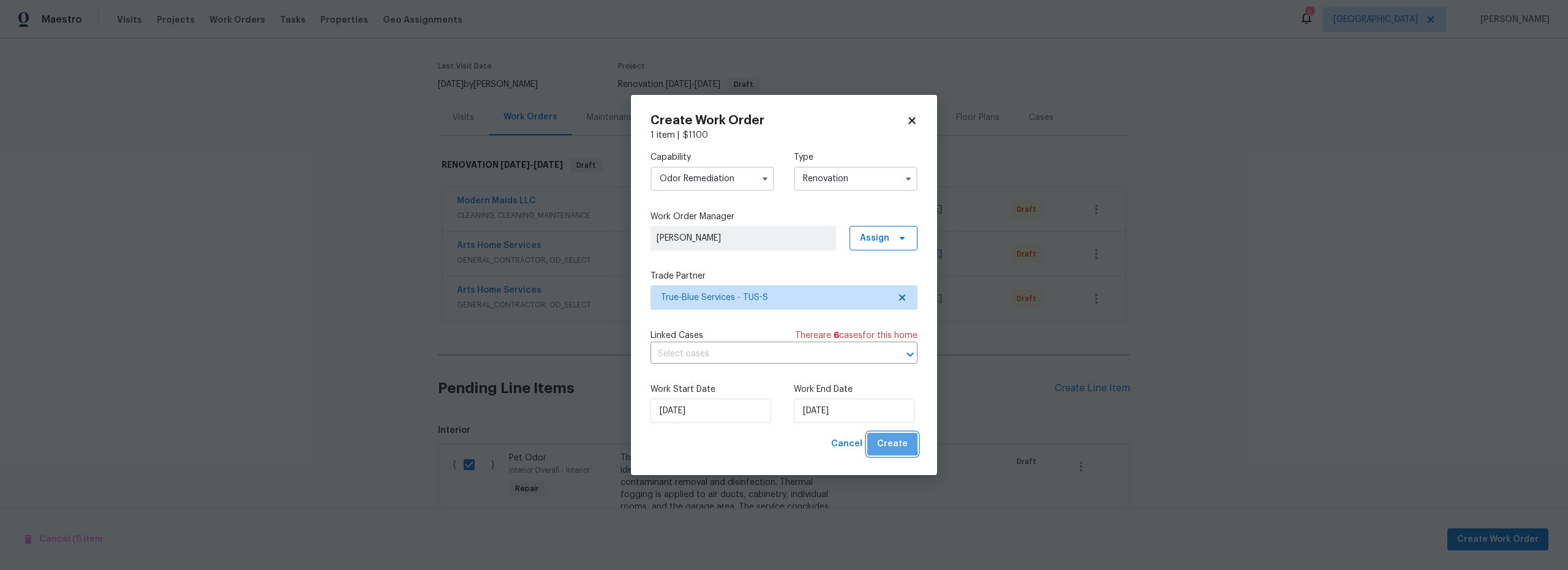
click at [893, 441] on span "Create" at bounding box center [892, 443] width 31 height 15
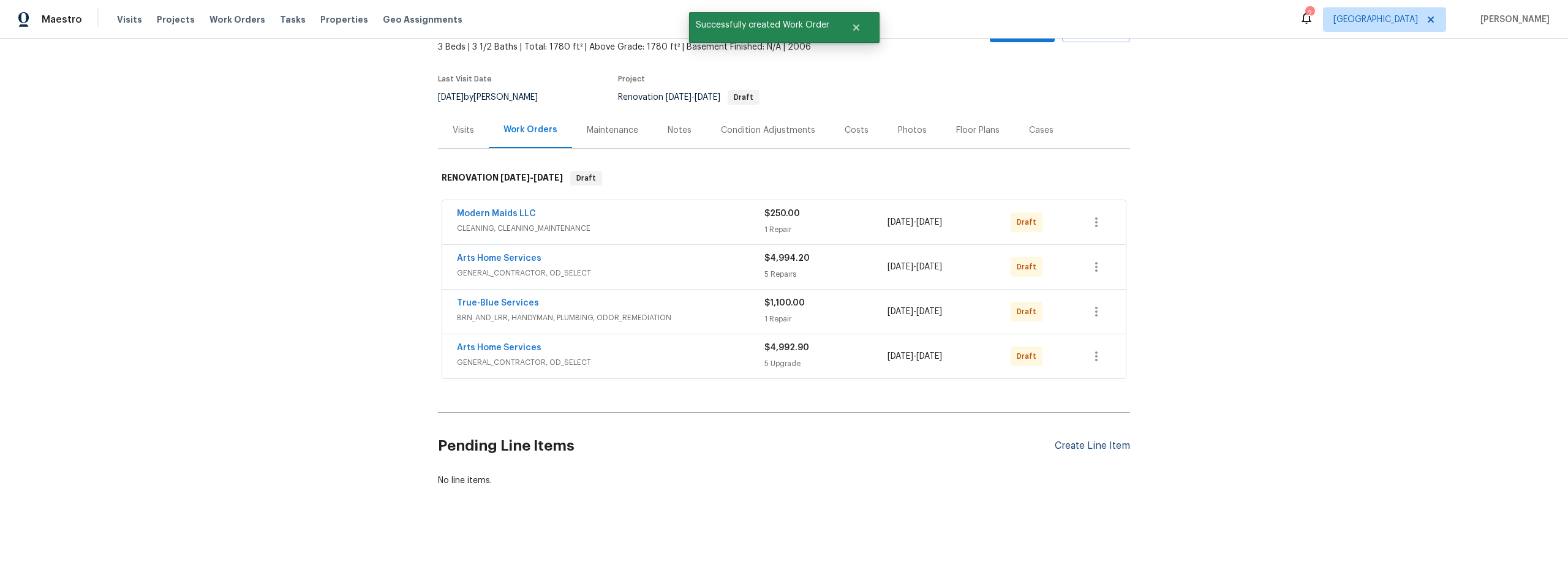
click at [1085, 440] on div "Create Line Item" at bounding box center [1092, 446] width 75 height 11
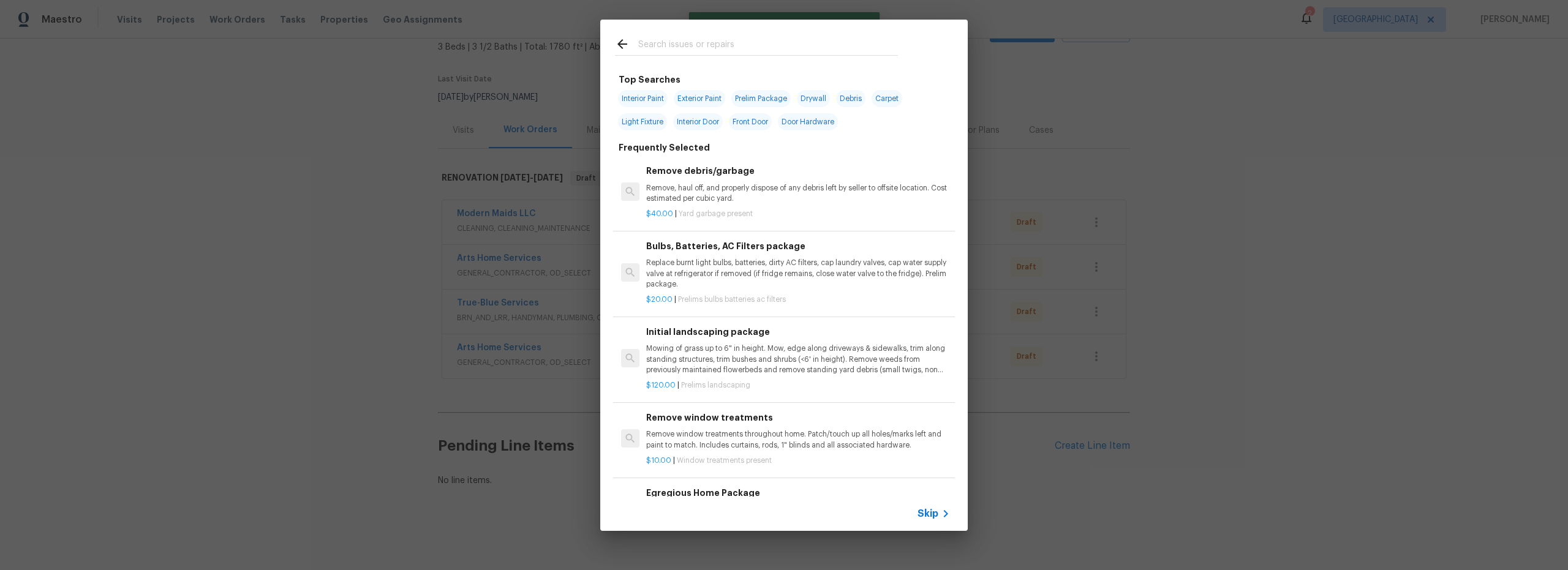
click at [691, 50] on input "text" at bounding box center [767, 46] width 259 height 18
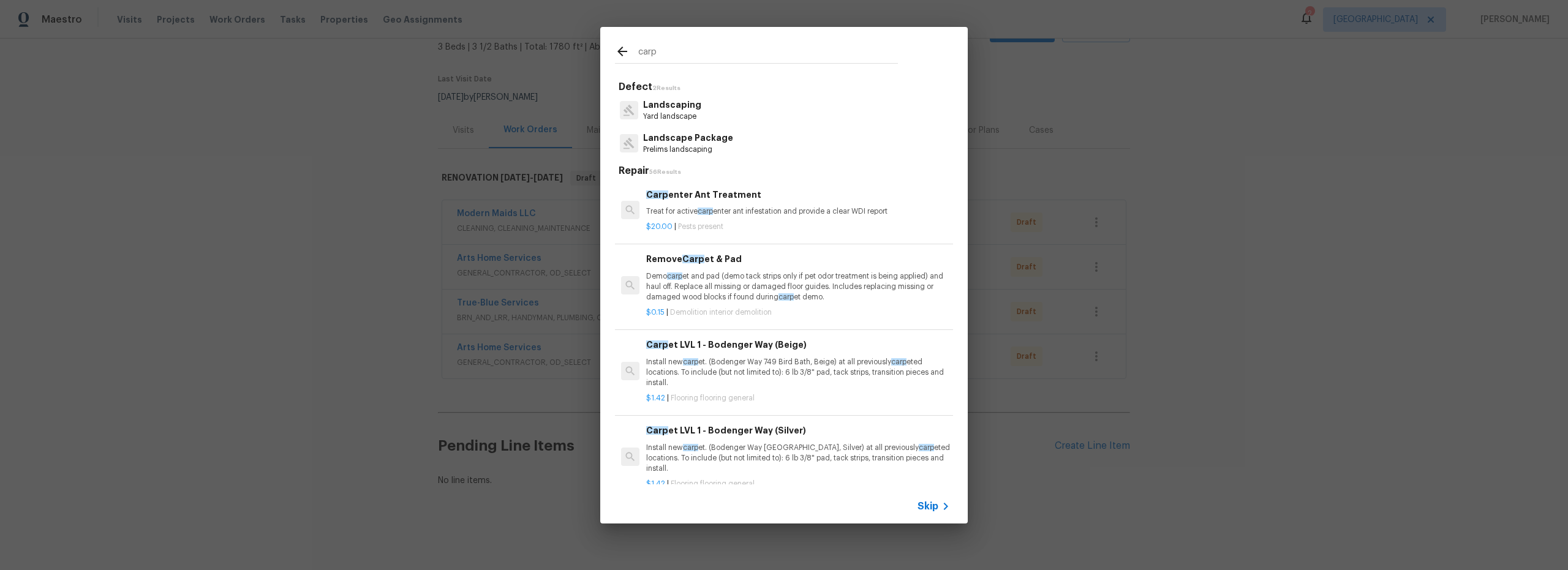
type input "carp"
click at [773, 379] on p "Install new carp et. (Bodenger Way 749 Bird Bath, Beige) at all previously carp…" at bounding box center [798, 373] width 304 height 32
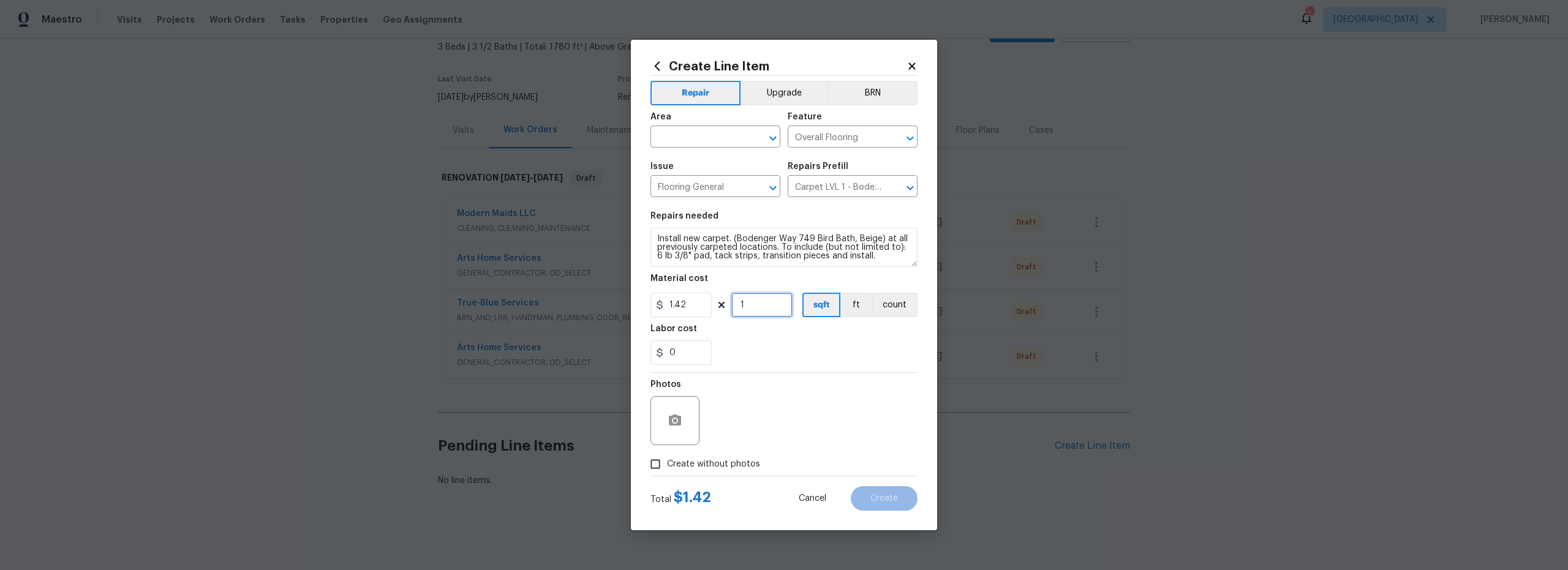
click at [764, 302] on input "1" at bounding box center [762, 305] width 61 height 25
type input "700"
click at [701, 141] on input "text" at bounding box center [697, 138] width 95 height 19
drag, startPoint x: 707, startPoint y: 180, endPoint x: 717, endPoint y: 186, distance: 11.7
click at [707, 180] on li "Interior Overall" at bounding box center [715, 185] width 130 height 20
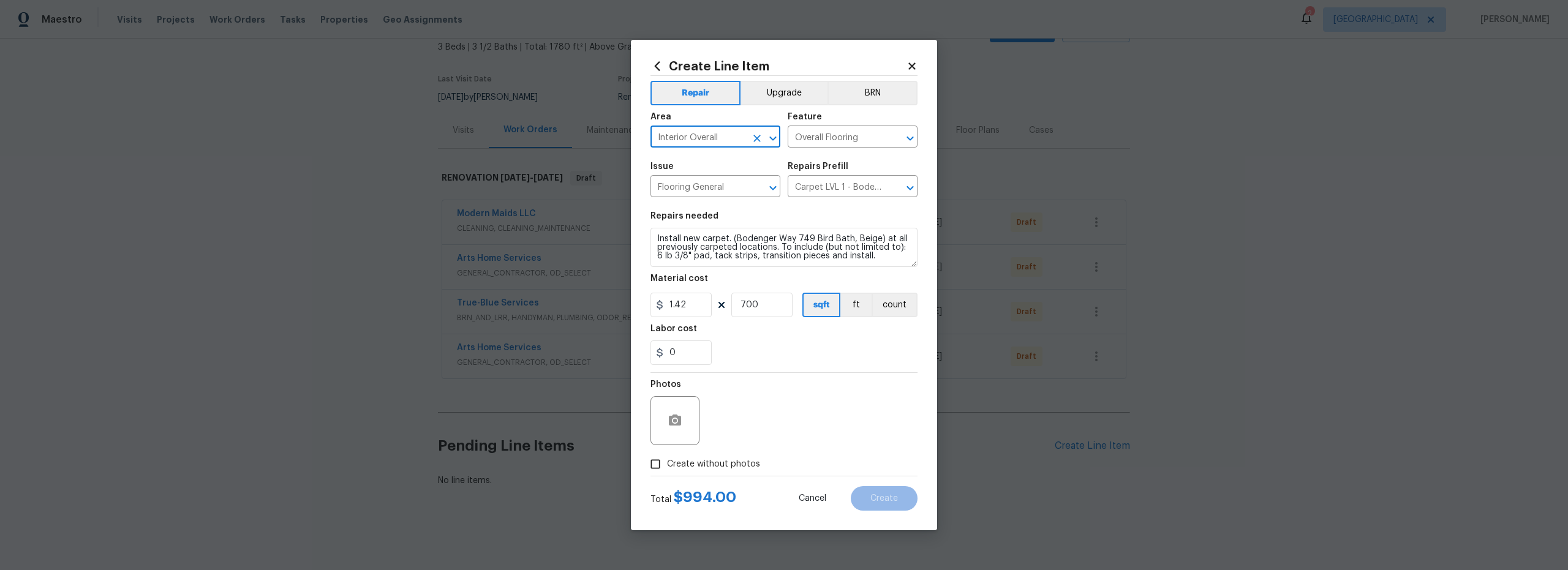
type input "Interior Overall"
drag, startPoint x: 660, startPoint y: 467, endPoint x: 692, endPoint y: 460, distance: 32.8
click at [663, 467] on input "Create without photos" at bounding box center [655, 464] width 24 height 24
checkbox input "true"
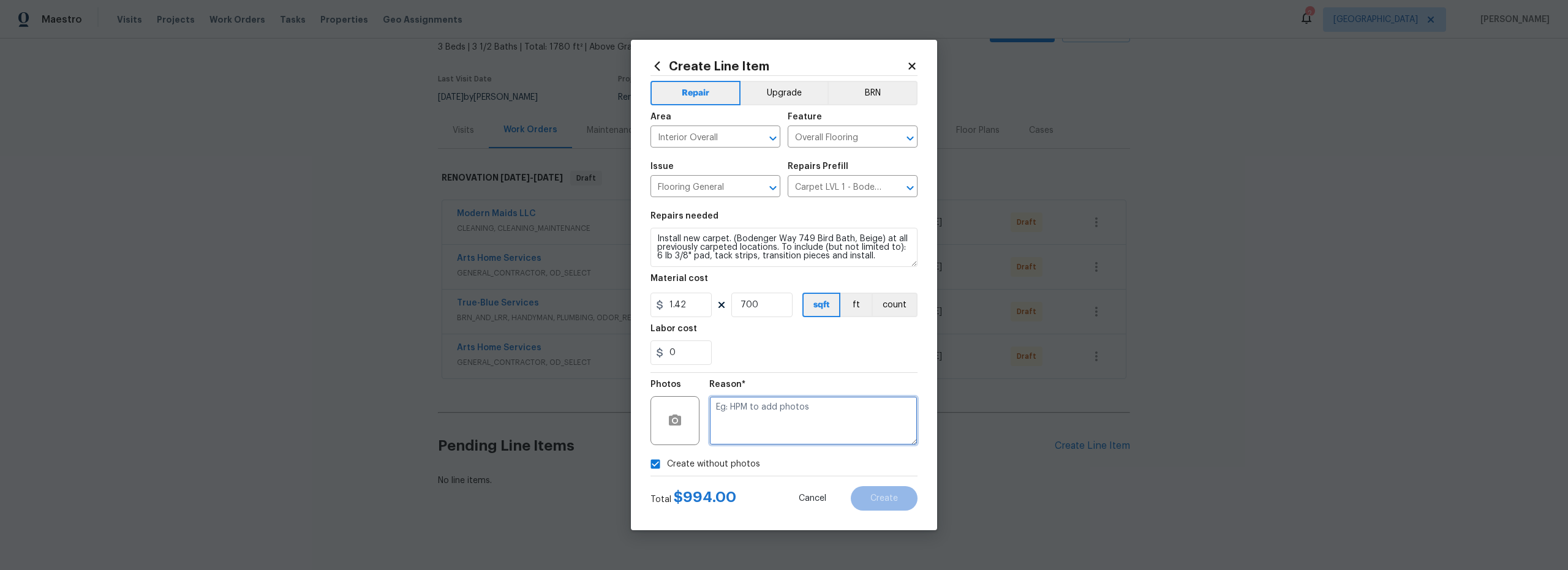
click at [766, 420] on textarea at bounding box center [814, 420] width 208 height 49
type textarea "scout"
click at [873, 502] on span "Create" at bounding box center [883, 498] width 27 height 9
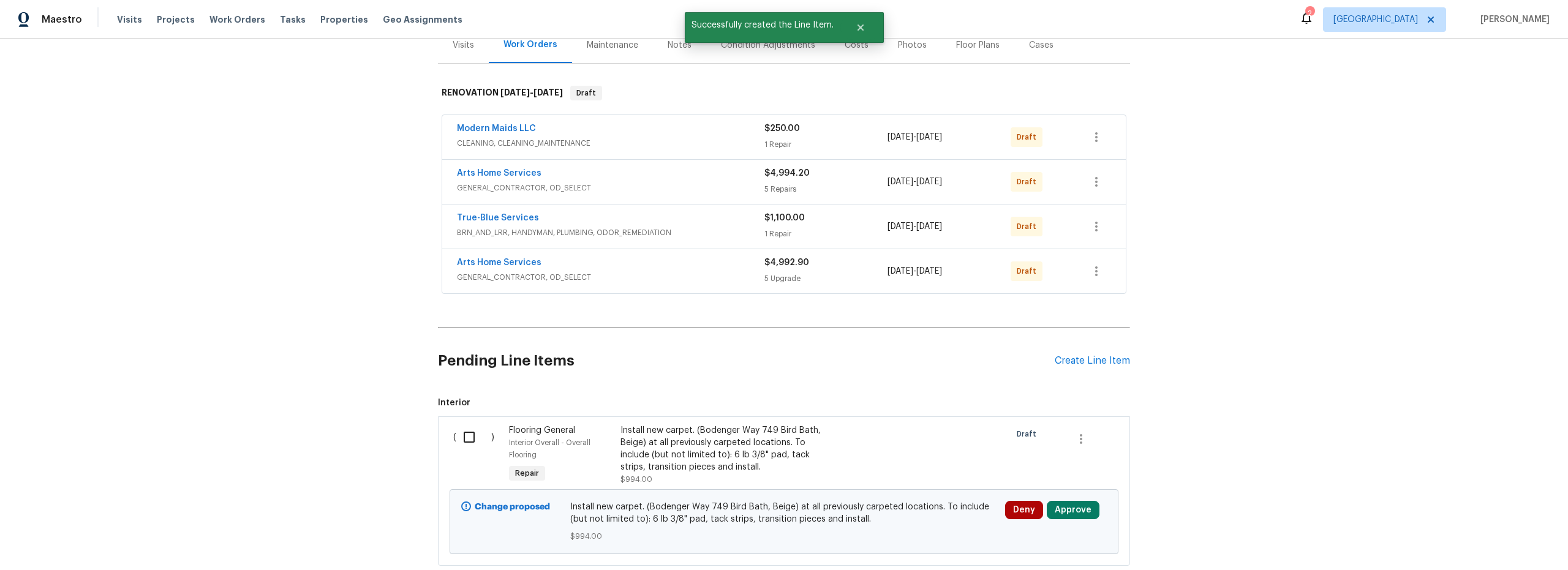
scroll to position [173, 0]
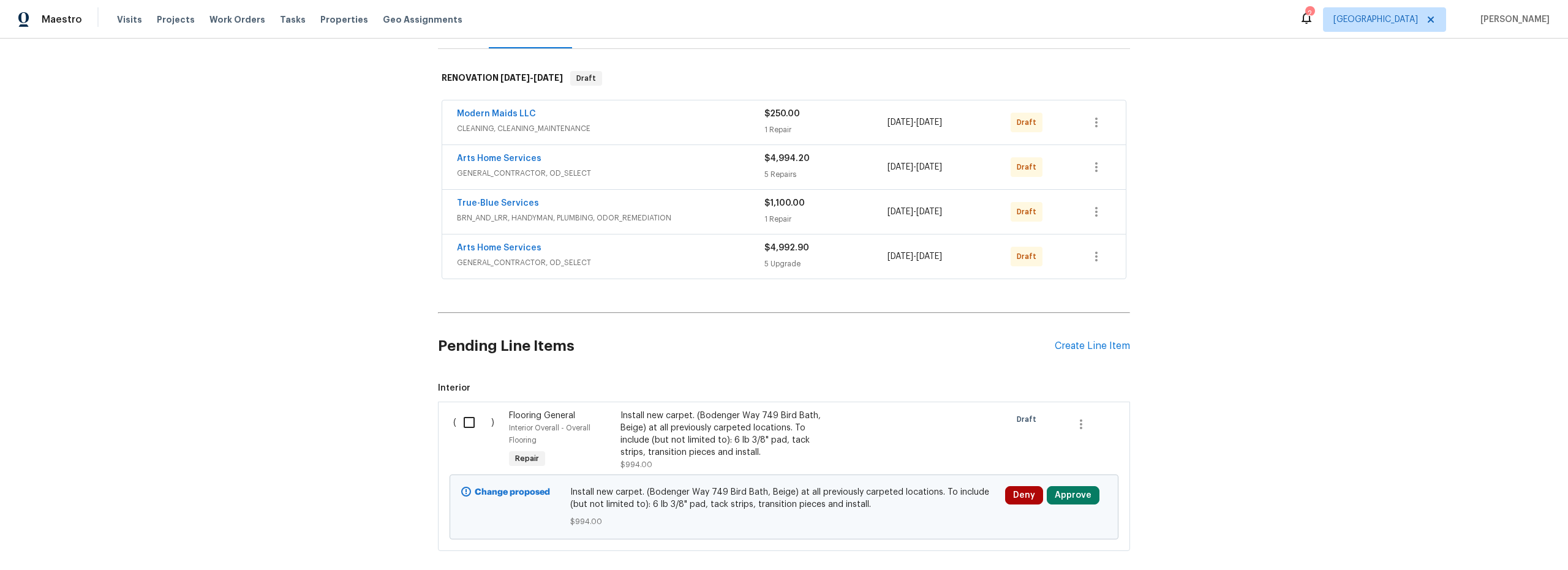
click at [465, 425] on input "checkbox" at bounding box center [474, 422] width 35 height 25
checkbox input "true"
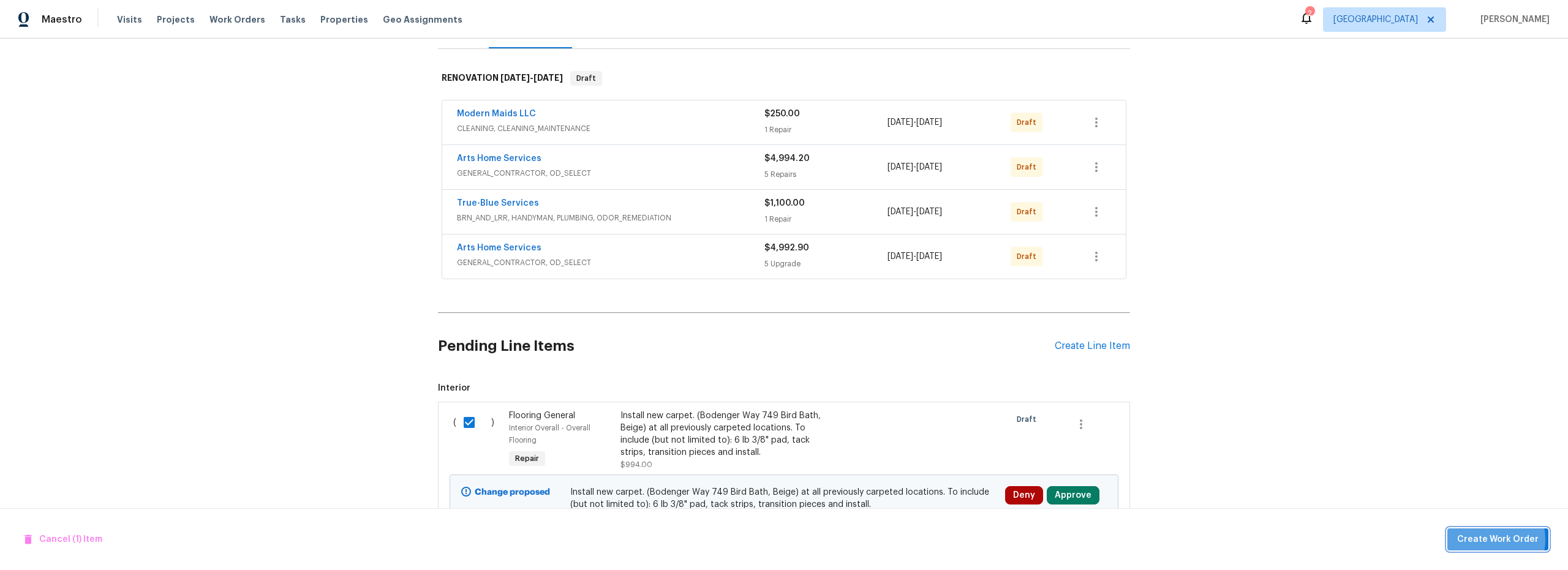
click at [1491, 540] on span "Create Work Order" at bounding box center [1497, 538] width 81 height 15
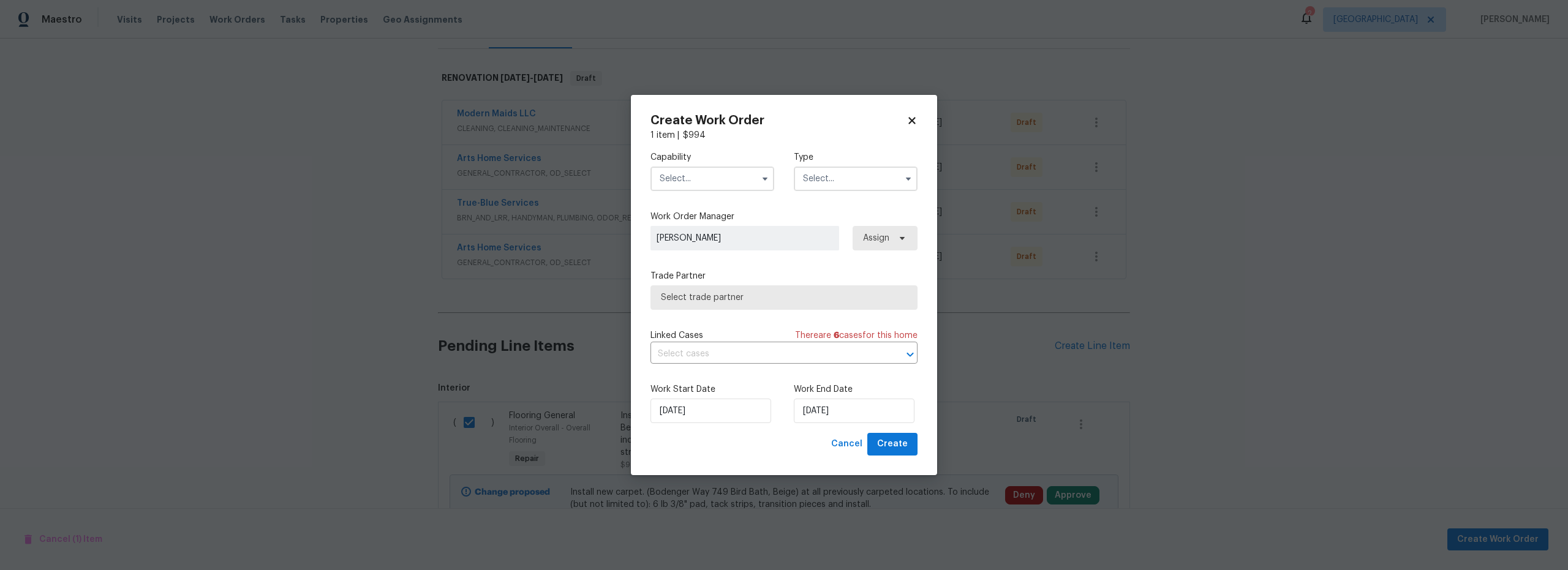
drag, startPoint x: 673, startPoint y: 181, endPoint x: 683, endPoint y: 187, distance: 11.7
click at [673, 181] on input "text" at bounding box center [711, 179] width 124 height 25
click at [698, 174] on input "text" at bounding box center [711, 179] width 124 height 25
click at [688, 178] on input "text" at bounding box center [711, 179] width 124 height 25
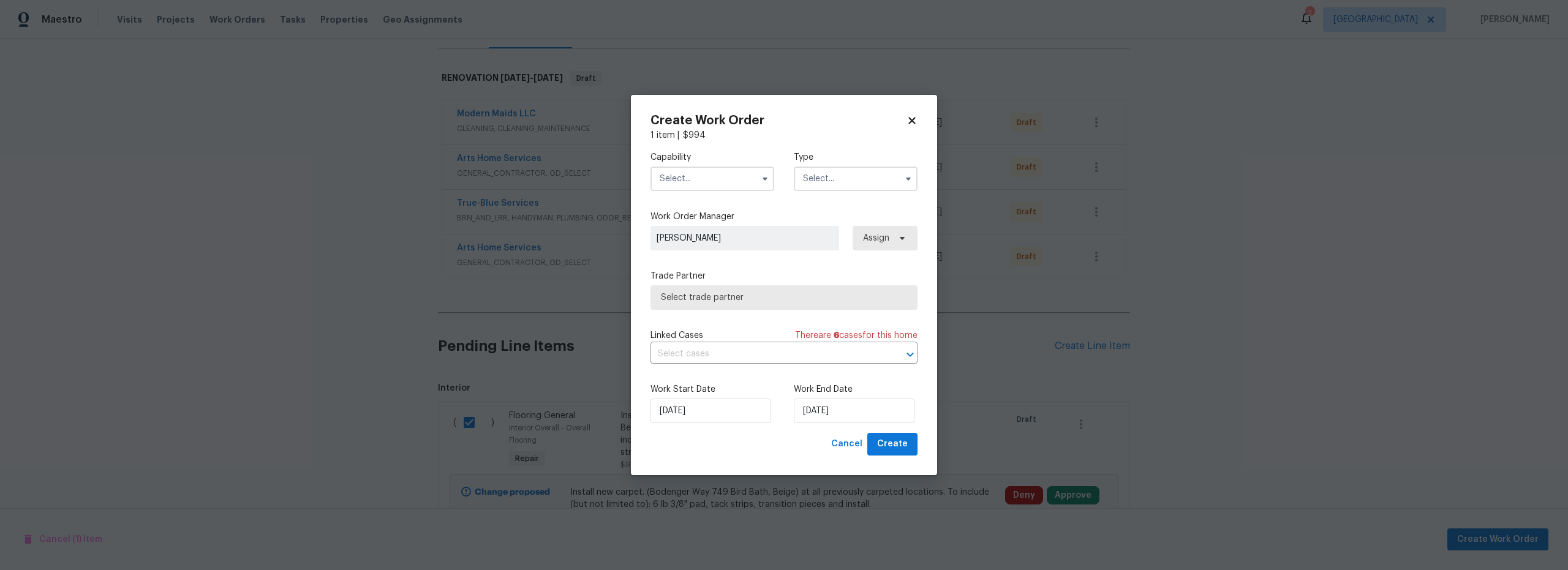
click at [699, 174] on input "text" at bounding box center [711, 179] width 124 height 25
click at [702, 310] on div "Flooring" at bounding box center [712, 299] width 117 height 22
type input "Flooring"
drag, startPoint x: 846, startPoint y: 170, endPoint x: 844, endPoint y: 182, distance: 12.2
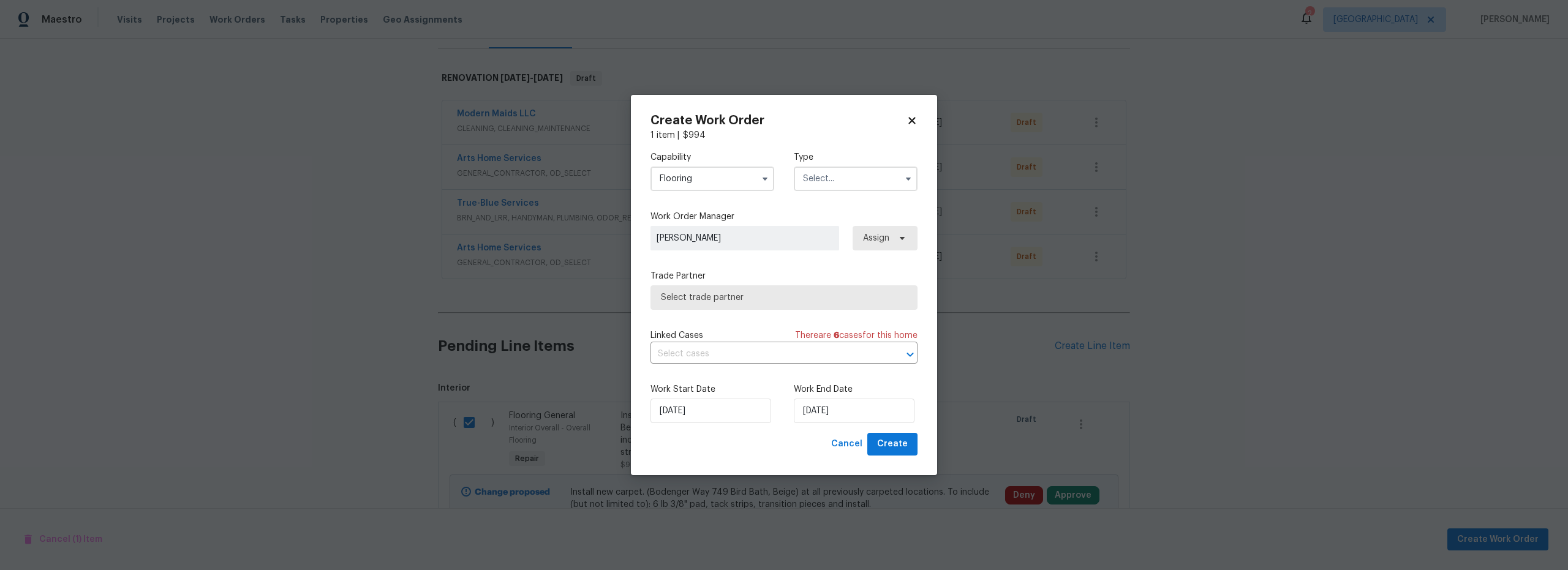
click at [845, 174] on input "text" at bounding box center [855, 179] width 124 height 25
click at [833, 259] on span "Renovation" at bounding box center [830, 257] width 46 height 9
type input "Renovation"
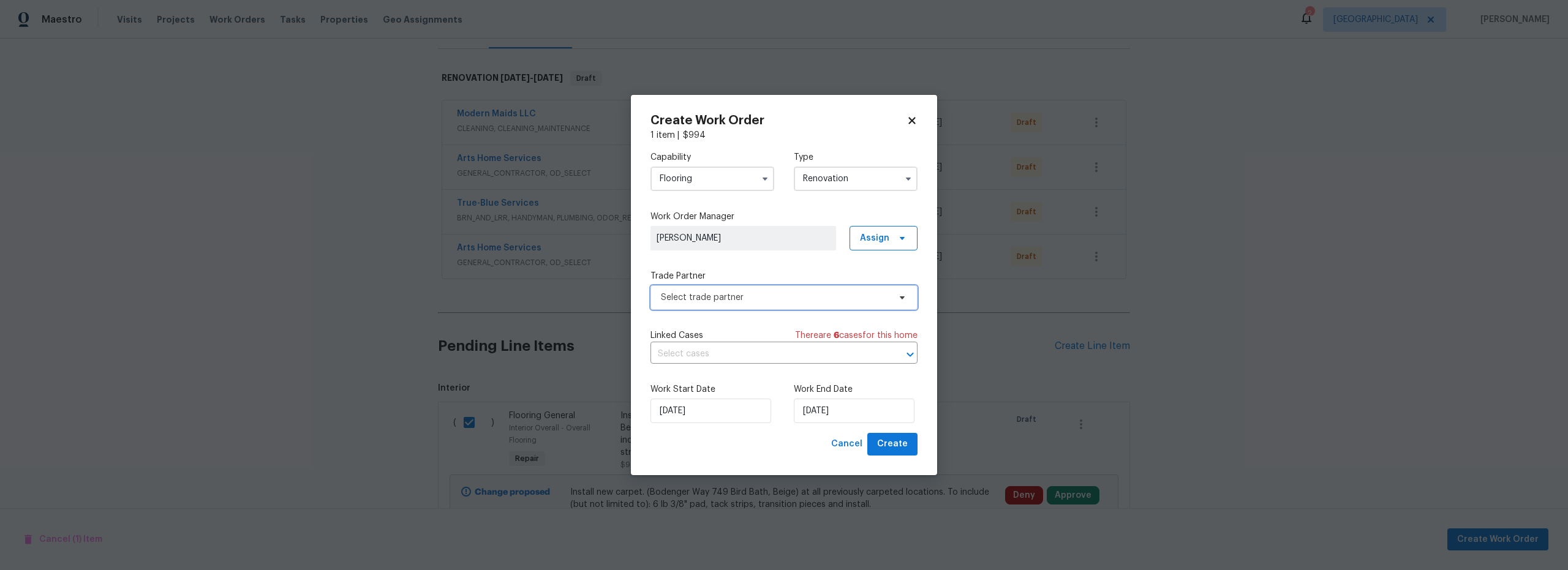
click at [745, 300] on span "Select trade partner" at bounding box center [774, 298] width 229 height 12
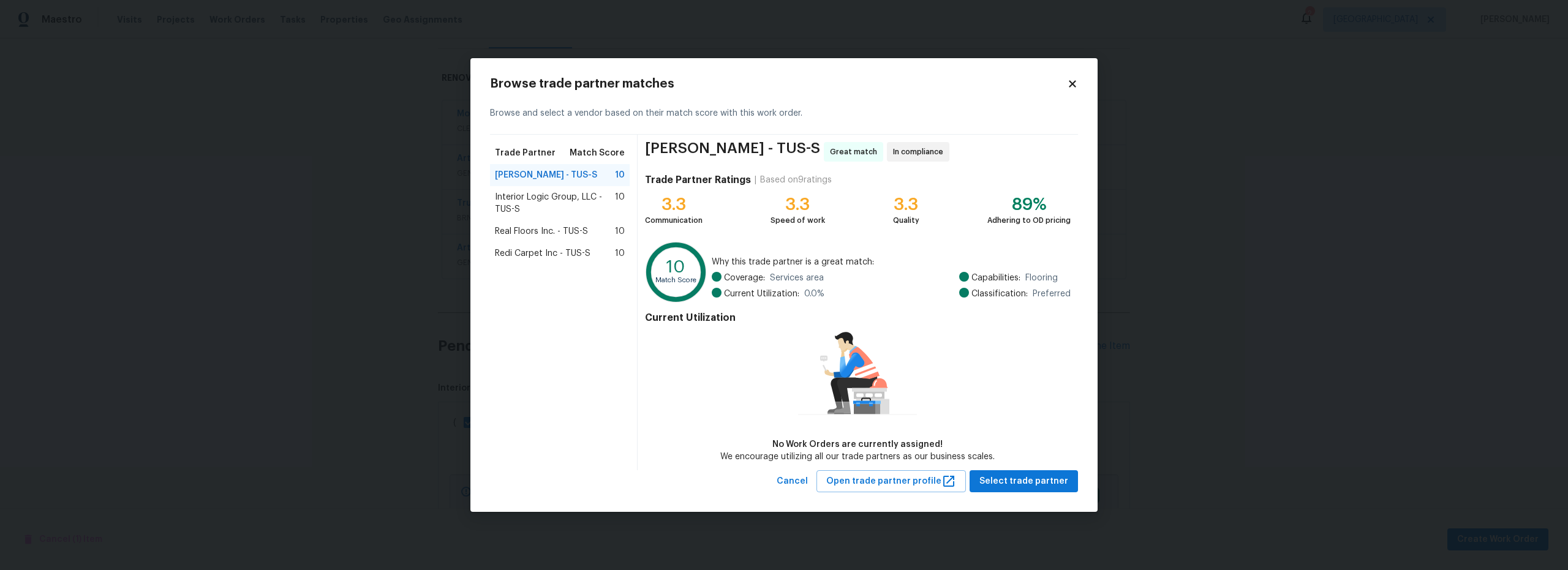
click at [553, 229] on span "Real Floors Inc. - TUS-S" at bounding box center [541, 231] width 93 height 12
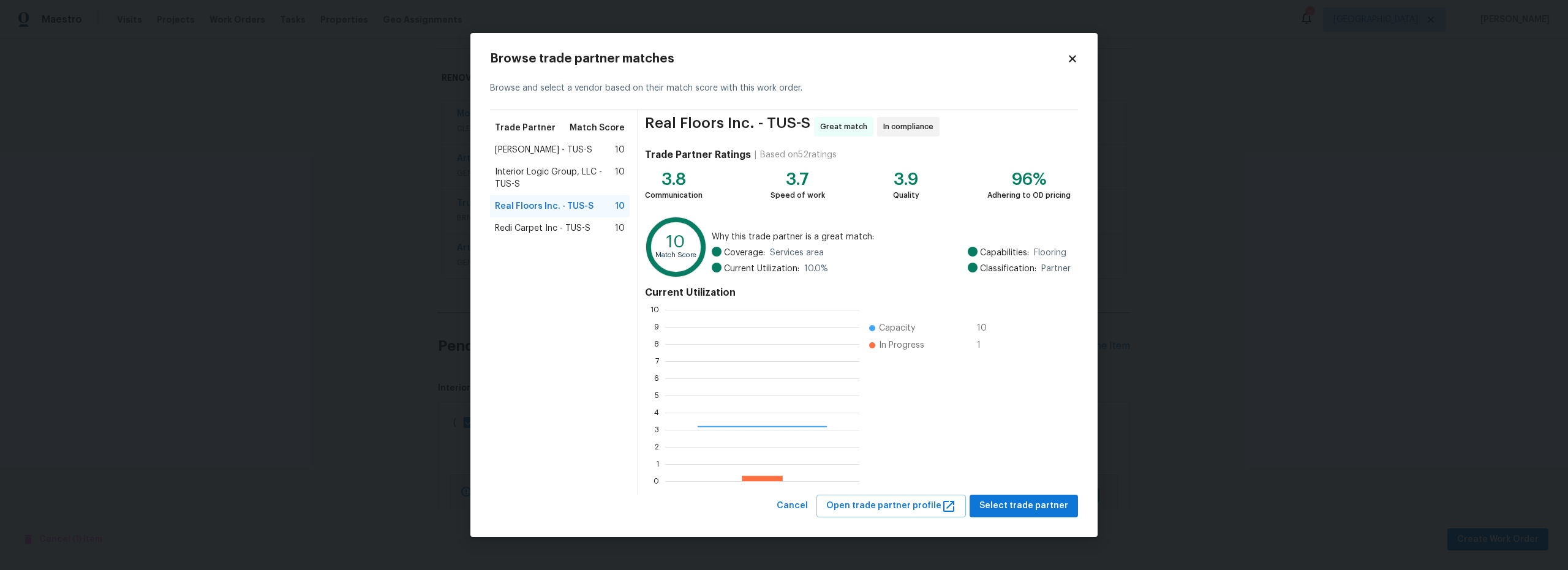
scroll to position [162, 185]
click at [1021, 506] on span "Select trade partner" at bounding box center [1023, 505] width 88 height 15
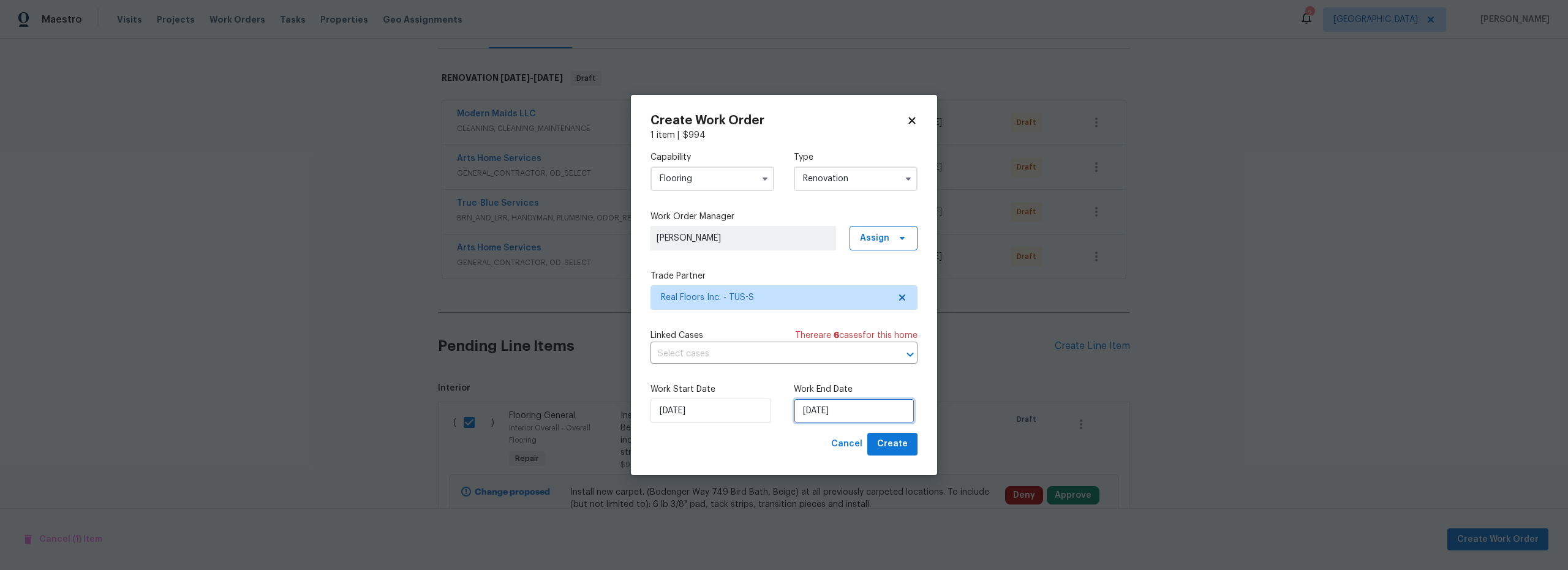
click at [830, 413] on input "9/23/2025" at bounding box center [854, 411] width 121 height 25
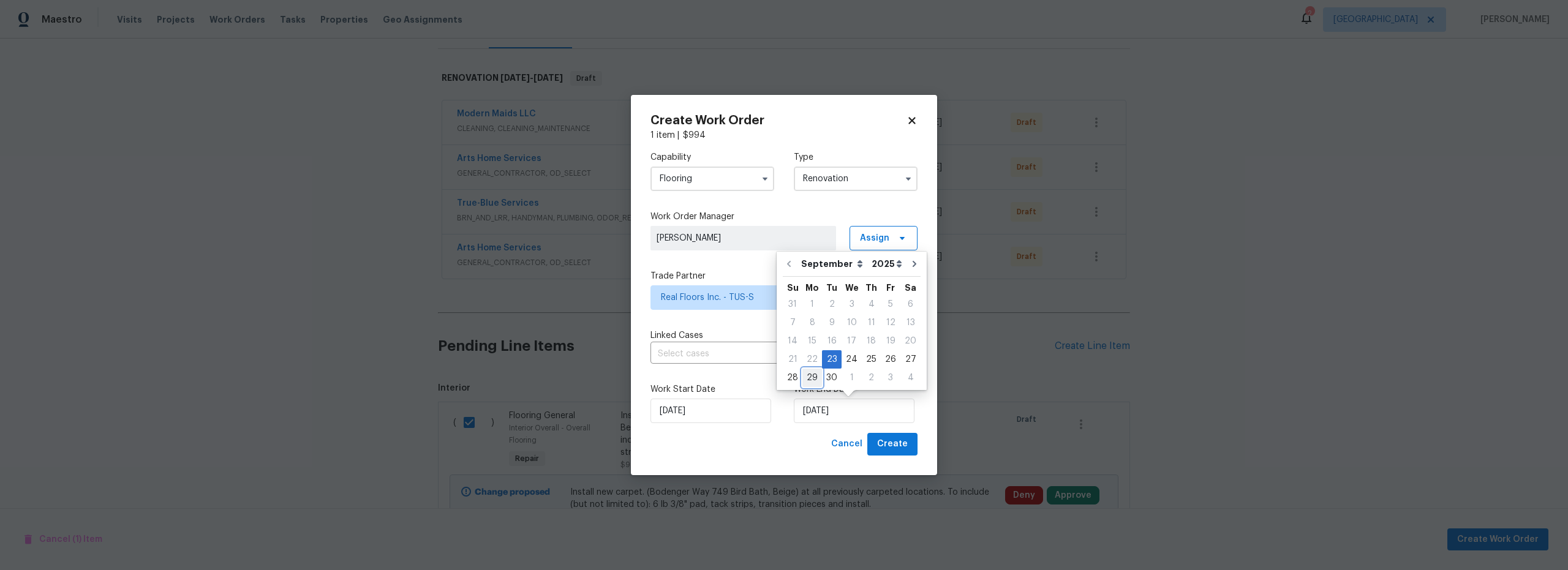
click at [815, 381] on div "29" at bounding box center [812, 378] width 19 height 18
type input "9/29/2025"
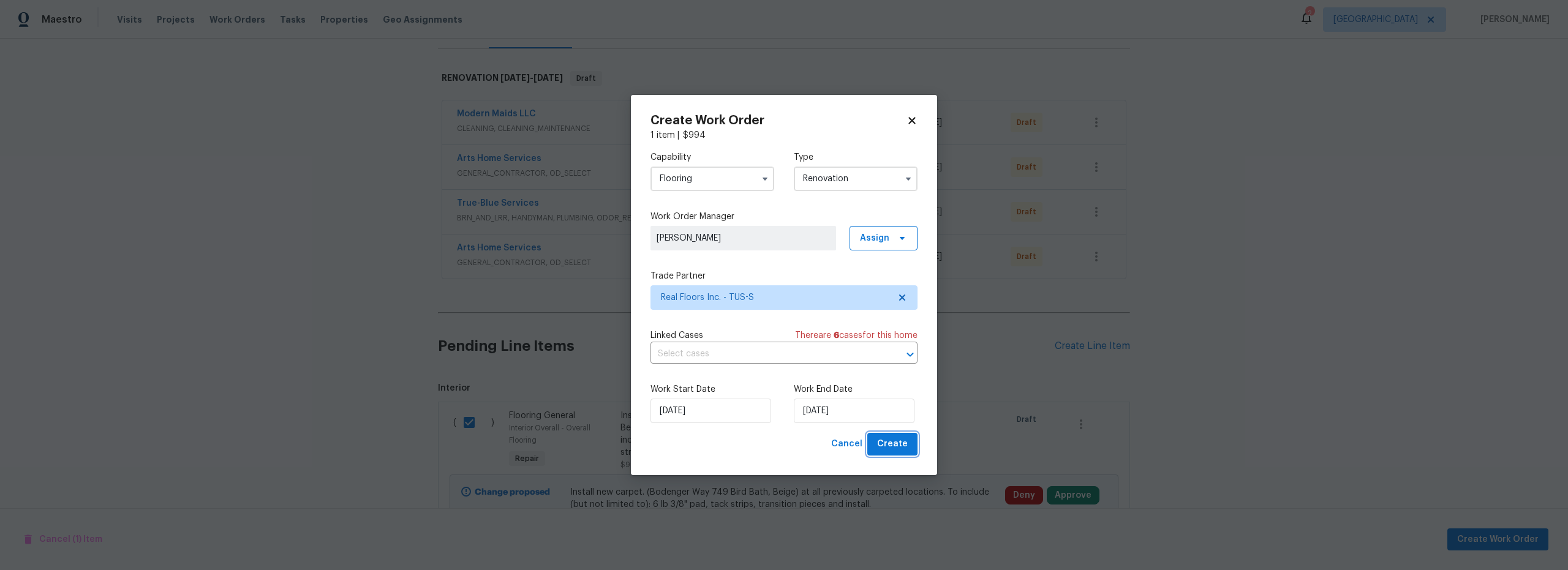
click at [901, 442] on span "Create" at bounding box center [892, 443] width 31 height 15
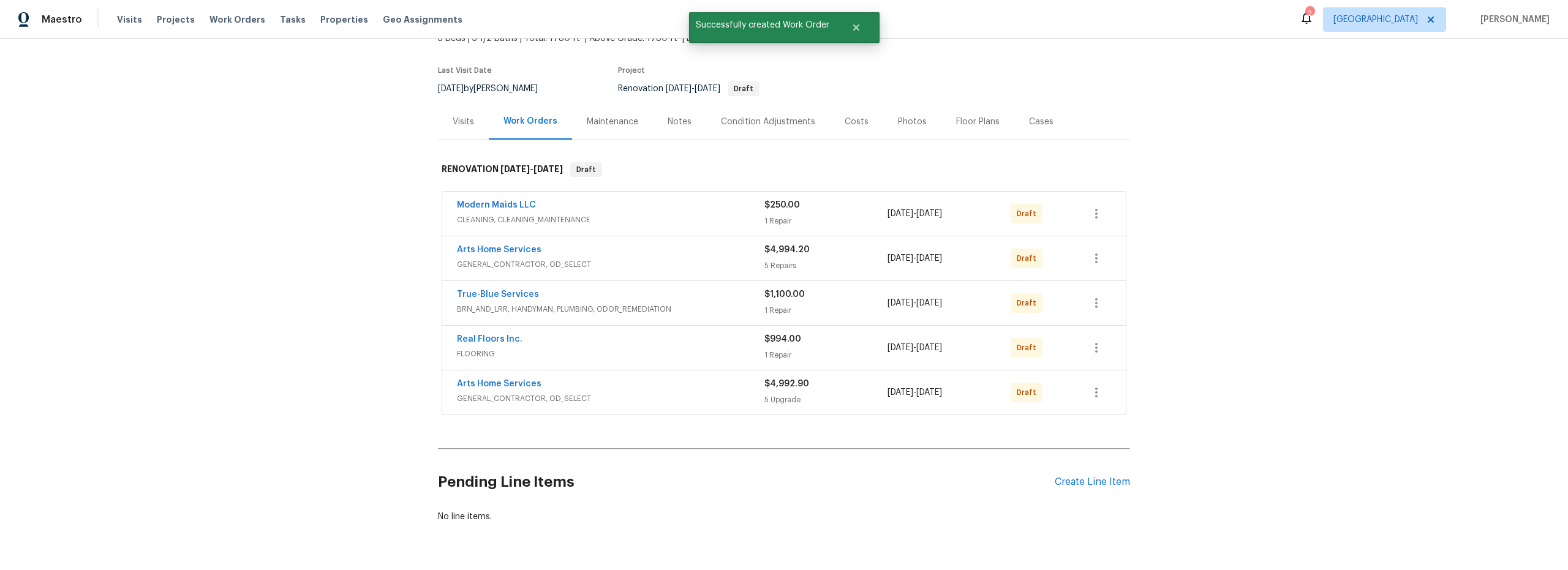
scroll to position [57, 0]
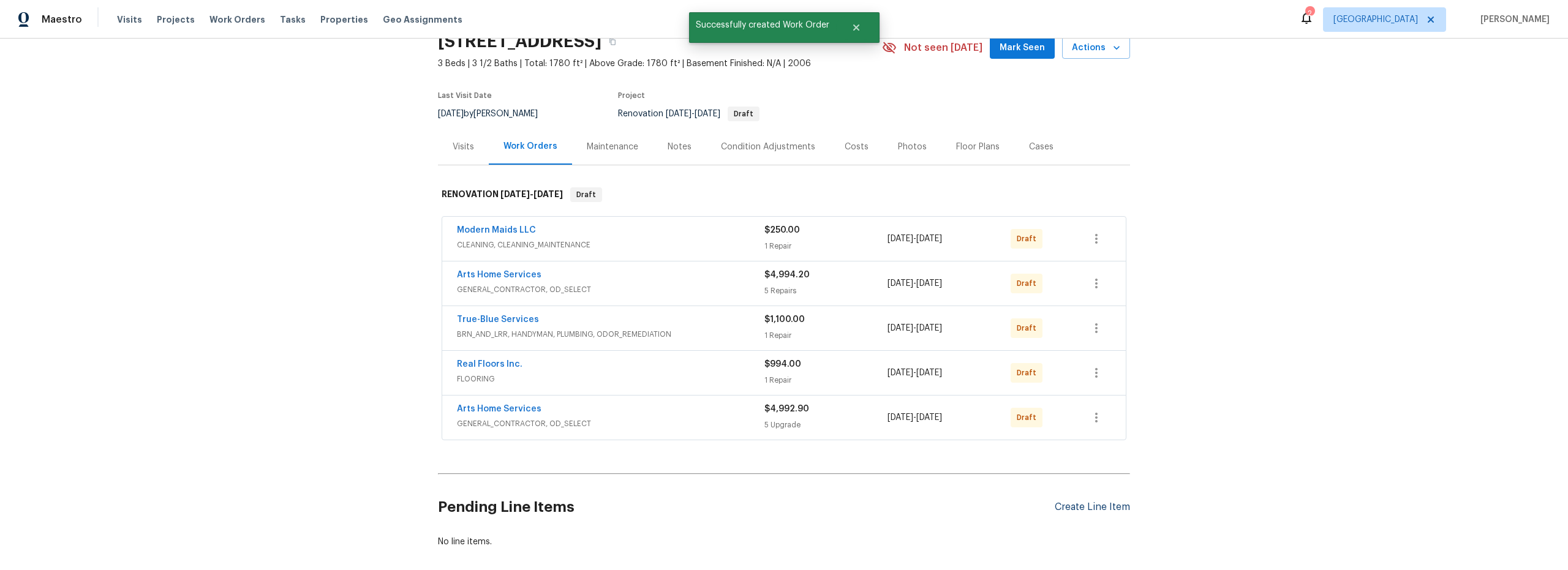
click at [1092, 505] on div "Create Line Item" at bounding box center [1092, 507] width 75 height 11
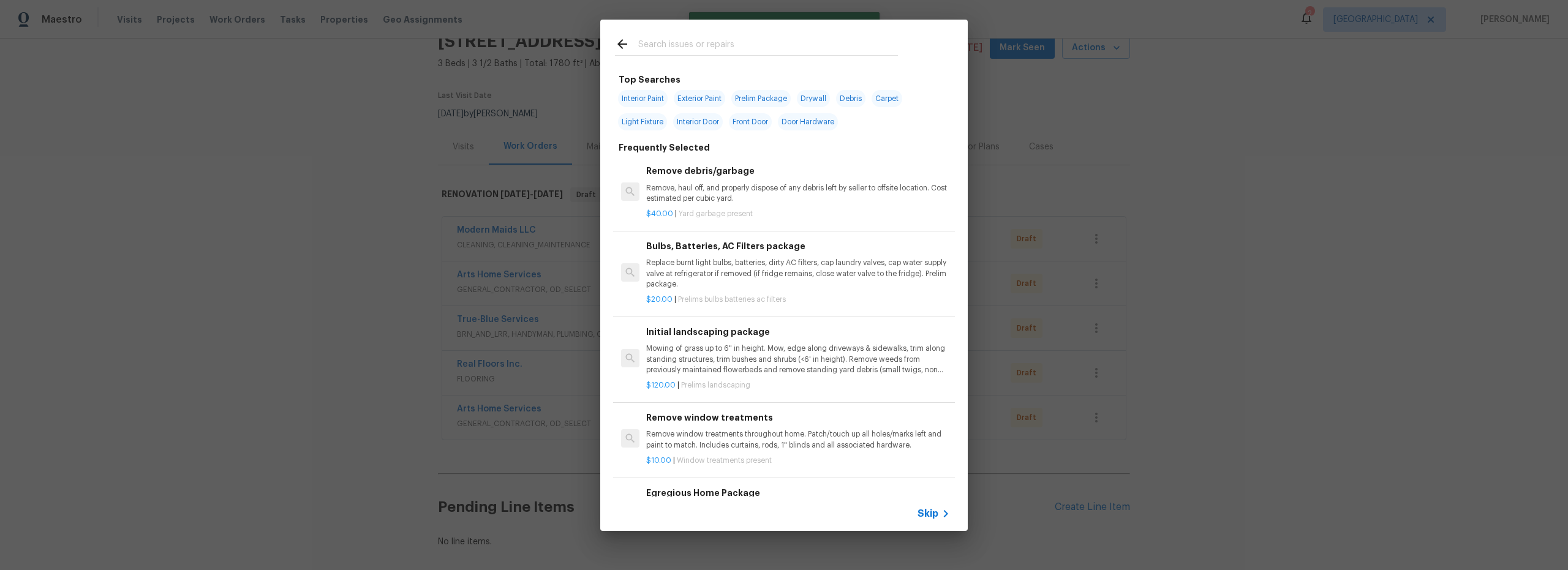
click at [694, 46] on input "text" at bounding box center [767, 46] width 259 height 18
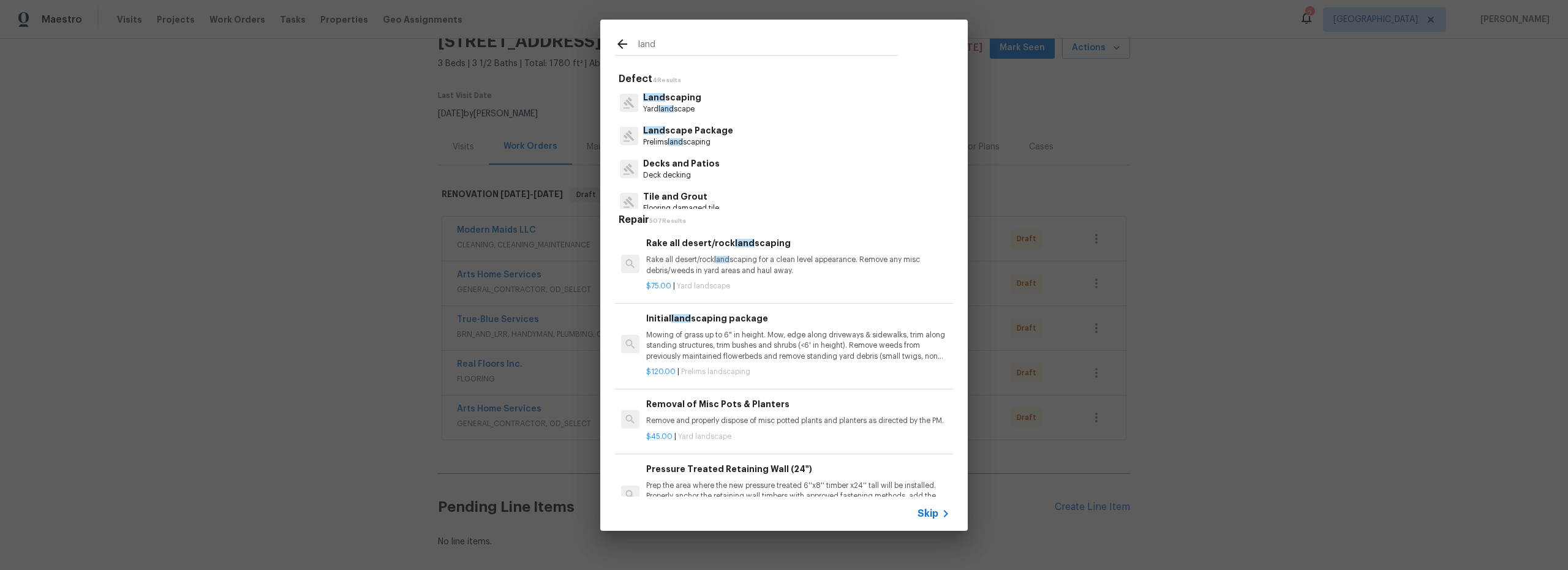
type input "land"
click at [742, 347] on p "Mowing of grass up to 6" in height. Mow, edge along driveways & sidewalks, trim…" at bounding box center [798, 346] width 304 height 32
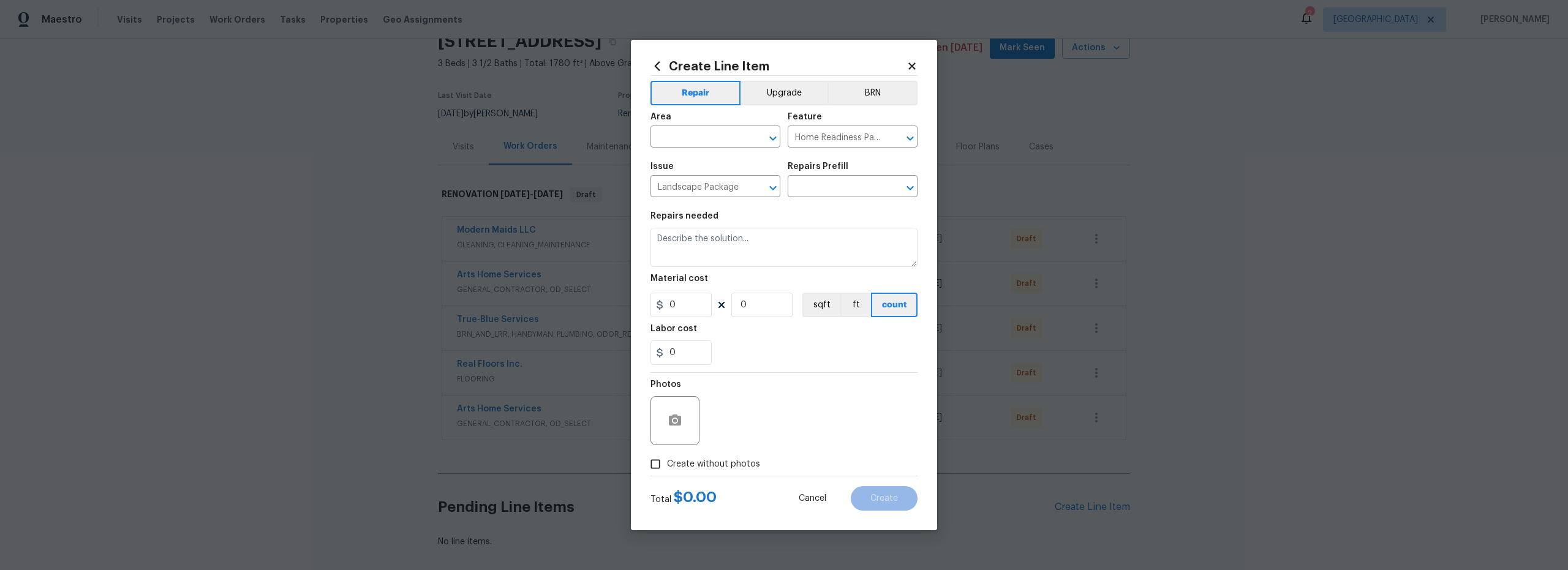
type input "Initial landscaping package $120.00"
type textarea "Mowing of grass up to 6" in height. Mow, edge along driveways & sidewalks, trim…"
type input "120"
type input "1"
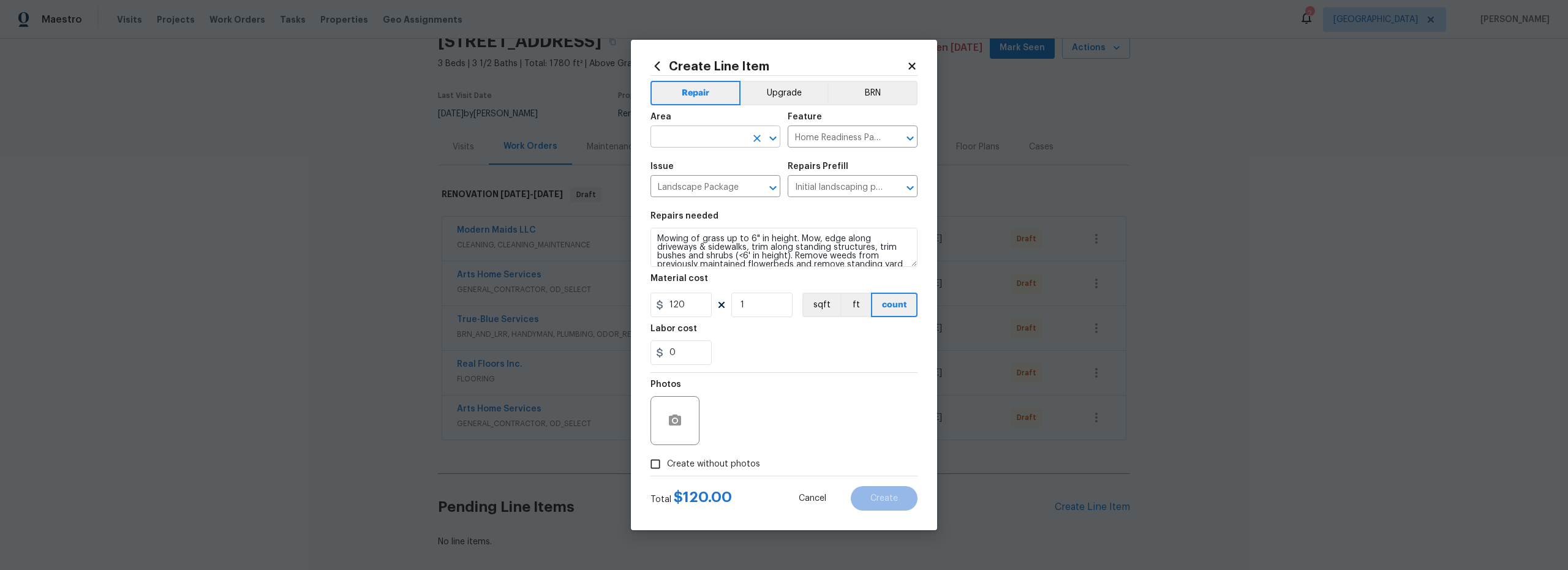
drag, startPoint x: 691, startPoint y: 136, endPoint x: 691, endPoint y: 143, distance: 7.0
click at [691, 137] on input "text" at bounding box center [697, 138] width 95 height 19
click at [712, 184] on li "Exterior Overall" at bounding box center [715, 185] width 130 height 20
type input "Exterior Overall"
drag, startPoint x: 764, startPoint y: 435, endPoint x: 740, endPoint y: 454, distance: 30.6
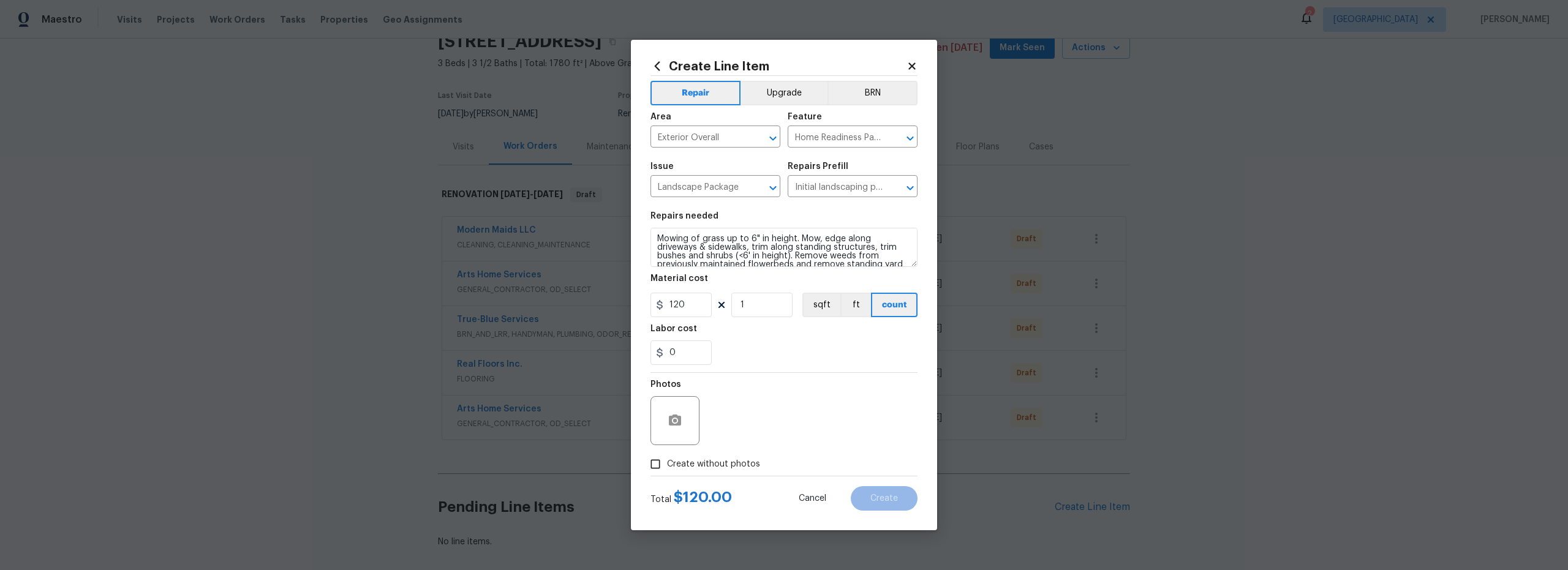
click at [764, 435] on div "Photos" at bounding box center [783, 412] width 267 height 80
click at [663, 461] on input "Create without photos" at bounding box center [655, 464] width 24 height 24
checkbox input "true"
click at [775, 432] on textarea at bounding box center [814, 420] width 208 height 49
type textarea "scout"
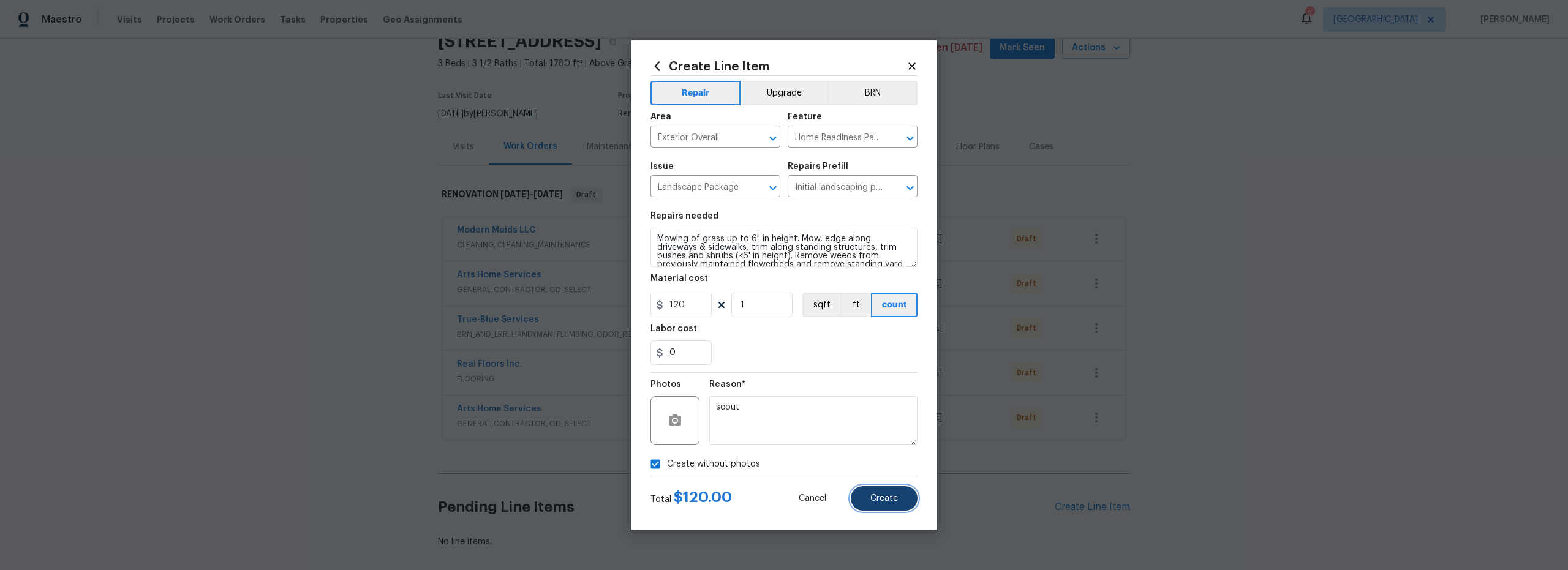
click at [891, 502] on span "Create" at bounding box center [883, 498] width 27 height 9
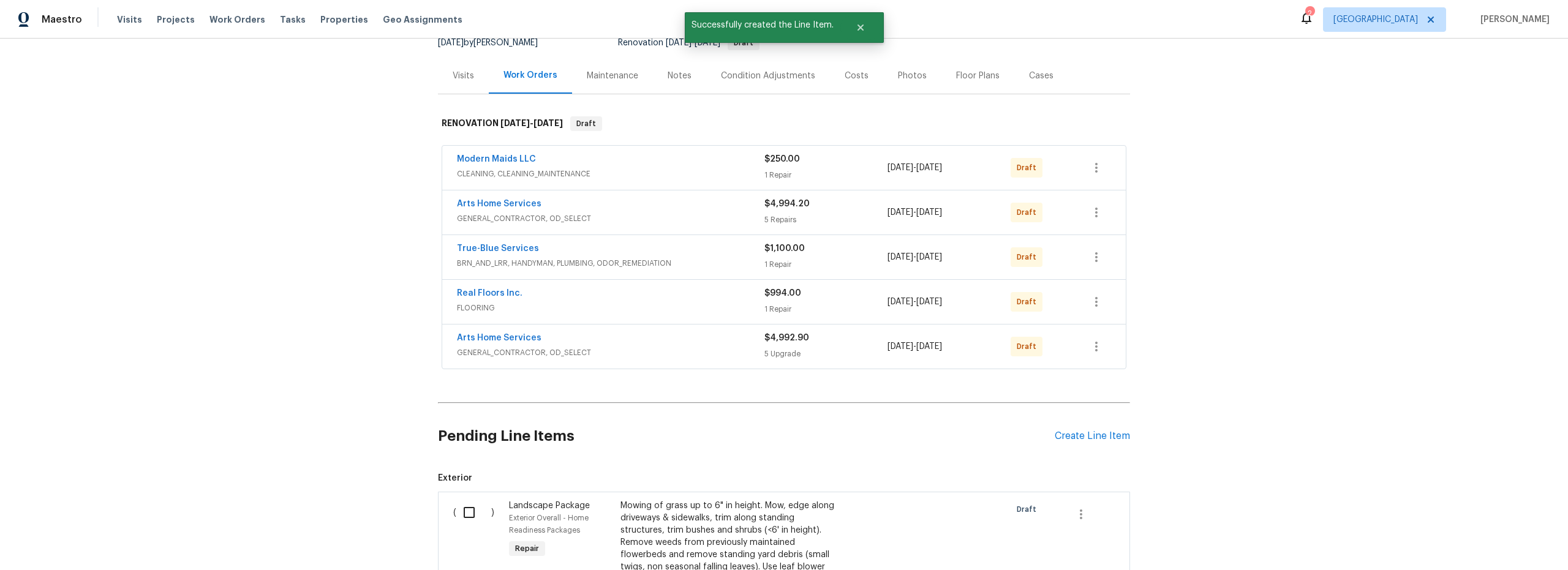
scroll to position [130, 0]
click at [1077, 440] on div "Create Line Item" at bounding box center [1092, 434] width 75 height 11
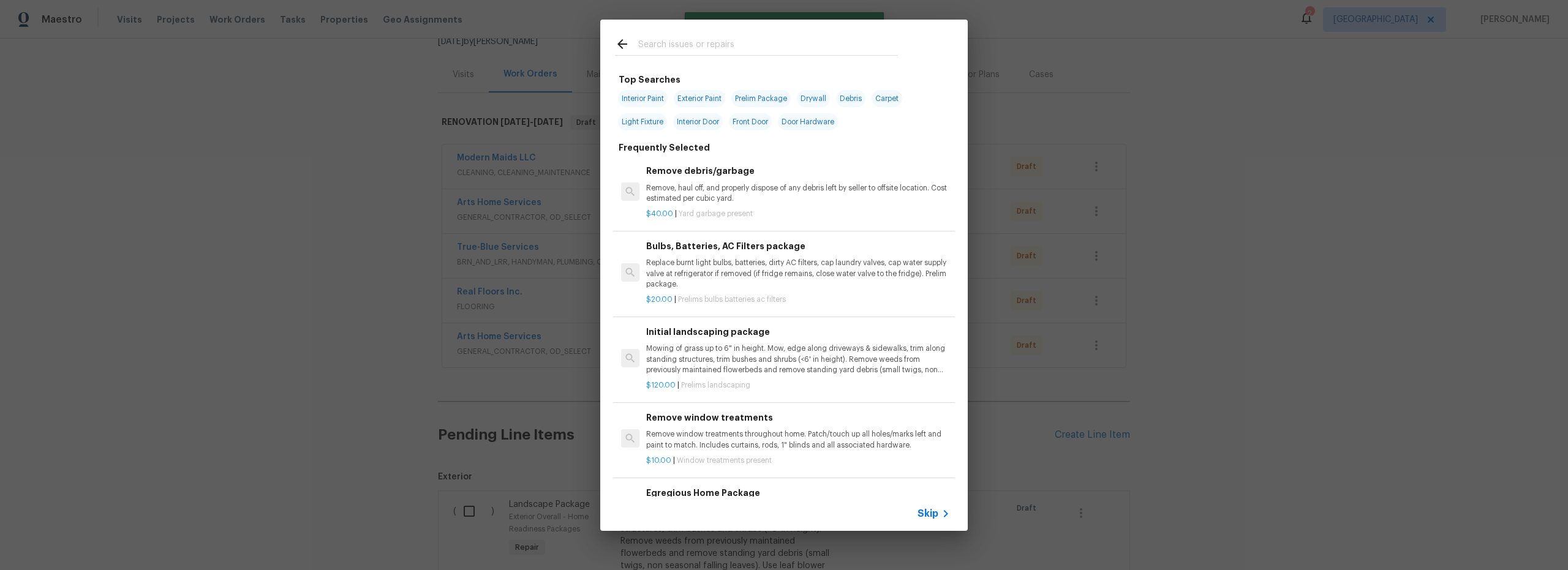
click at [681, 51] on input "text" at bounding box center [767, 46] width 259 height 18
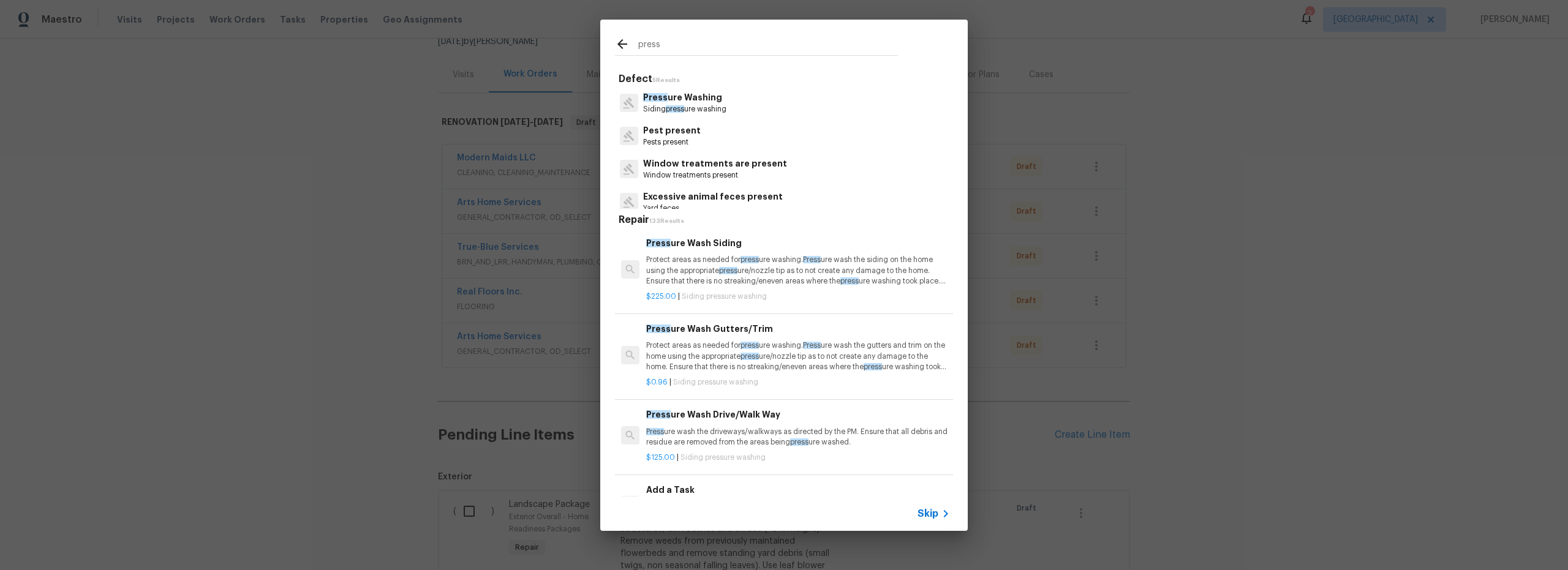
type input "press"
click at [742, 428] on p "Press ure wash the driveways/walkways as directed by the PM. Ensure that all de…" at bounding box center [798, 437] width 304 height 21
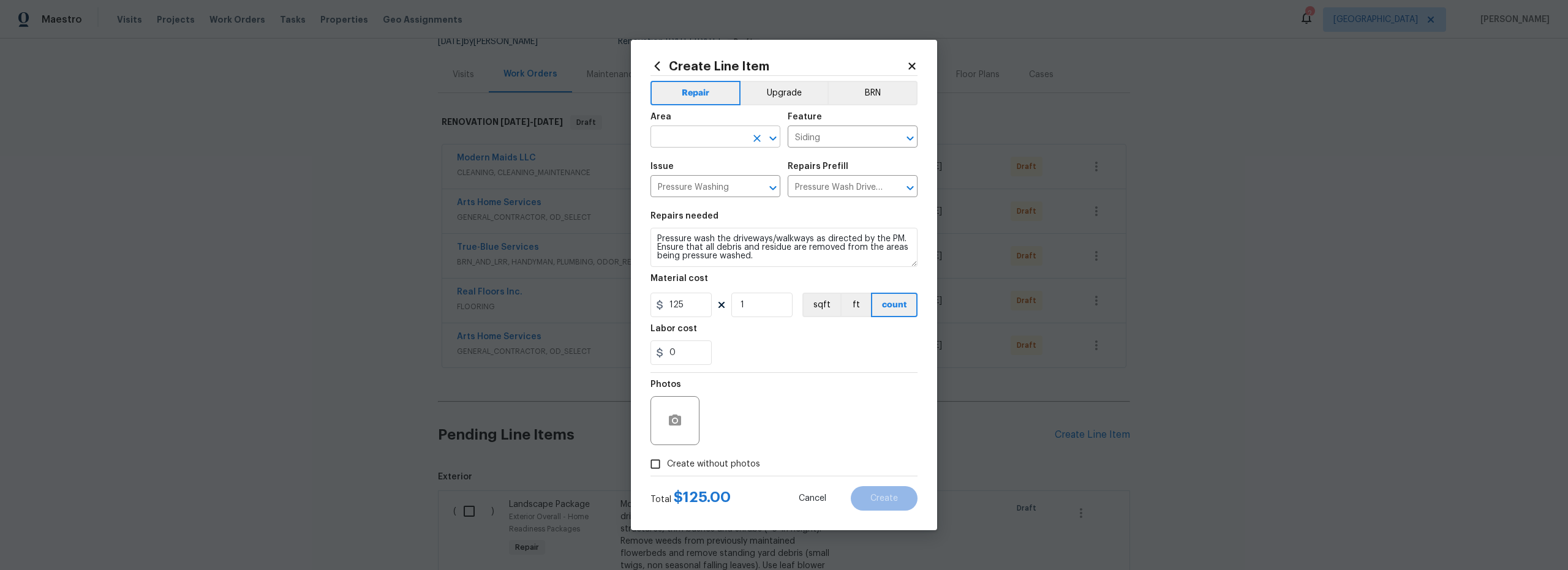
click at [691, 137] on input "text" at bounding box center [697, 138] width 95 height 19
click at [699, 182] on li "Exterior Overall" at bounding box center [715, 185] width 130 height 20
type input "Exterior Overall"
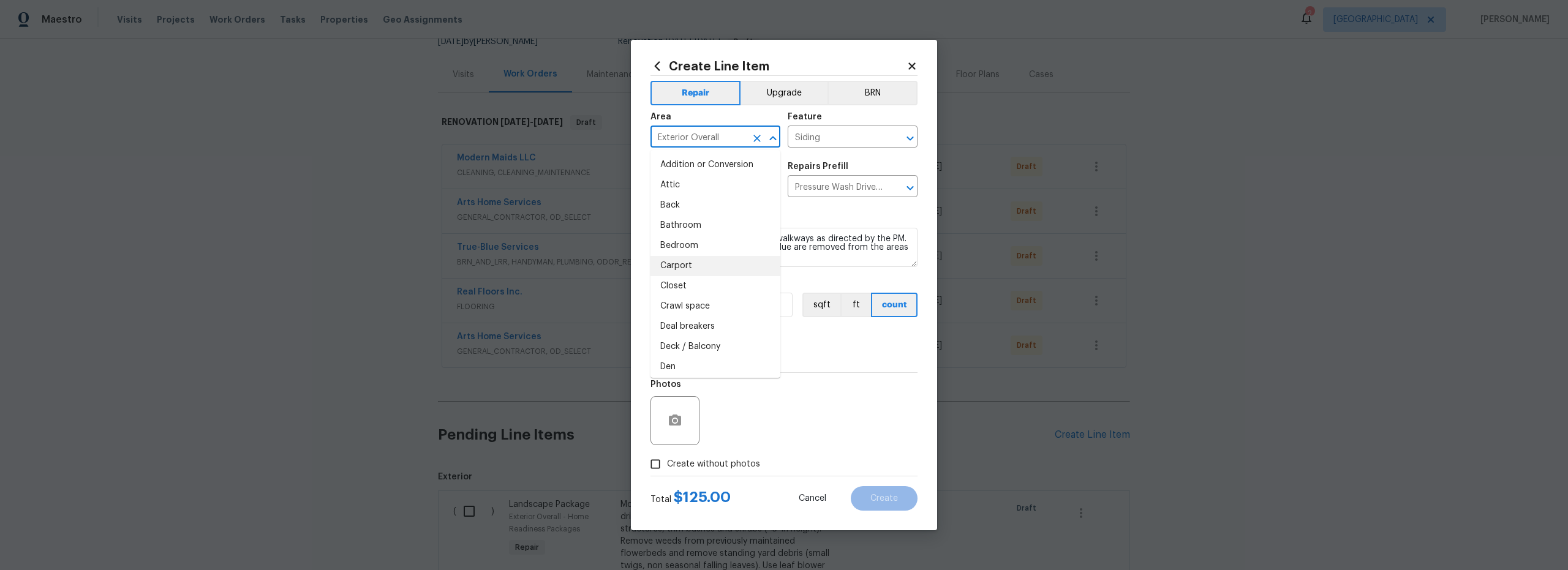
click at [806, 349] on div "0" at bounding box center [783, 353] width 267 height 25
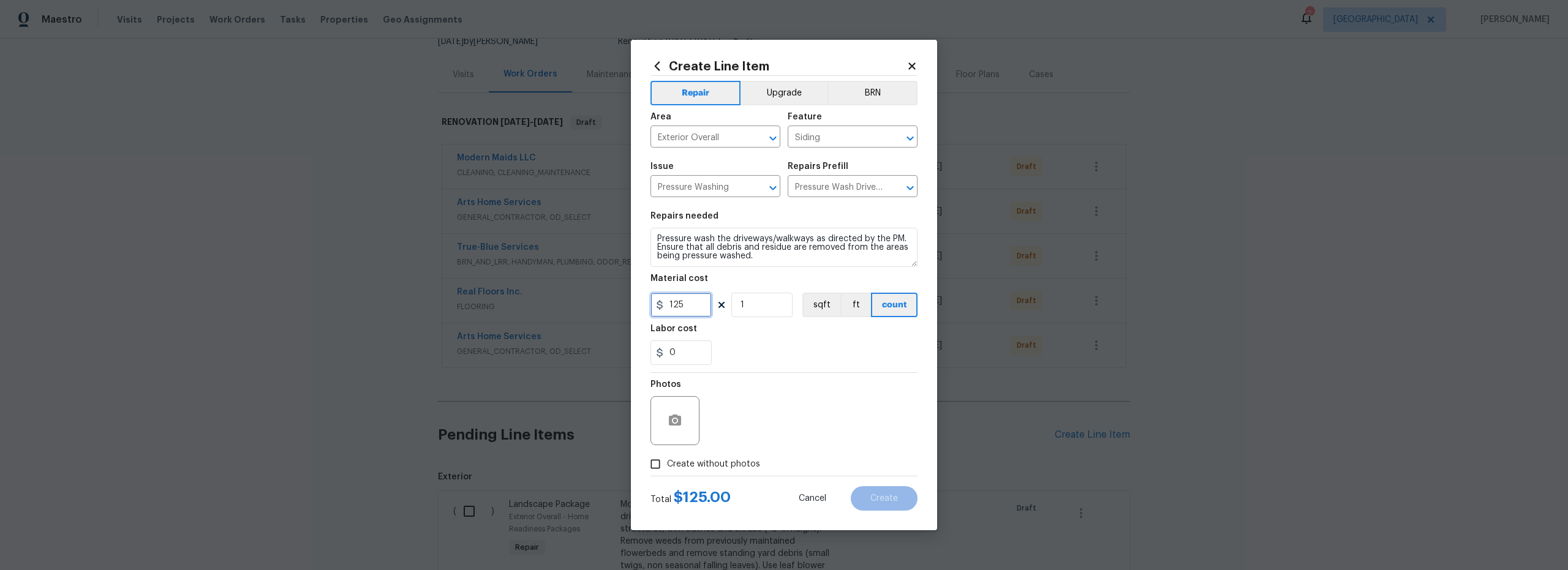
drag, startPoint x: 685, startPoint y: 306, endPoint x: 621, endPoint y: 298, distance: 64.5
click at [636, 299] on div "Create Line Item Repair Upgrade BRN Area Exterior Overall ​ Feature Siding ​ Is…" at bounding box center [784, 285] width 307 height 490
type input "425"
drag, startPoint x: 658, startPoint y: 461, endPoint x: 667, endPoint y: 461, distance: 9.0
click at [658, 462] on input "Create without photos" at bounding box center [655, 464] width 24 height 24
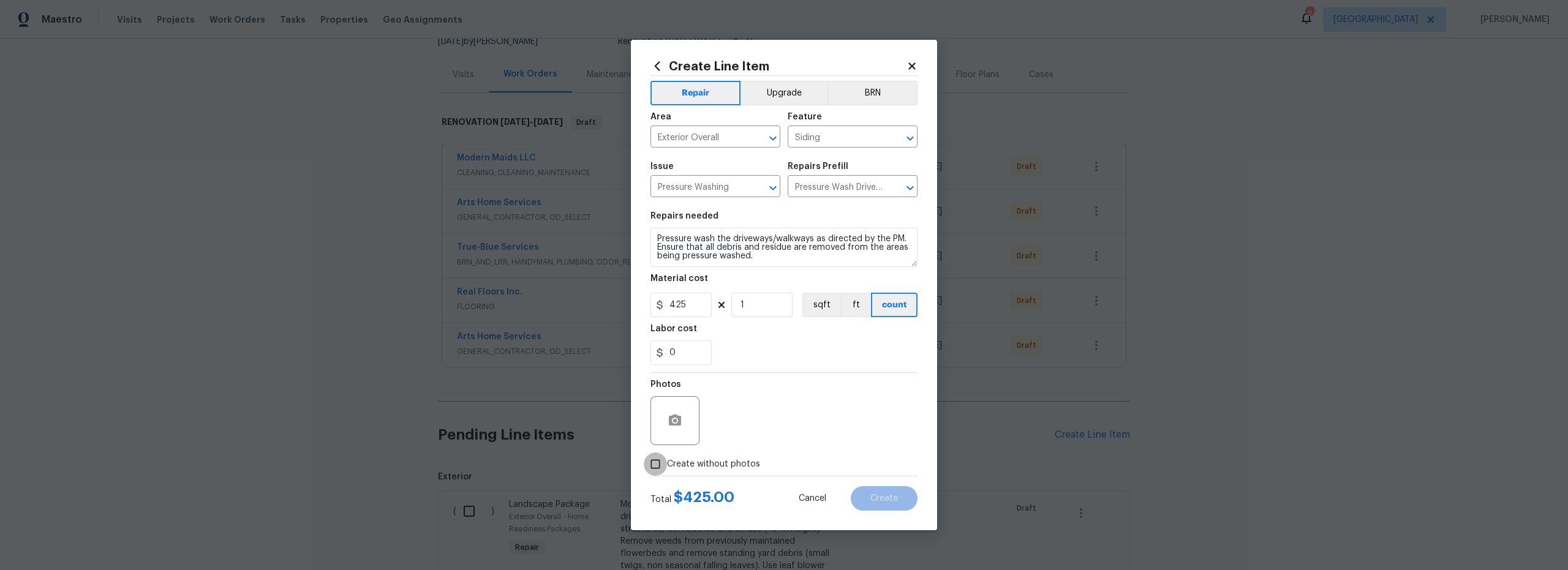
checkbox input "true"
click at [756, 429] on textarea at bounding box center [814, 420] width 208 height 49
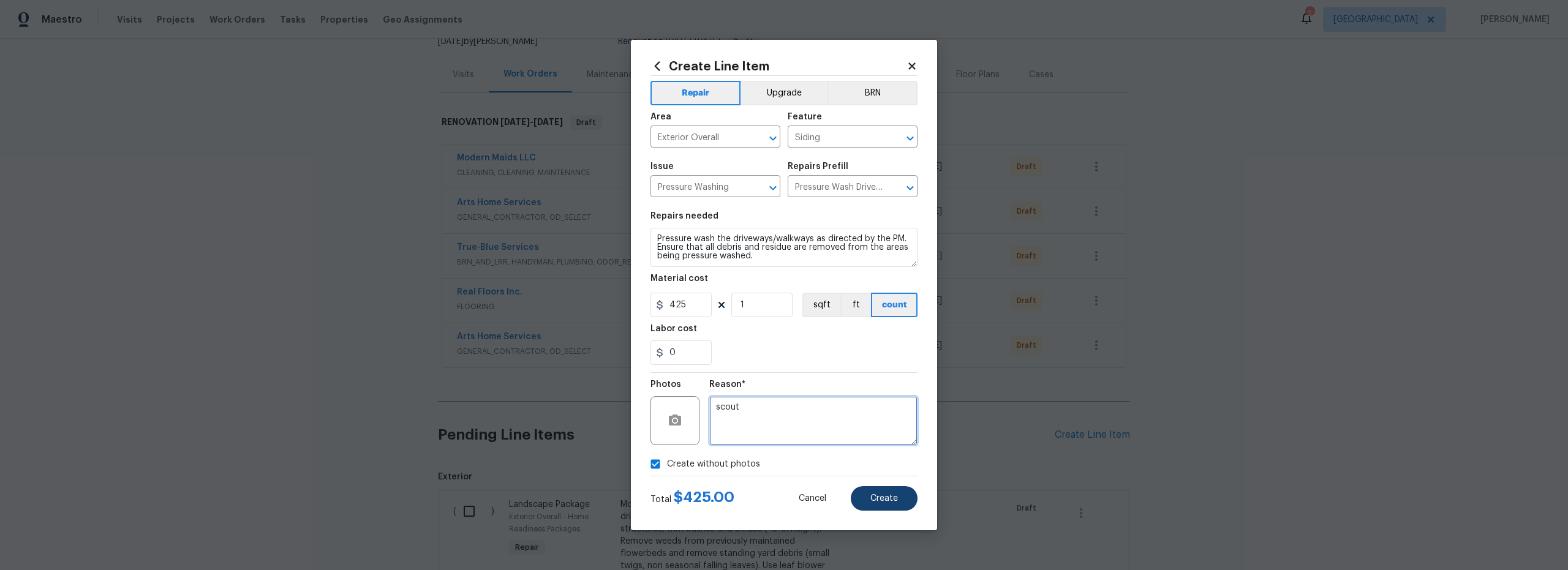
type textarea "scout"
click at [882, 497] on span "Create" at bounding box center [883, 498] width 27 height 9
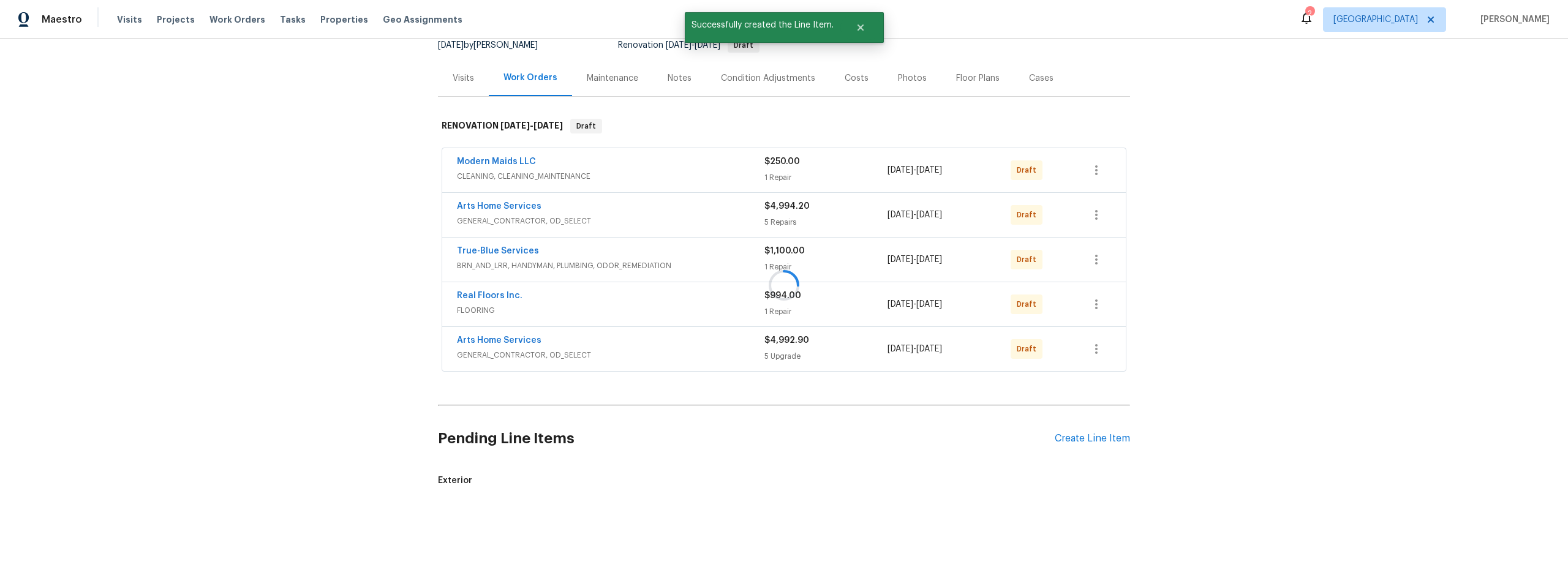
click at [1103, 435] on div at bounding box center [784, 285] width 1568 height 570
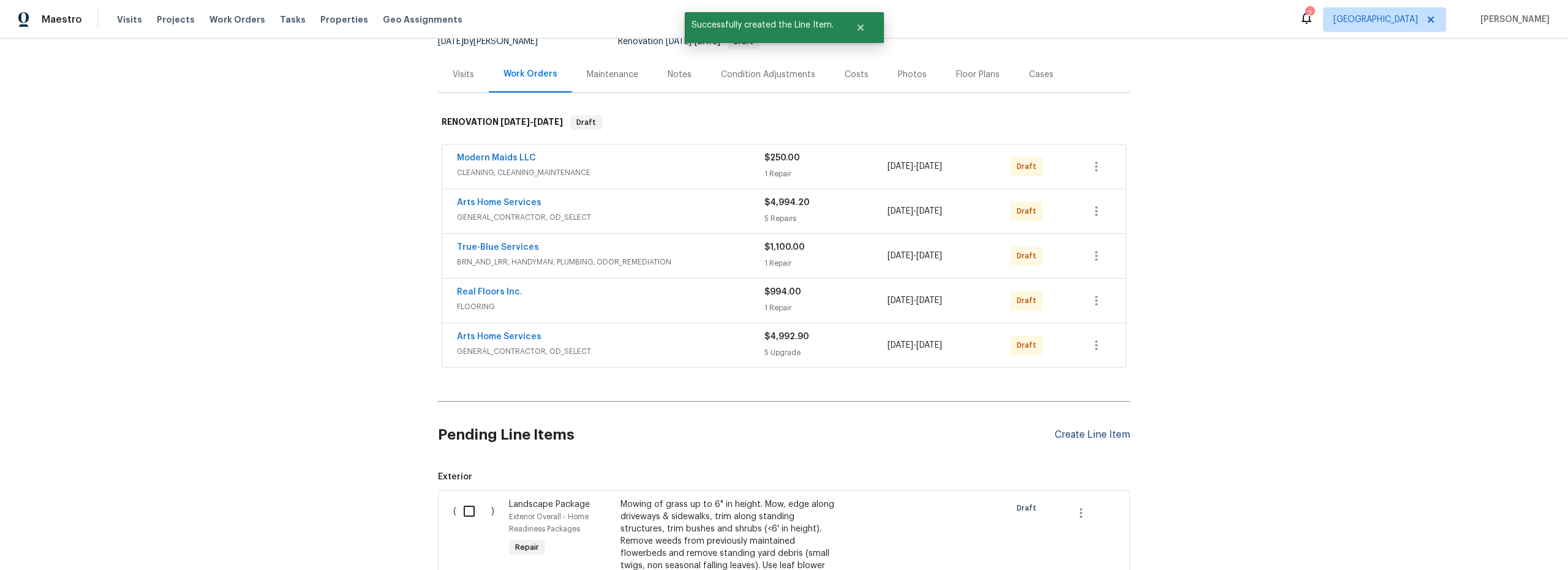
click at [1088, 437] on div "Create Line Item" at bounding box center [1092, 434] width 75 height 11
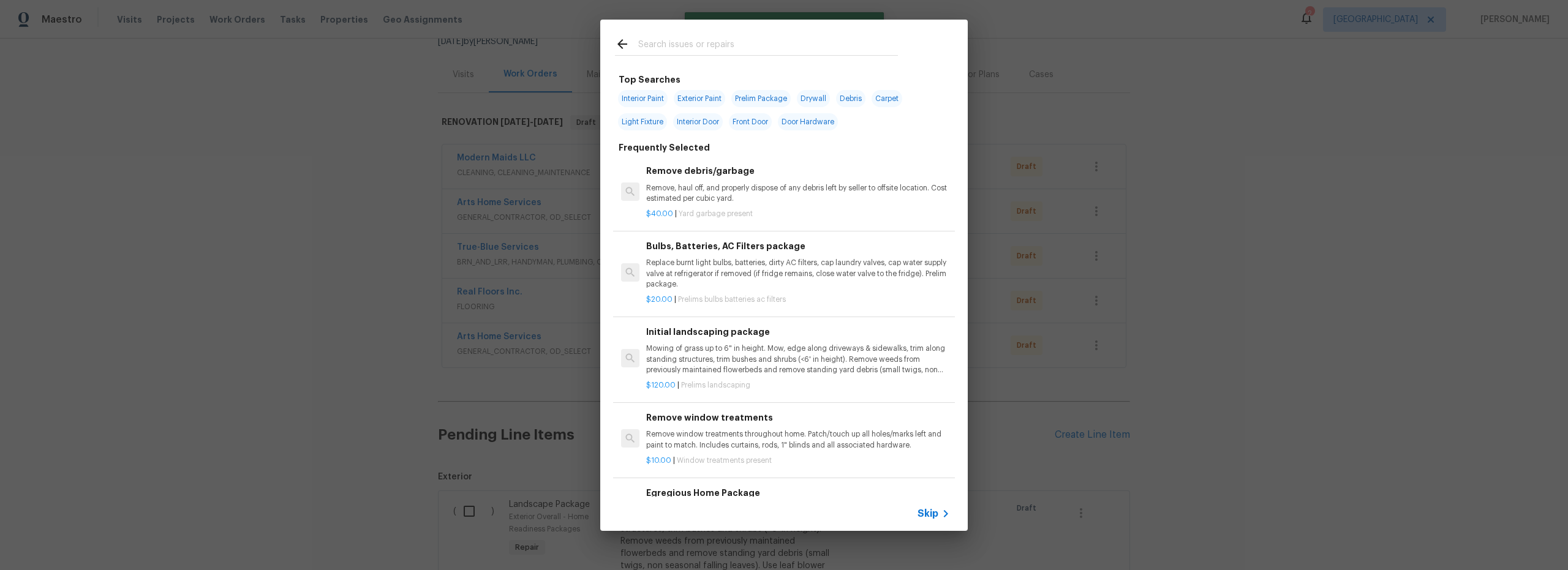
click at [667, 44] on input "text" at bounding box center [767, 46] width 259 height 18
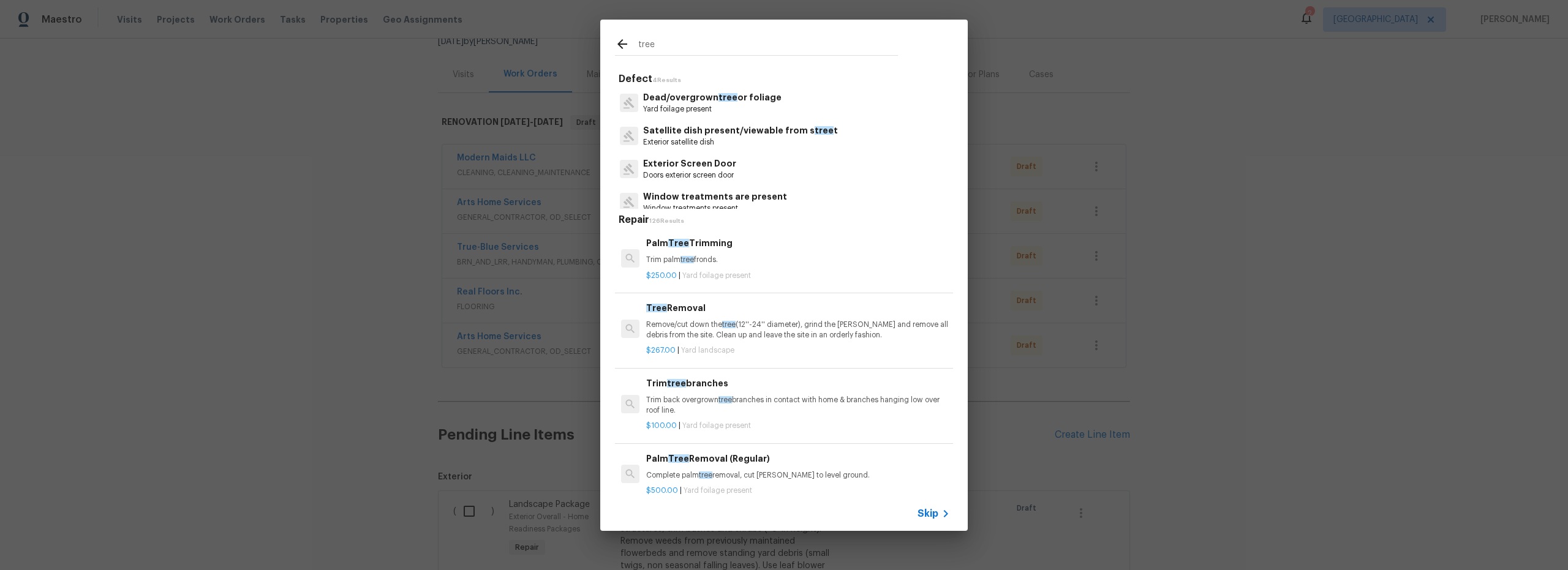
type input "tree"
click at [727, 103] on p "Dead/overgrown tree or foliage" at bounding box center [712, 97] width 138 height 13
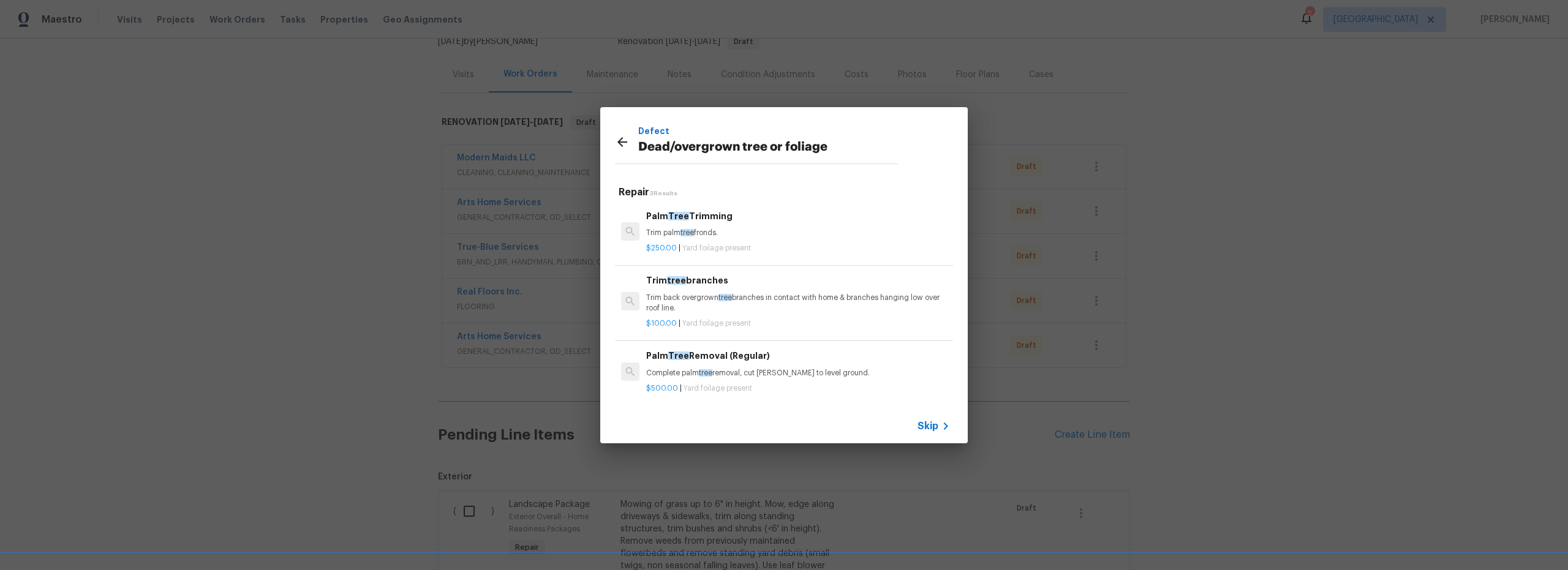
click at [775, 319] on p "$100.00 | Yard foilage present" at bounding box center [798, 324] width 304 height 11
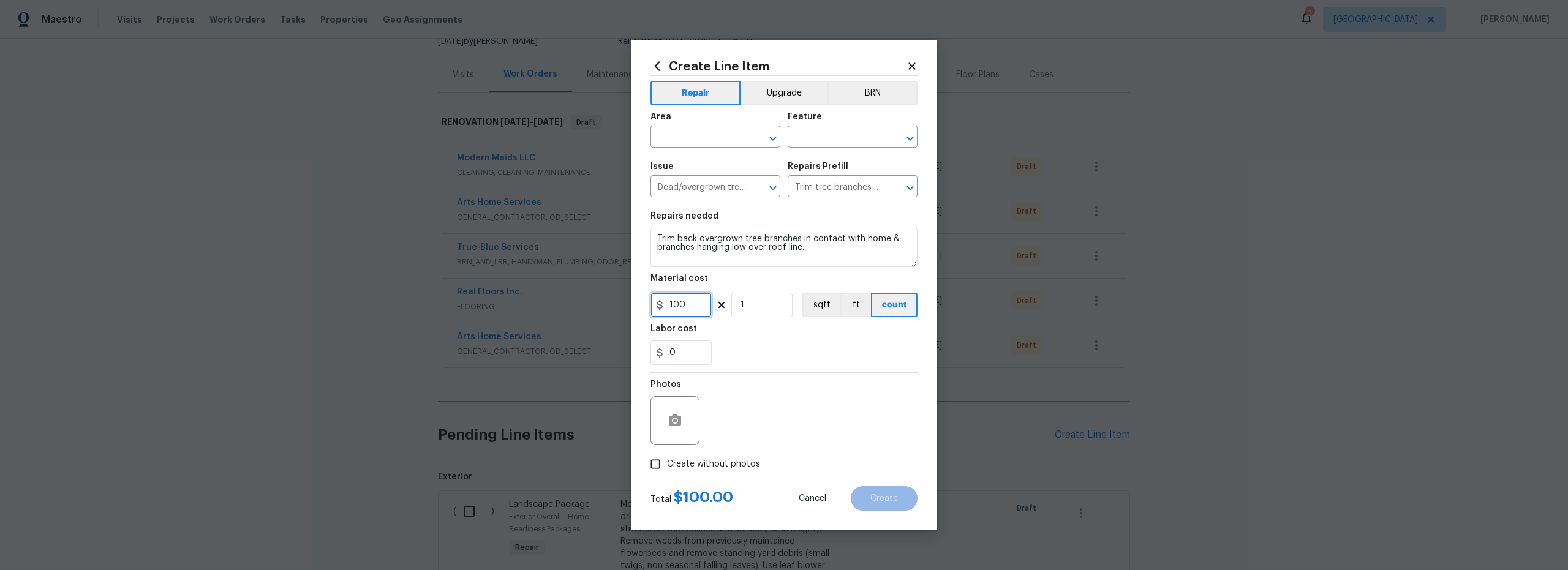
drag, startPoint x: 688, startPoint y: 306, endPoint x: 594, endPoint y: 296, distance: 94.5
click at [640, 296] on div "Create Line Item Repair Upgrade BRN Area ​ Feature ​ Issue Dead/overgrown tree …" at bounding box center [784, 285] width 307 height 490
type input "300"
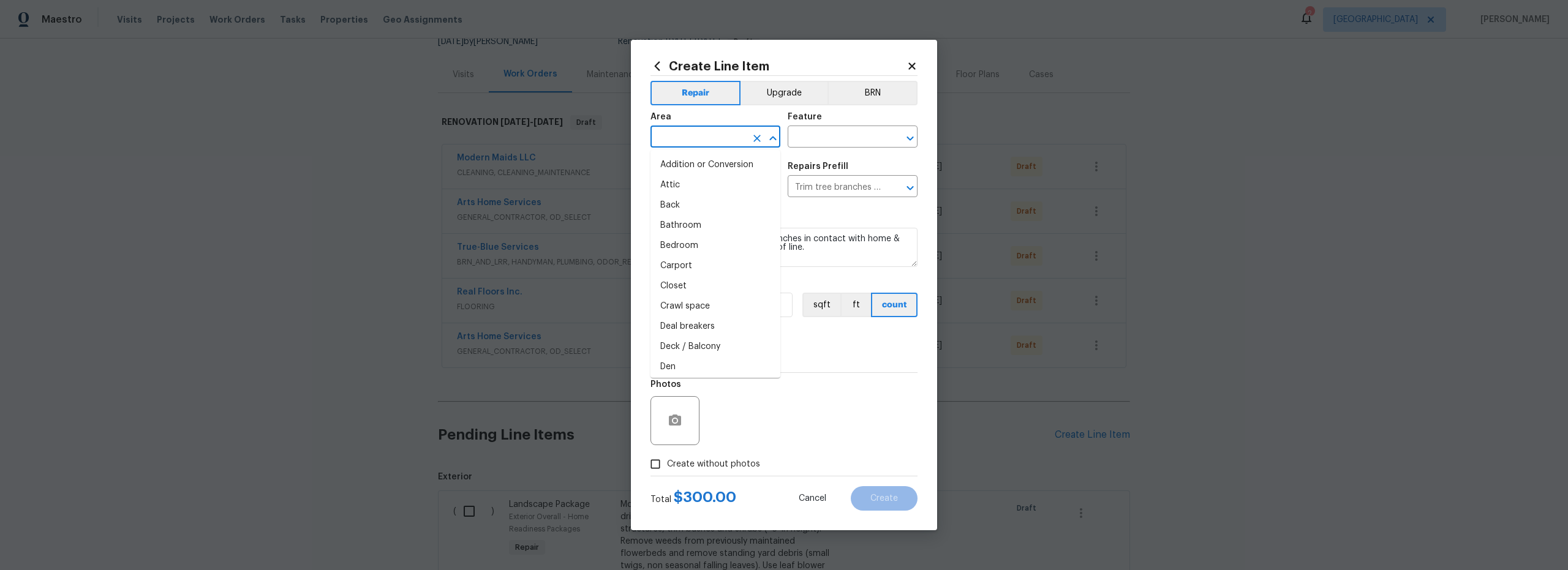
click at [712, 136] on input "text" at bounding box center [697, 138] width 95 height 19
click at [718, 185] on li "Exterior Overall" at bounding box center [715, 185] width 130 height 20
type input "Exterior Overall"
click at [815, 137] on input "text" at bounding box center [835, 138] width 95 height 19
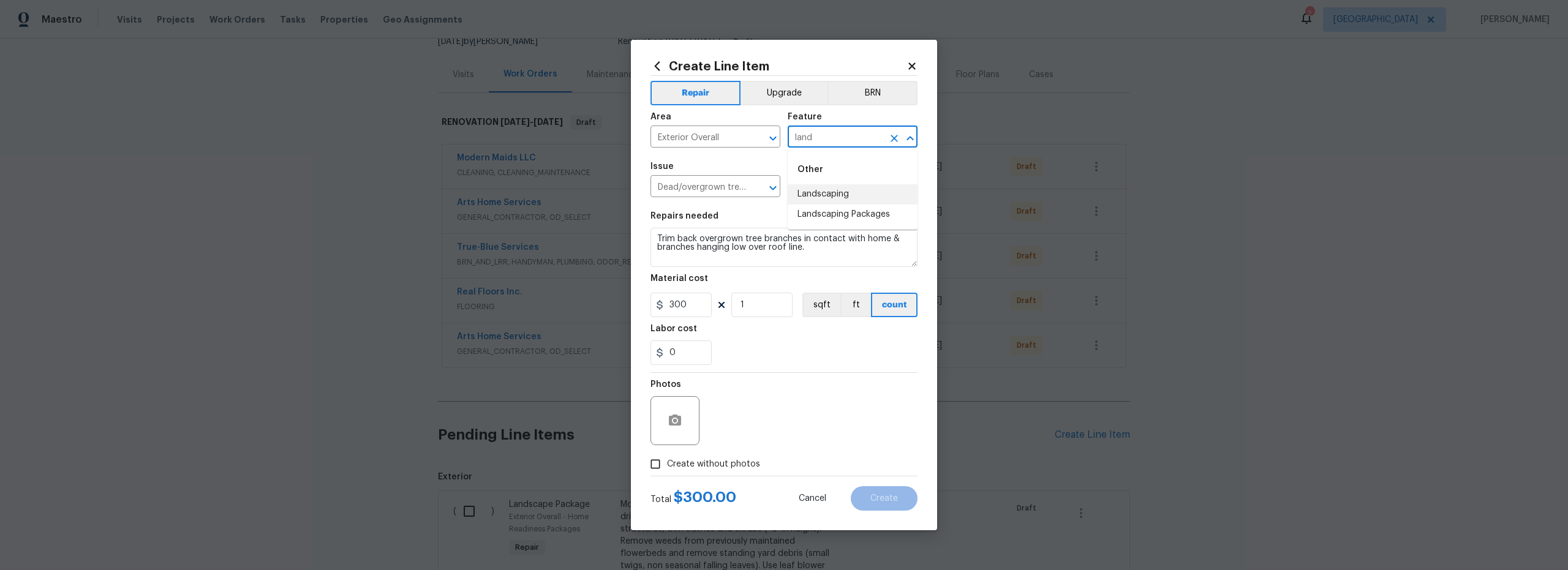
click at [827, 194] on li "Landscaping" at bounding box center [852, 194] width 130 height 20
type input "Landscaping"
click at [770, 385] on div "Photos" at bounding box center [783, 412] width 267 height 80
click at [649, 459] on input "Create without photos" at bounding box center [655, 464] width 24 height 24
checkbox input "true"
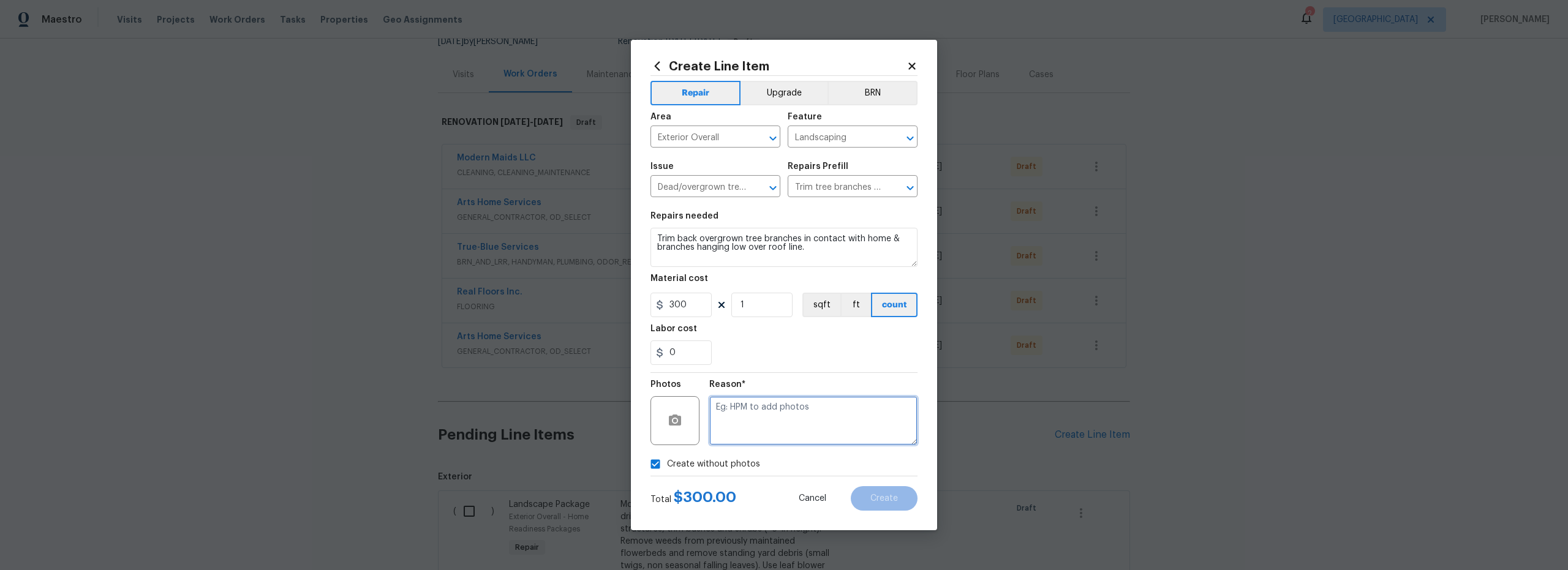
drag, startPoint x: 759, startPoint y: 408, endPoint x: 759, endPoint y: 416, distance: 8.0
click at [758, 410] on textarea at bounding box center [814, 420] width 208 height 49
type textarea "scout"
click at [888, 494] on span "Create" at bounding box center [883, 498] width 27 height 9
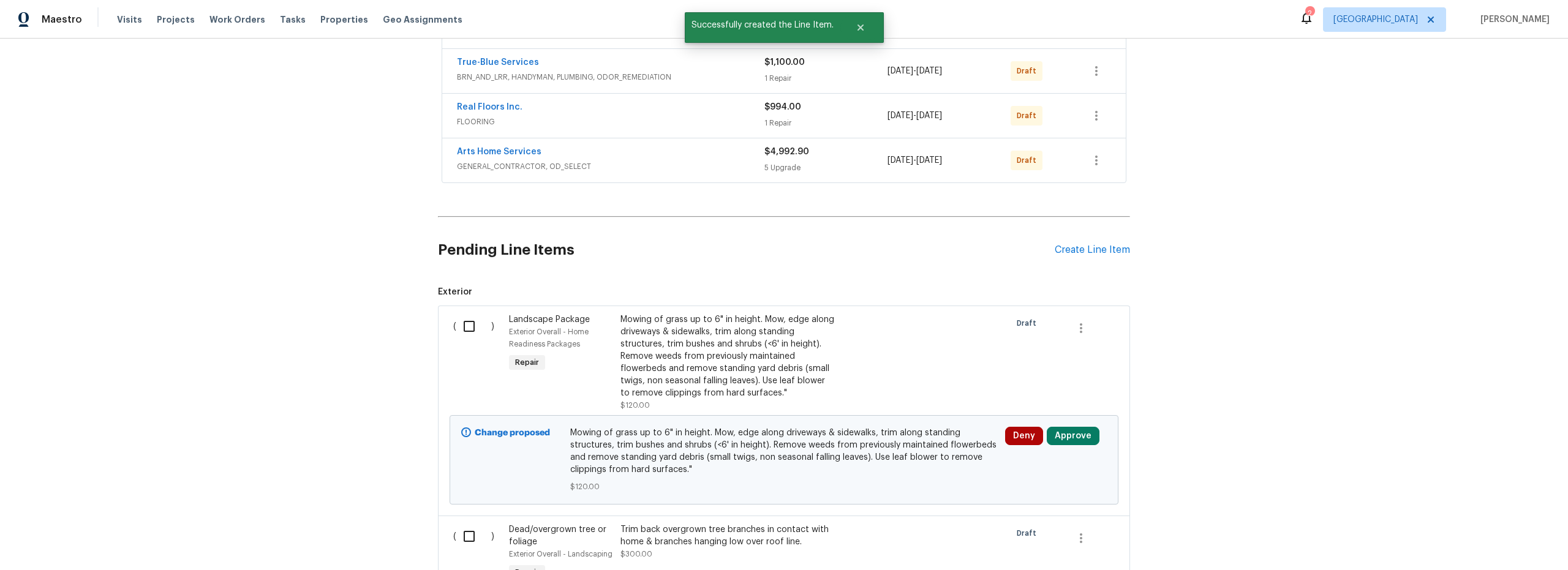
scroll to position [327, 0]
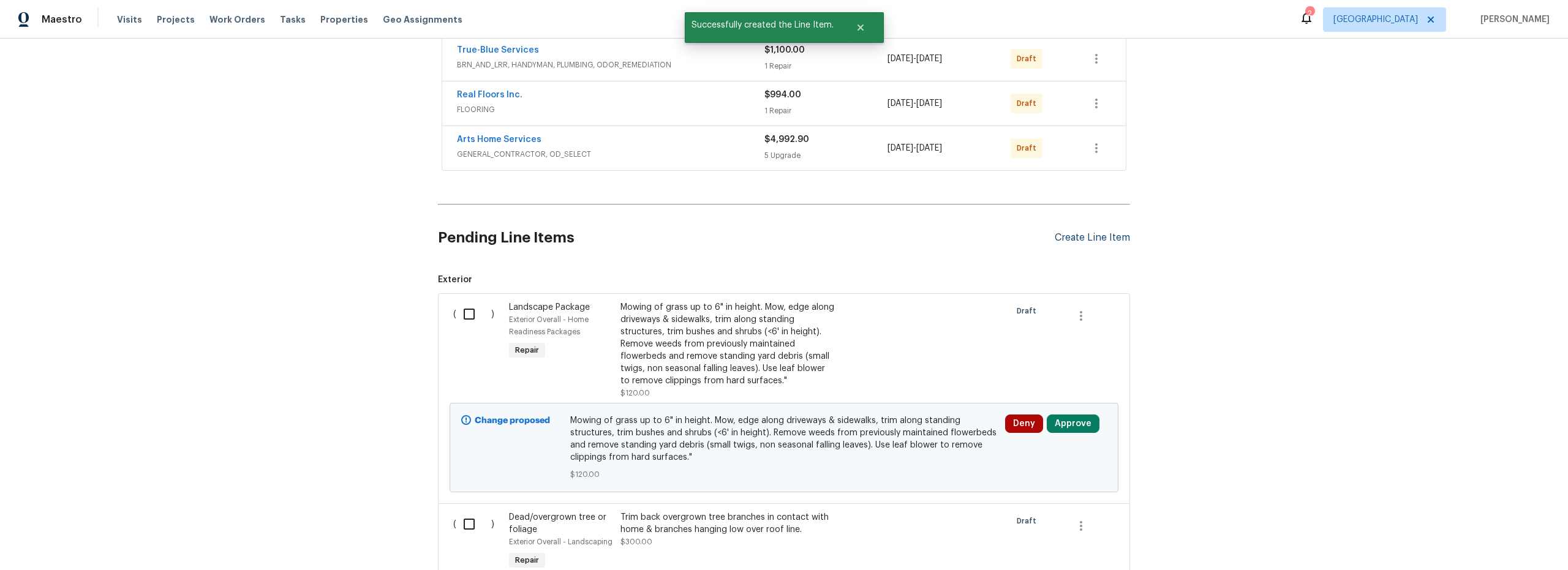
click at [1089, 237] on div "Create Line Item" at bounding box center [1092, 237] width 75 height 11
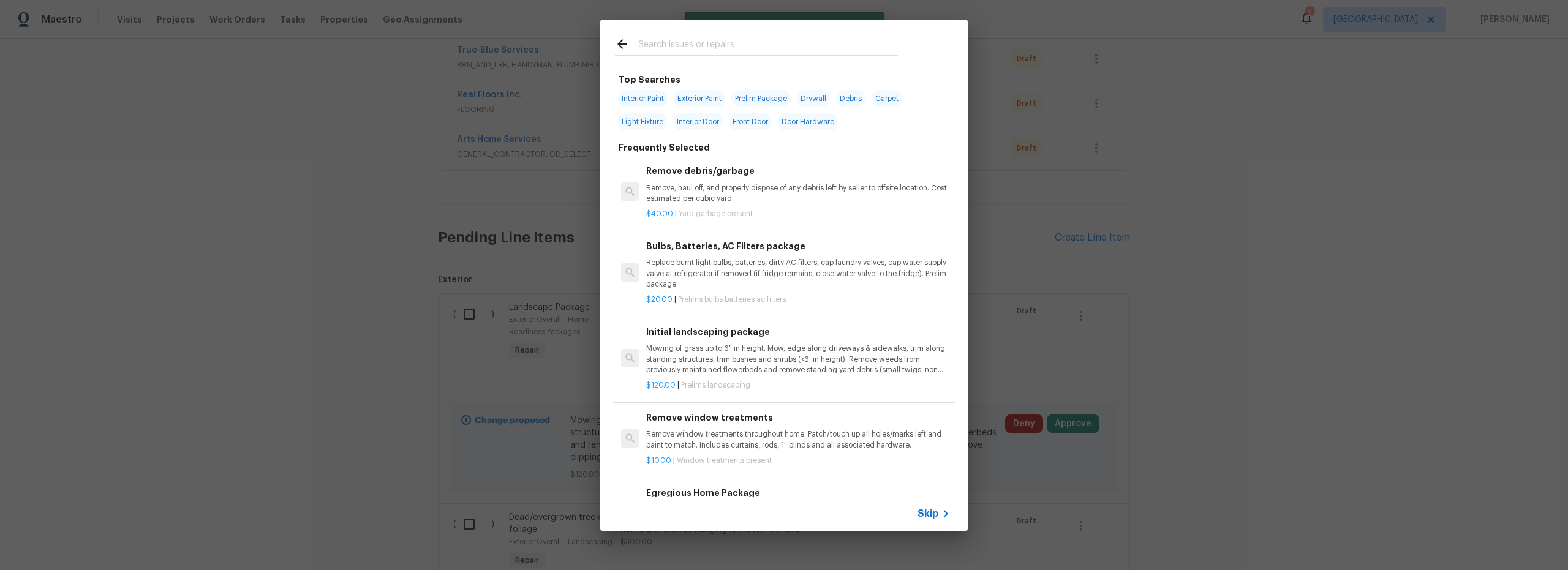
click at [680, 46] on input "text" at bounding box center [767, 46] width 259 height 18
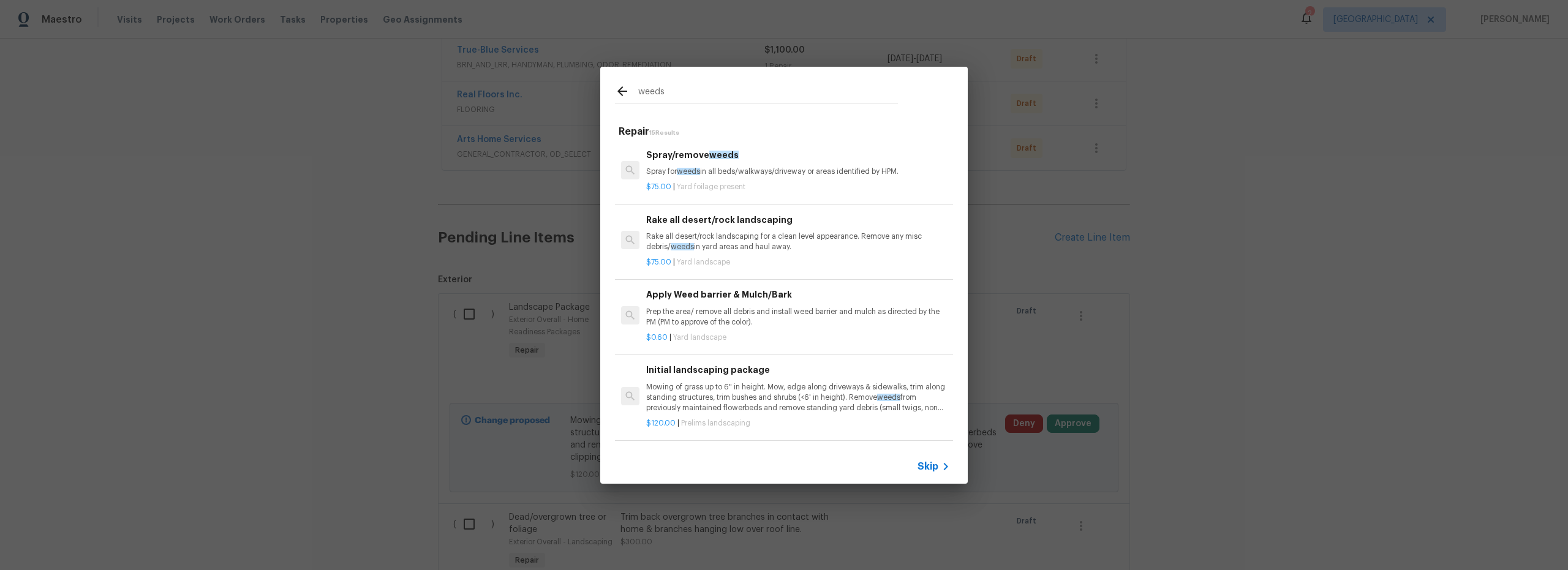
type input "weeds"
click at [780, 191] on p "$75.00 | Yard foilage present" at bounding box center [798, 187] width 304 height 11
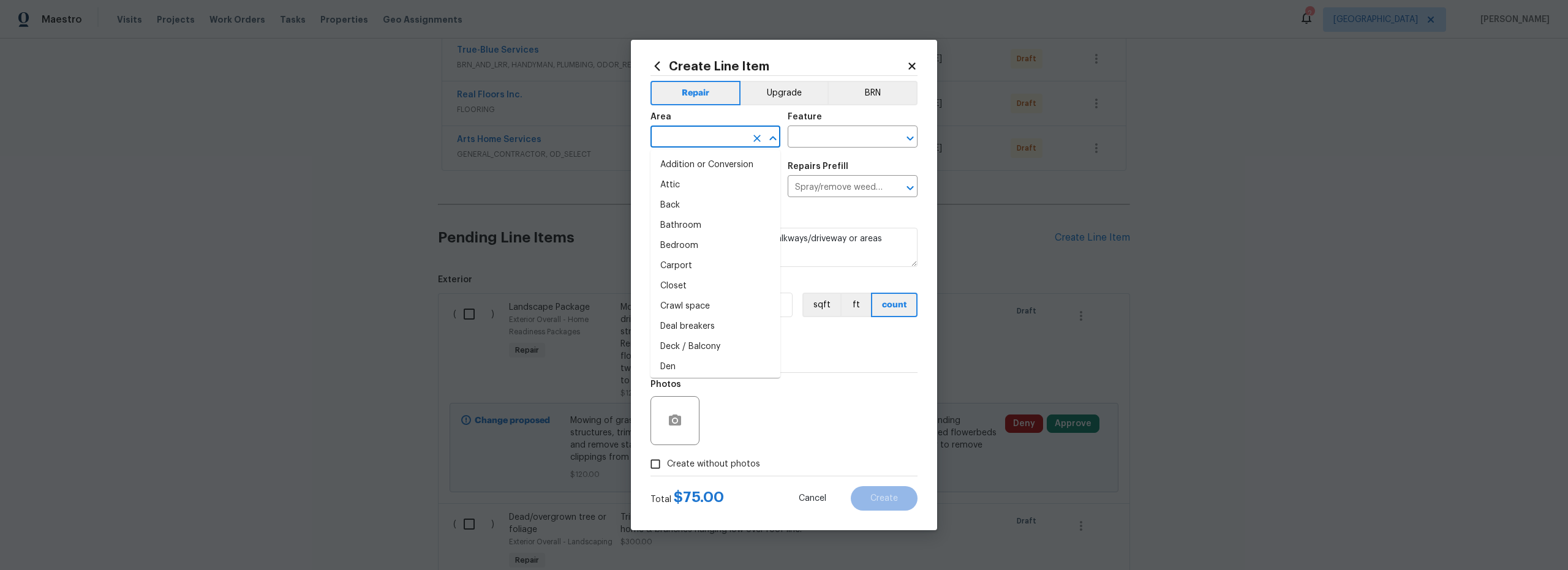
click at [698, 146] on input "text" at bounding box center [697, 138] width 95 height 19
click at [717, 189] on li "Exterior Overall" at bounding box center [715, 185] width 130 height 20
type input "Exterior Overall"
click at [817, 141] on input "text" at bounding box center [835, 138] width 95 height 19
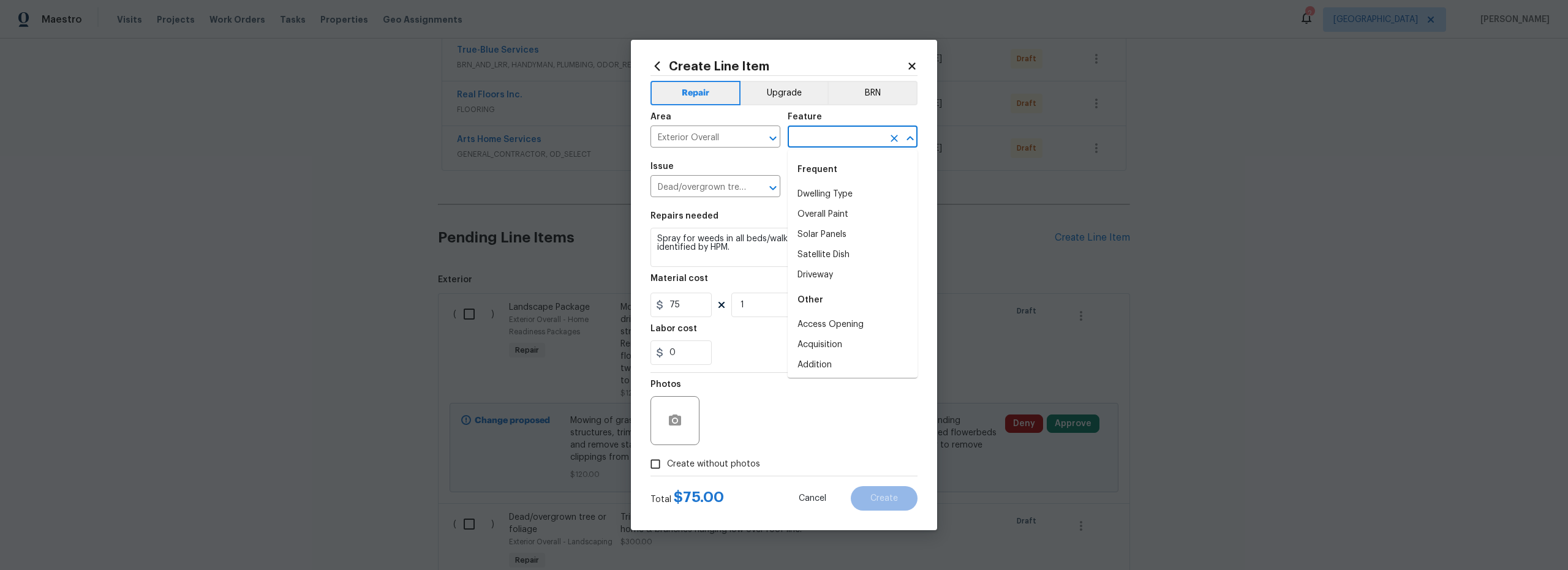
type input "l"
click at [831, 197] on li "Landscaping" at bounding box center [852, 194] width 130 height 20
type input "Landscaping"
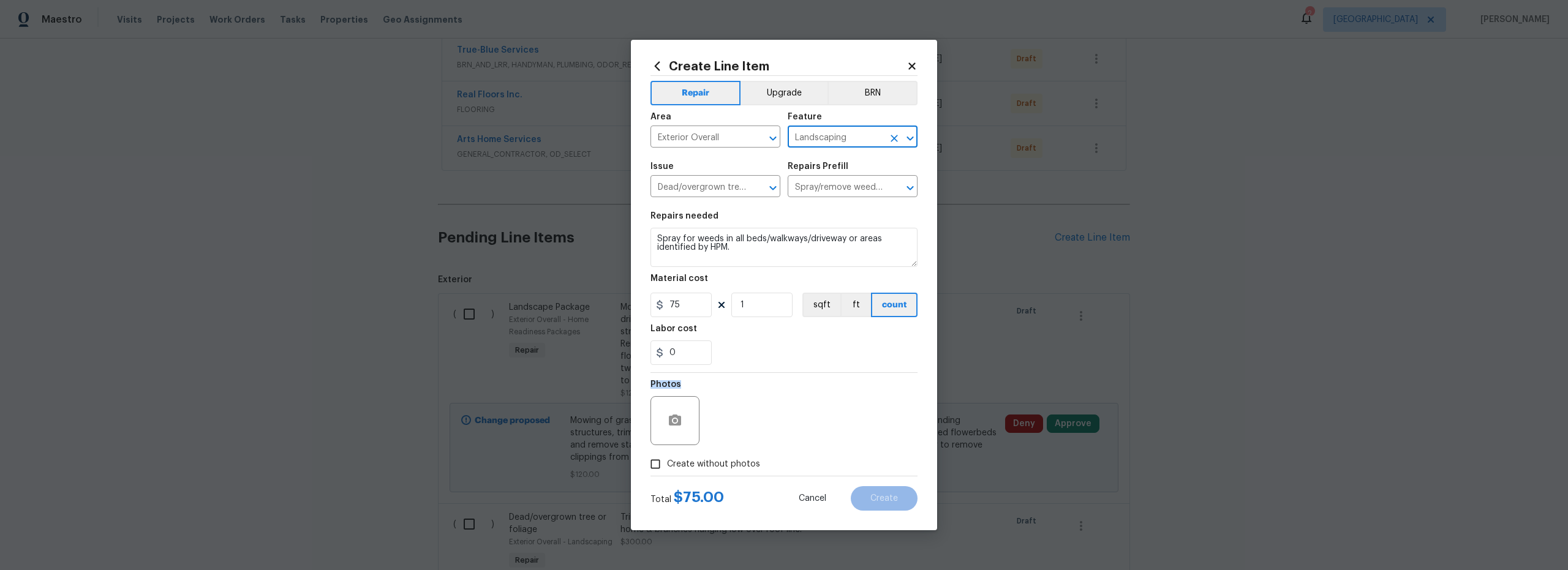
click at [791, 380] on div "Photos" at bounding box center [783, 412] width 267 height 80
click at [661, 461] on input "Create without photos" at bounding box center [655, 464] width 24 height 24
checkbox input "true"
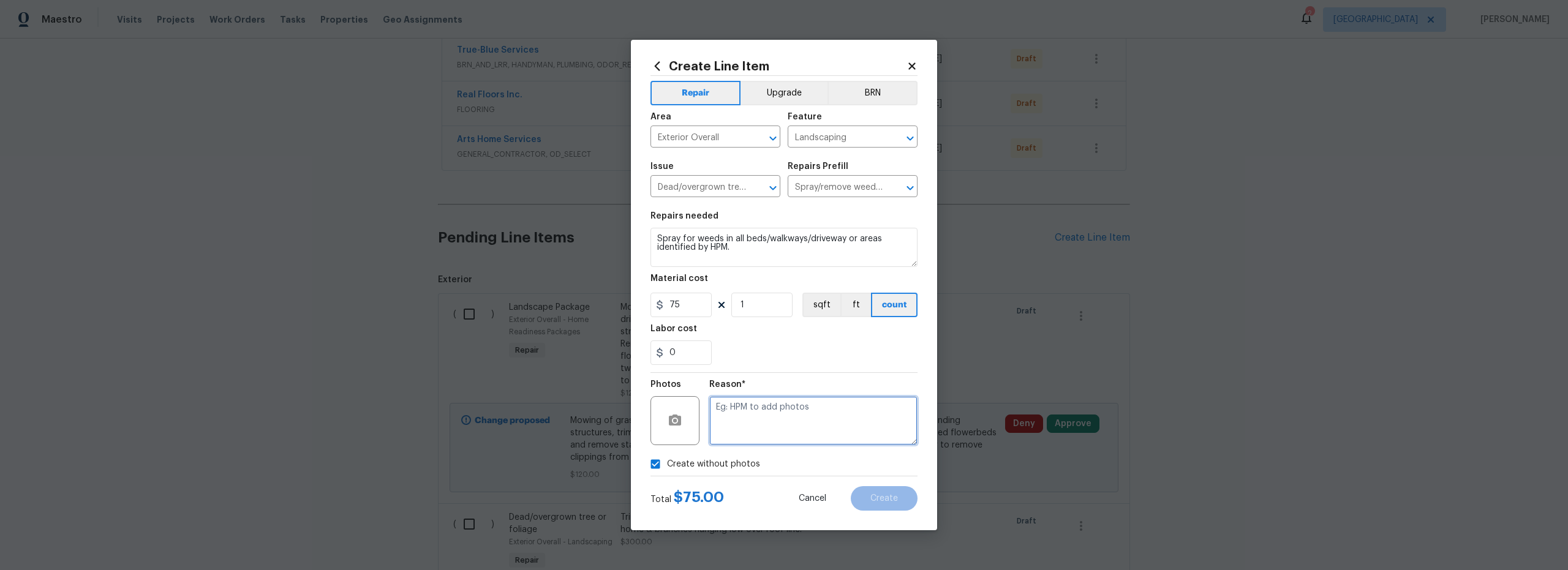
click at [776, 421] on textarea at bounding box center [814, 420] width 208 height 49
type textarea "scout"
click at [891, 500] on span "Create" at bounding box center [883, 498] width 27 height 9
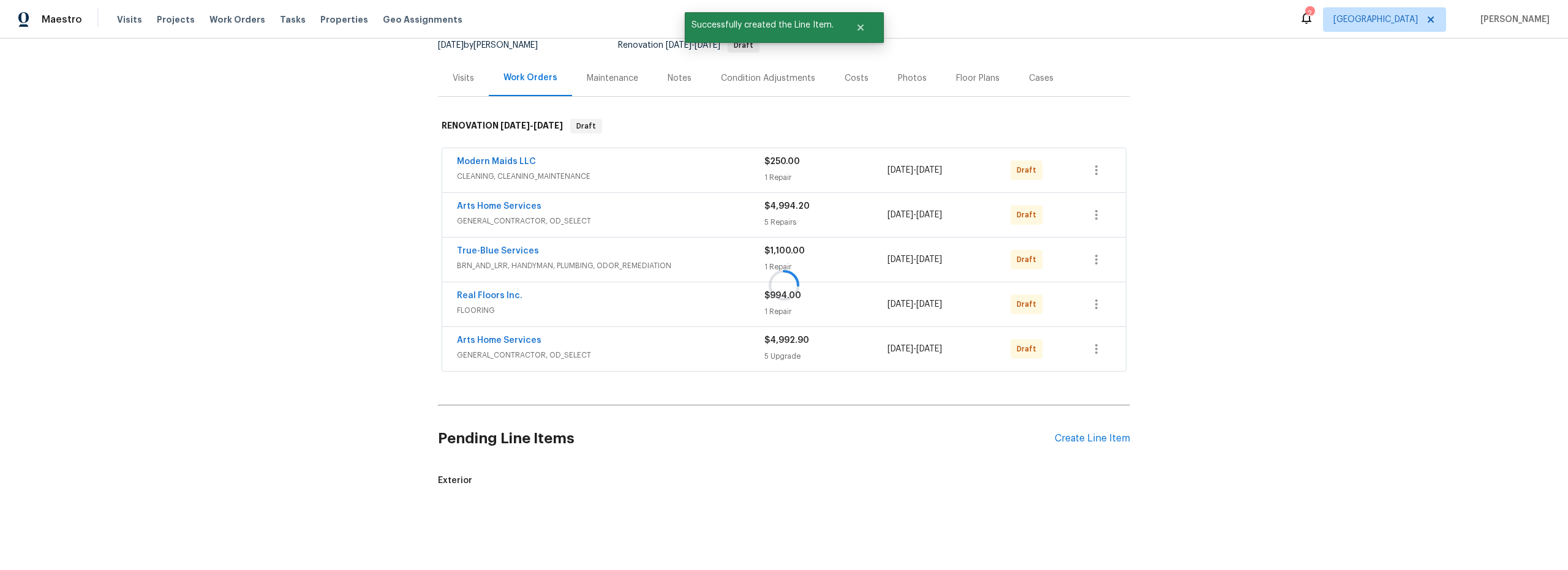
scroll to position [135, 0]
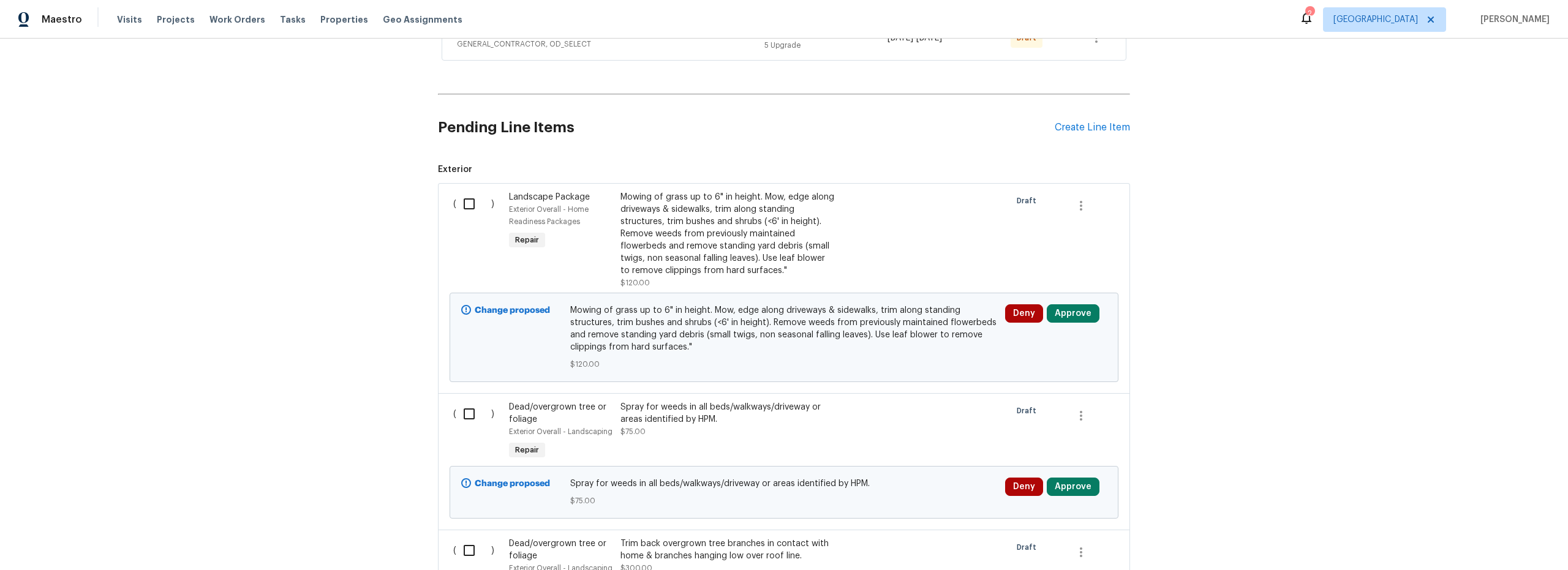
click at [461, 202] on input "checkbox" at bounding box center [474, 203] width 35 height 25
checkbox input "true"
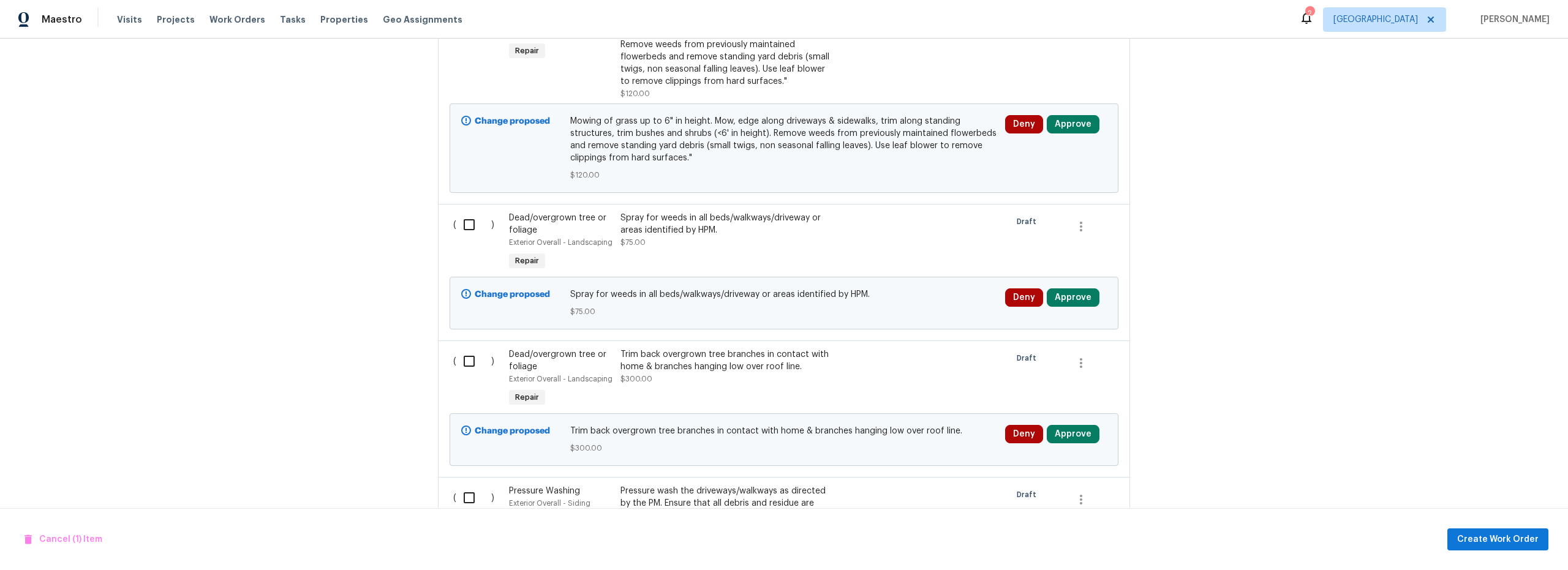
click at [467, 226] on input "checkbox" at bounding box center [474, 224] width 35 height 25
checkbox input "true"
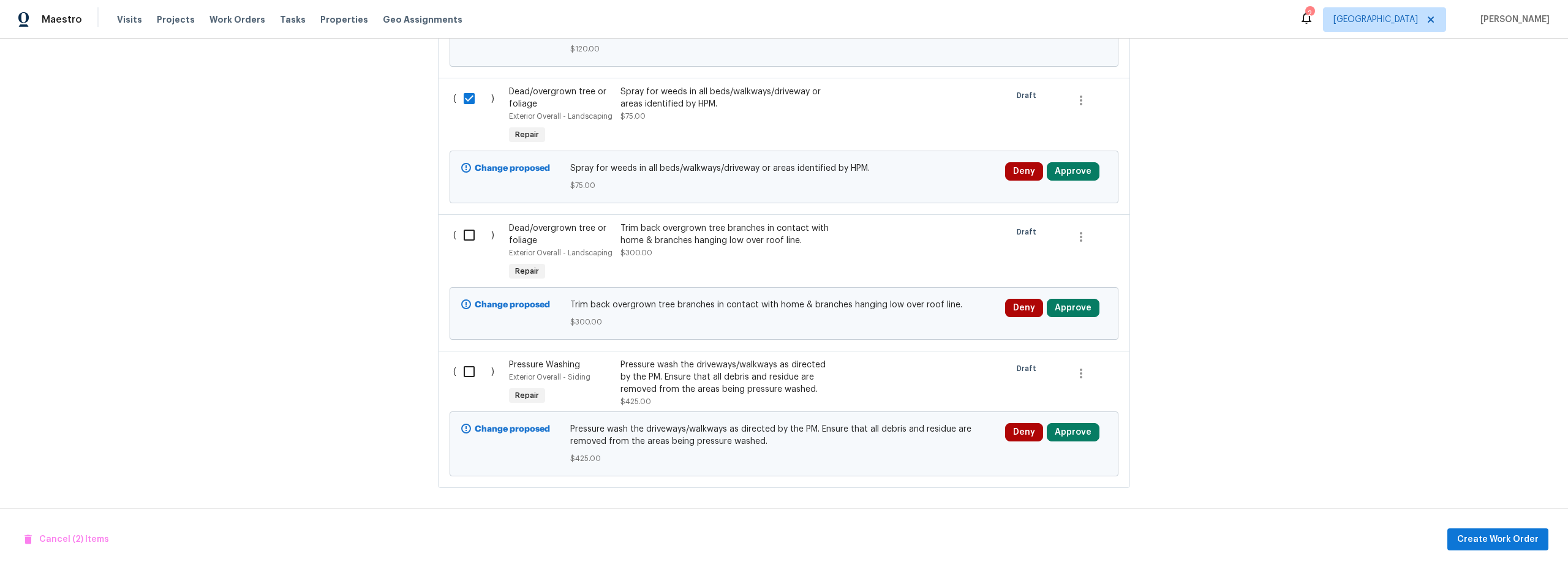
scroll to position [762, 0]
click at [471, 232] on input "checkbox" at bounding box center [474, 233] width 35 height 25
checkbox input "true"
click at [473, 362] on input "checkbox" at bounding box center [474, 369] width 35 height 25
checkbox input "true"
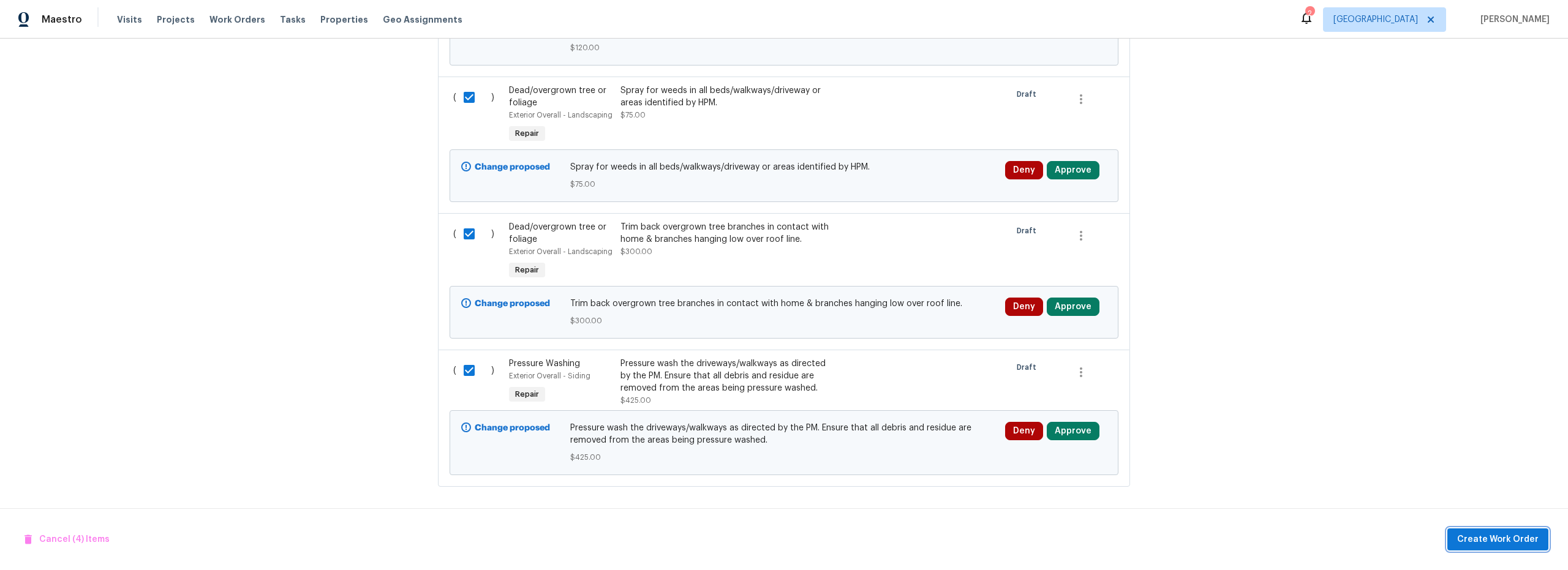
click at [1491, 542] on span "Create Work Order" at bounding box center [1497, 538] width 81 height 15
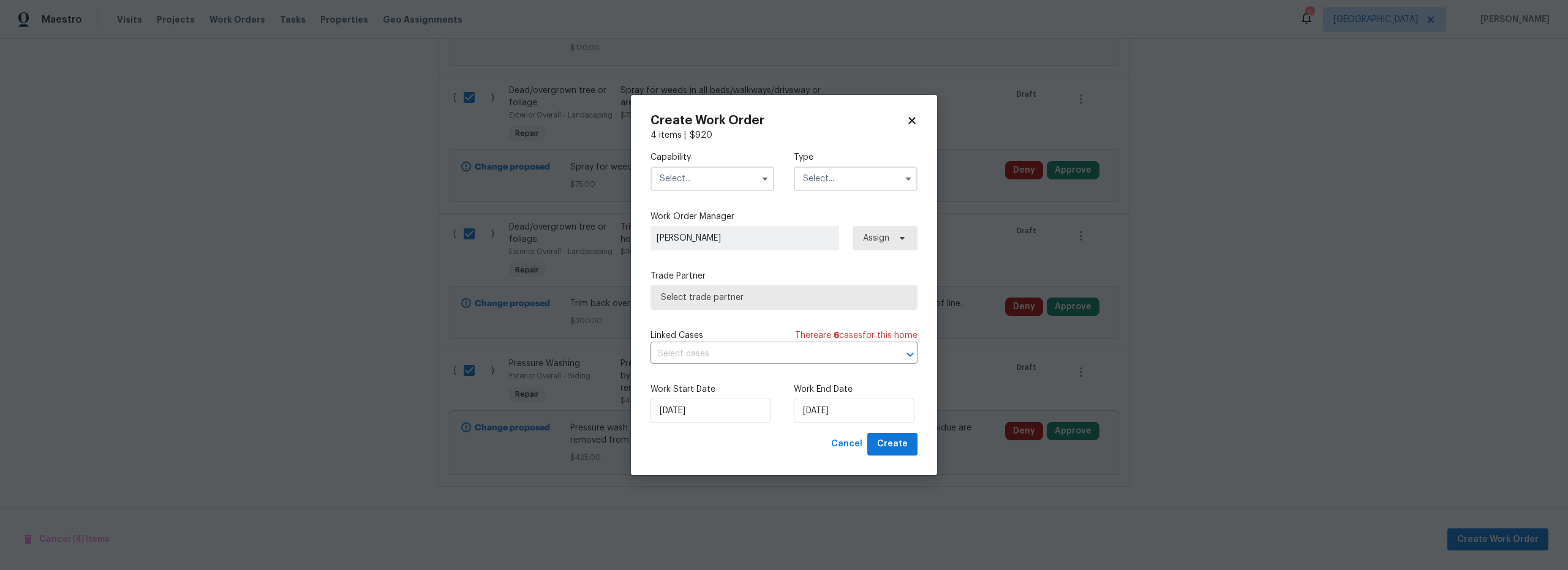
click at [717, 174] on input "text" at bounding box center [711, 179] width 124 height 25
click at [693, 186] on span "Hardscape Landscape" at bounding box center [708, 182] width 90 height 9
type input "Hardscape Landscape"
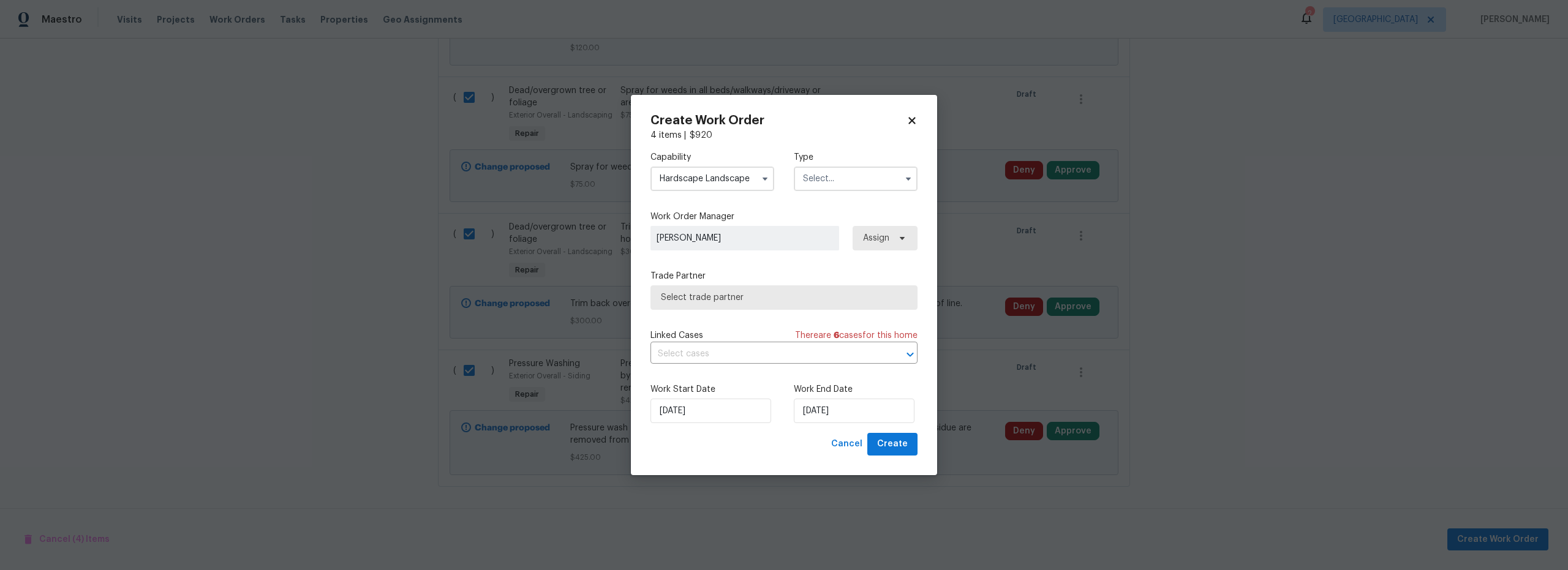
click at [852, 186] on input "text" at bounding box center [855, 179] width 124 height 25
click at [836, 281] on span "Renovation" at bounding box center [830, 278] width 46 height 9
type input "Renovation"
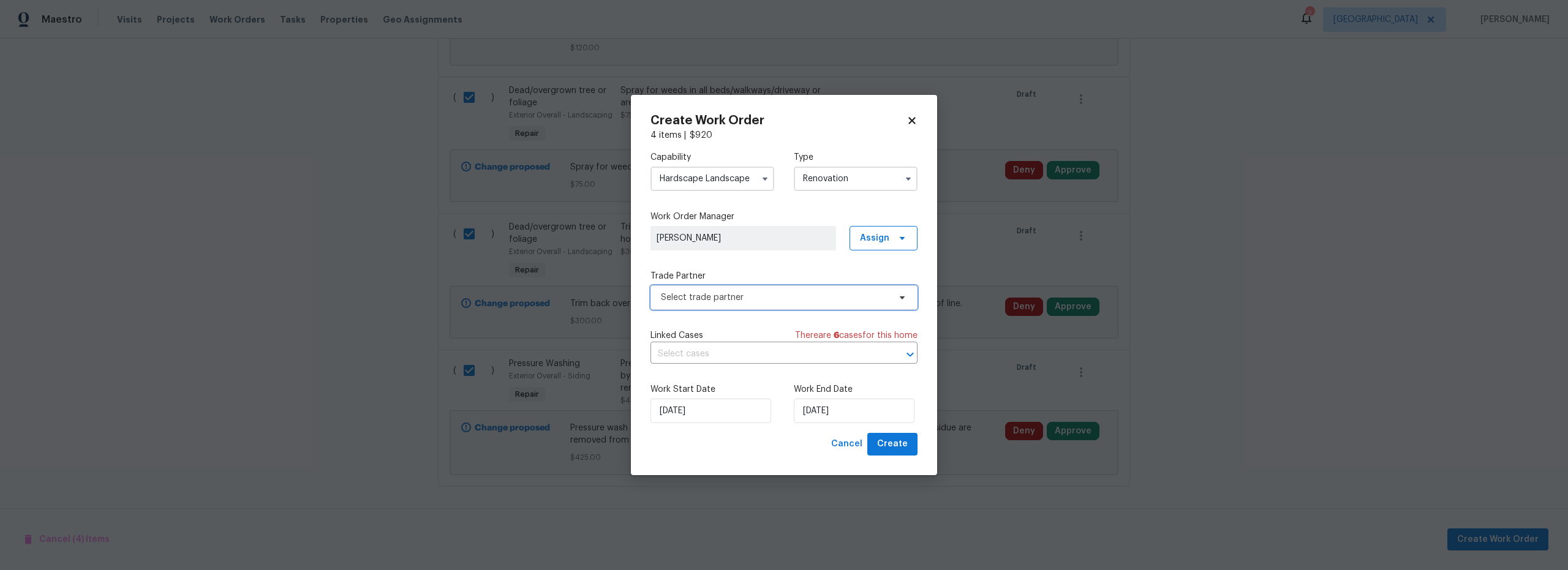
click at [756, 304] on span "Select trade partner" at bounding box center [783, 298] width 267 height 25
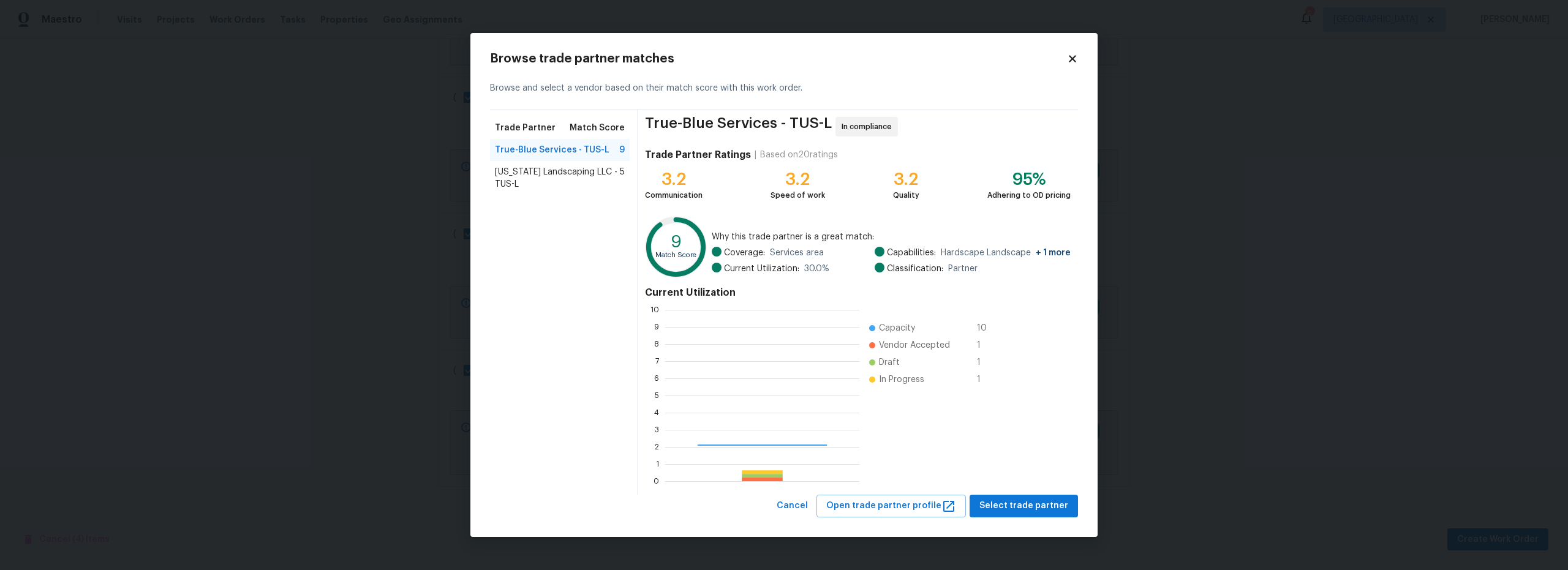
scroll to position [162, 185]
click at [1013, 501] on span "Select trade partner" at bounding box center [1023, 505] width 88 height 15
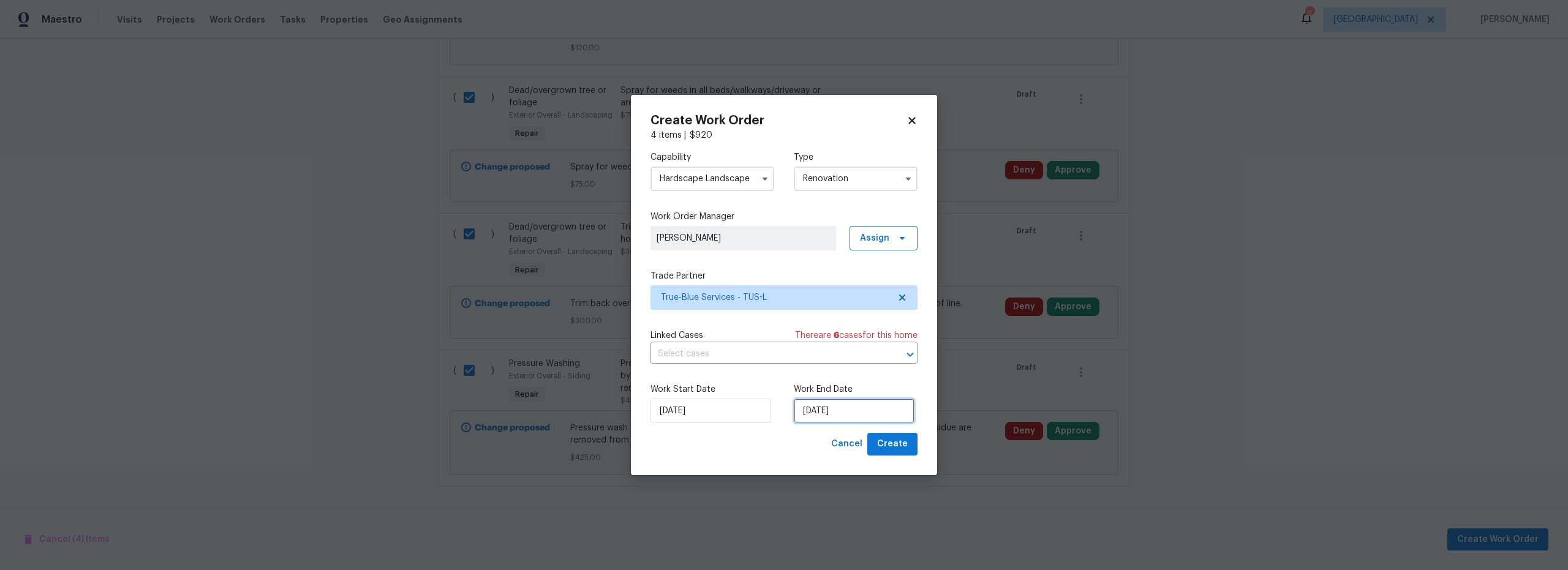
click at [827, 417] on input "9/23/2025" at bounding box center [854, 411] width 121 height 25
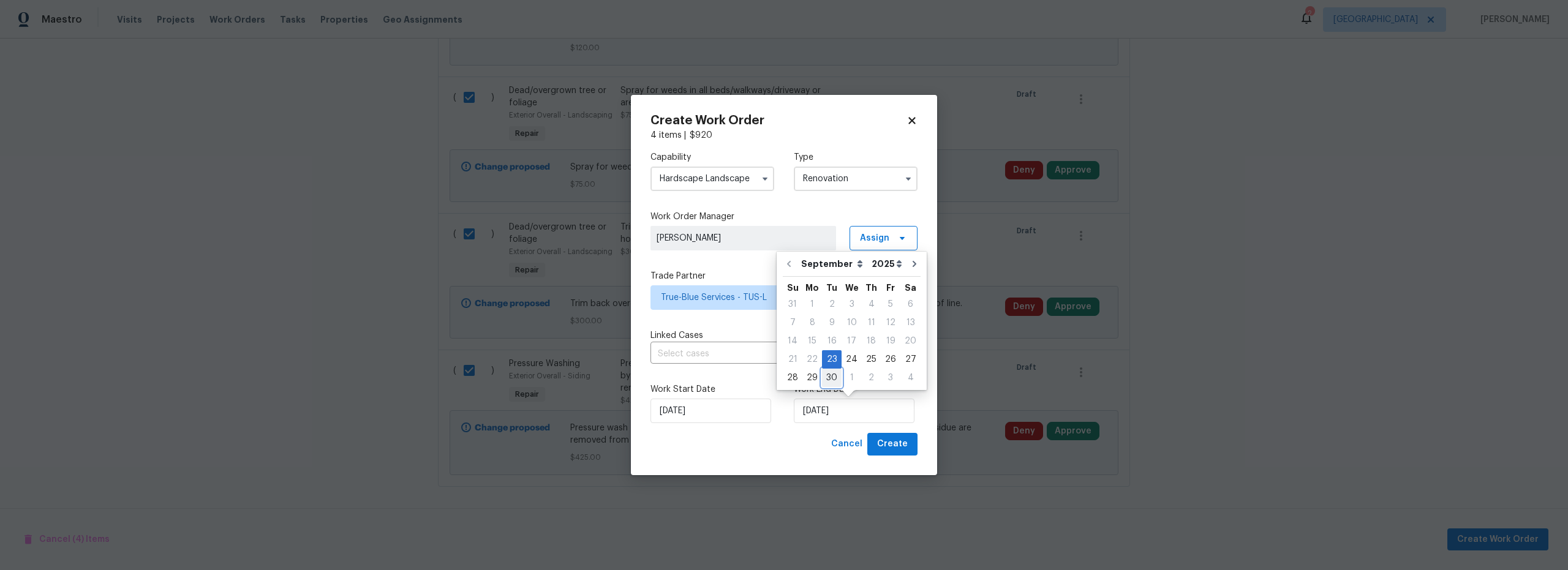
click at [827, 378] on div "30" at bounding box center [831, 378] width 19 height 18
type input "9/30/2025"
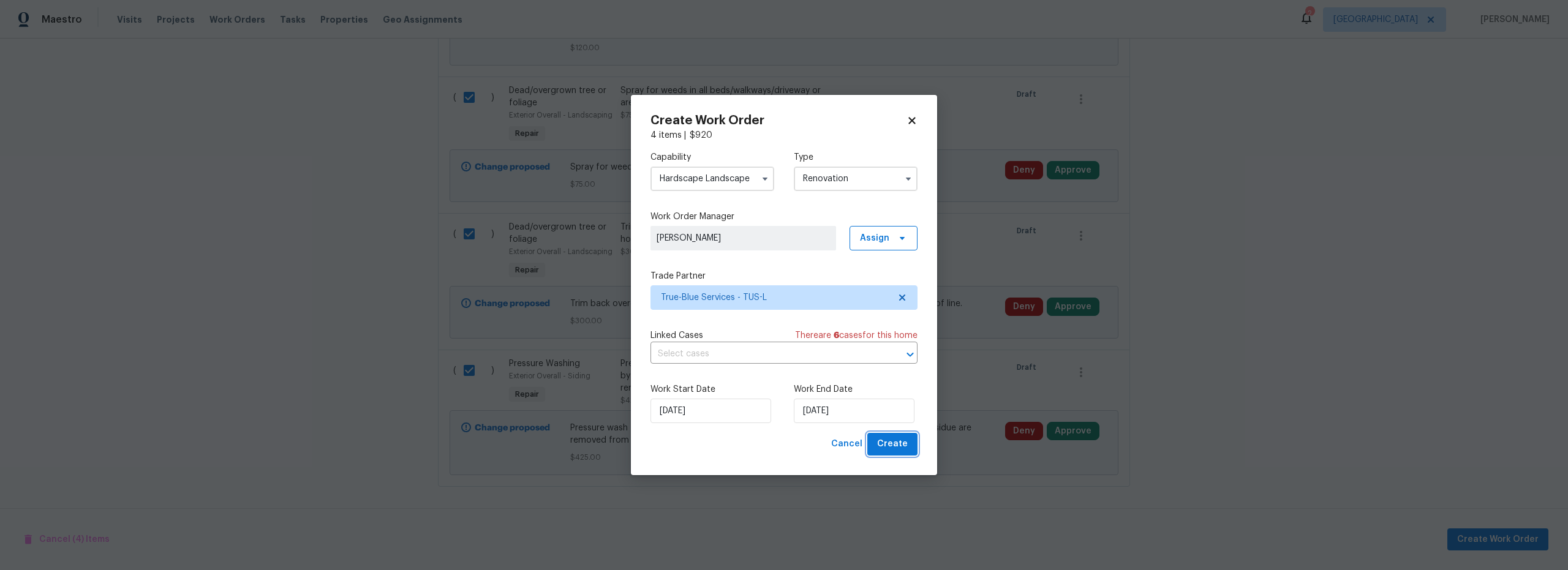
click at [897, 441] on span "Create" at bounding box center [892, 443] width 31 height 15
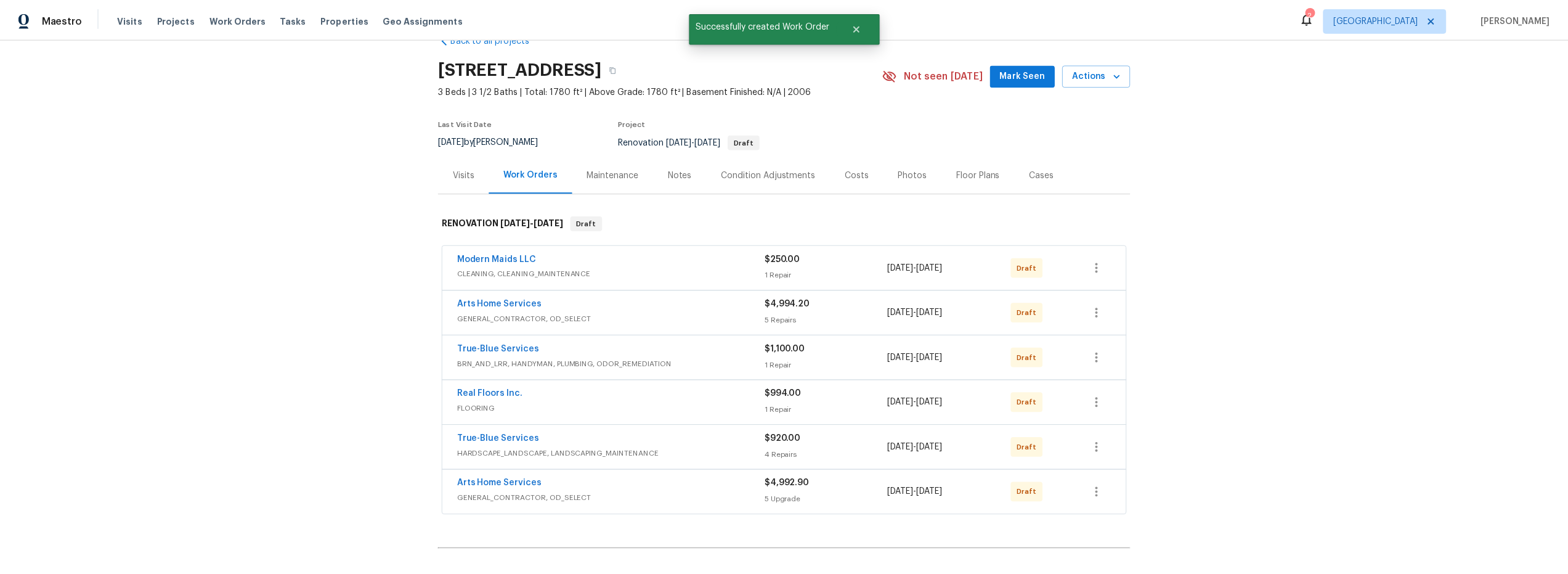
scroll to position [0, 0]
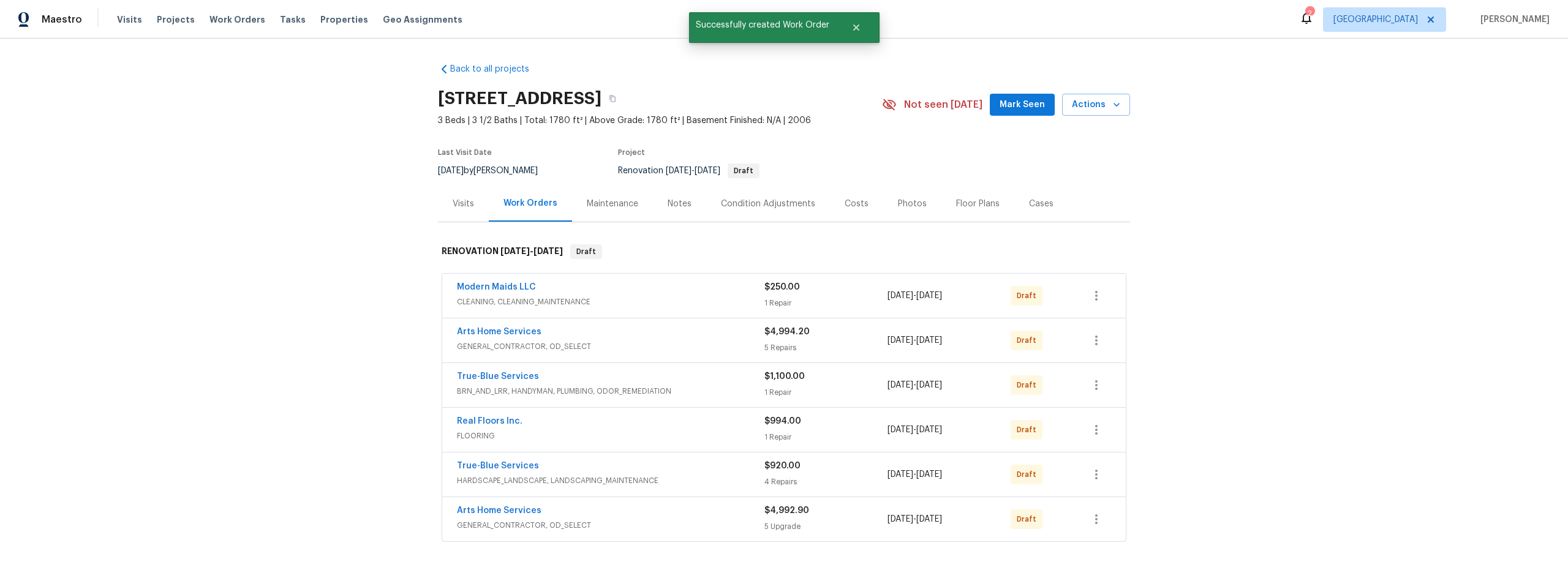
click at [851, 206] on div "Costs" at bounding box center [856, 204] width 24 height 12
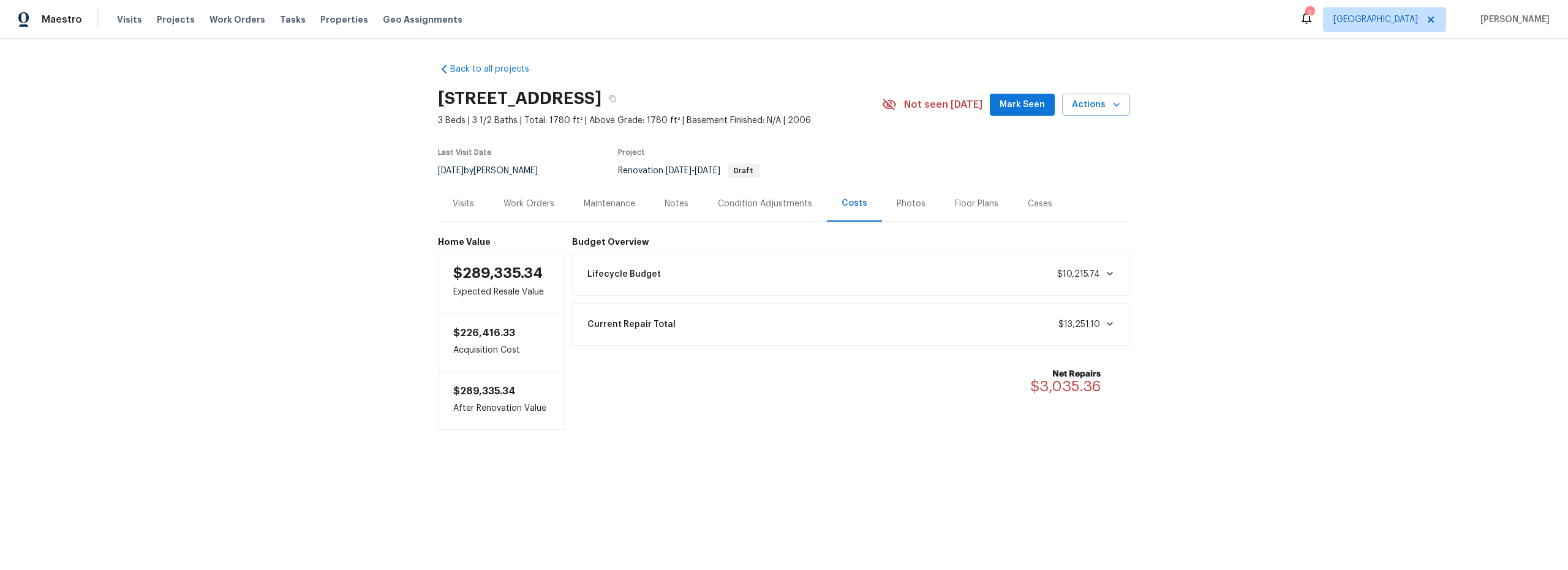
click at [770, 201] on div "Condition Adjustments" at bounding box center [765, 204] width 95 height 12
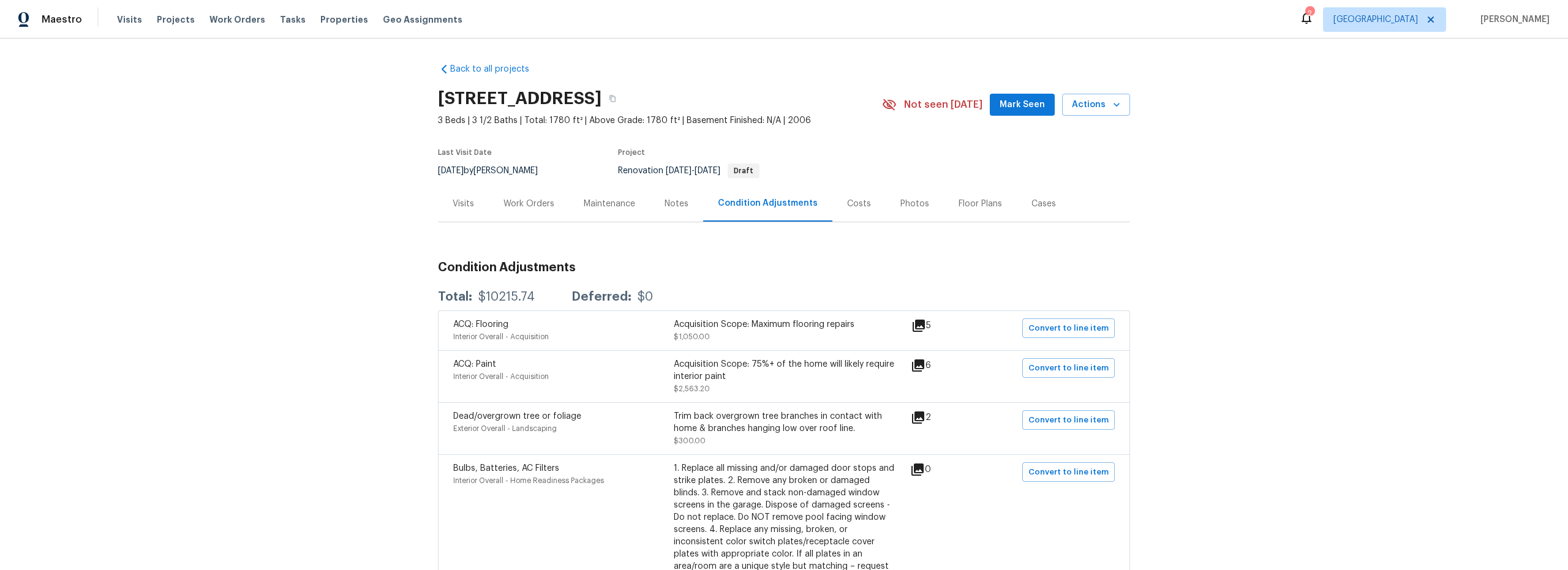
click at [847, 207] on div "Costs" at bounding box center [858, 204] width 24 height 12
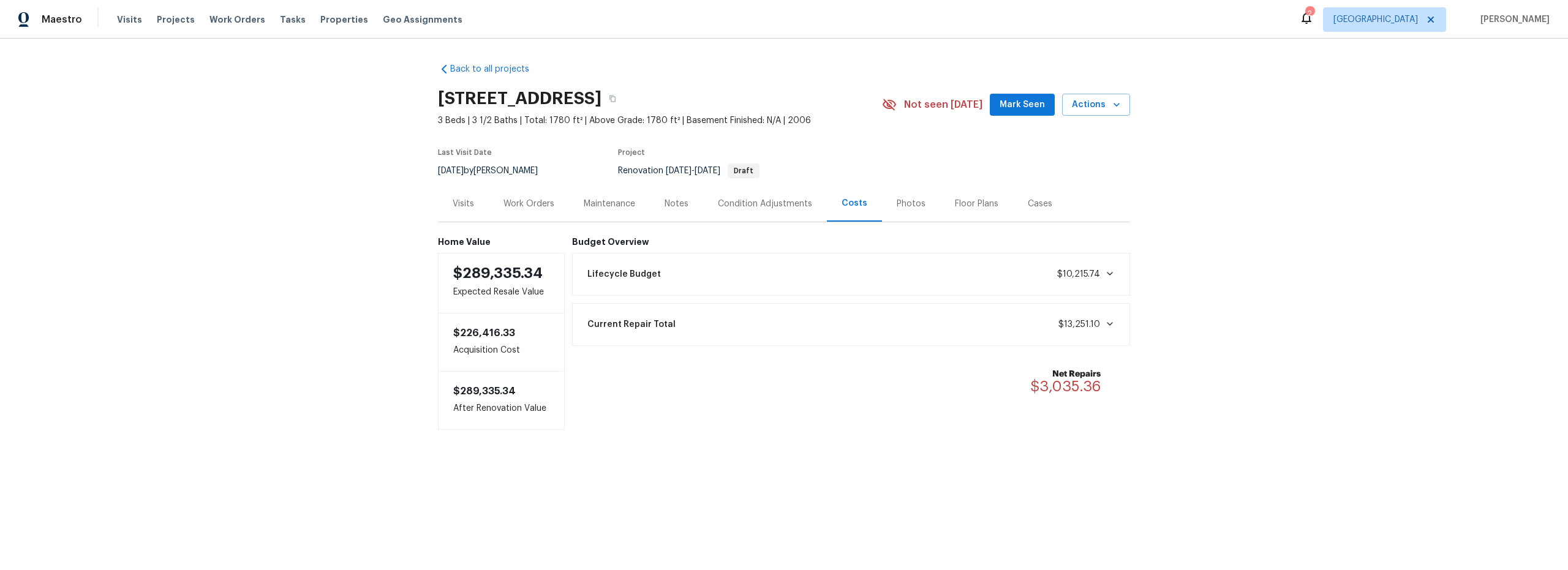
click at [526, 202] on div "Work Orders" at bounding box center [529, 204] width 51 height 12
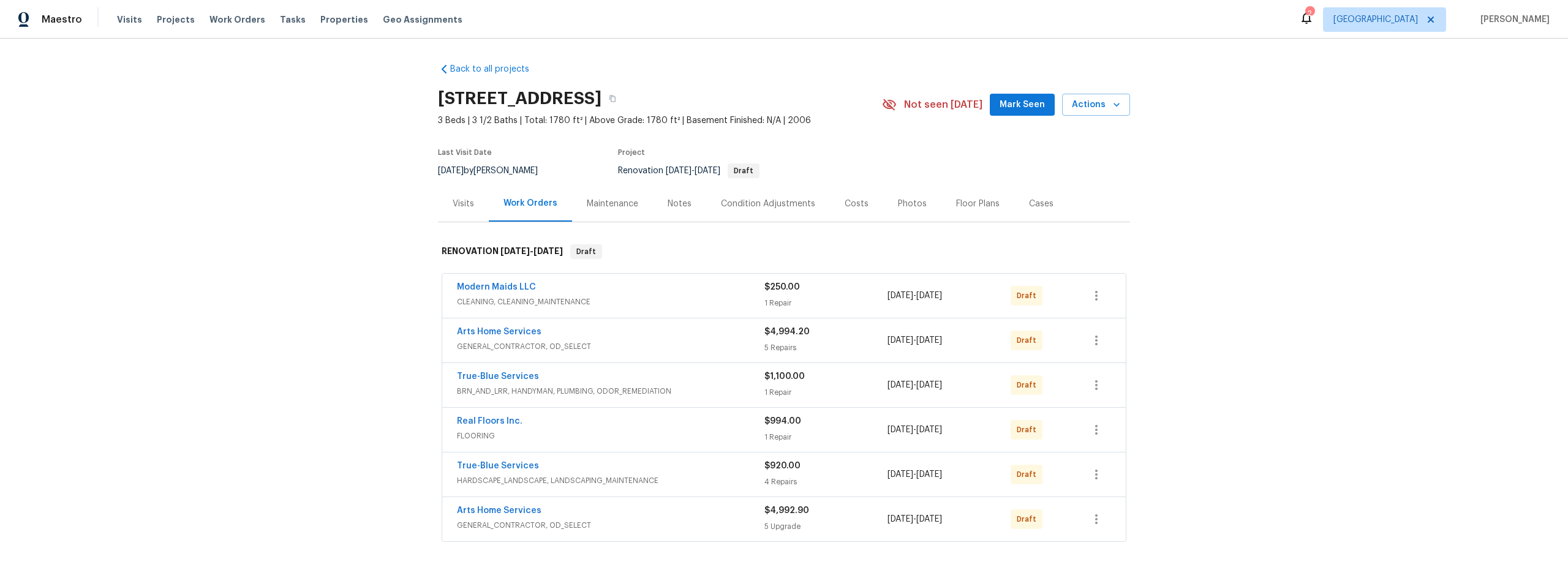
click at [673, 202] on div "Notes" at bounding box center [679, 204] width 24 height 12
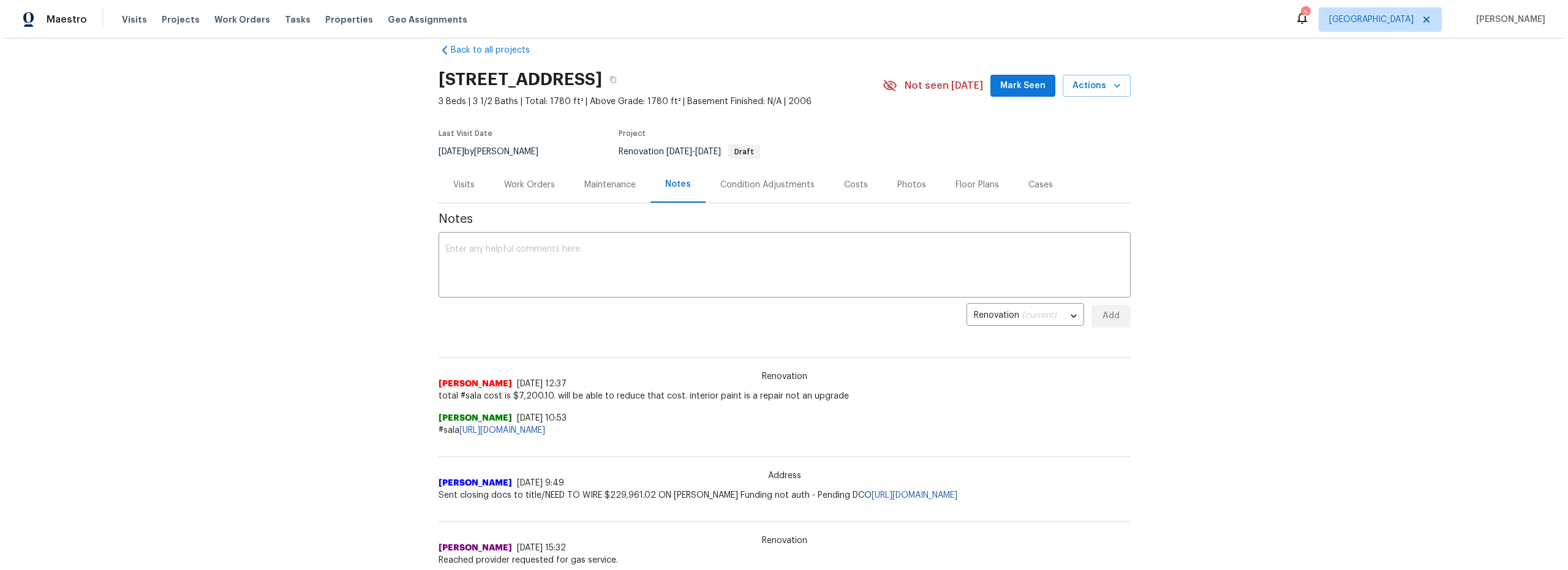
scroll to position [5, 0]
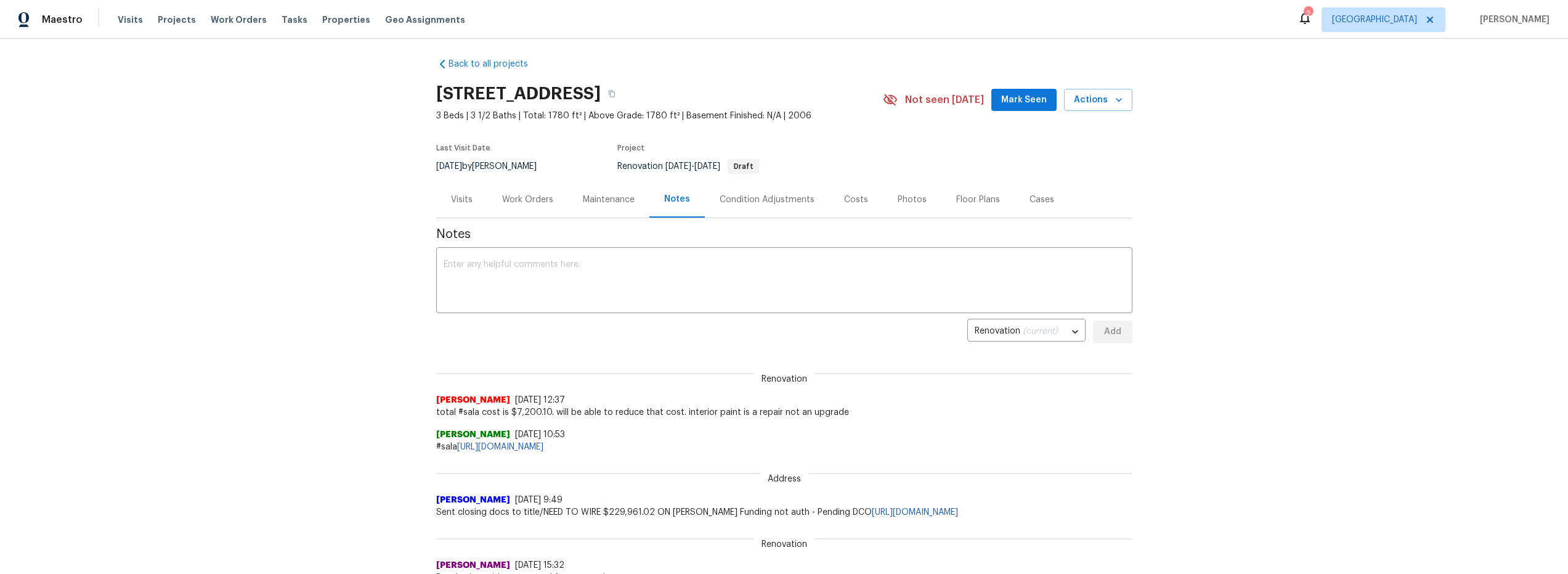
drag, startPoint x: 513, startPoint y: 202, endPoint x: 529, endPoint y: 208, distance: 17.1
click at [513, 202] on div "Work Orders" at bounding box center [528, 200] width 51 height 12
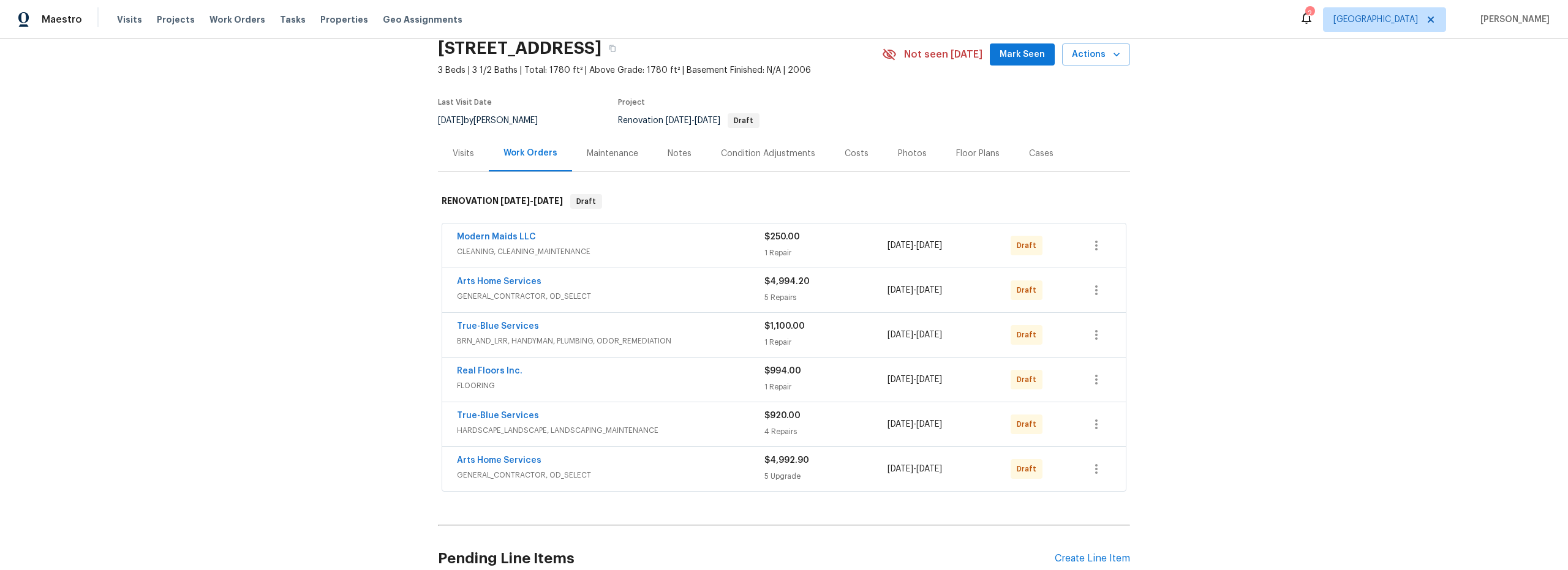
scroll to position [51, 0]
